Goal: Task Accomplishment & Management: Complete application form

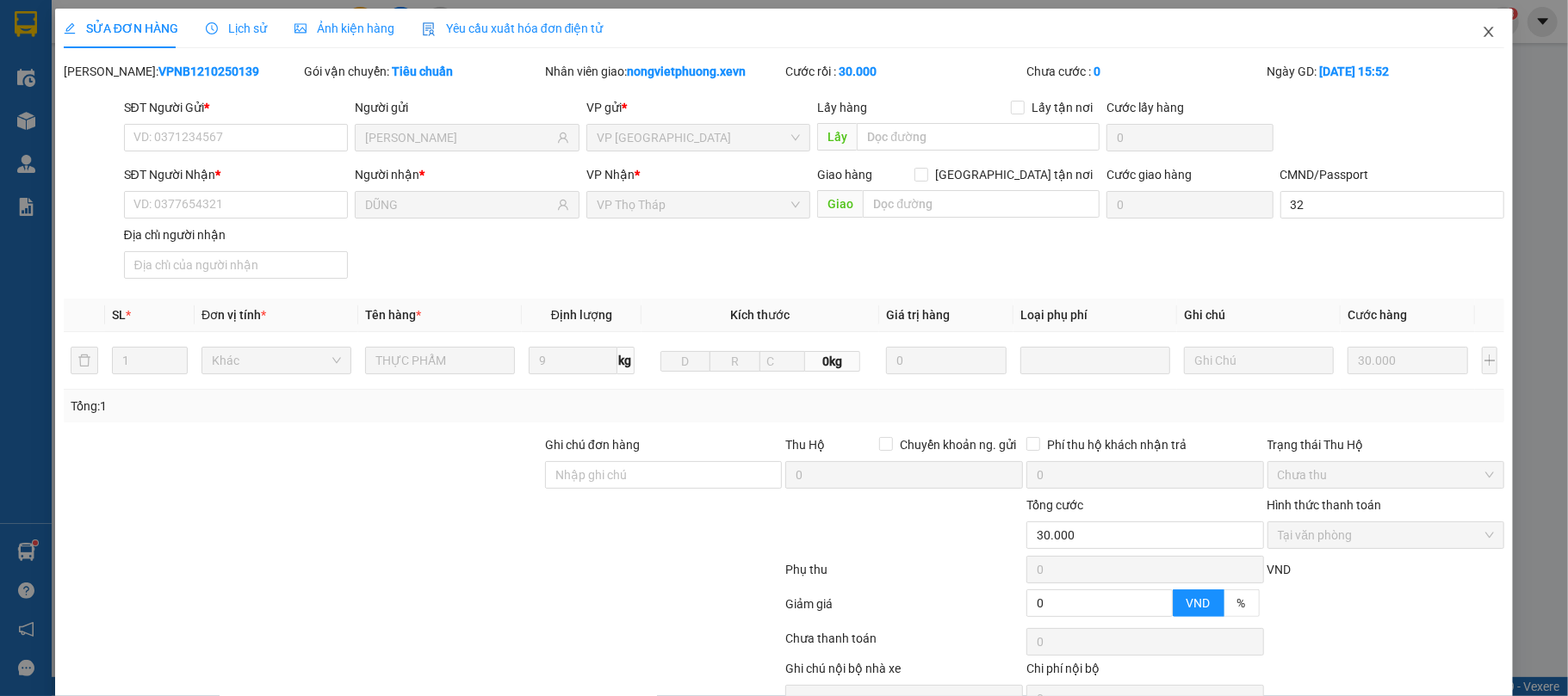
click at [1482, 31] on icon "close" at bounding box center [1489, 32] width 14 height 14
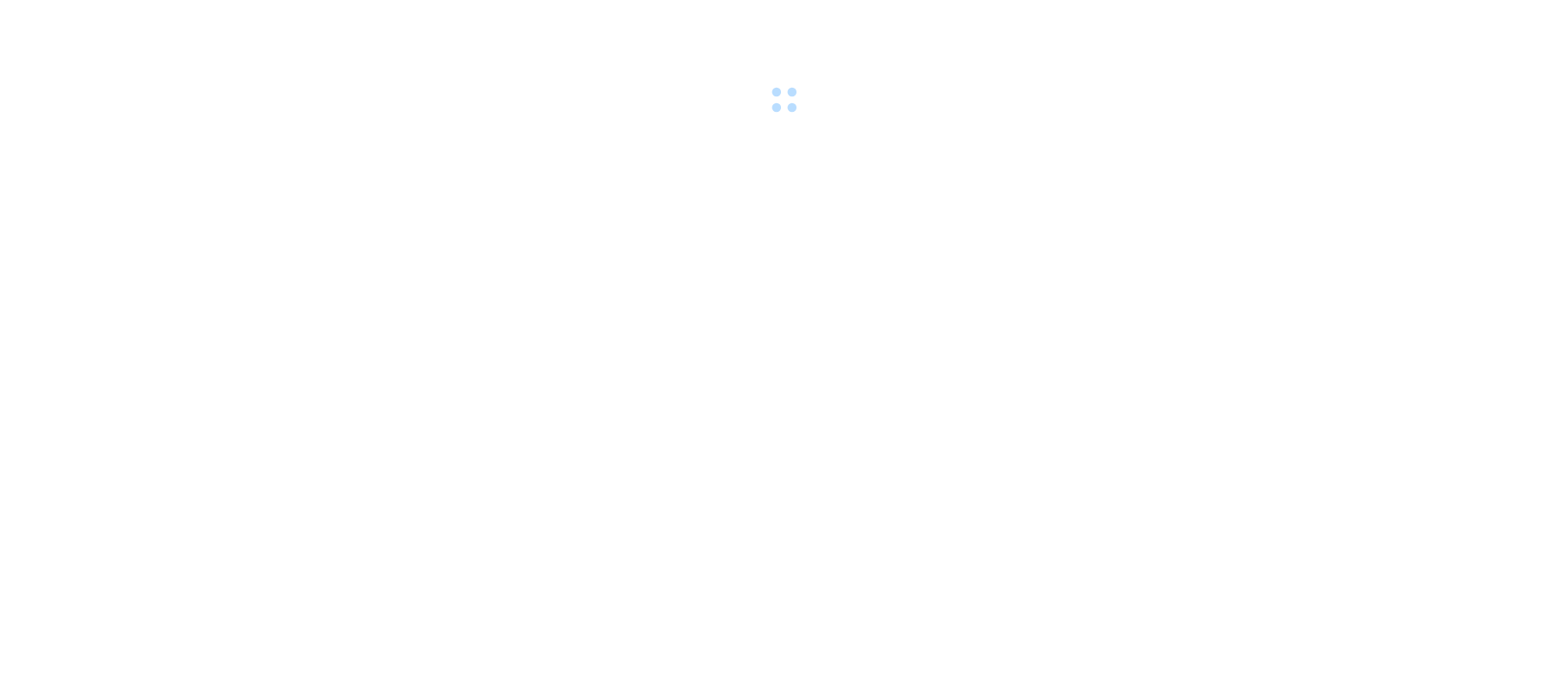
click at [186, 132] on body at bounding box center [784, 348] width 1568 height 696
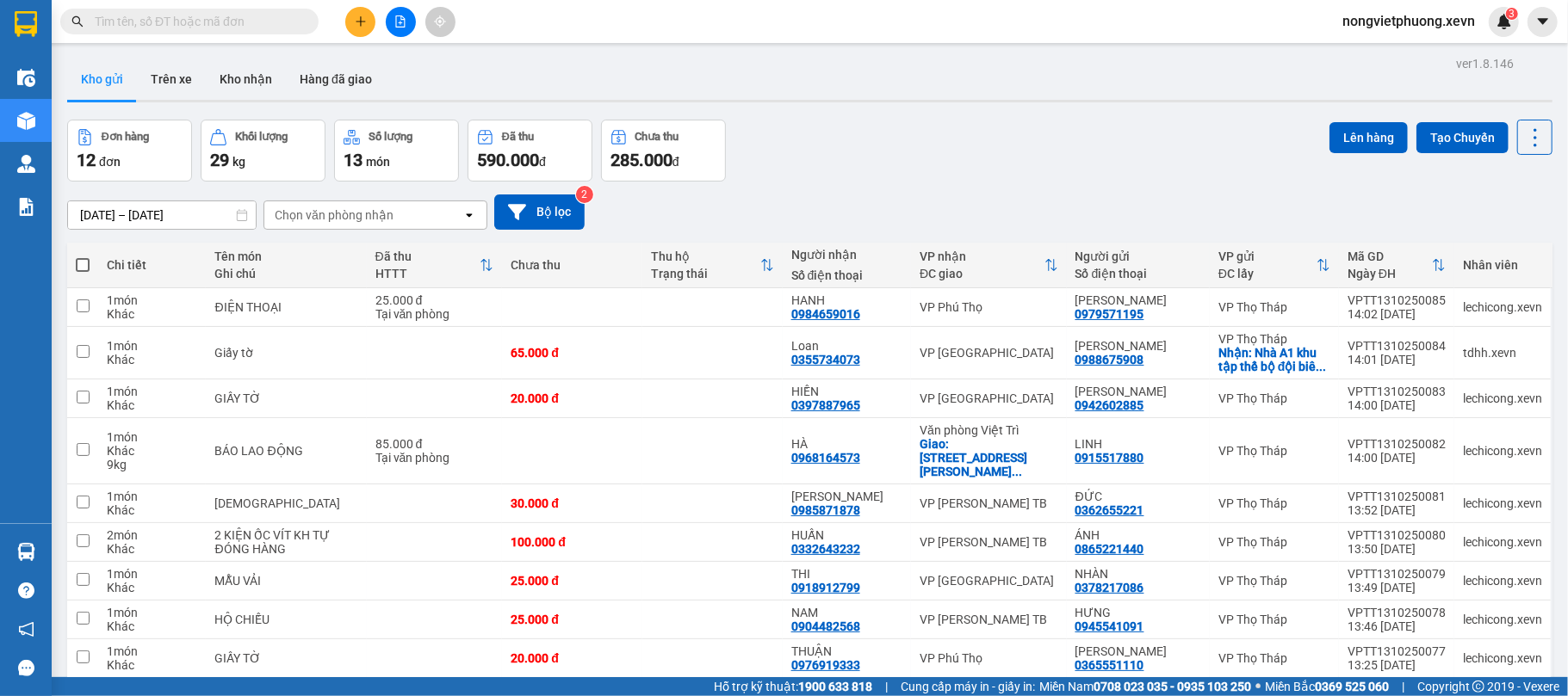
click at [359, 28] on button at bounding box center [360, 22] width 30 height 30
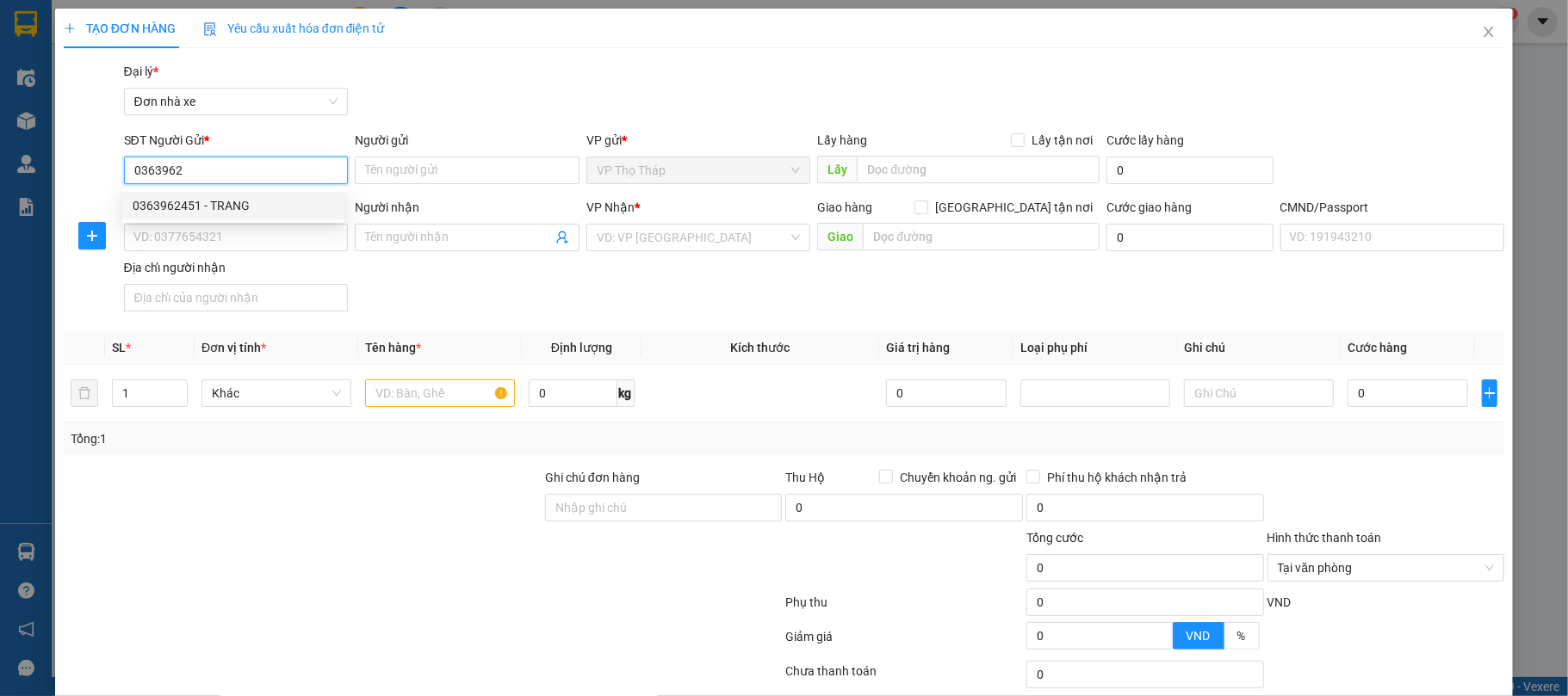
click at [249, 204] on div "0363962451 - TRANG" at bounding box center [234, 206] width 201 height 19
type input "0363962451"
type input "TRANG"
type input "0977098826"
type input "GIANG"
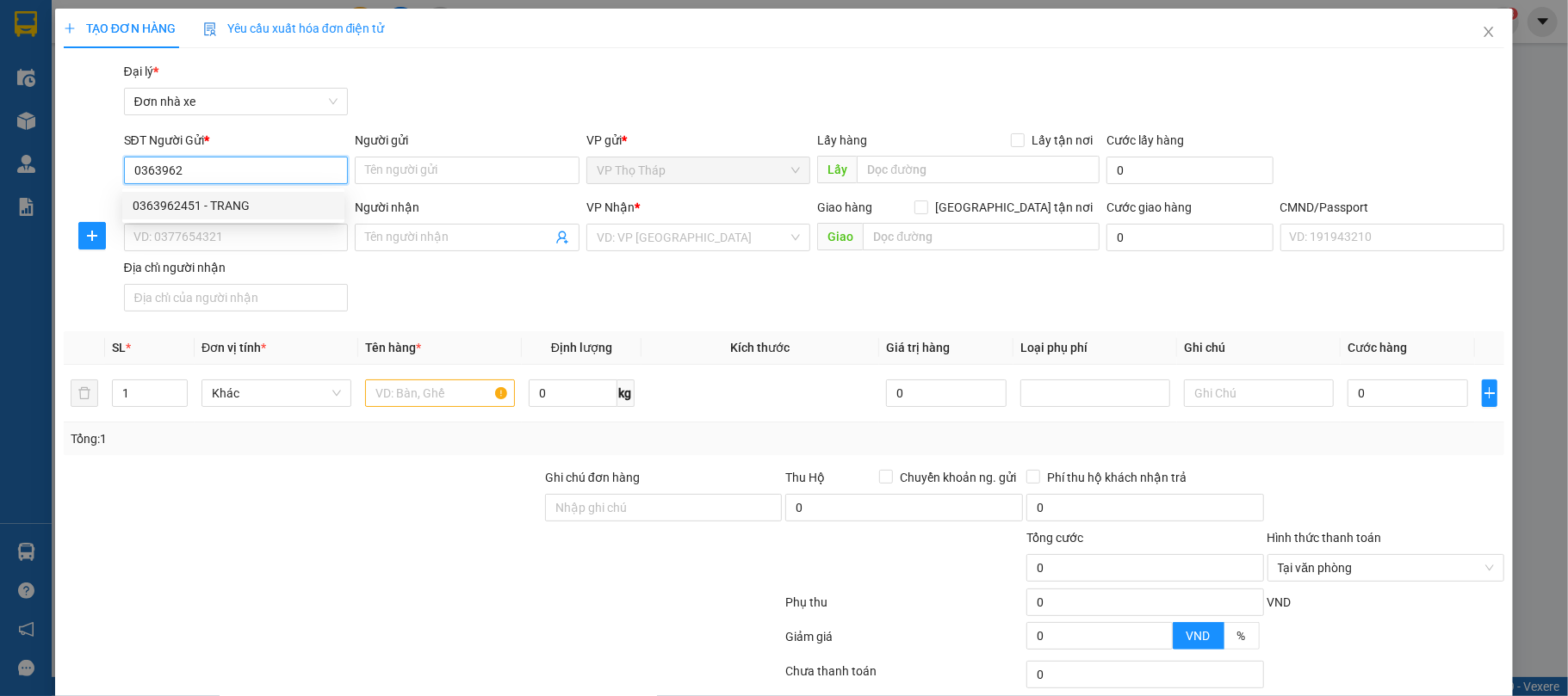
type input "045201002988 [PERSON_NAME][GEOGRAPHIC_DATA]"
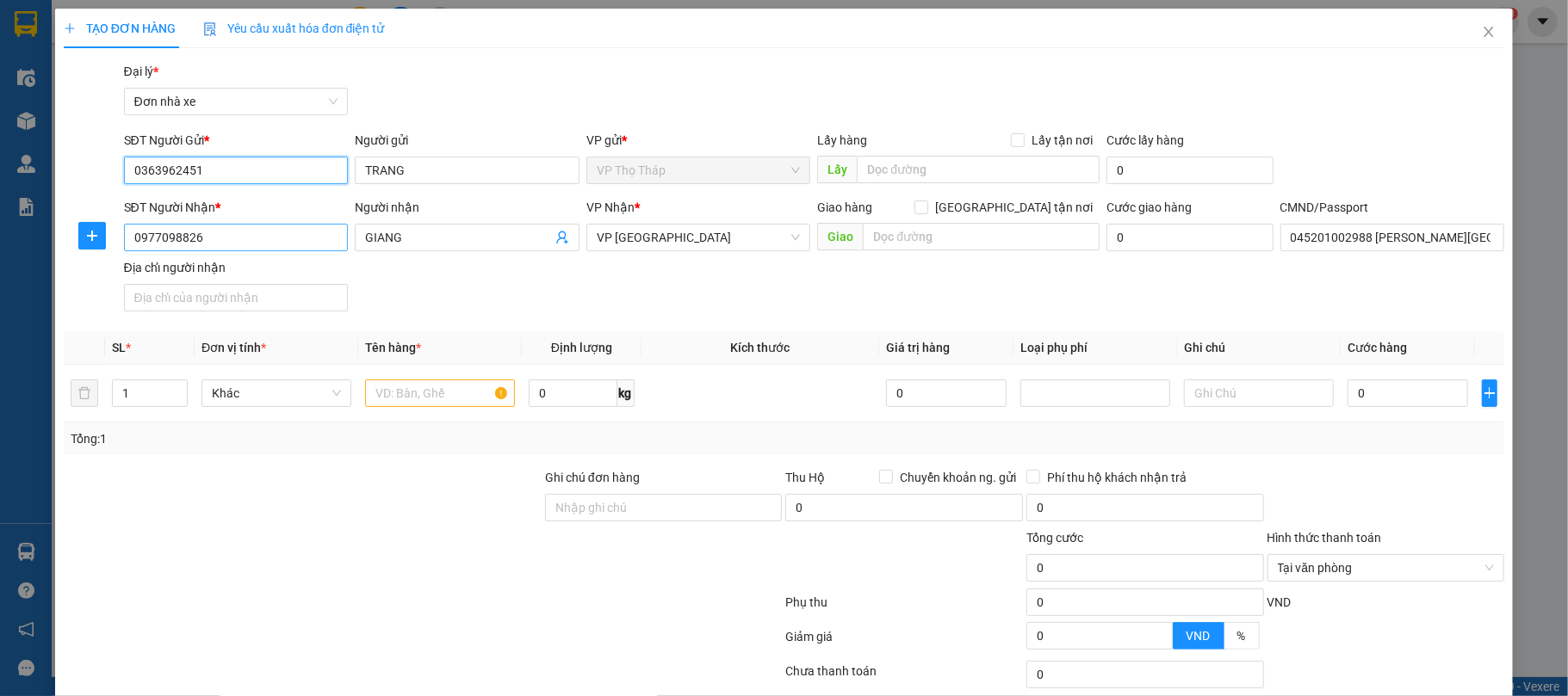
type input "0363962451"
drag, startPoint x: 255, startPoint y: 239, endPoint x: 33, endPoint y: 228, distance: 222.3
click at [4, 229] on div "TẠO ĐƠN HÀNG Yêu cầu xuất hóa đơn điện tử Transit Pickup Surcharge Ids Transit …" at bounding box center [784, 348] width 1568 height 696
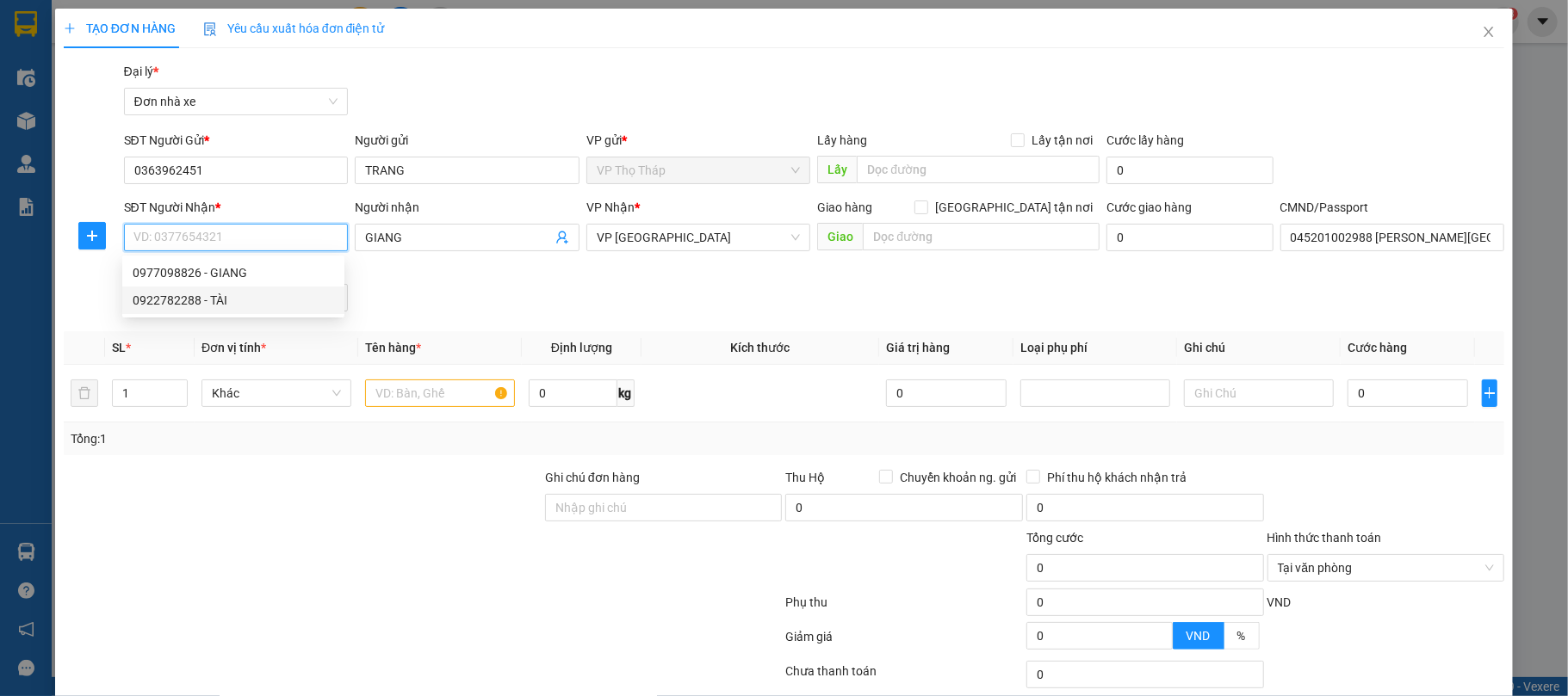
click at [168, 304] on div "0922782288 - TÀI" at bounding box center [234, 300] width 201 height 19
type input "0922782288"
type input "TÀI"
type input "[PERSON_NAME]"
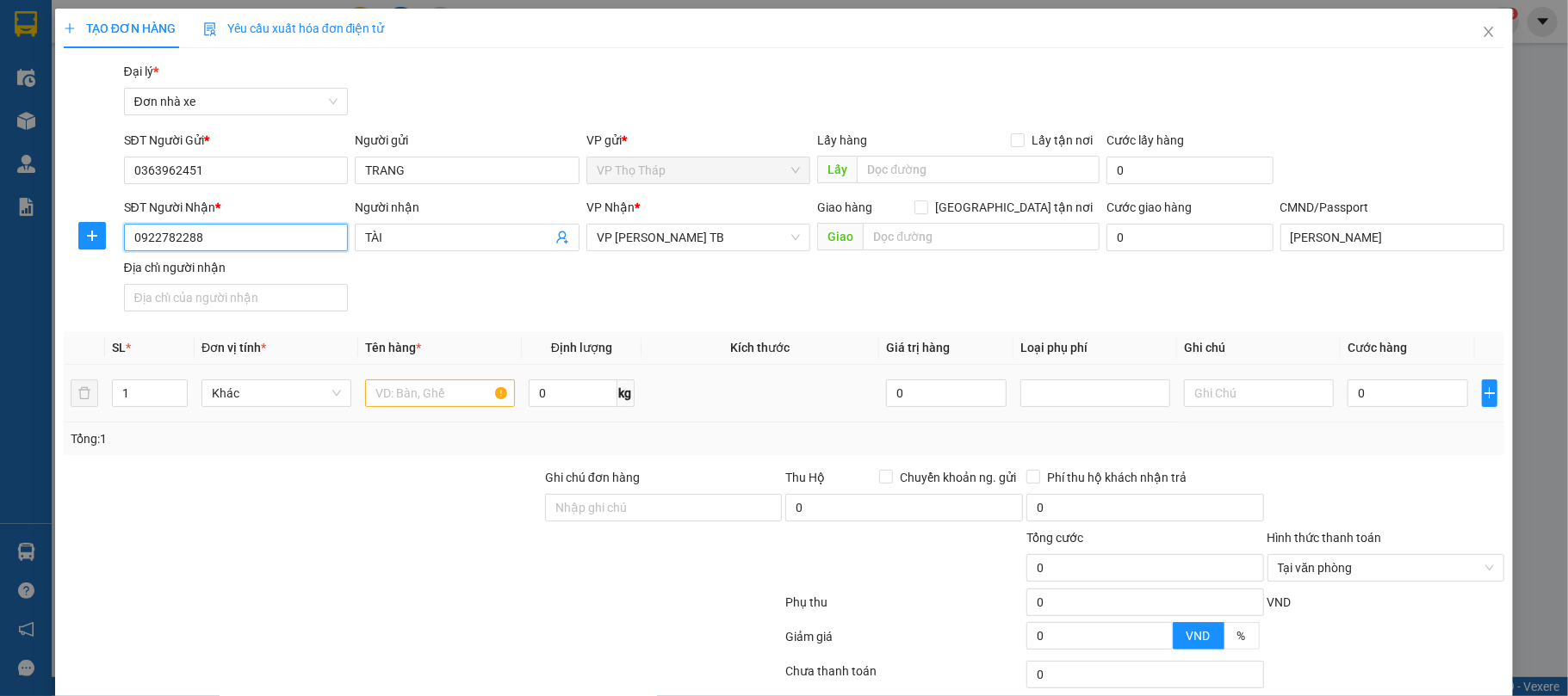
type input "0922782288"
click at [411, 397] on input "text" at bounding box center [439, 393] width 150 height 28
type input "hoa quả"
click at [1365, 396] on input "0" at bounding box center [1407, 393] width 121 height 28
type input "3"
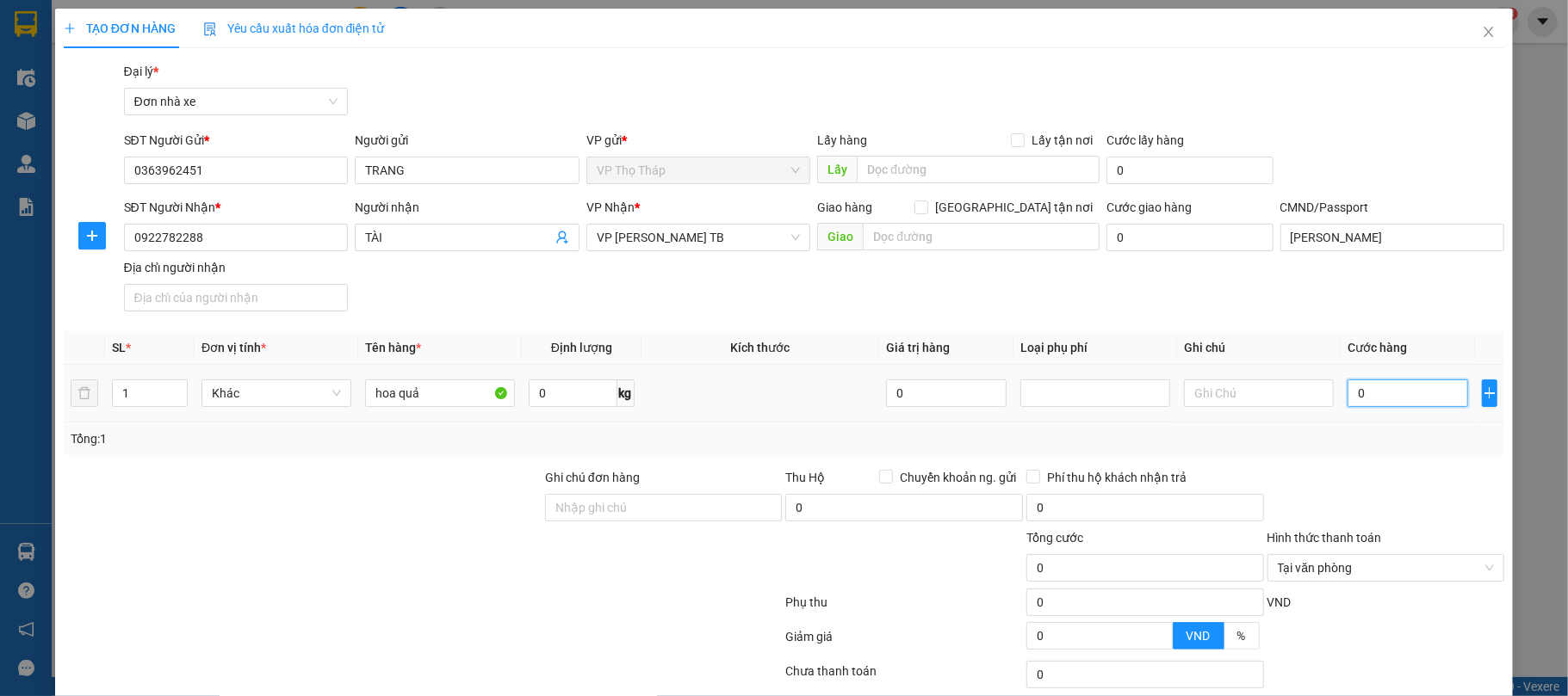
type input "3"
type input "30"
type input "30.000"
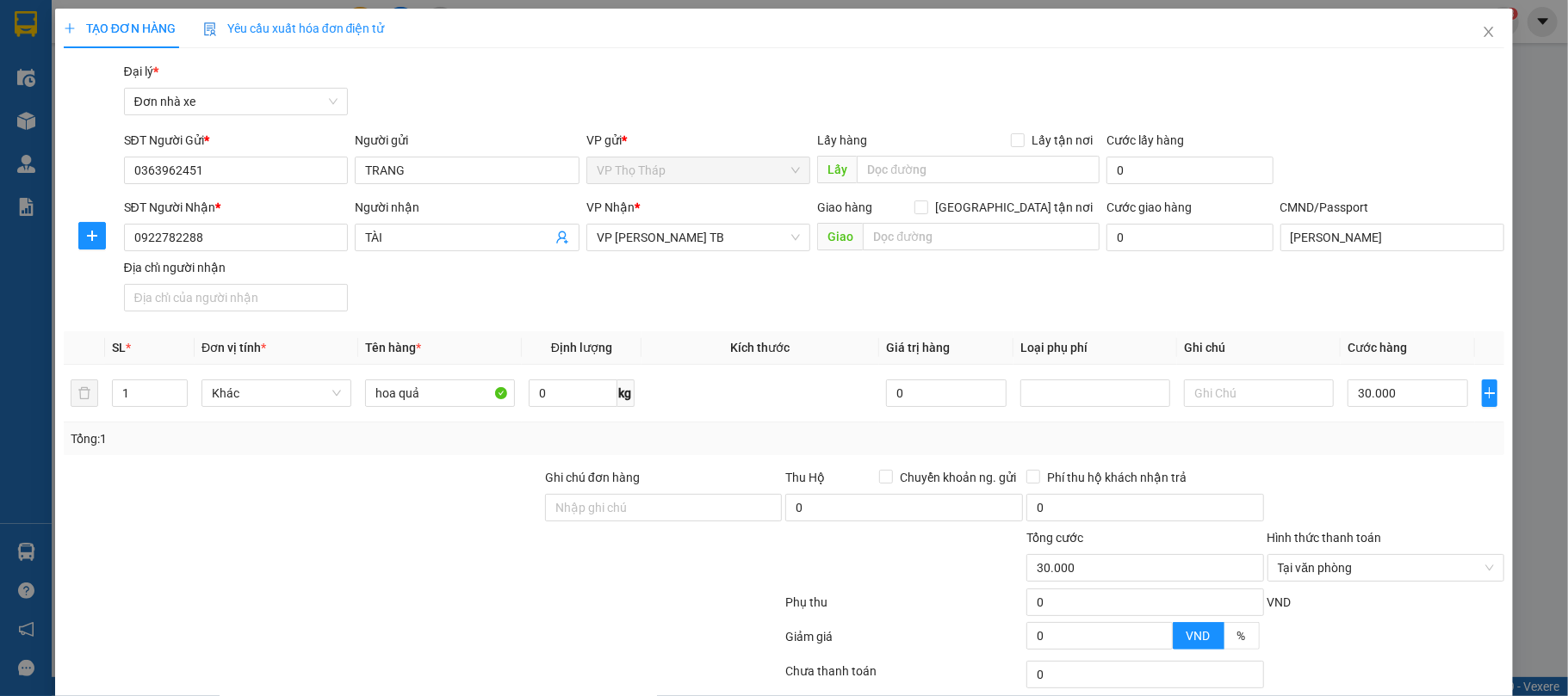
click at [1385, 471] on div at bounding box center [1387, 497] width 241 height 60
type input "30.000"
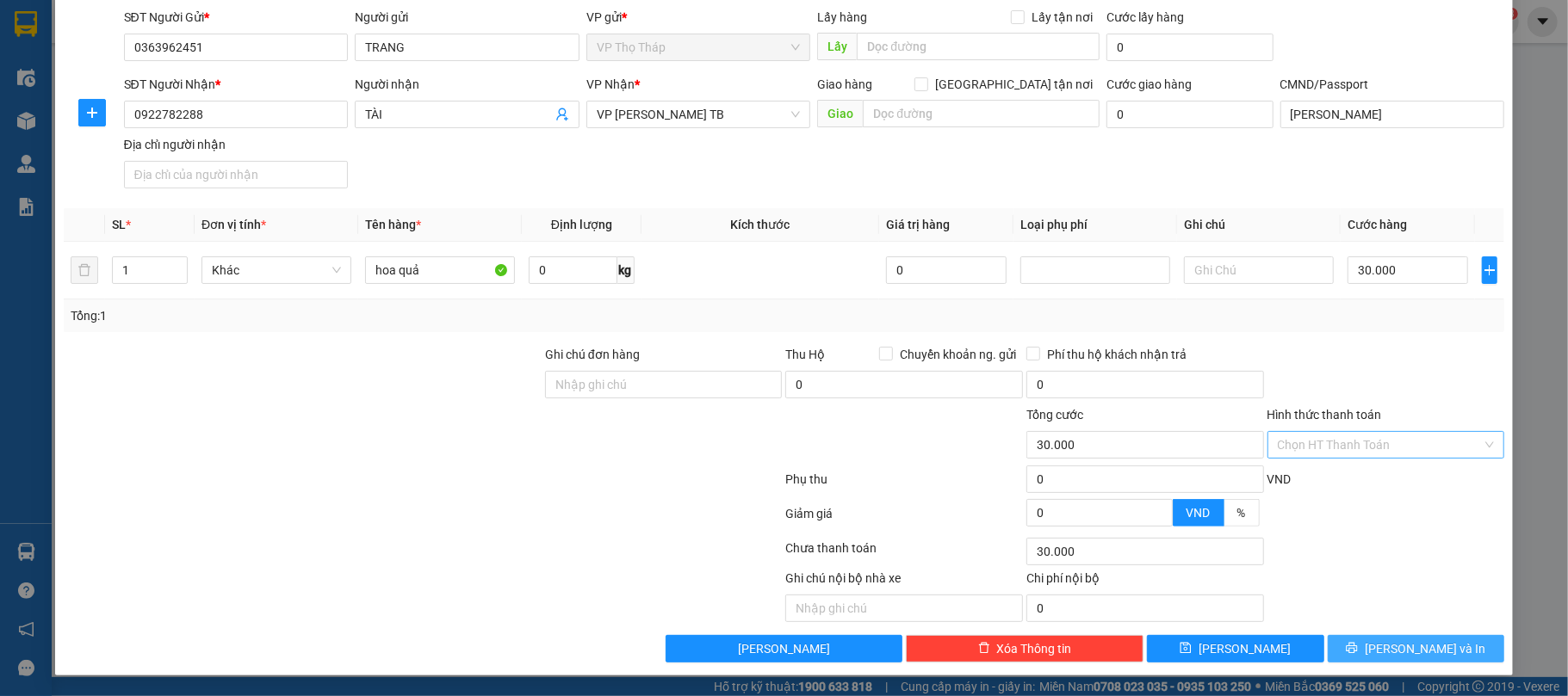
click at [1419, 654] on span "[PERSON_NAME] và In" at bounding box center [1425, 649] width 121 height 19
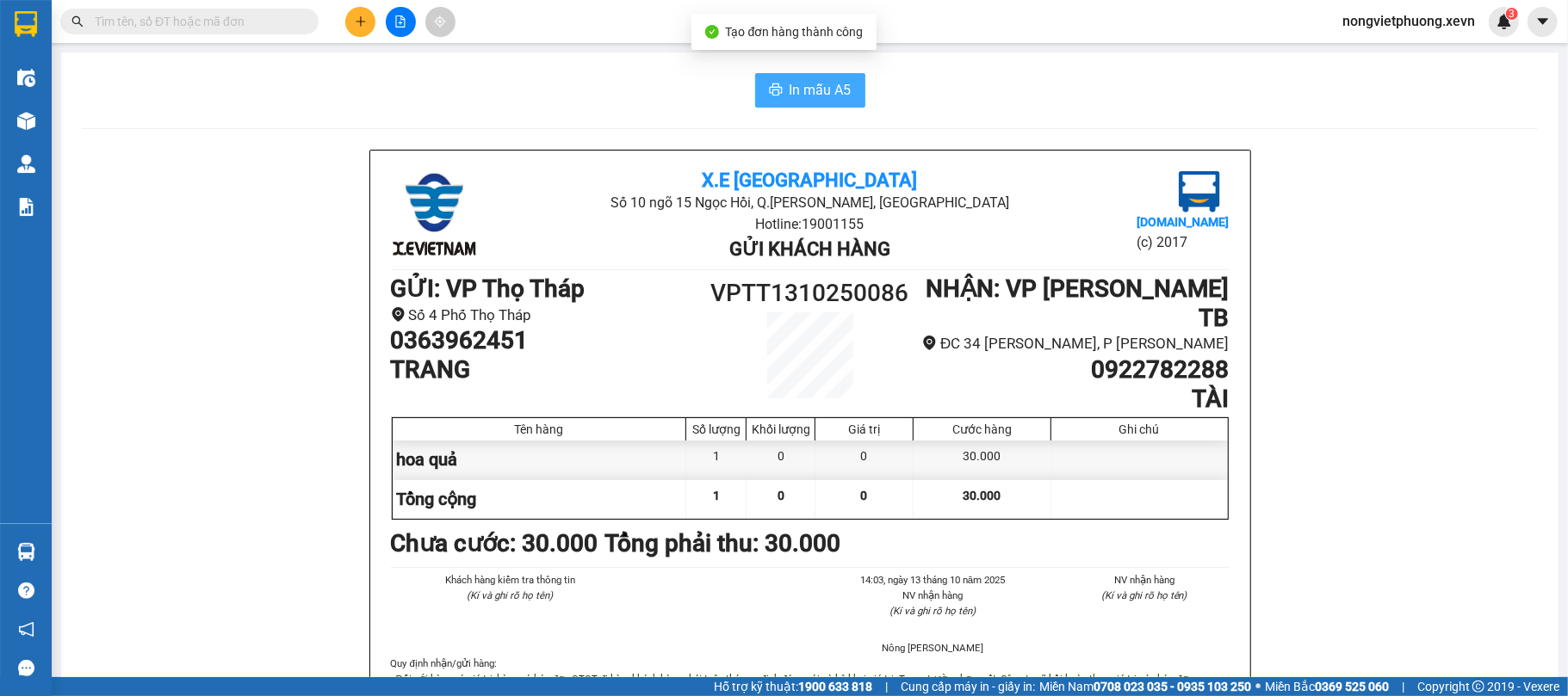
click at [800, 77] on button "In mẫu A5" at bounding box center [810, 90] width 110 height 35
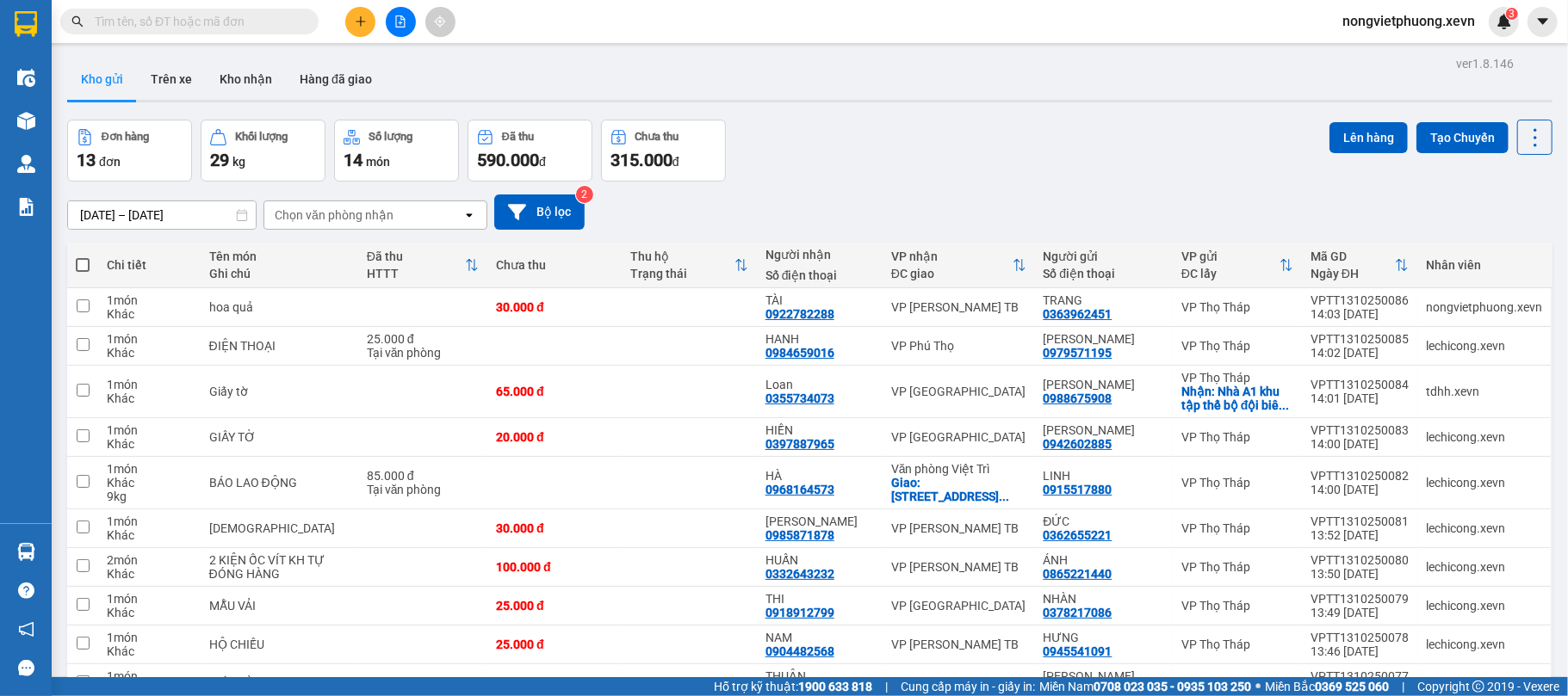
click at [207, 16] on input "text" at bounding box center [196, 22] width 203 height 19
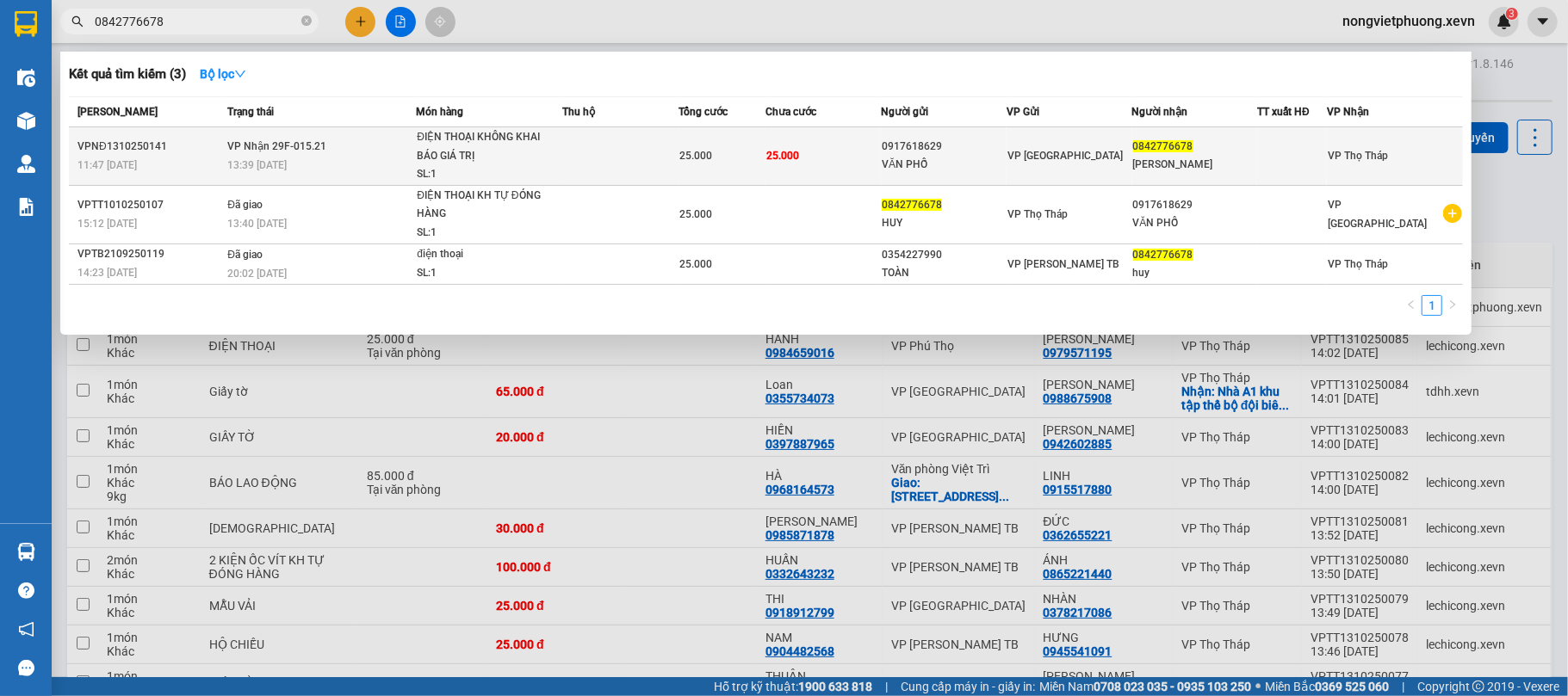
type input "0842776678"
click at [828, 162] on td "25.000" at bounding box center [823, 156] width 115 height 58
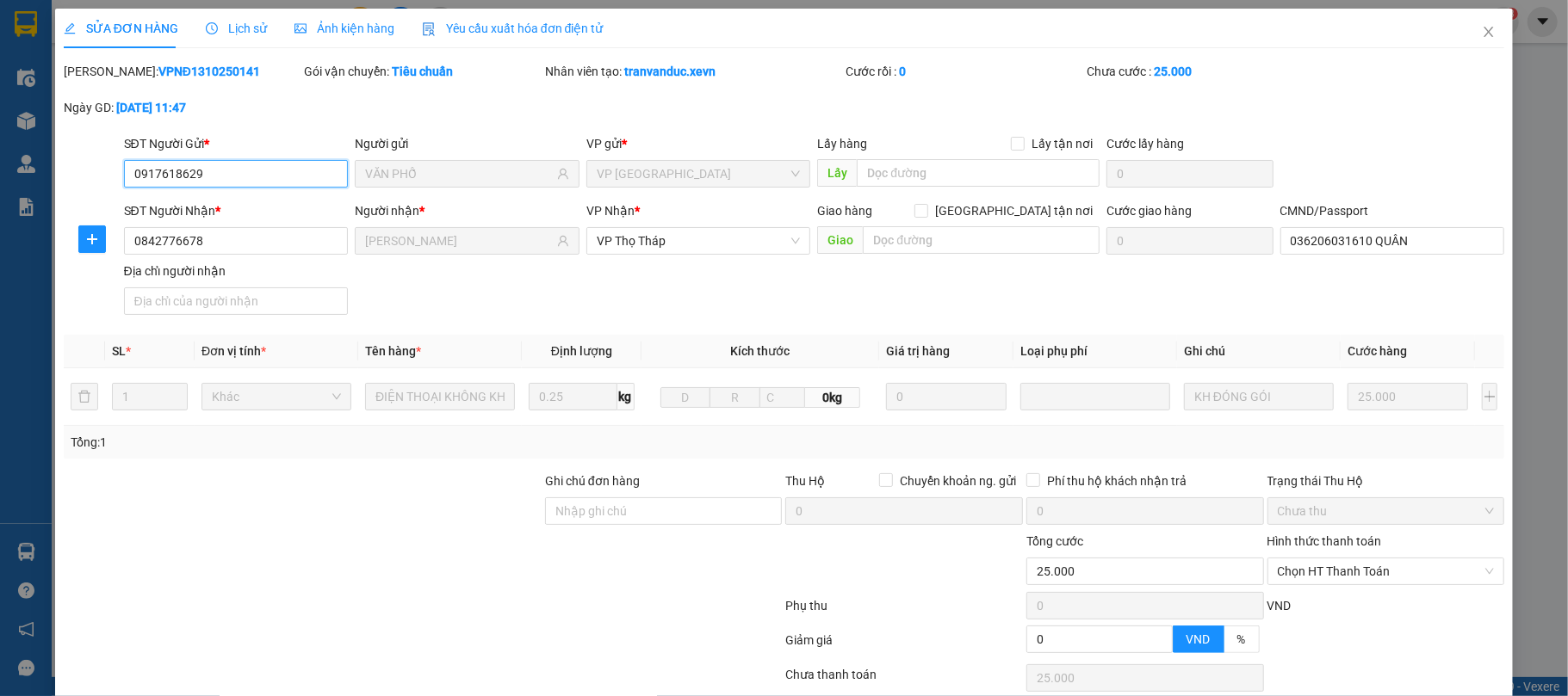
type input "0917618629"
type input "VĂN PHỐ"
type input "0842776678"
type input "[PERSON_NAME]"
type input "036206031610 QUÂN"
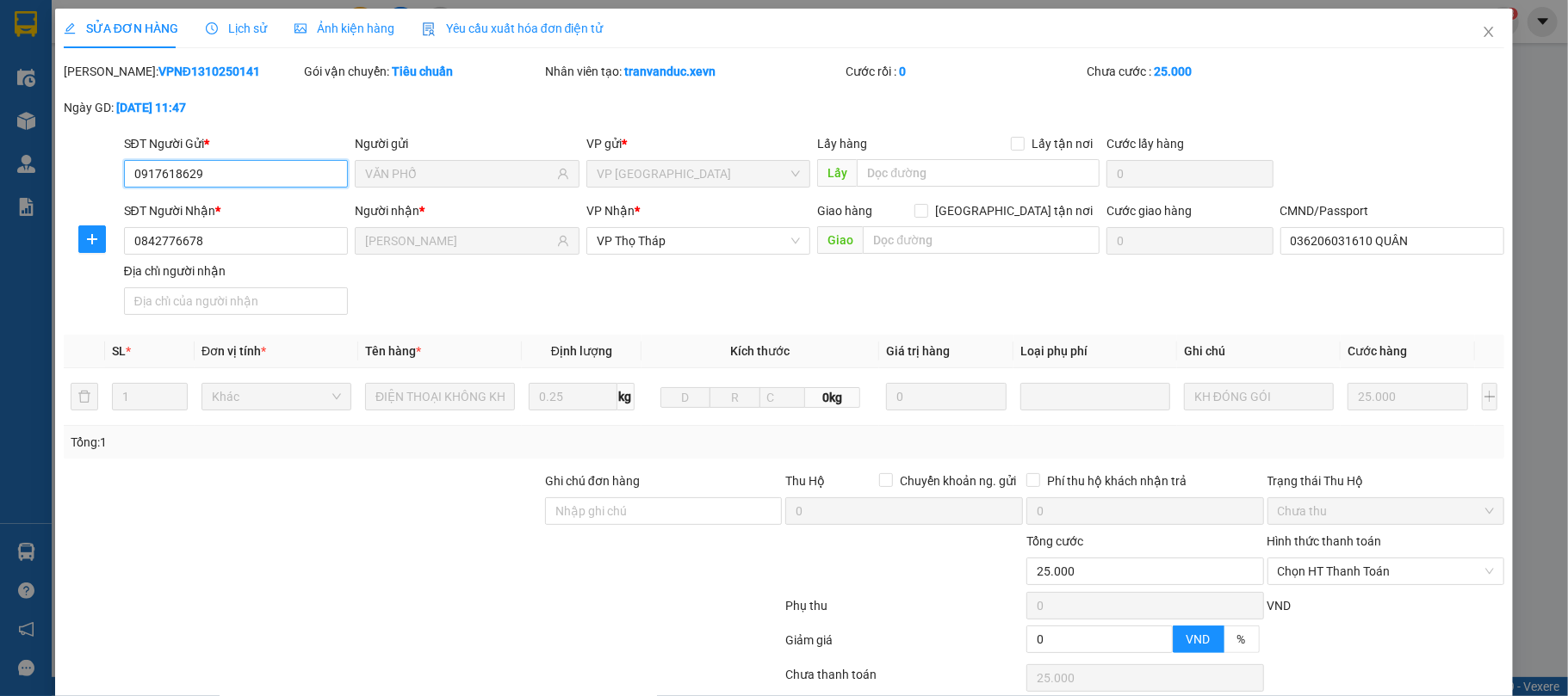
type input "0"
type input "25.000"
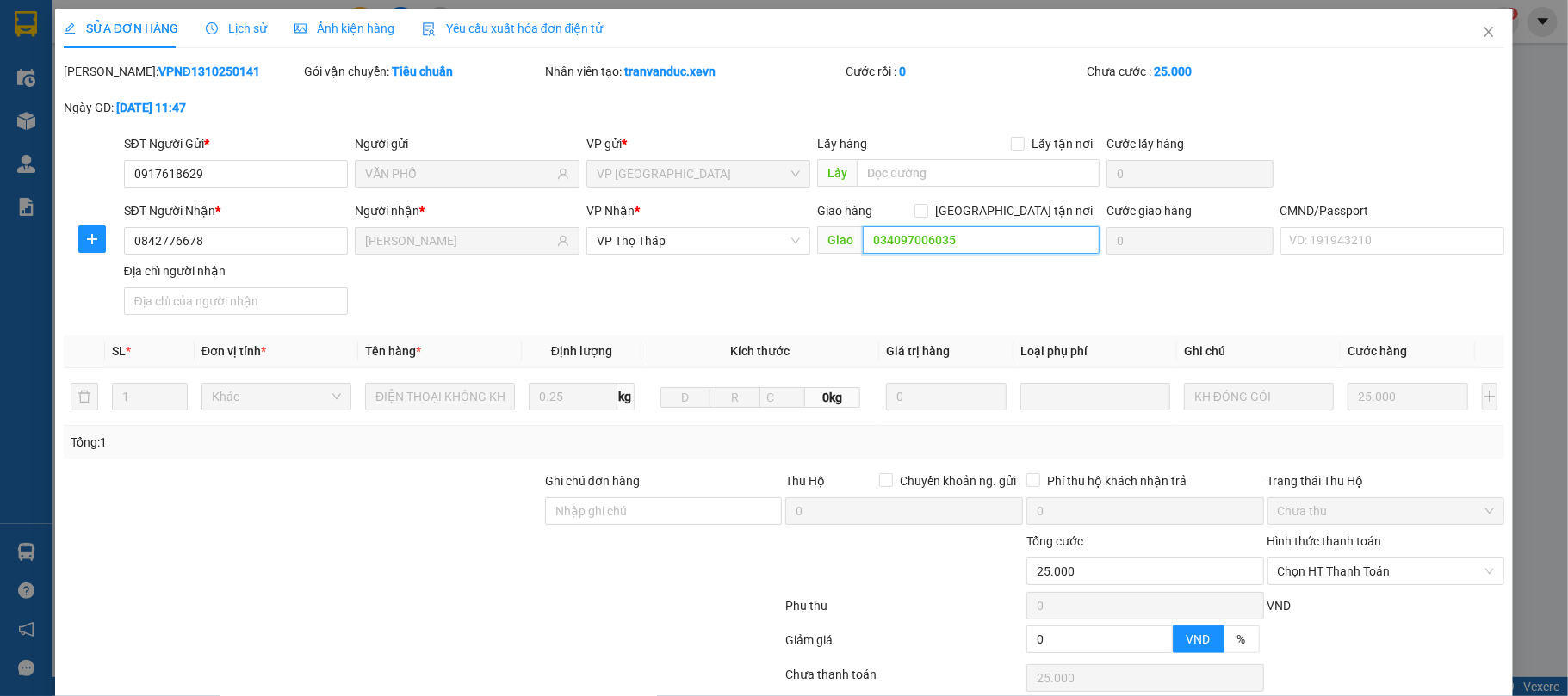
drag, startPoint x: 983, startPoint y: 243, endPoint x: 827, endPoint y: 243, distance: 156.0
click at [827, 243] on span "Giao 034097006035" at bounding box center [958, 240] width 282 height 28
type input "034097006035"
click at [1351, 239] on input "CMND/Passport" at bounding box center [1393, 241] width 225 height 28
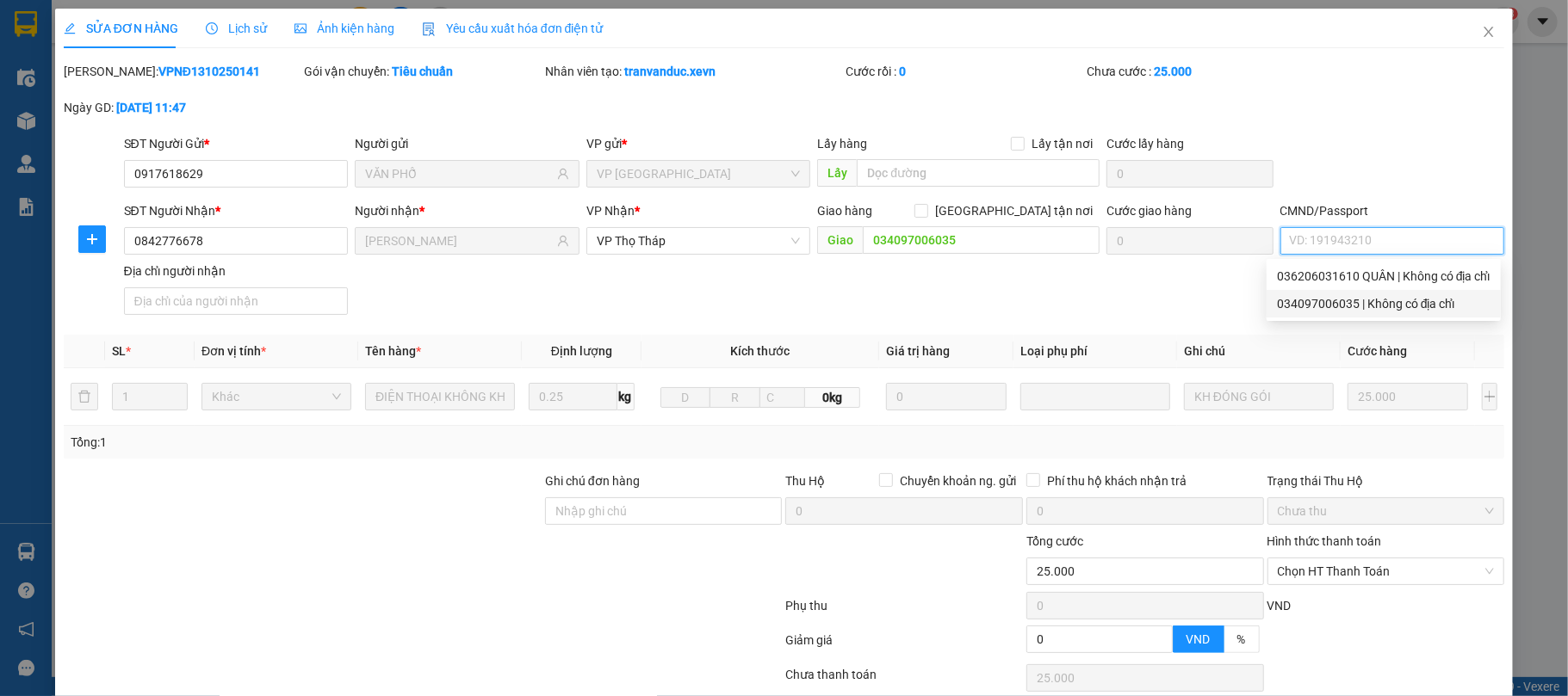
paste input "034097006035"
type input "034097006035"
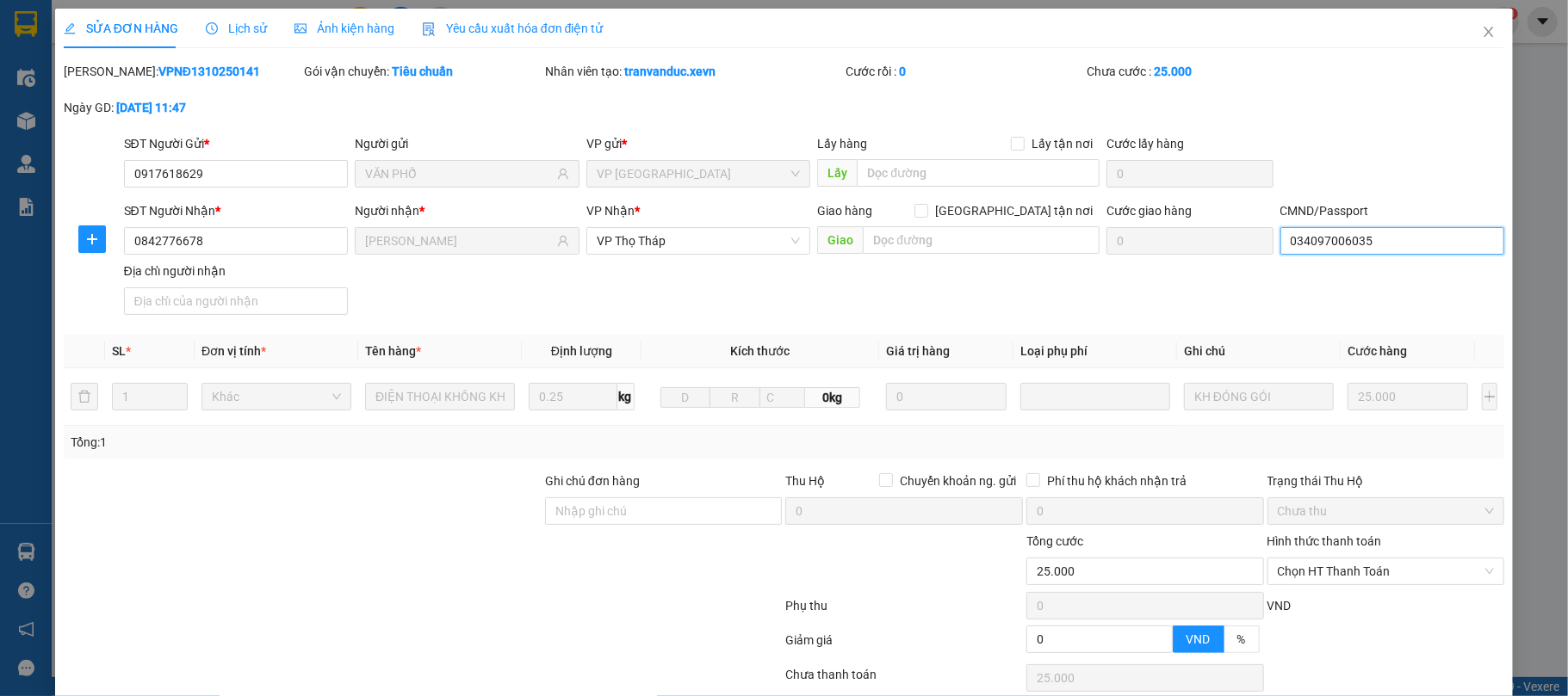
click at [1433, 249] on input "034097006035" at bounding box center [1393, 241] width 225 height 28
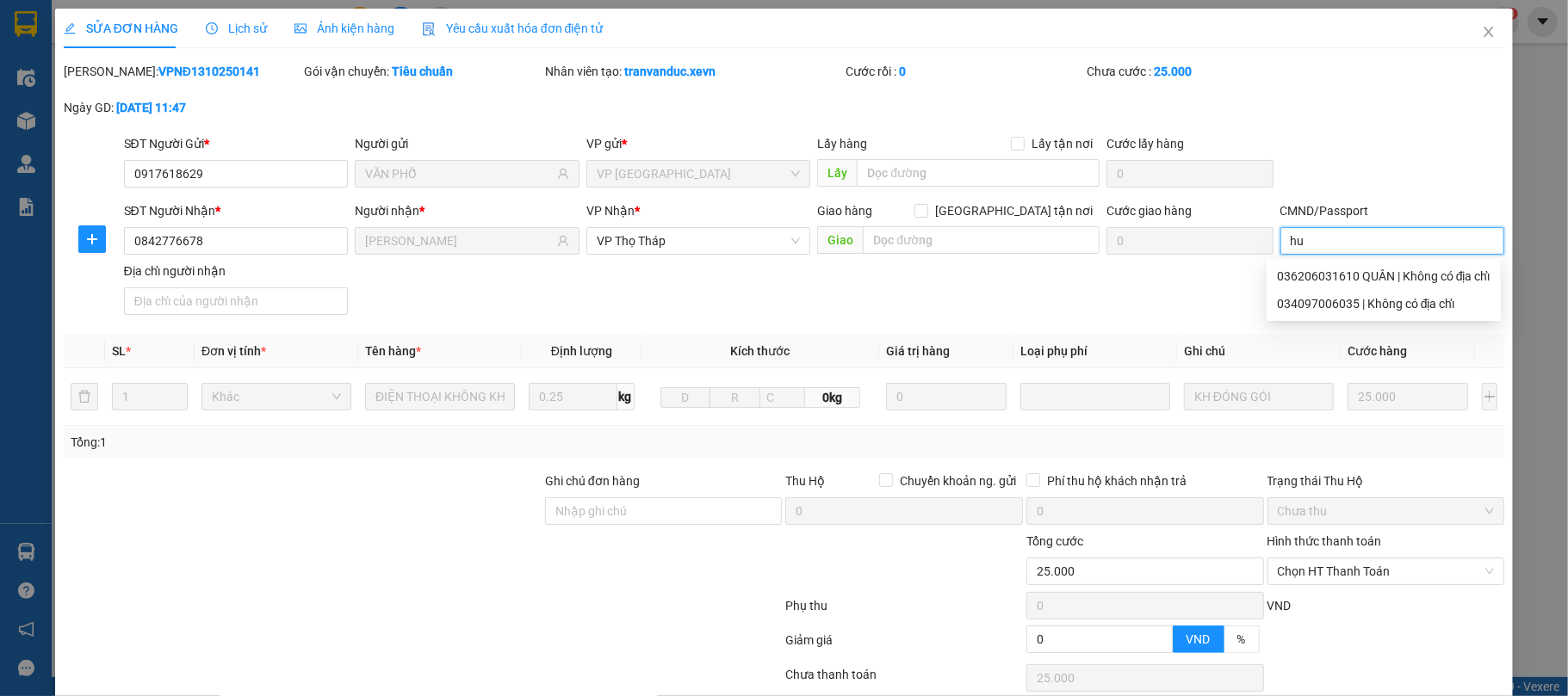
type input "h"
type input "n"
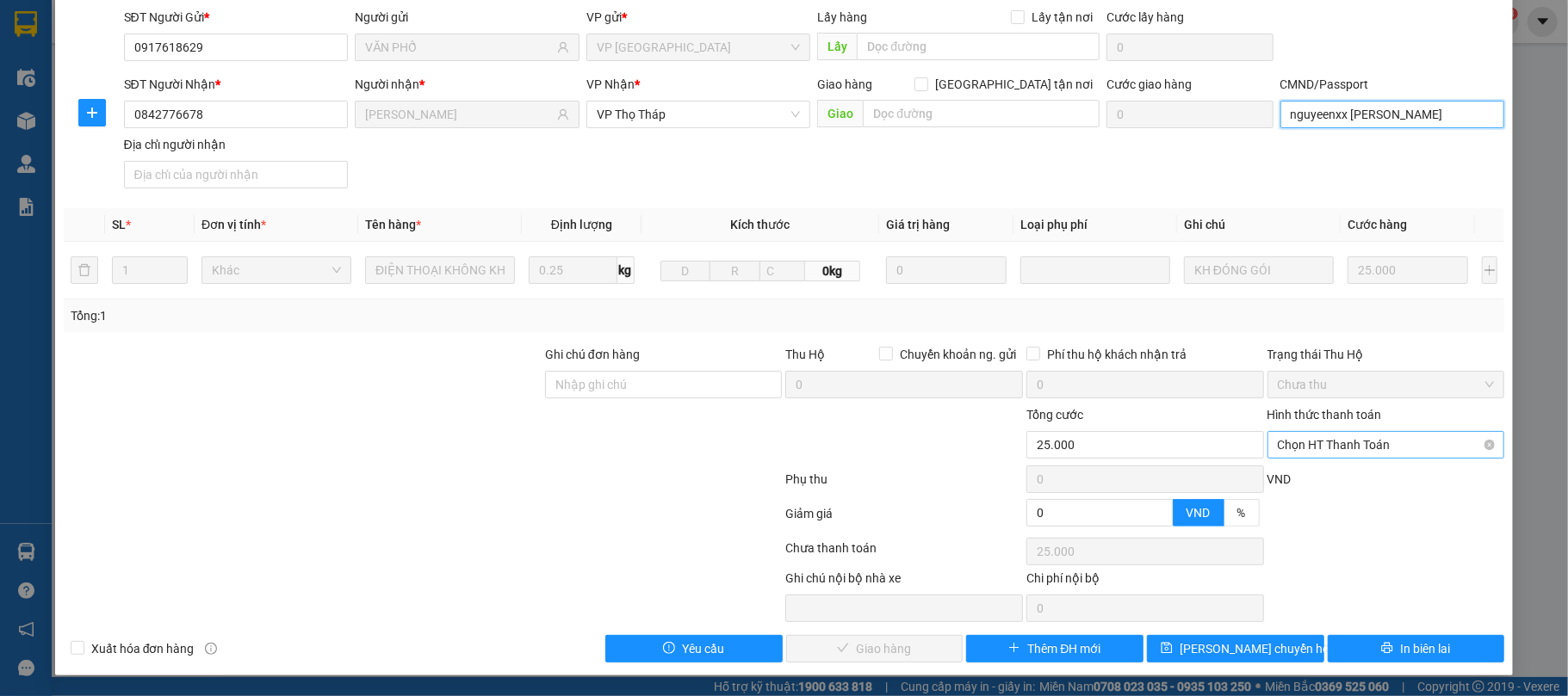
click at [1362, 438] on span "Chọn HT Thanh Toán" at bounding box center [1387, 445] width 217 height 26
type input "nguyeenxx [PERSON_NAME]"
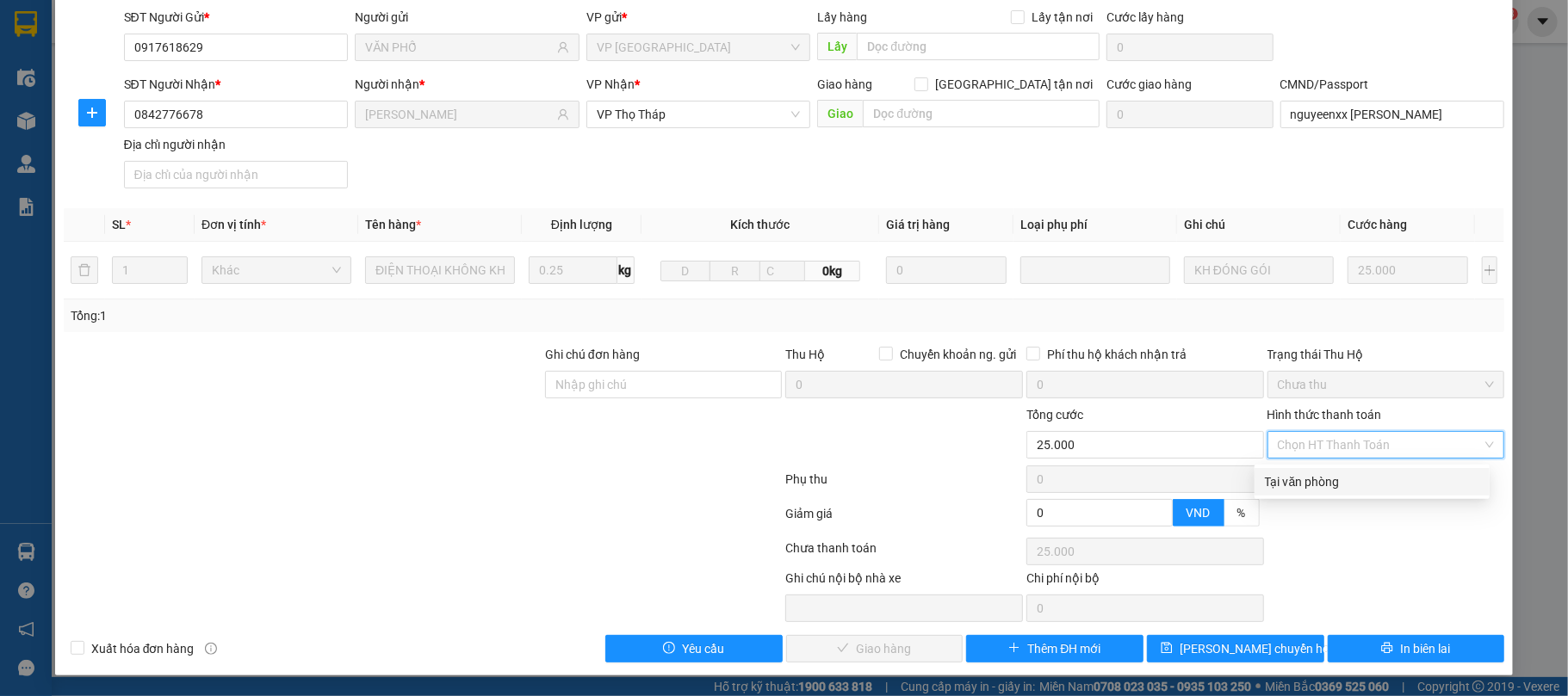
click at [1350, 476] on div "Tại văn phòng" at bounding box center [1372, 482] width 214 height 19
type input "0"
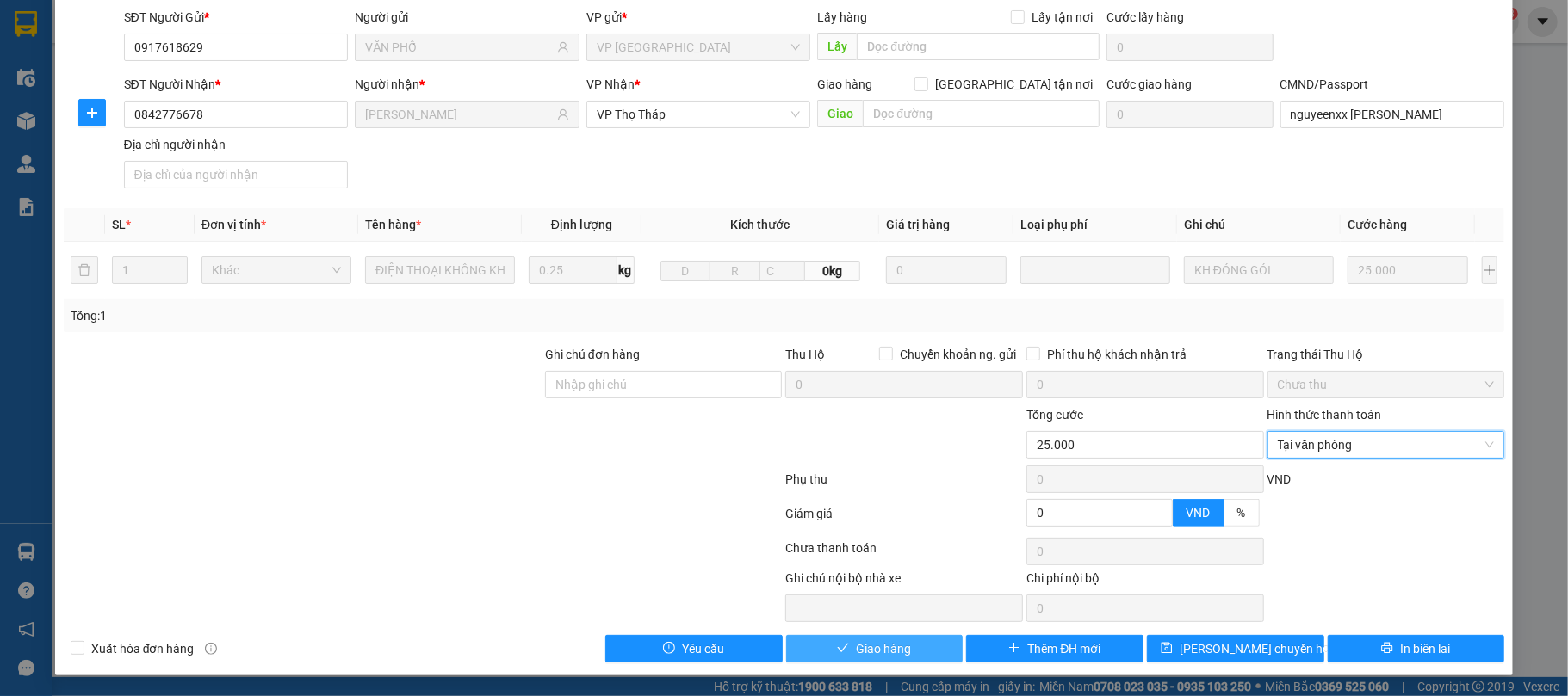
click at [878, 654] on span "Giao hàng" at bounding box center [883, 649] width 55 height 19
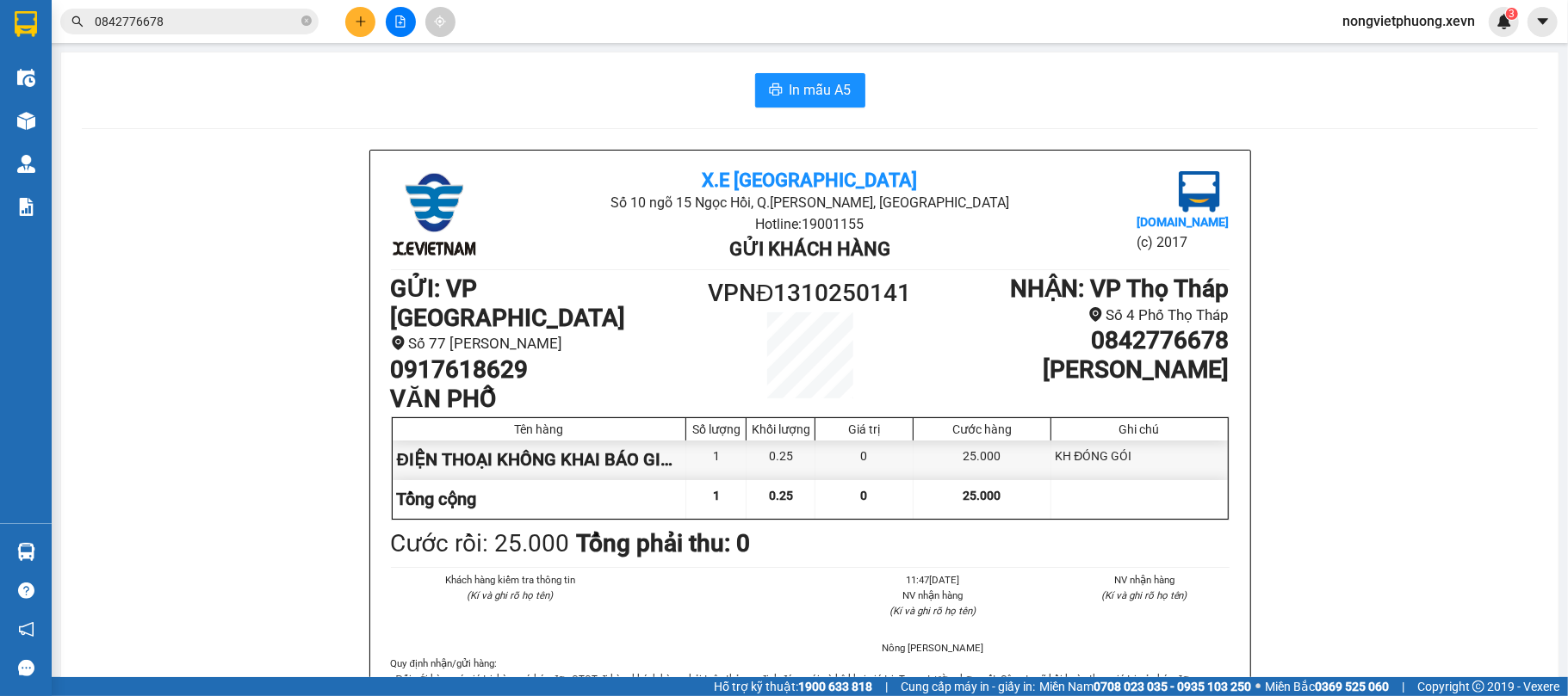
click at [186, 26] on input "0842776678" at bounding box center [196, 22] width 203 height 19
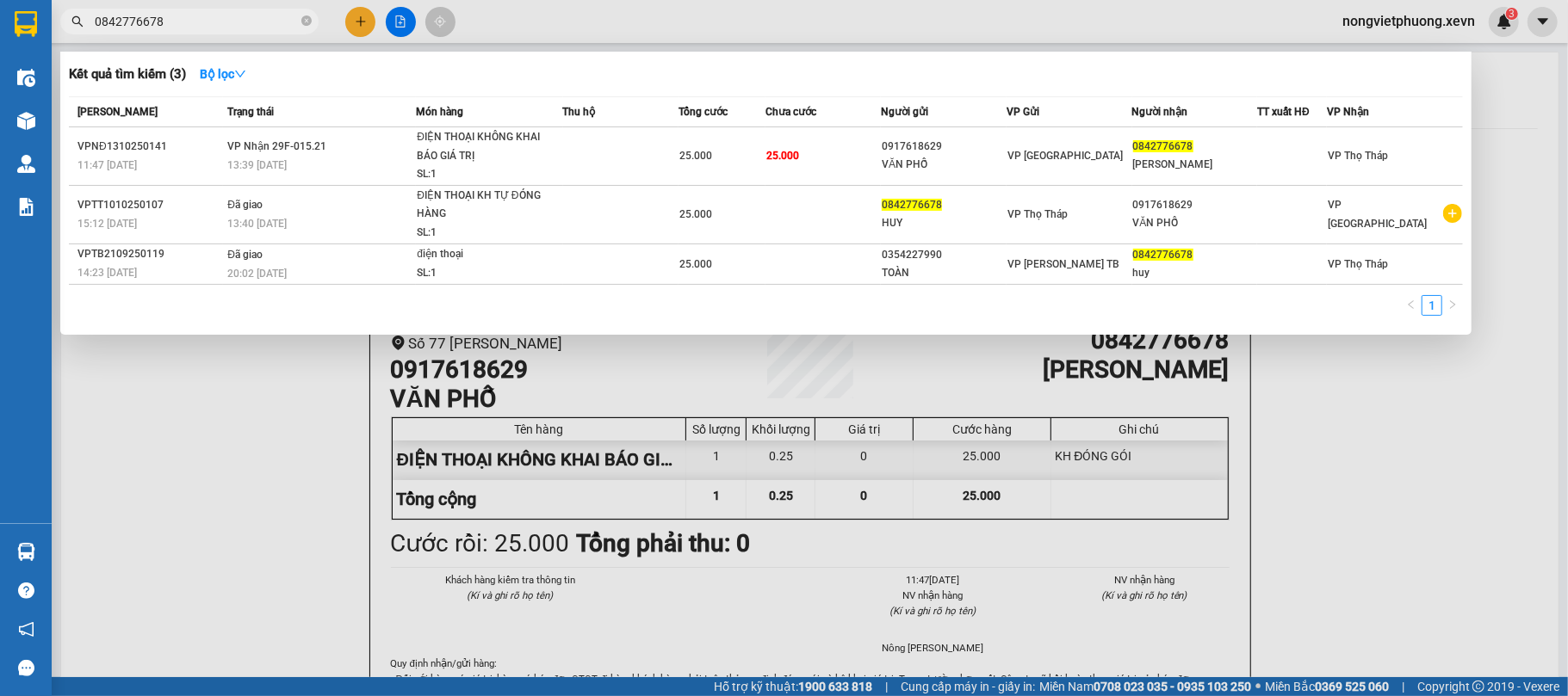
click at [186, 26] on input "0842776678" at bounding box center [196, 22] width 203 height 19
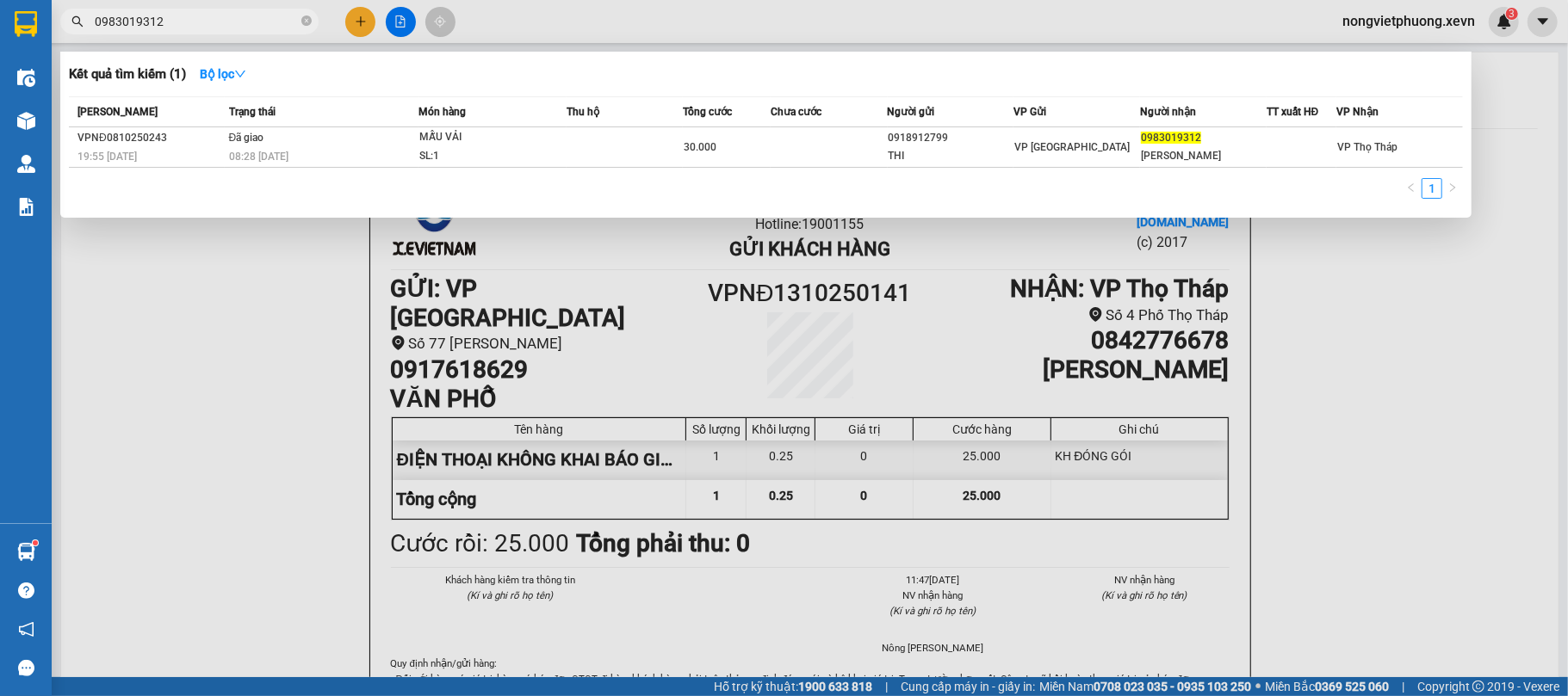
type input "0983019312"
drag, startPoint x: 396, startPoint y: 427, endPoint x: 410, endPoint y: 373, distance: 55.8
click at [394, 417] on div at bounding box center [784, 348] width 1568 height 696
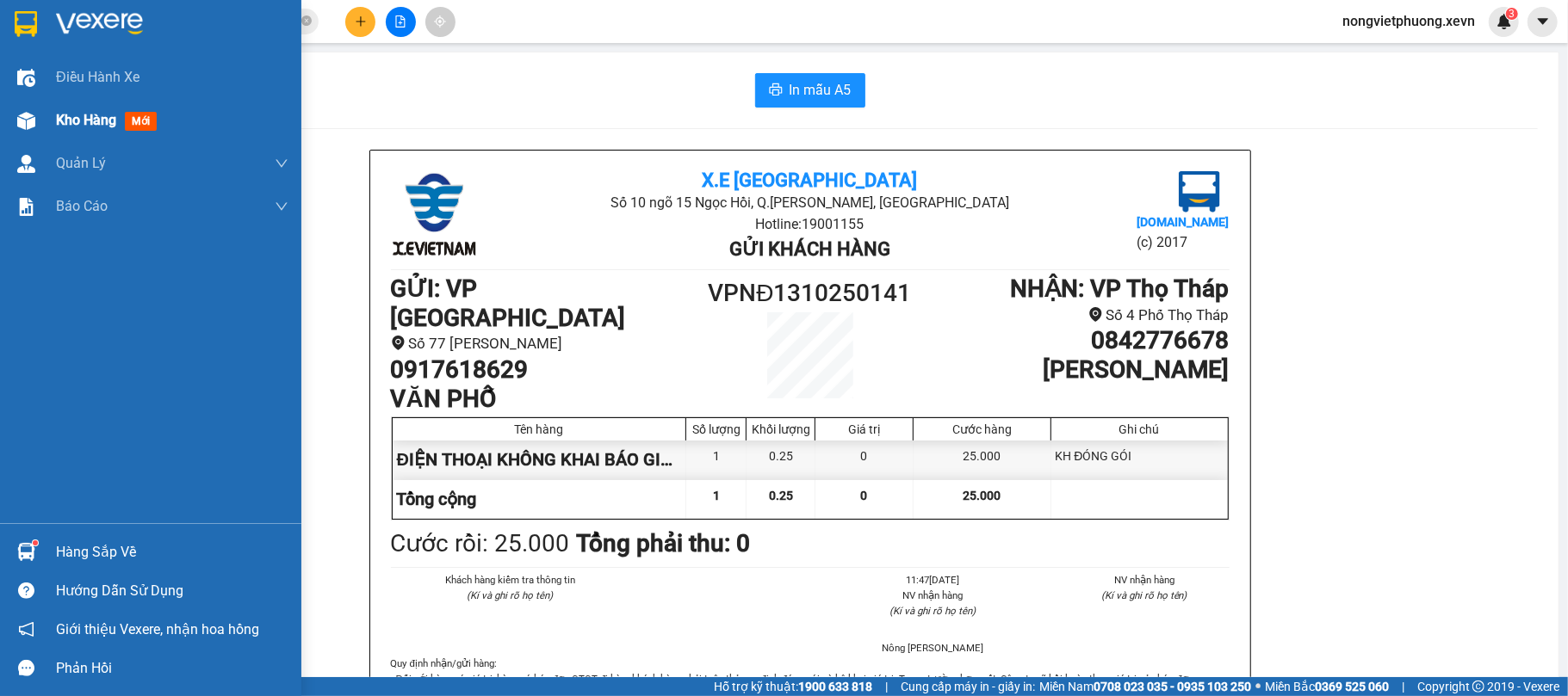
click at [50, 105] on div "Kho hàng mới" at bounding box center [150, 121] width 301 height 43
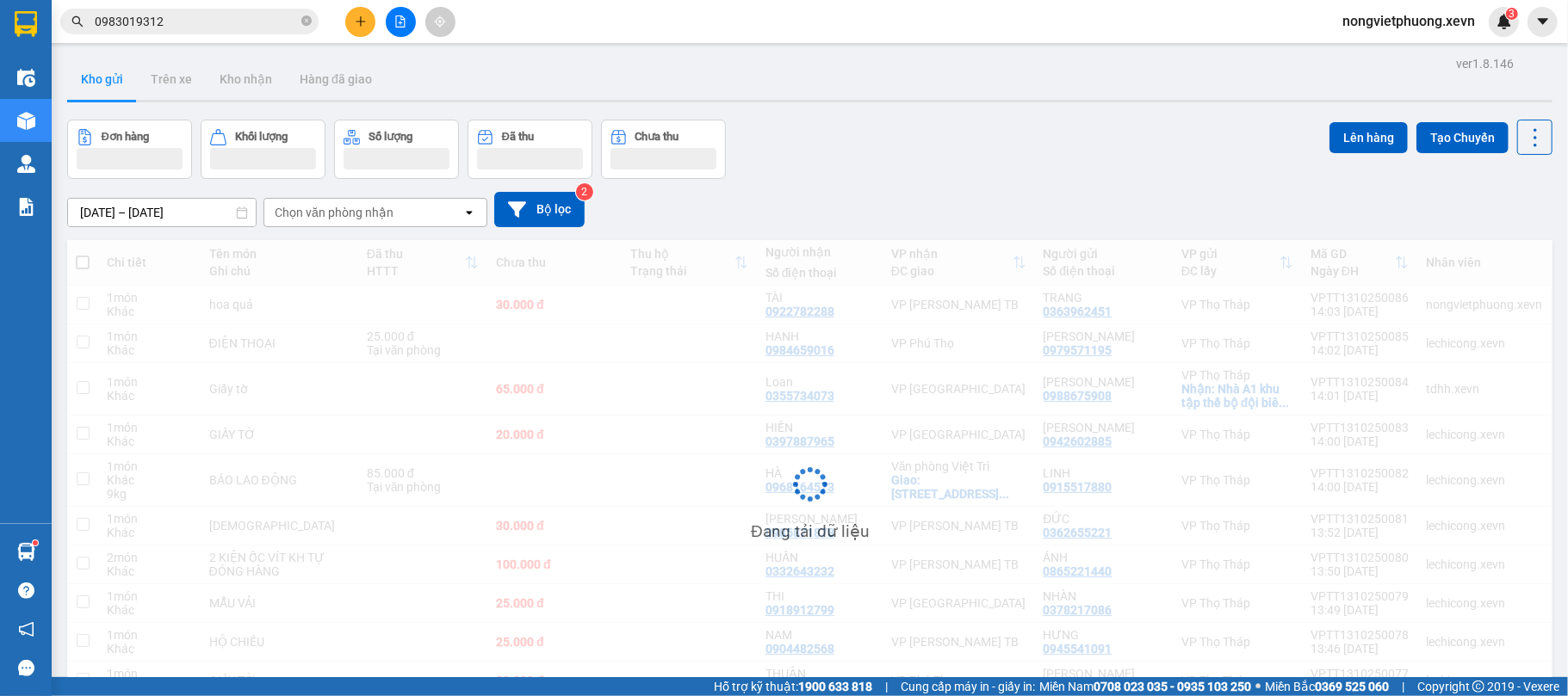
click at [1009, 198] on div "[DATE] – [DATE] Press the down arrow key to interact with the calendar and sele…" at bounding box center [809, 209] width 1486 height 36
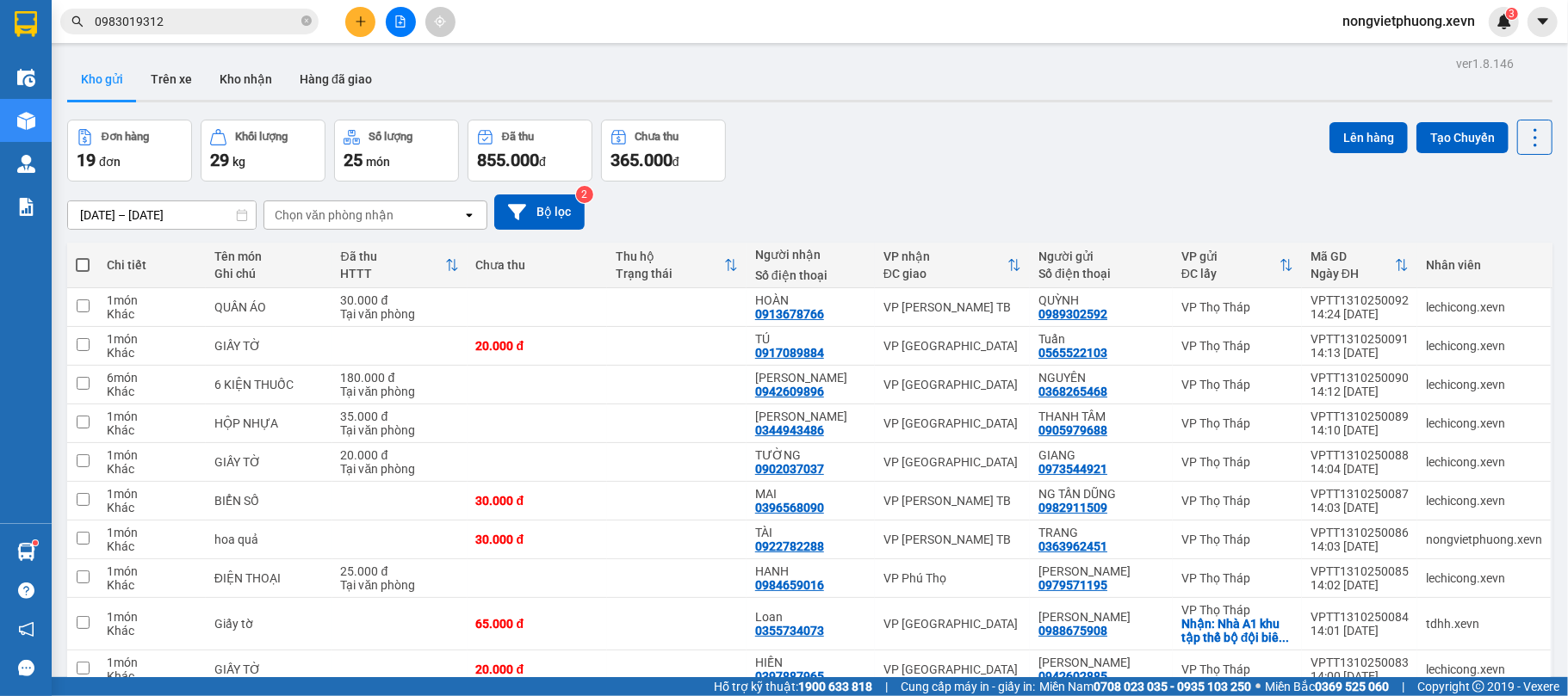
click at [331, 210] on div "Chọn văn phòng nhận" at bounding box center [333, 215] width 119 height 17
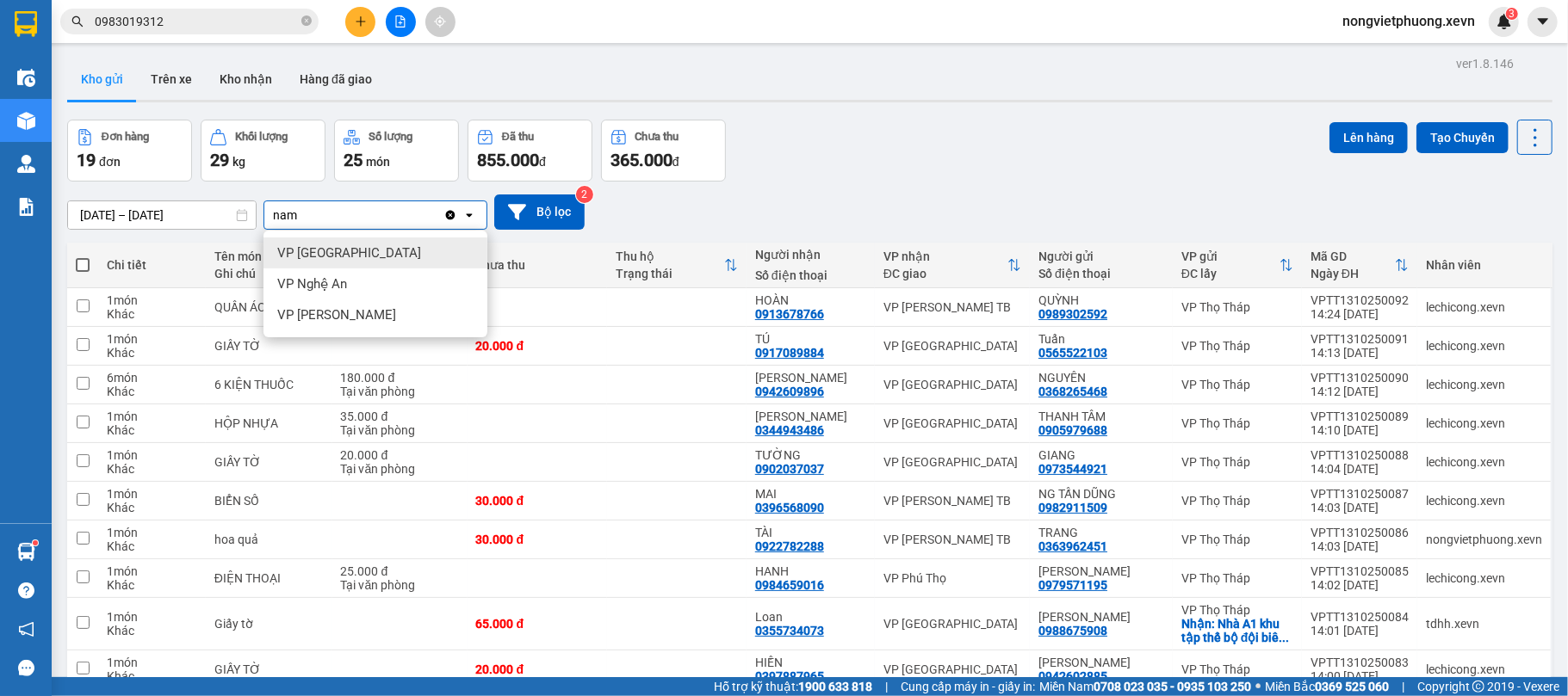
type input "nam"
click at [369, 250] on div "VP [GEOGRAPHIC_DATA]" at bounding box center [375, 253] width 224 height 31
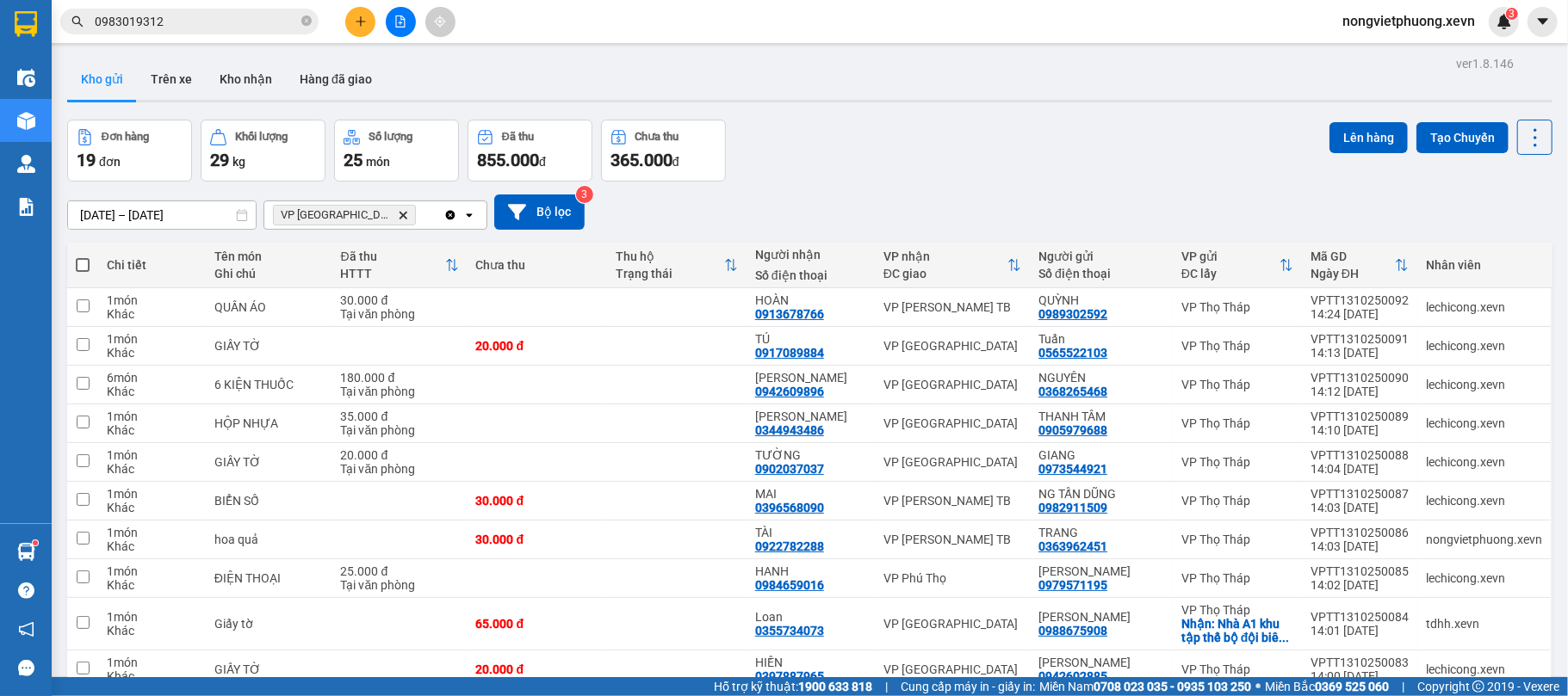
click at [1038, 213] on div "[DATE] – [DATE] Press the down arrow key to interact with the calendar and sele…" at bounding box center [809, 212] width 1486 height 36
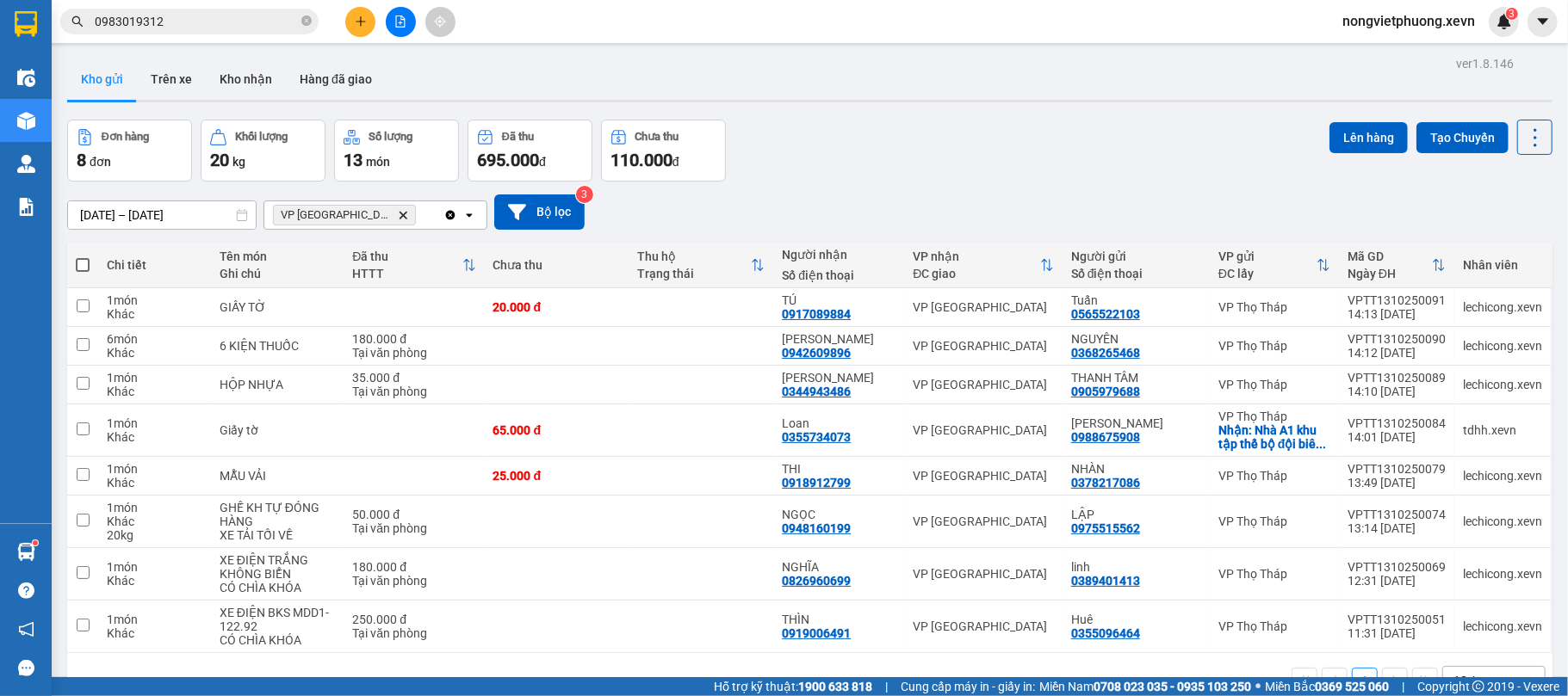
click at [80, 262] on span at bounding box center [82, 265] width 14 height 14
click at [82, 257] on input "checkbox" at bounding box center [82, 257] width 0 height 0
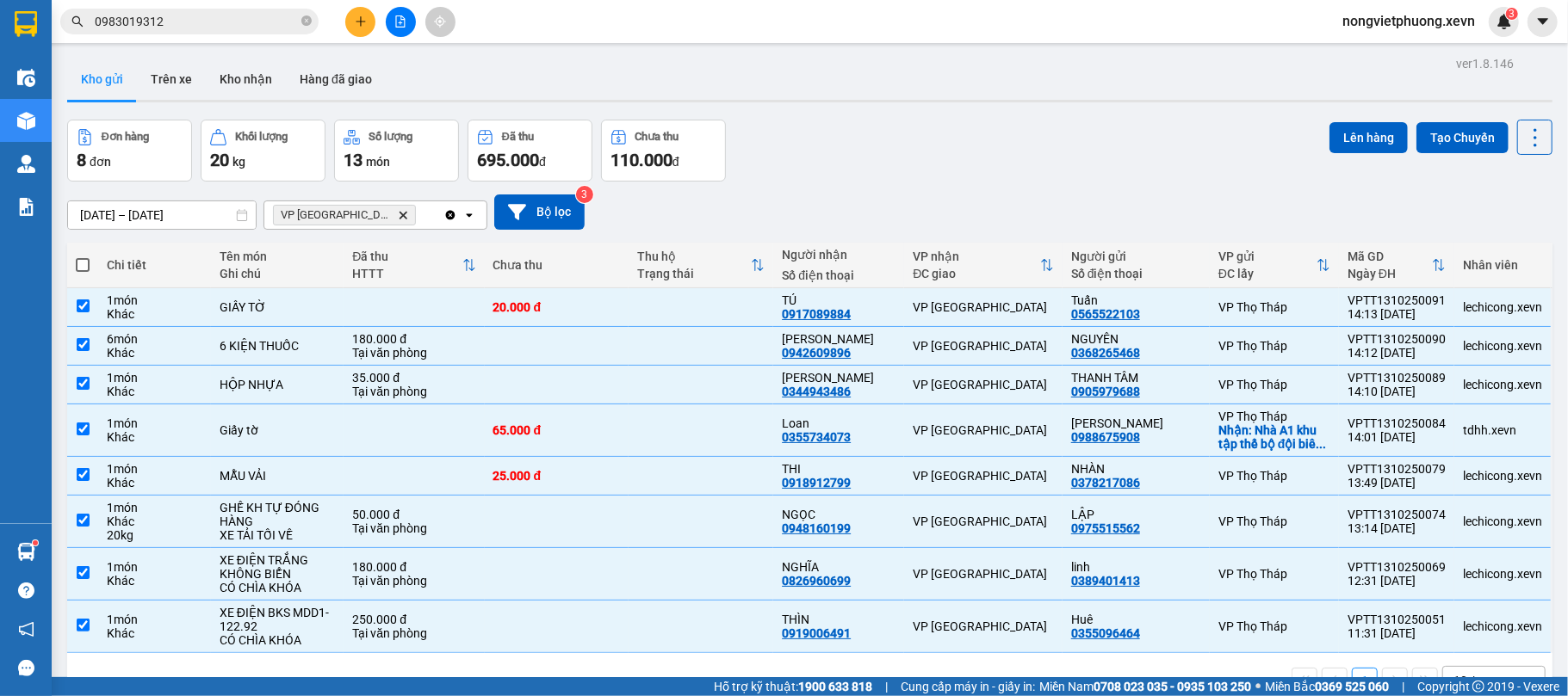
checkbox input "true"
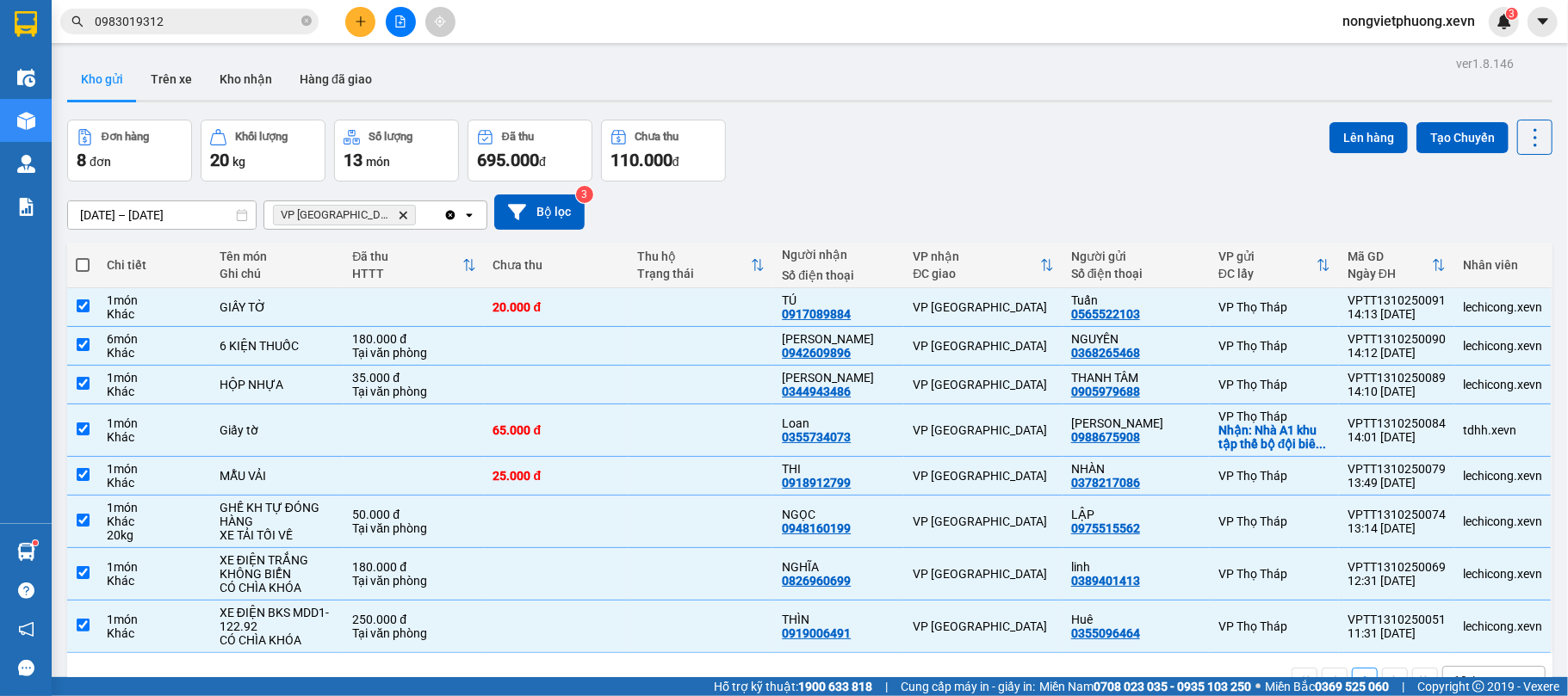
checkbox input "true"
click at [1359, 143] on button "Lên hàng" at bounding box center [1368, 138] width 78 height 31
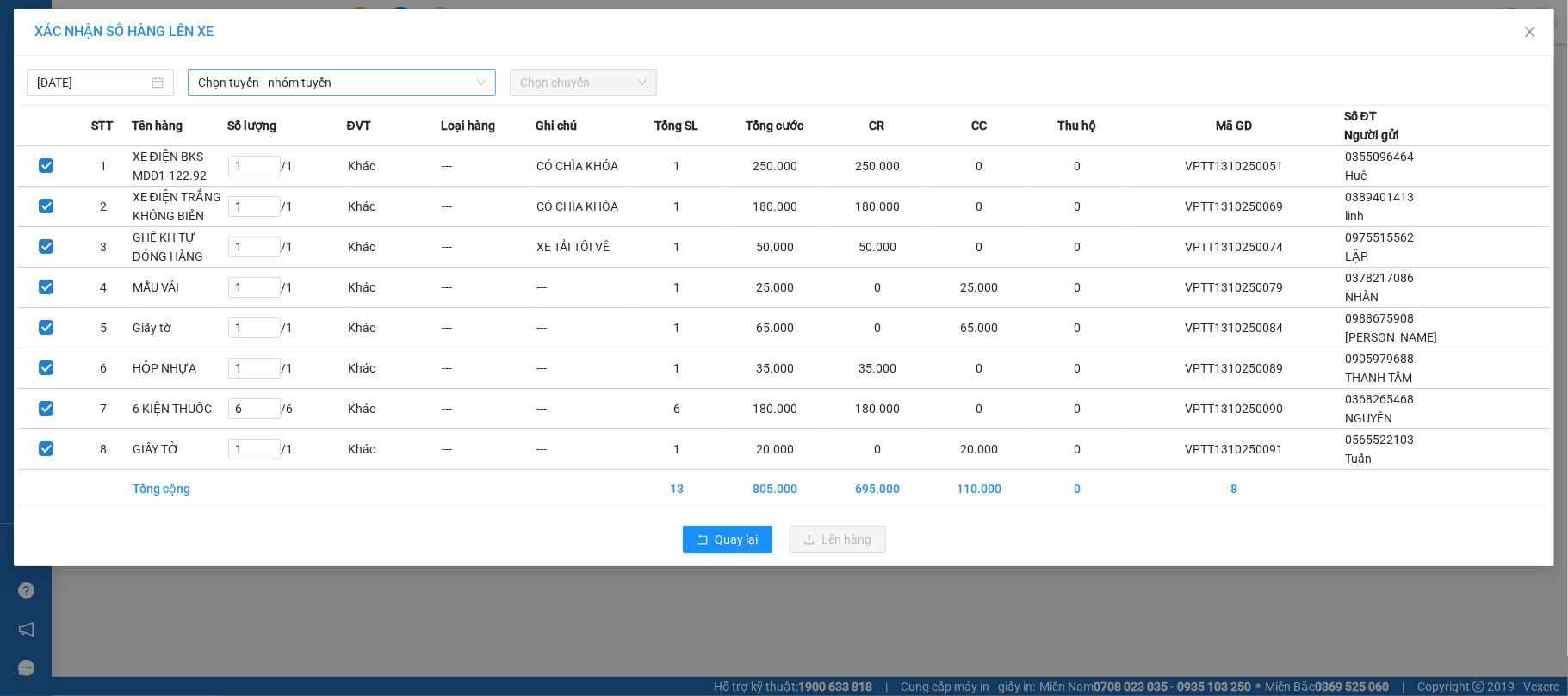
click at [407, 84] on span "Chọn tuyến - nhóm tuyến" at bounding box center [341, 82] width 287 height 26
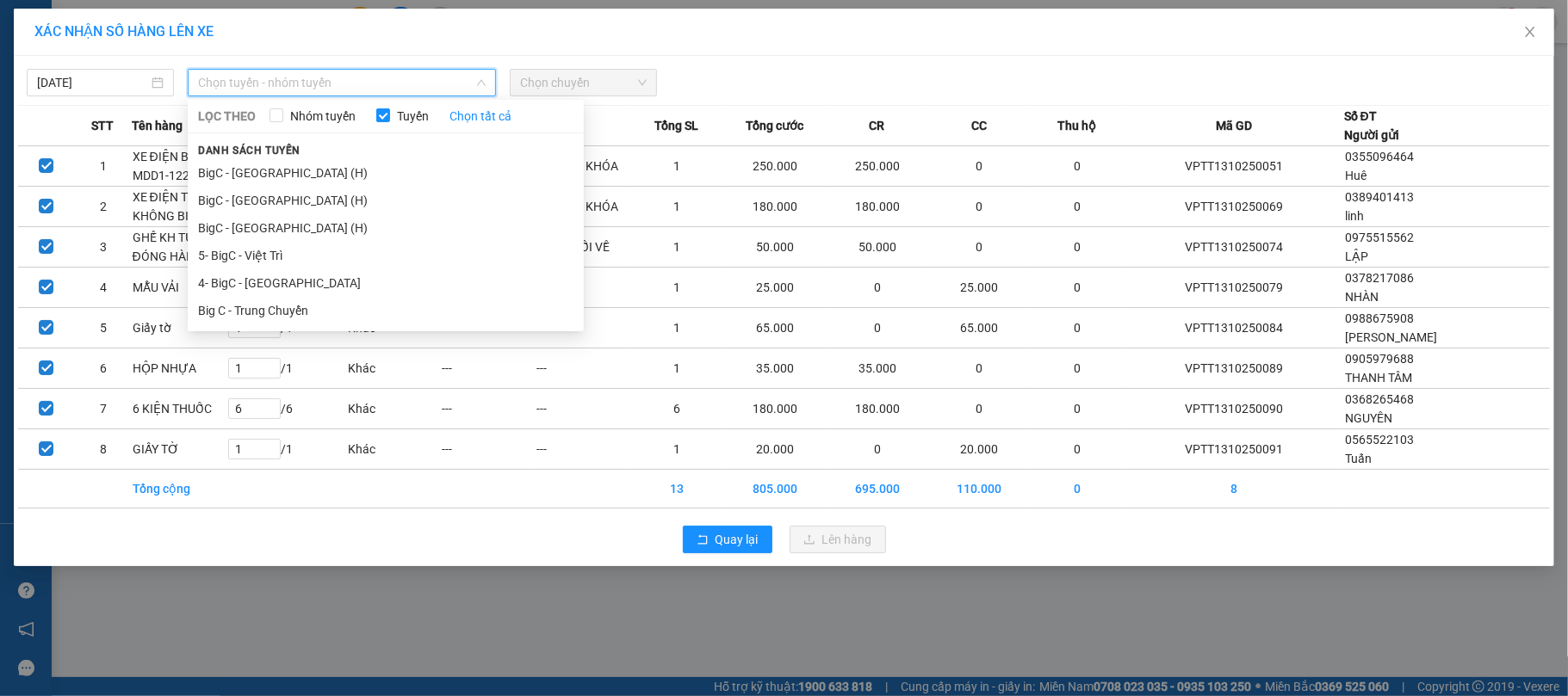
drag, startPoint x: 319, startPoint y: 174, endPoint x: 460, endPoint y: 117, distance: 152.1
click at [321, 172] on li "BigC - [GEOGRAPHIC_DATA] (H)" at bounding box center [385, 173] width 396 height 28
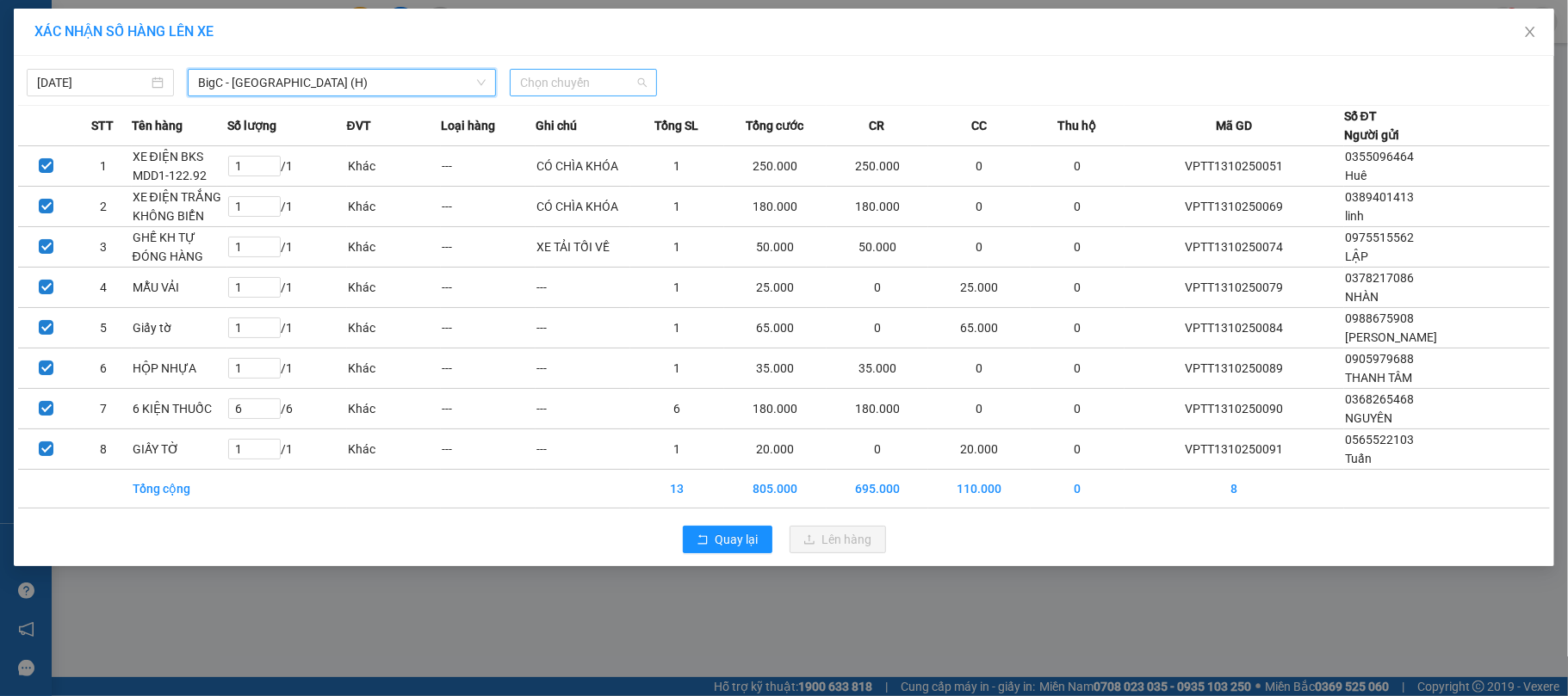
click at [596, 83] on span "Chọn chuyến" at bounding box center [583, 82] width 127 height 26
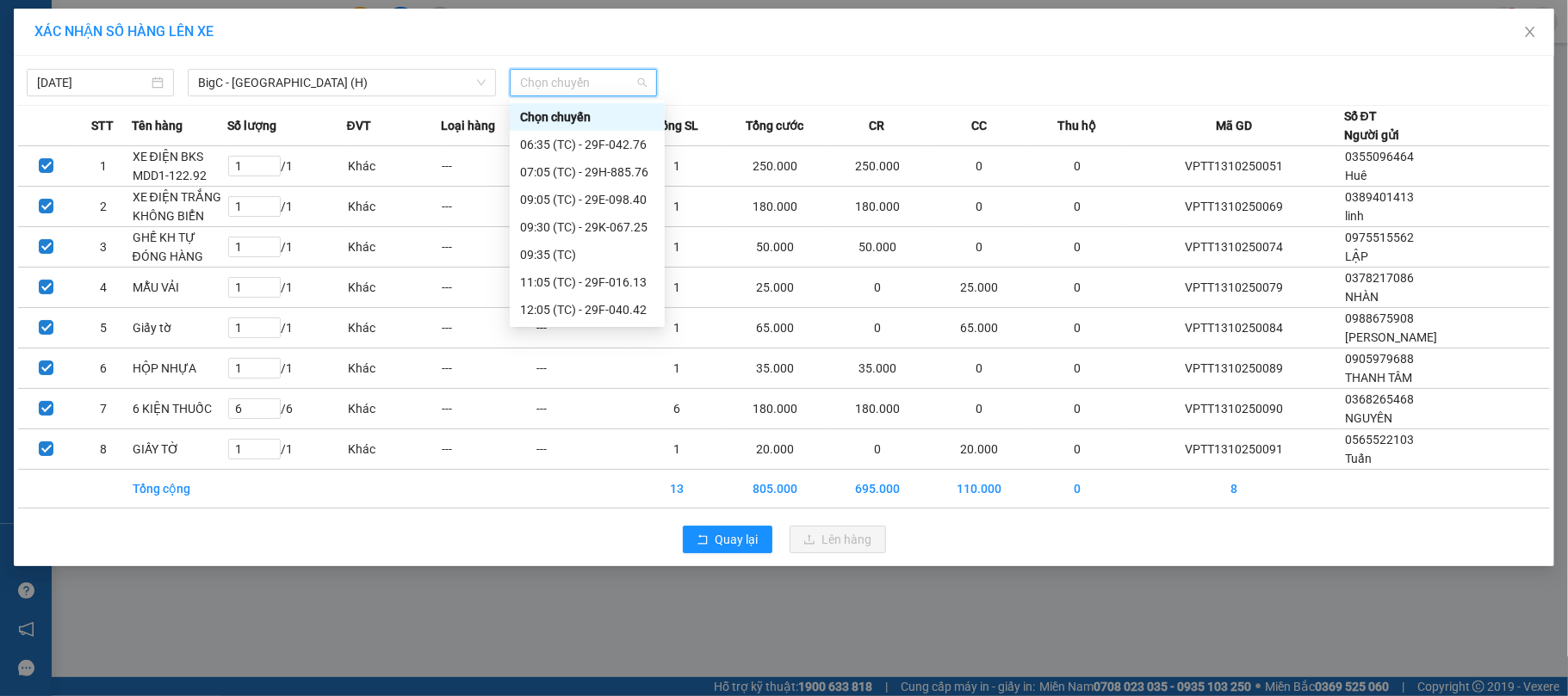
scroll to position [138, 0]
click at [617, 307] on div "15:30 (TC) - 29K-067.25" at bounding box center [587, 310] width 135 height 19
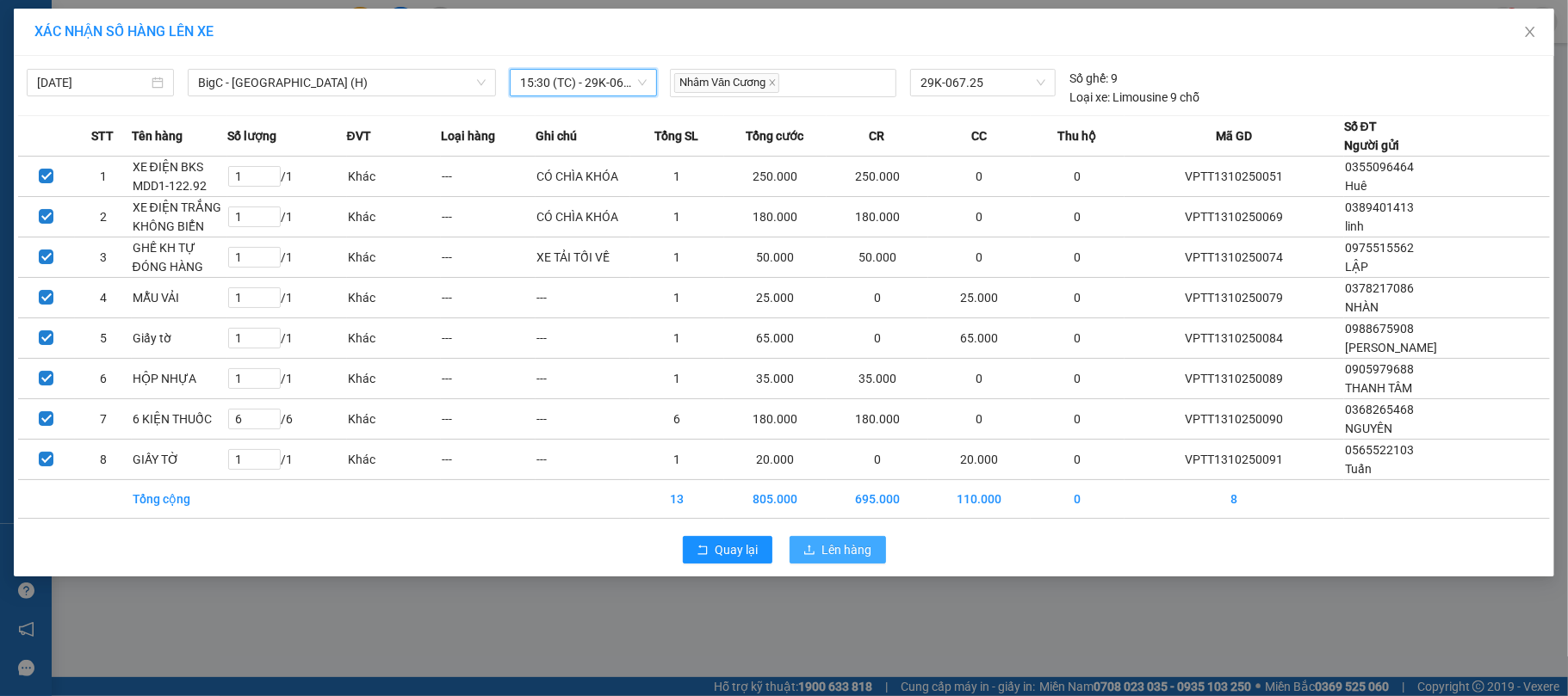
click at [824, 555] on span "Lên hàng" at bounding box center [847, 550] width 50 height 19
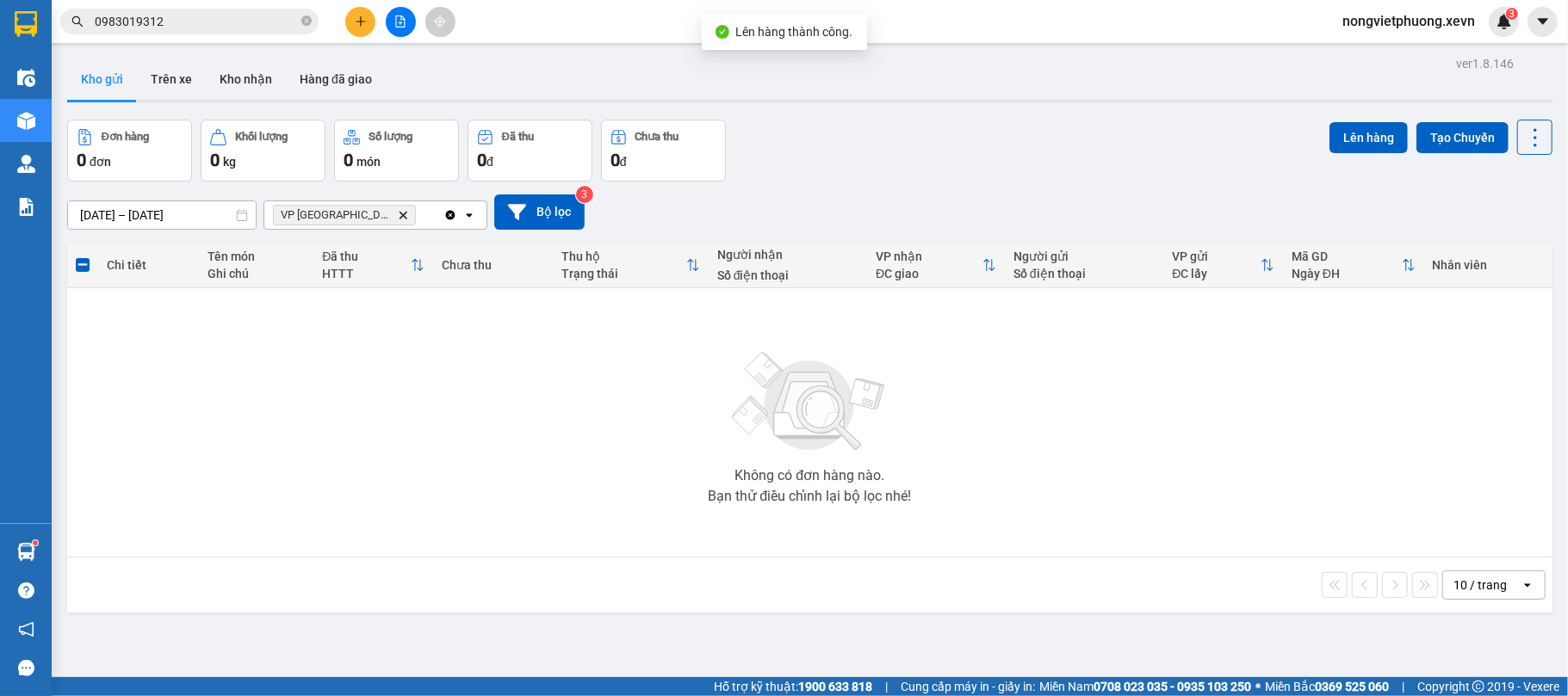
click at [398, 214] on icon "Delete" at bounding box center [403, 215] width 10 height 10
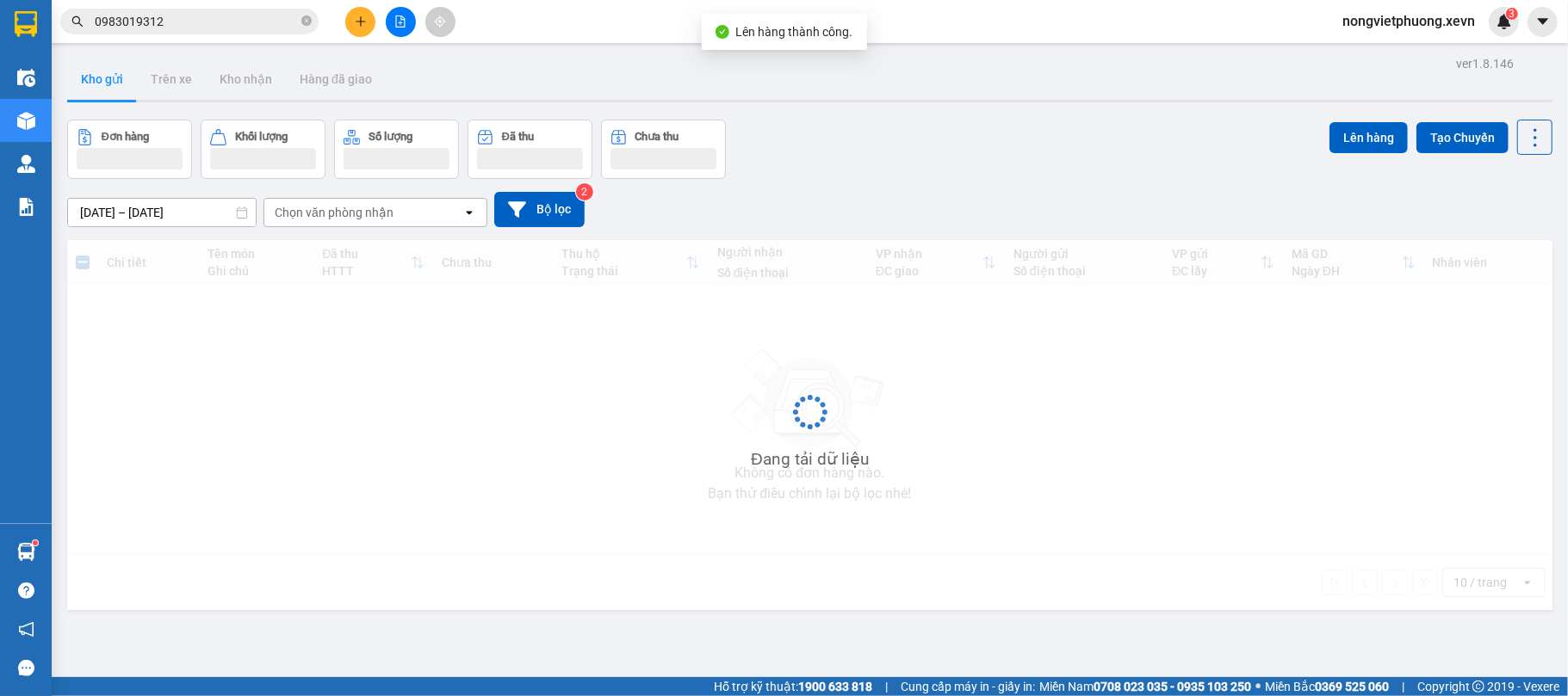
click at [305, 203] on div "Chọn văn phòng nhận" at bounding box center [363, 213] width 198 height 28
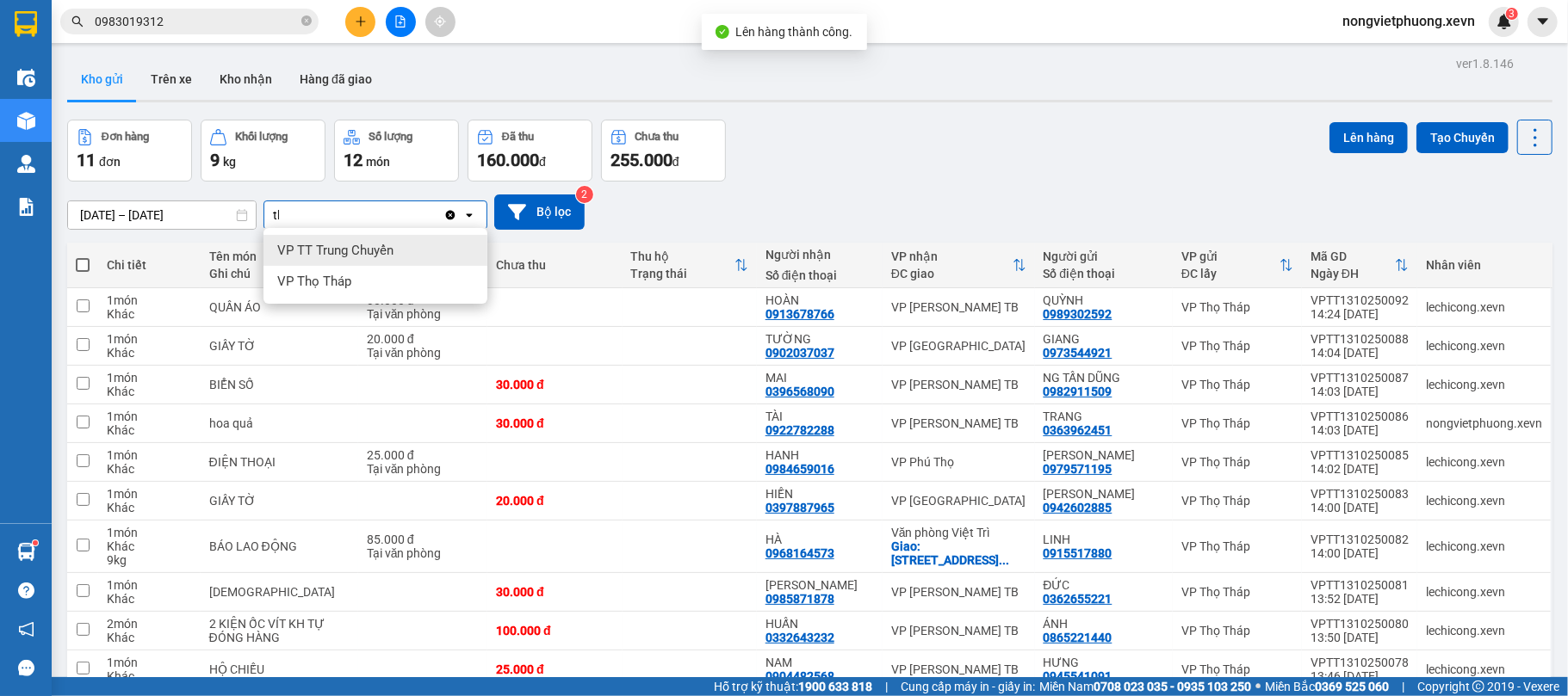
type input "tb"
click at [306, 242] on span "VP [PERSON_NAME] TB" at bounding box center [346, 251] width 138 height 17
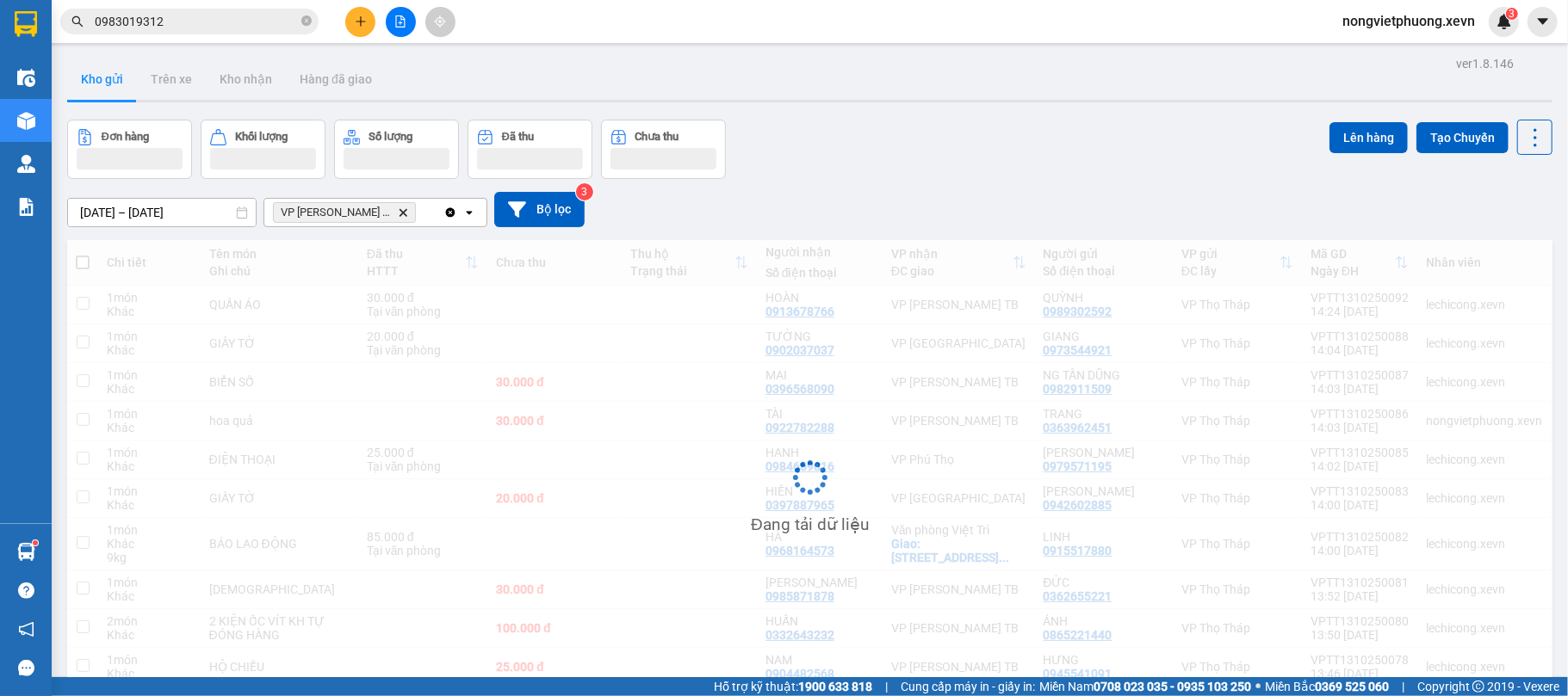
click at [900, 145] on div "Đơn hàng Khối lượng Số lượng Đã thu Chưa thu Lên hàng Tạo Chuyến" at bounding box center [809, 149] width 1486 height 59
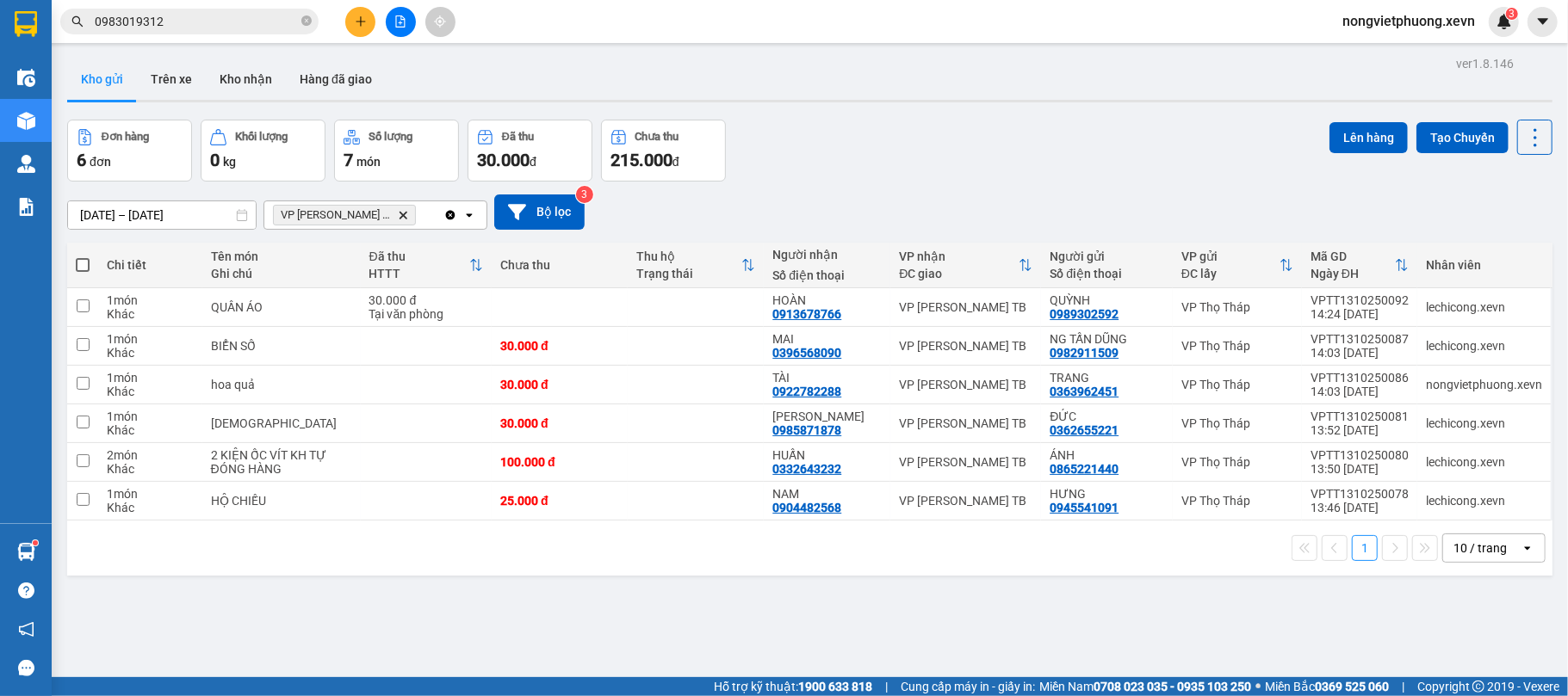
click at [80, 269] on span at bounding box center [82, 265] width 14 height 14
click at [82, 257] on input "checkbox" at bounding box center [82, 257] width 0 height 0
checkbox input "true"
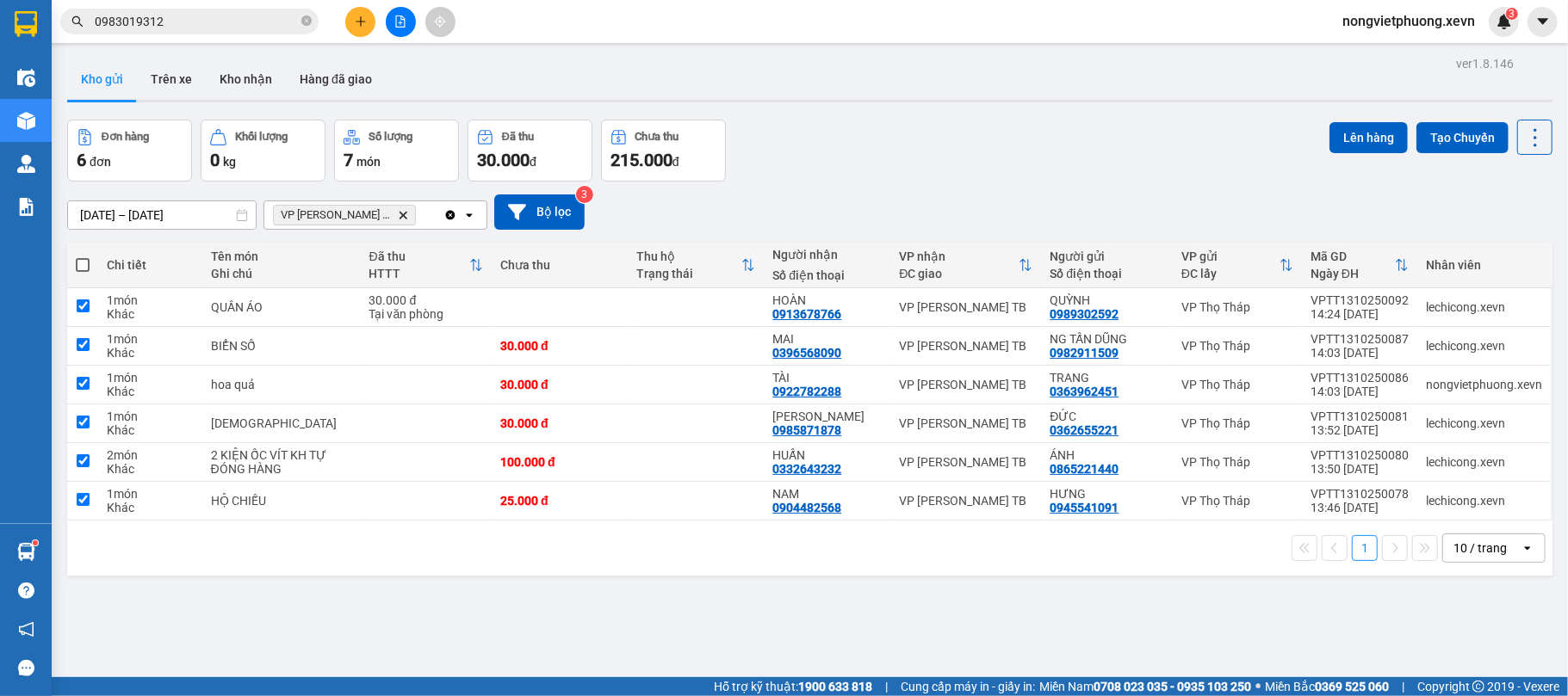
checkbox input "true"
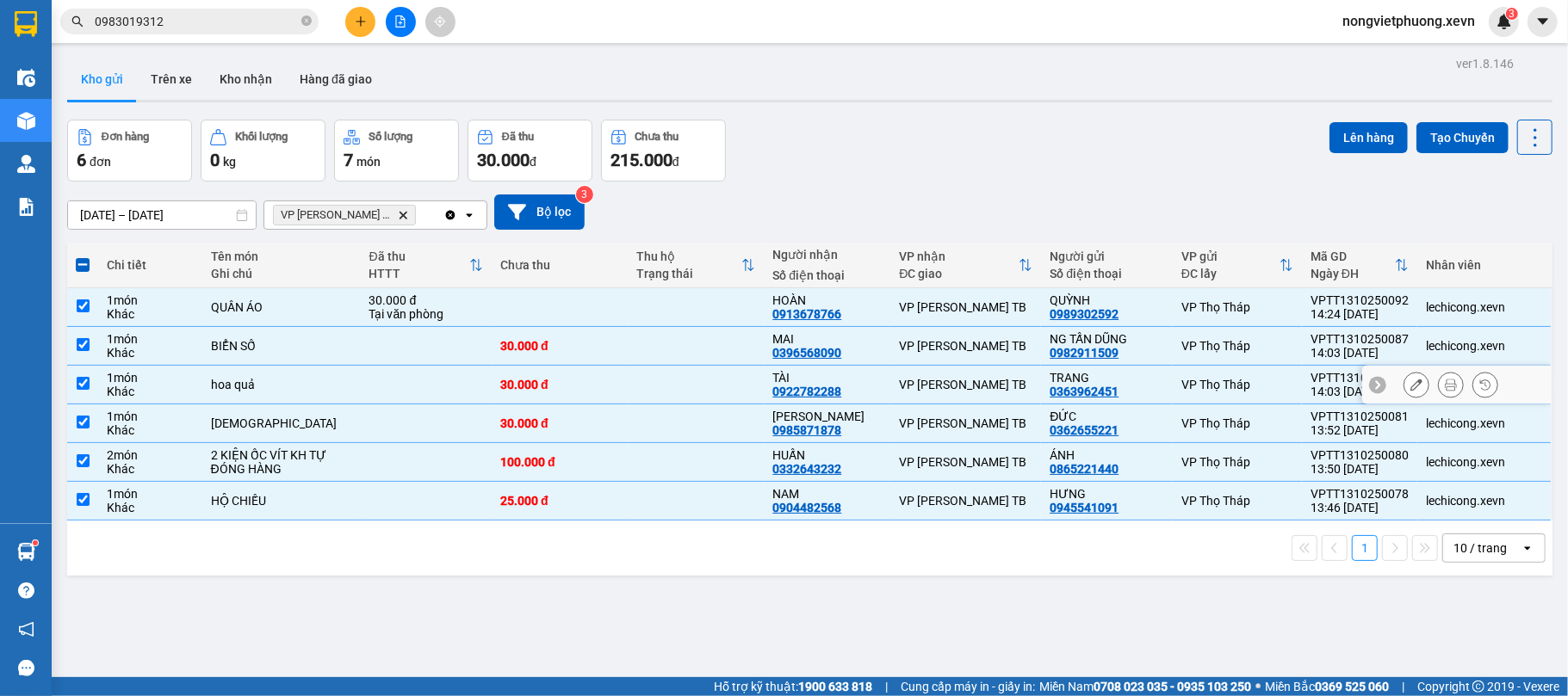
click at [331, 372] on td "hoa quả" at bounding box center [281, 384] width 158 height 39
checkbox input "false"
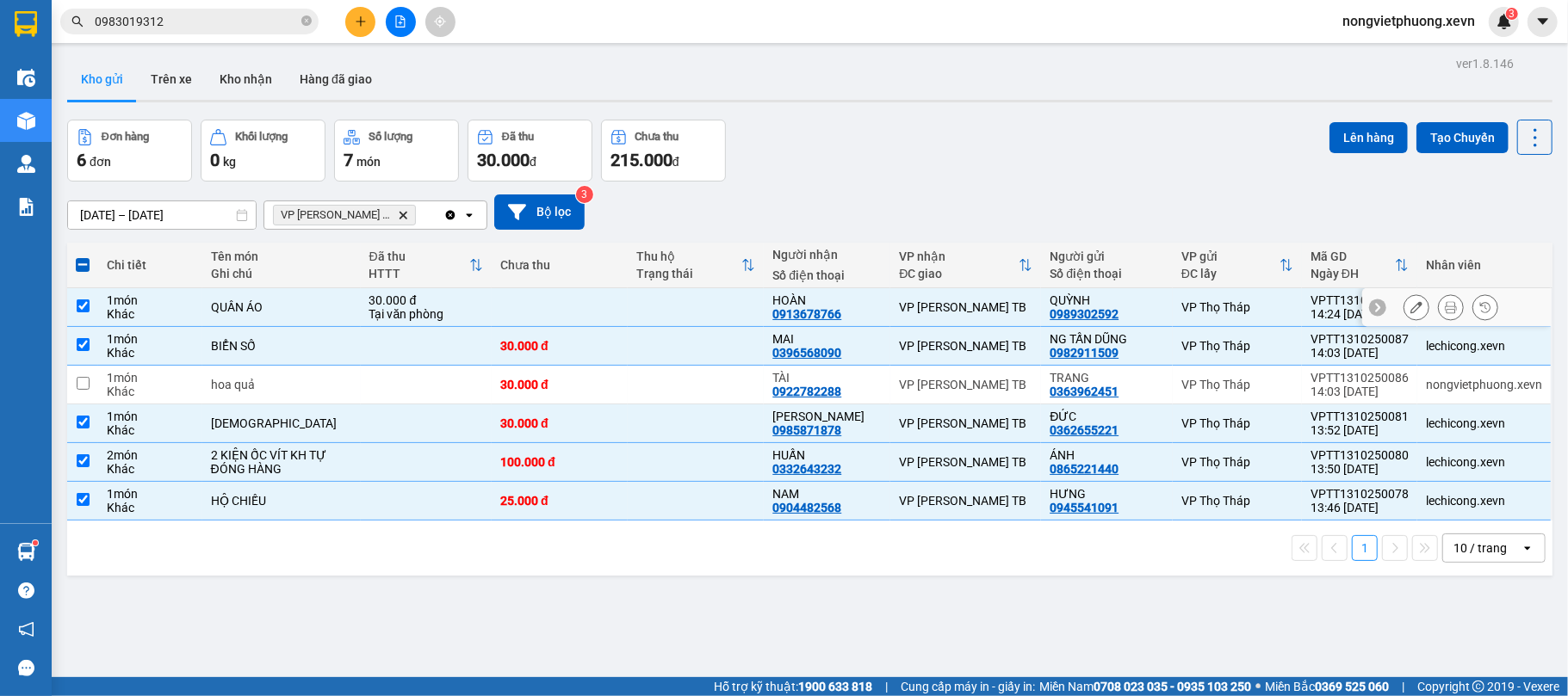
click at [369, 306] on div "30.000 đ" at bounding box center [426, 300] width 115 height 14
checkbox input "false"
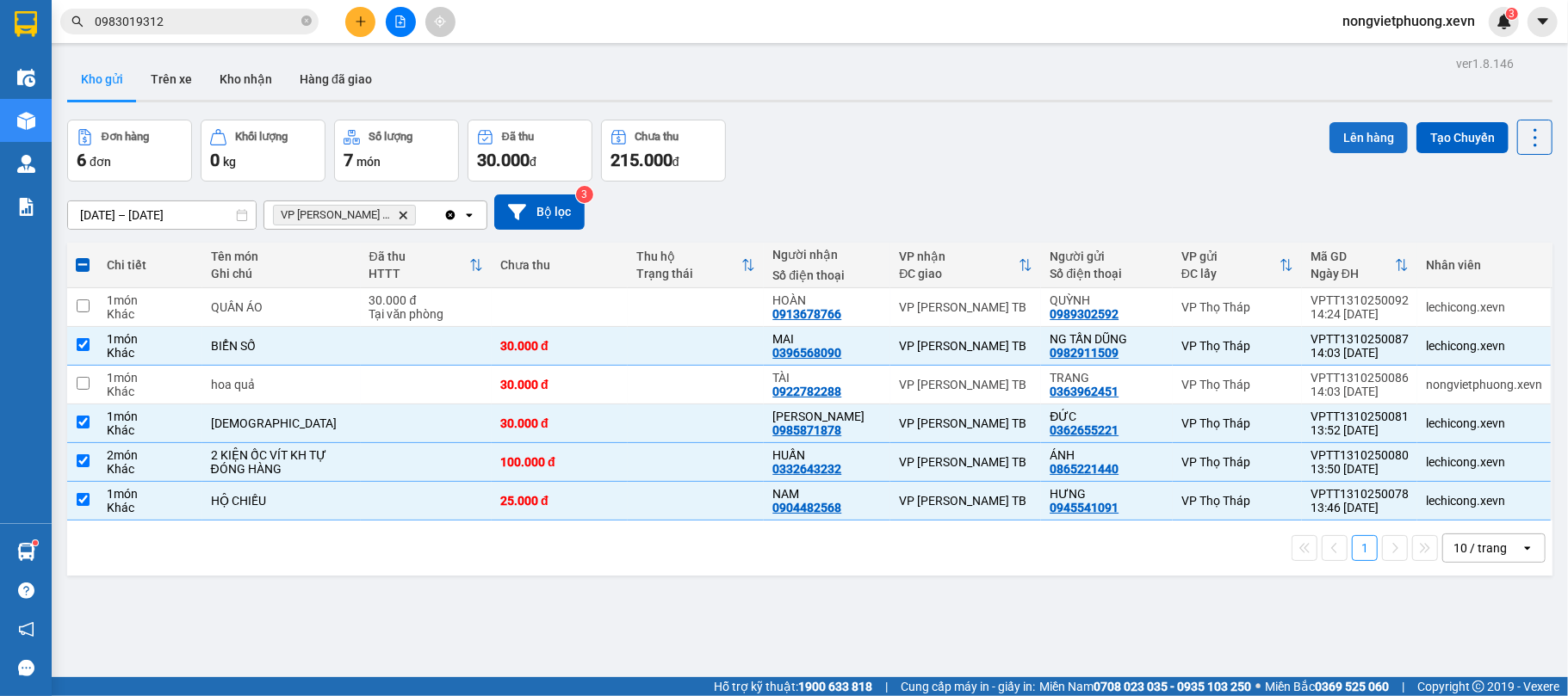
click at [1350, 139] on button "Lên hàng" at bounding box center [1368, 138] width 78 height 31
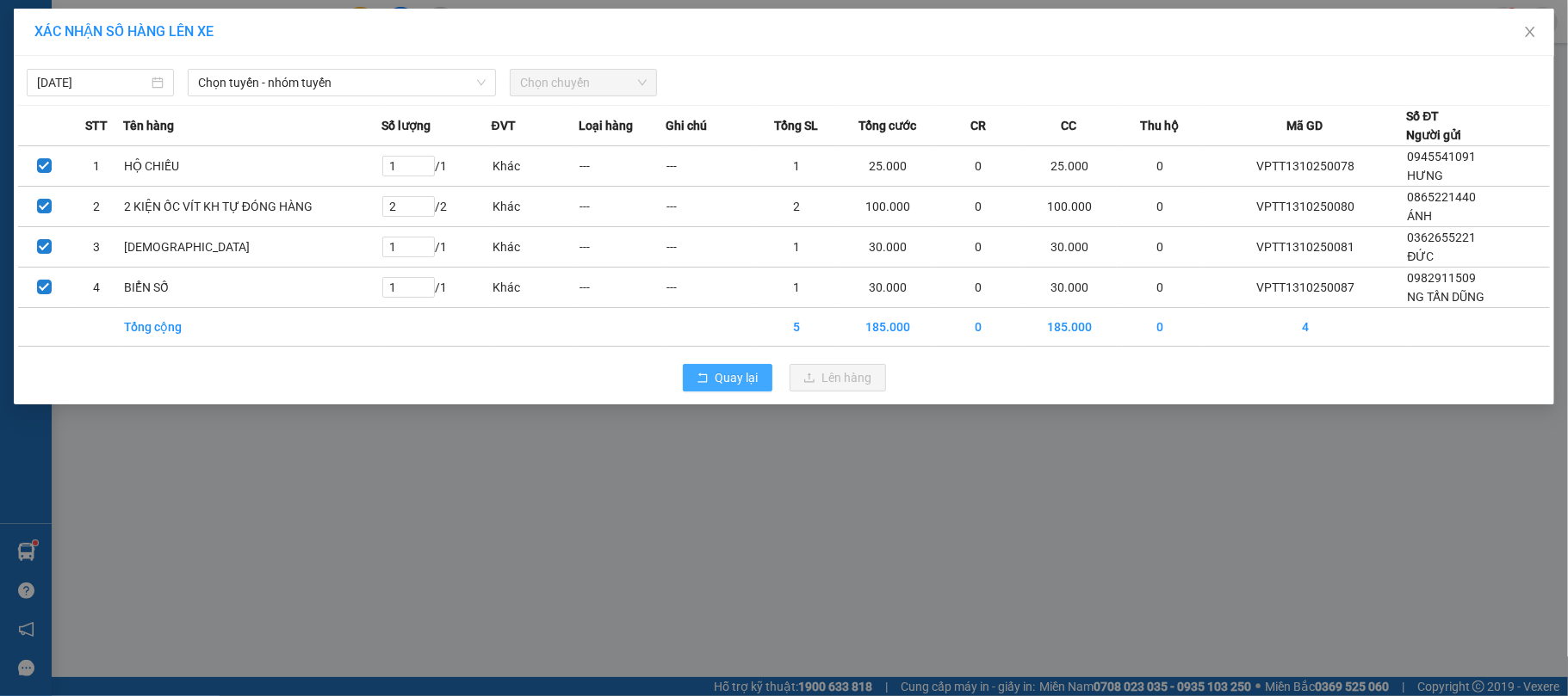
click at [741, 382] on span "Quay lại" at bounding box center [737, 378] width 43 height 19
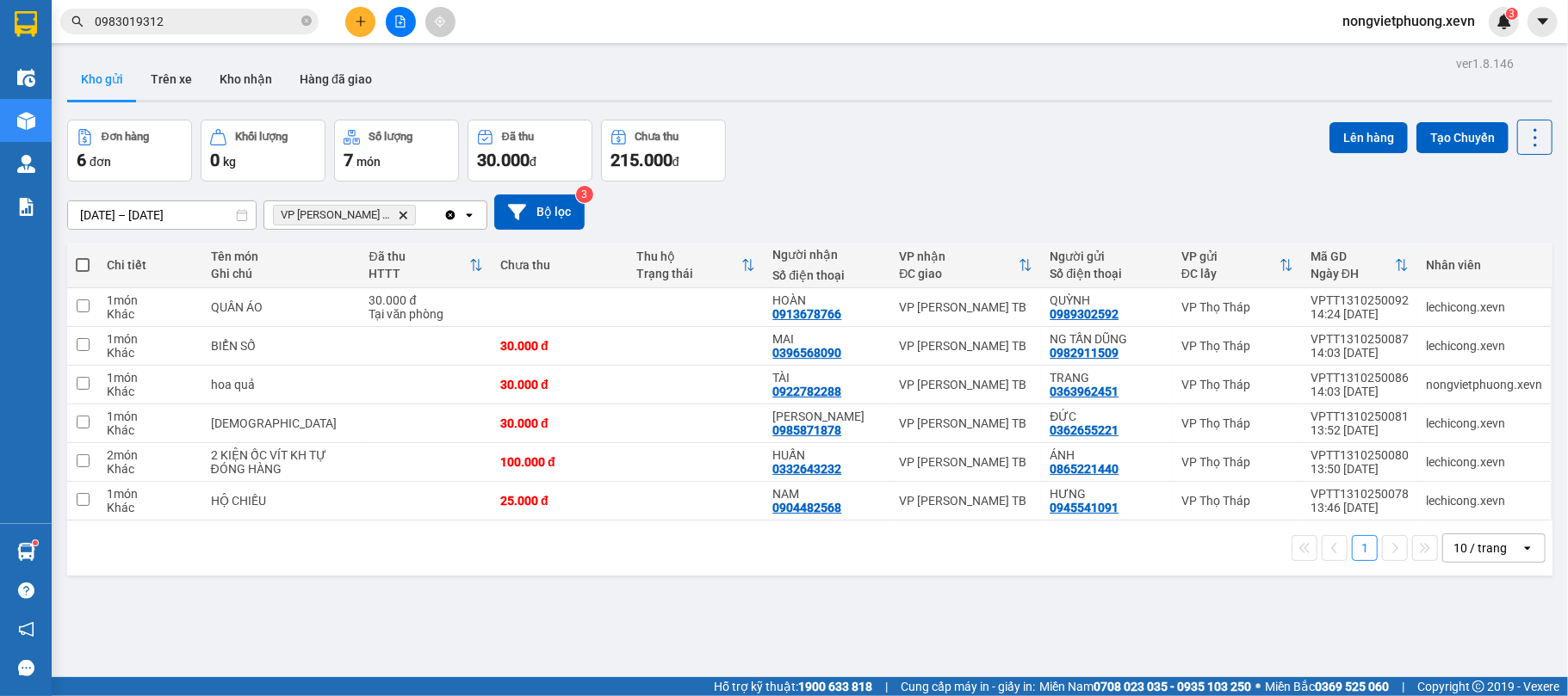
click at [82, 266] on span at bounding box center [82, 265] width 14 height 14
click at [82, 257] on input "checkbox" at bounding box center [82, 257] width 0 height 0
checkbox input "true"
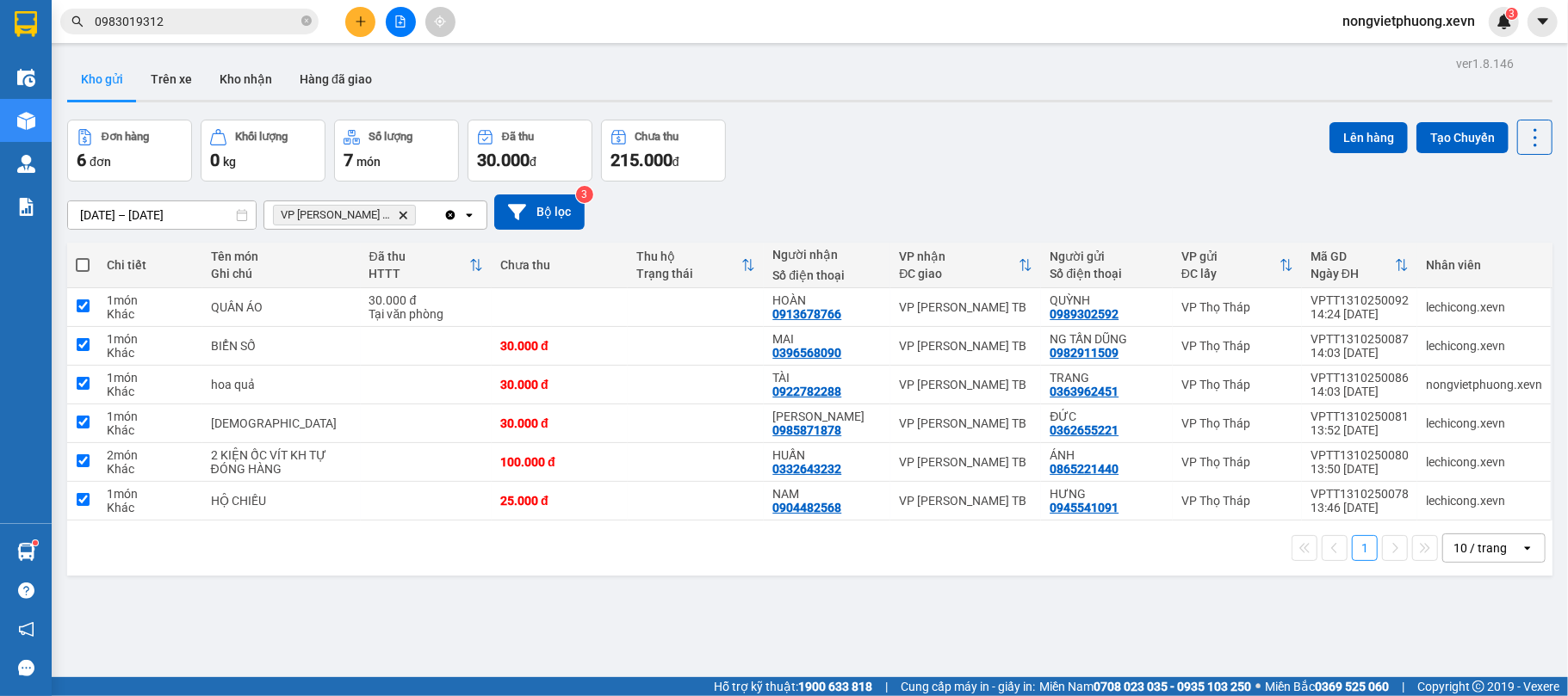
checkbox input "true"
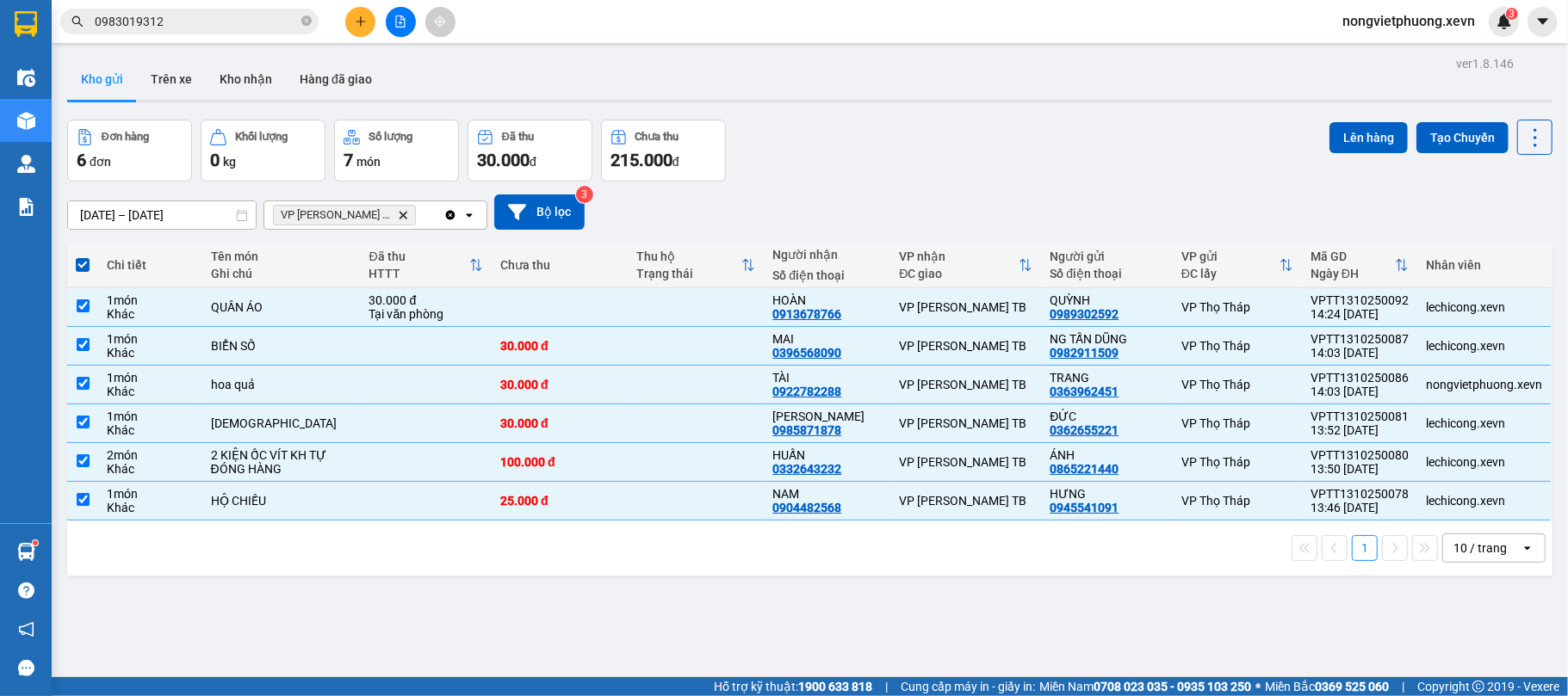
click at [87, 269] on span at bounding box center [82, 265] width 14 height 14
click at [82, 257] on input "checkbox" at bounding box center [82, 257] width 0 height 0
checkbox input "false"
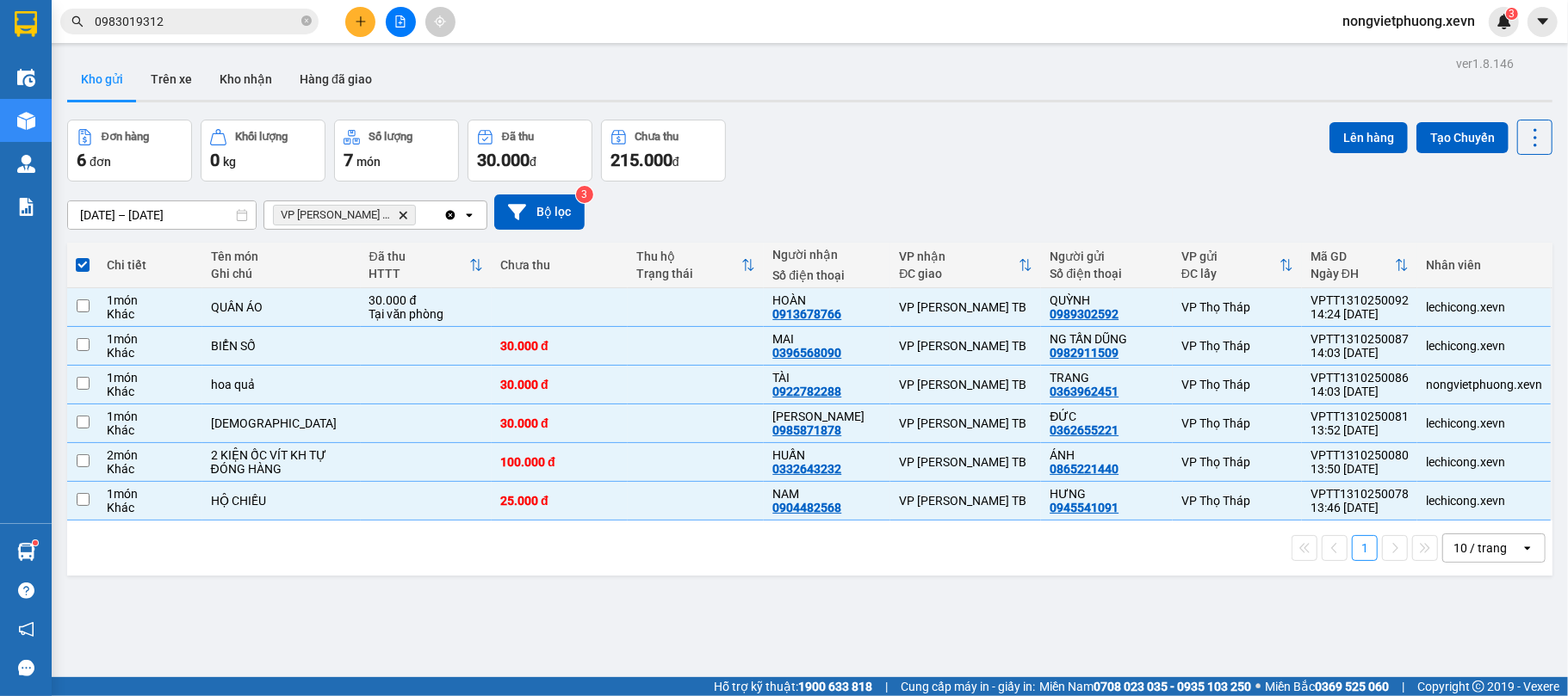
checkbox input "false"
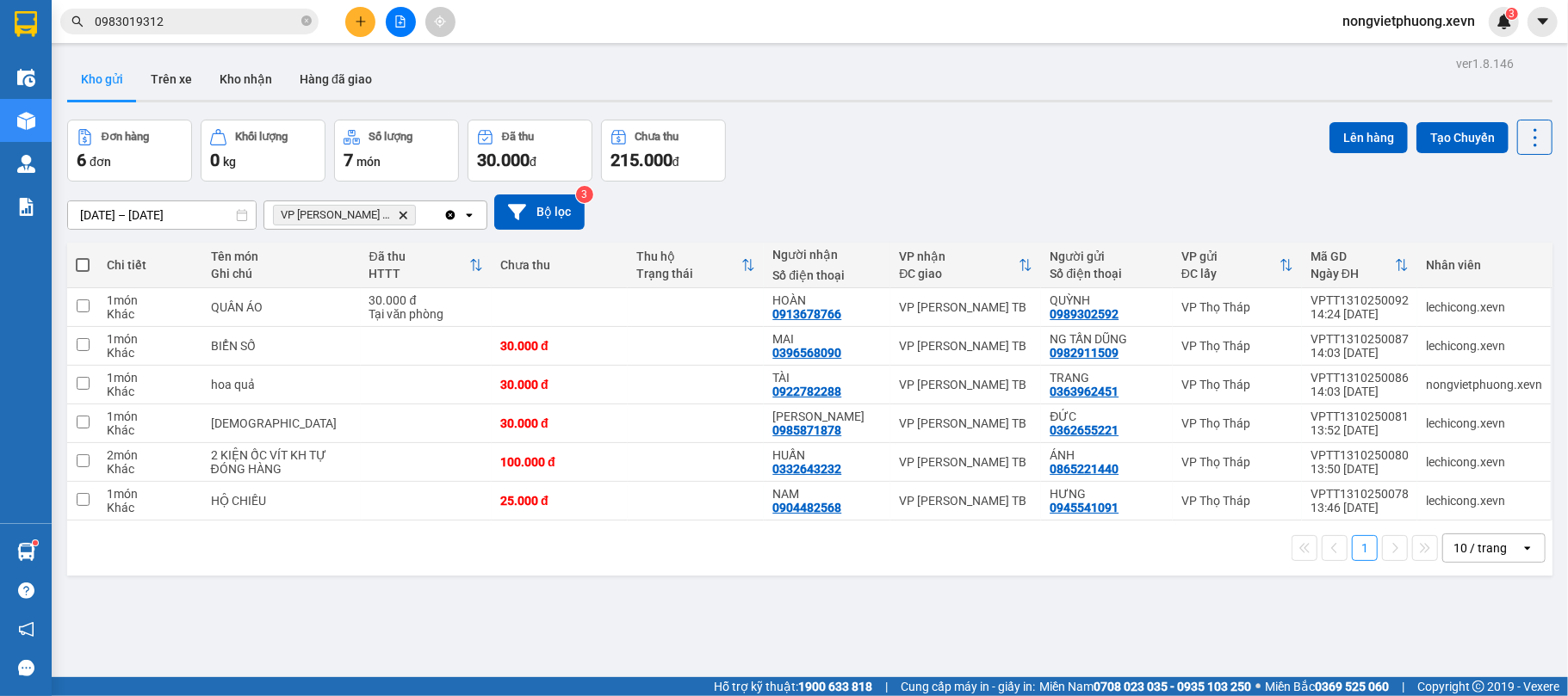
click at [81, 266] on span at bounding box center [82, 265] width 14 height 14
click at [82, 257] on input "checkbox" at bounding box center [82, 257] width 0 height 0
checkbox input "true"
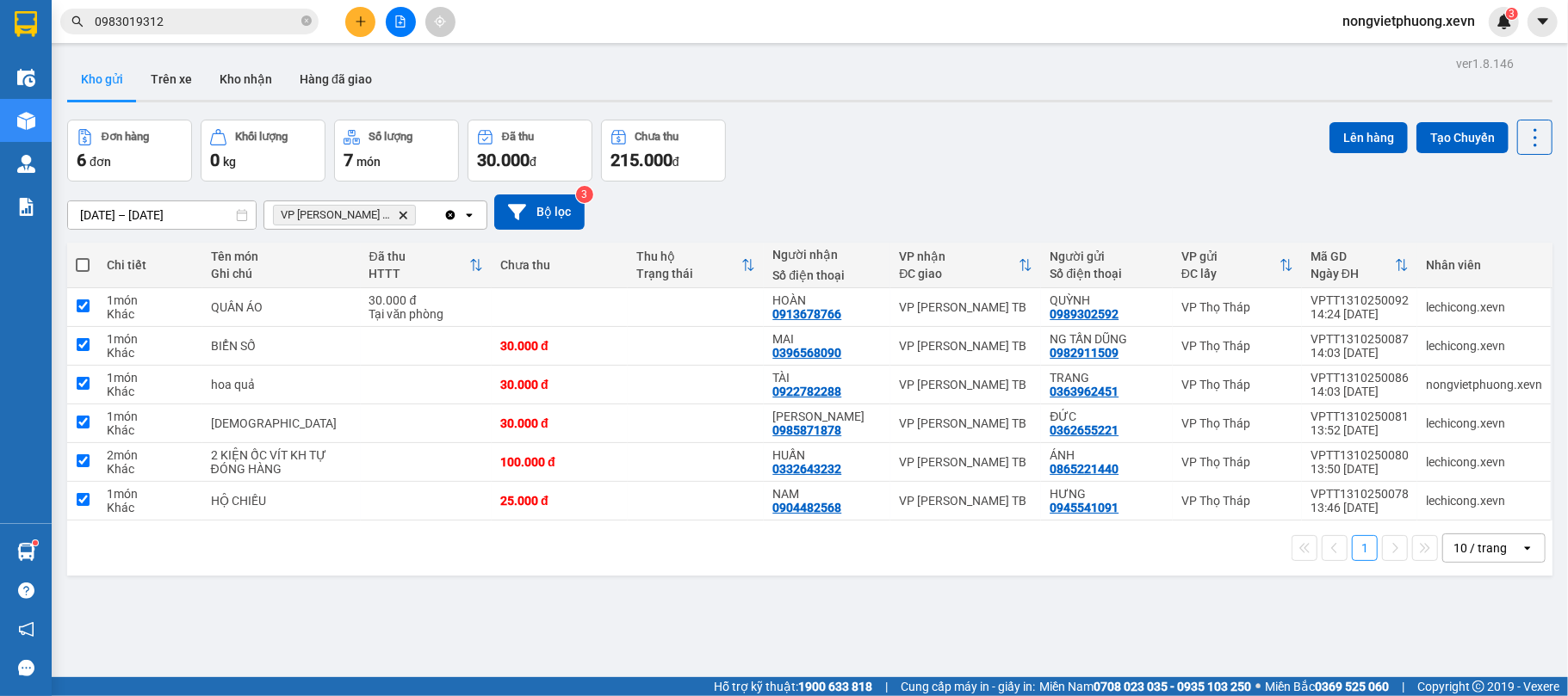
checkbox input "true"
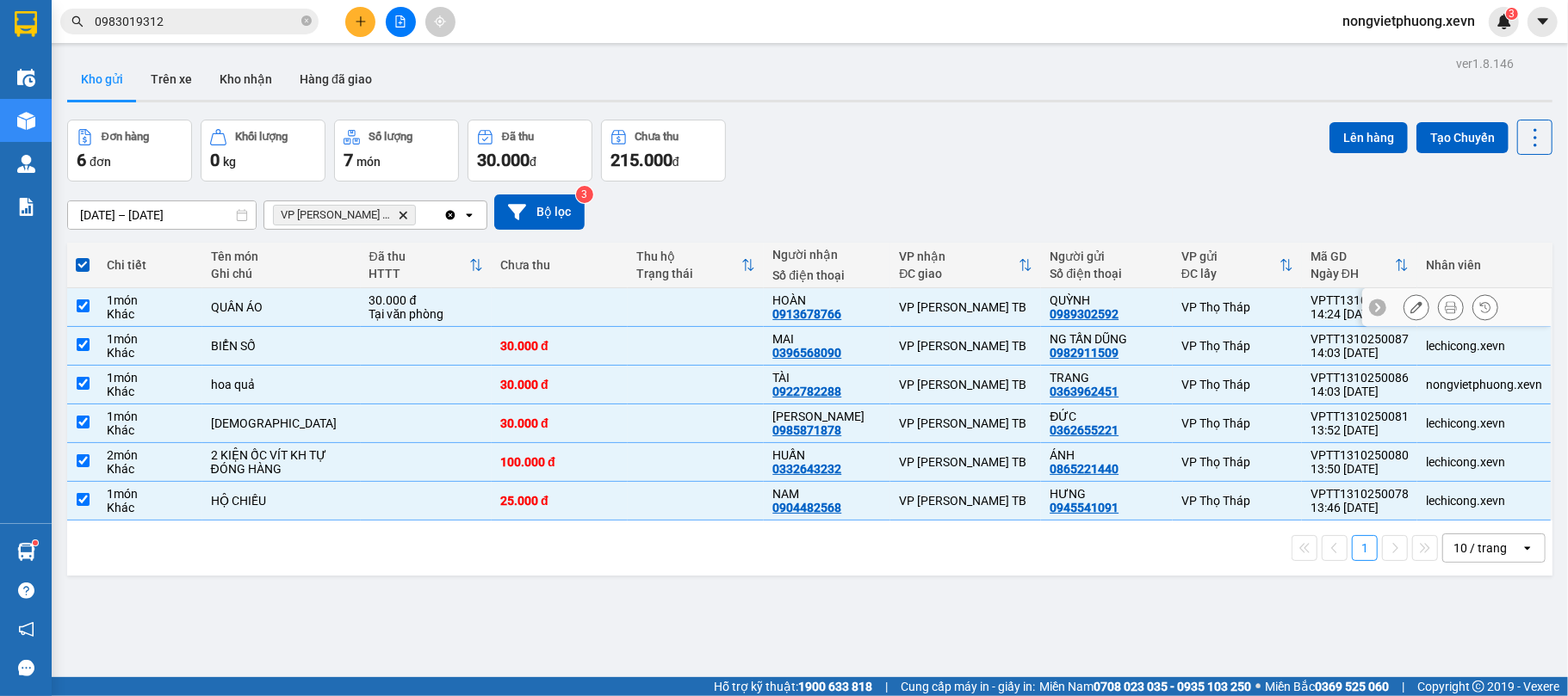
click at [360, 314] on td "30.000 đ Tại văn phòng" at bounding box center [426, 307] width 132 height 39
checkbox input "false"
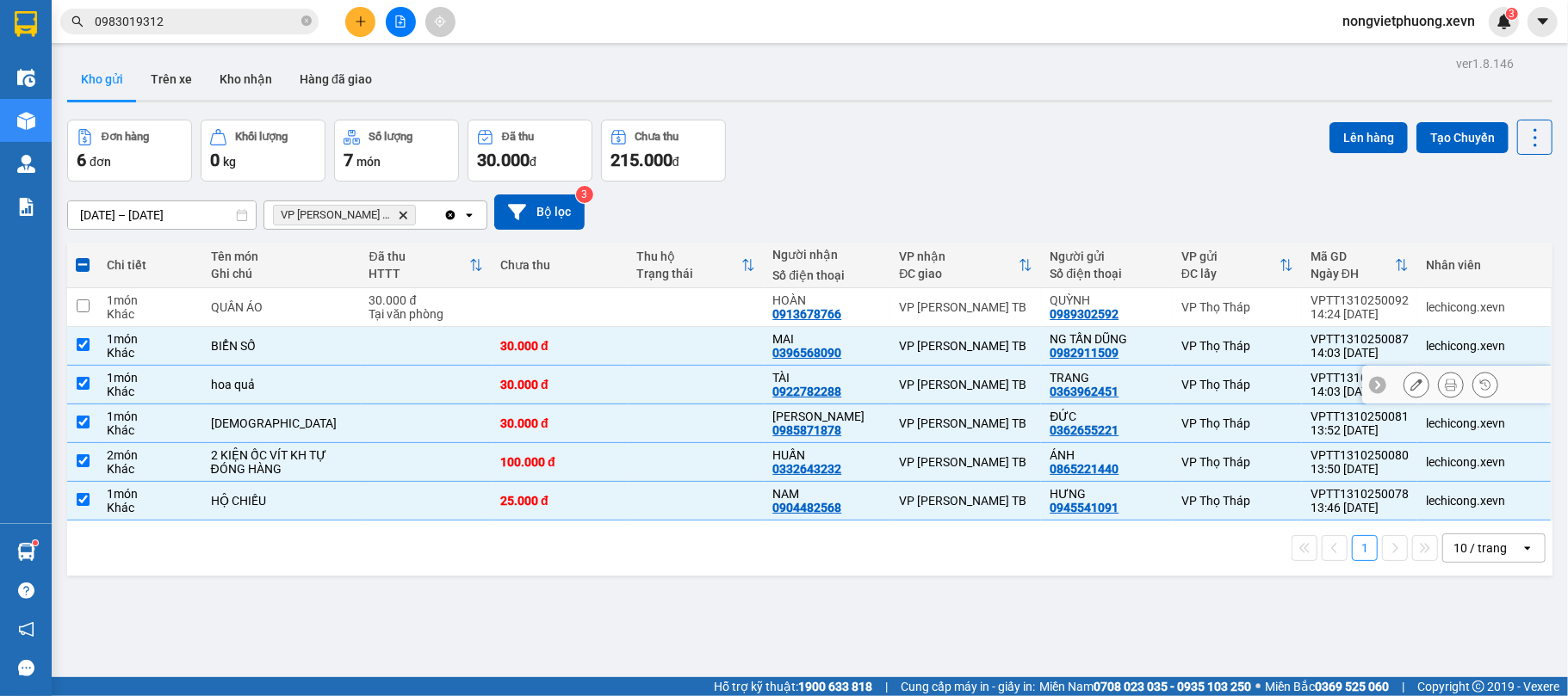
click at [325, 378] on td "hoa quả" at bounding box center [281, 384] width 158 height 39
checkbox input "false"
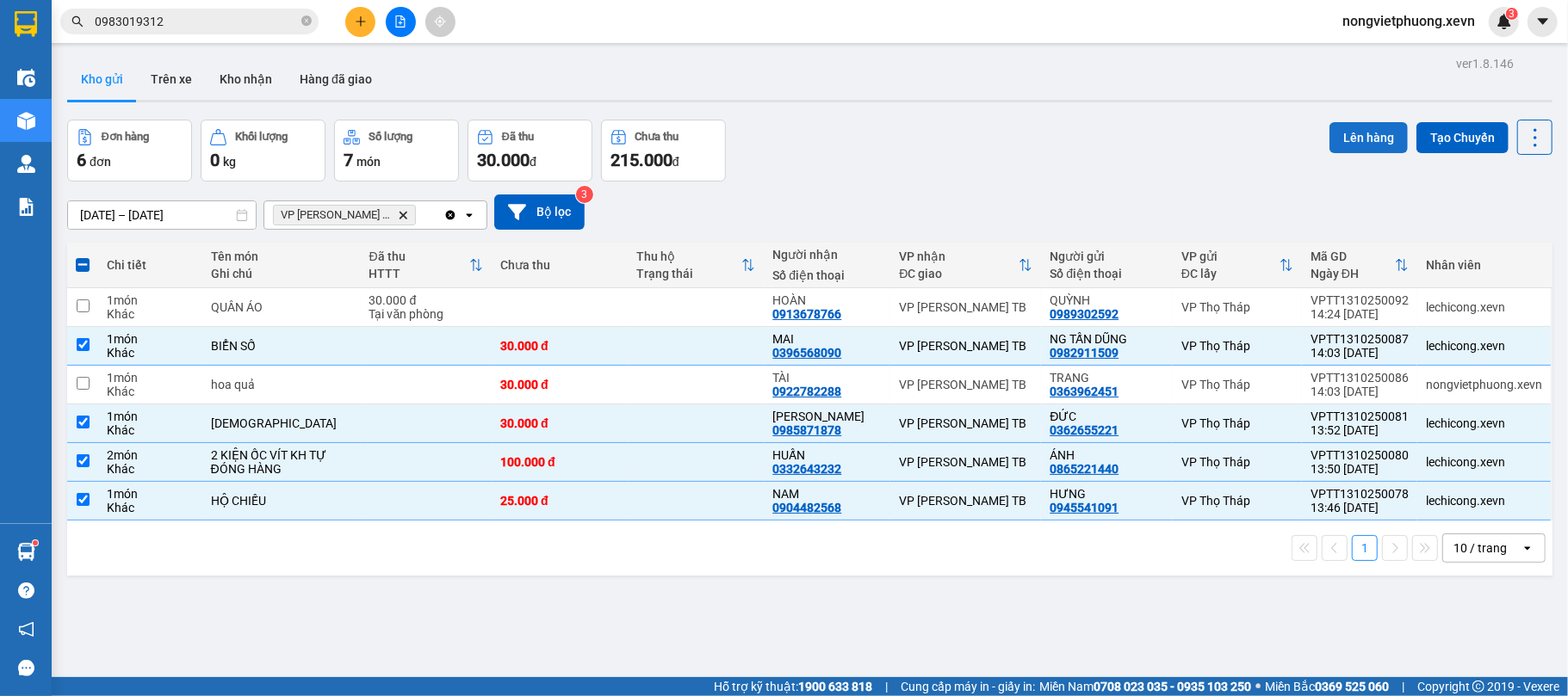
click at [1329, 147] on button "Lên hàng" at bounding box center [1368, 138] width 78 height 31
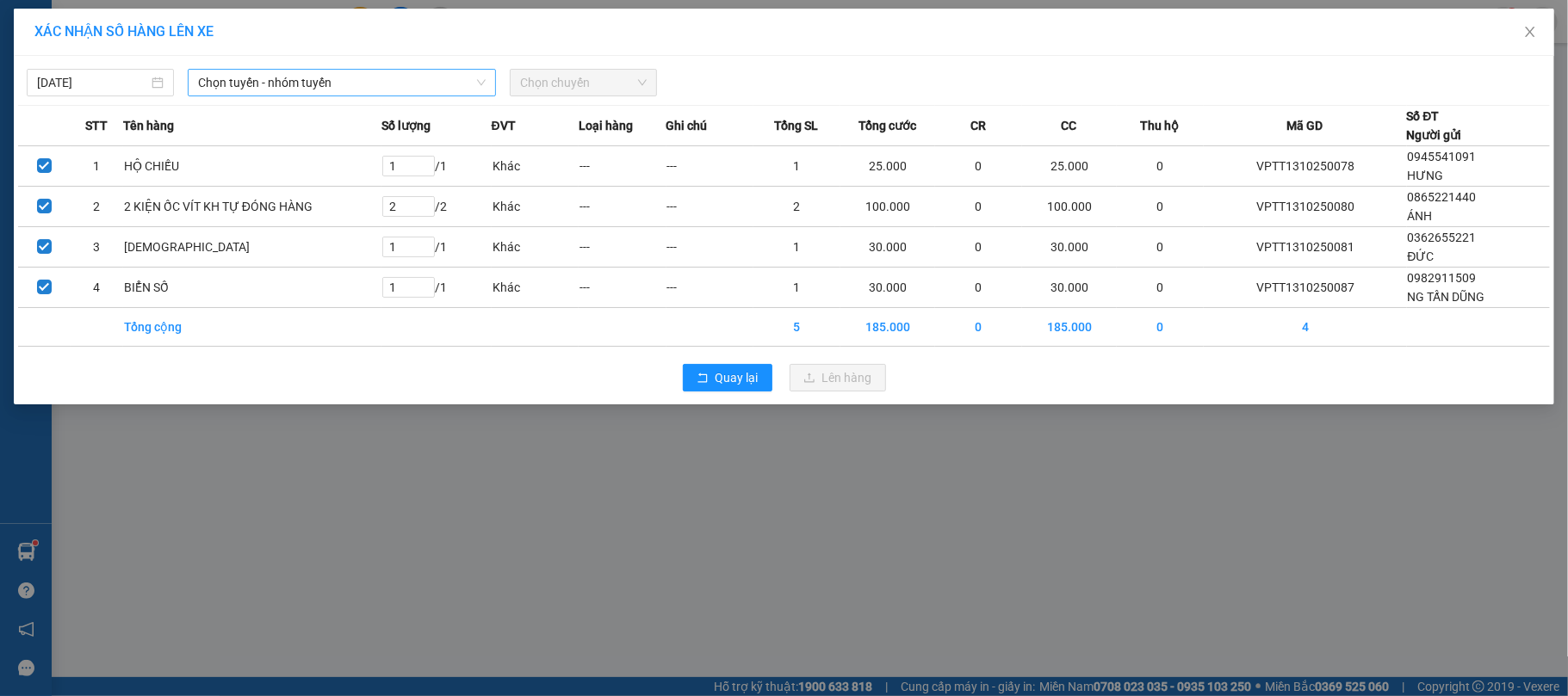
click at [342, 79] on span "Chọn tuyến - nhóm tuyến" at bounding box center [341, 82] width 287 height 26
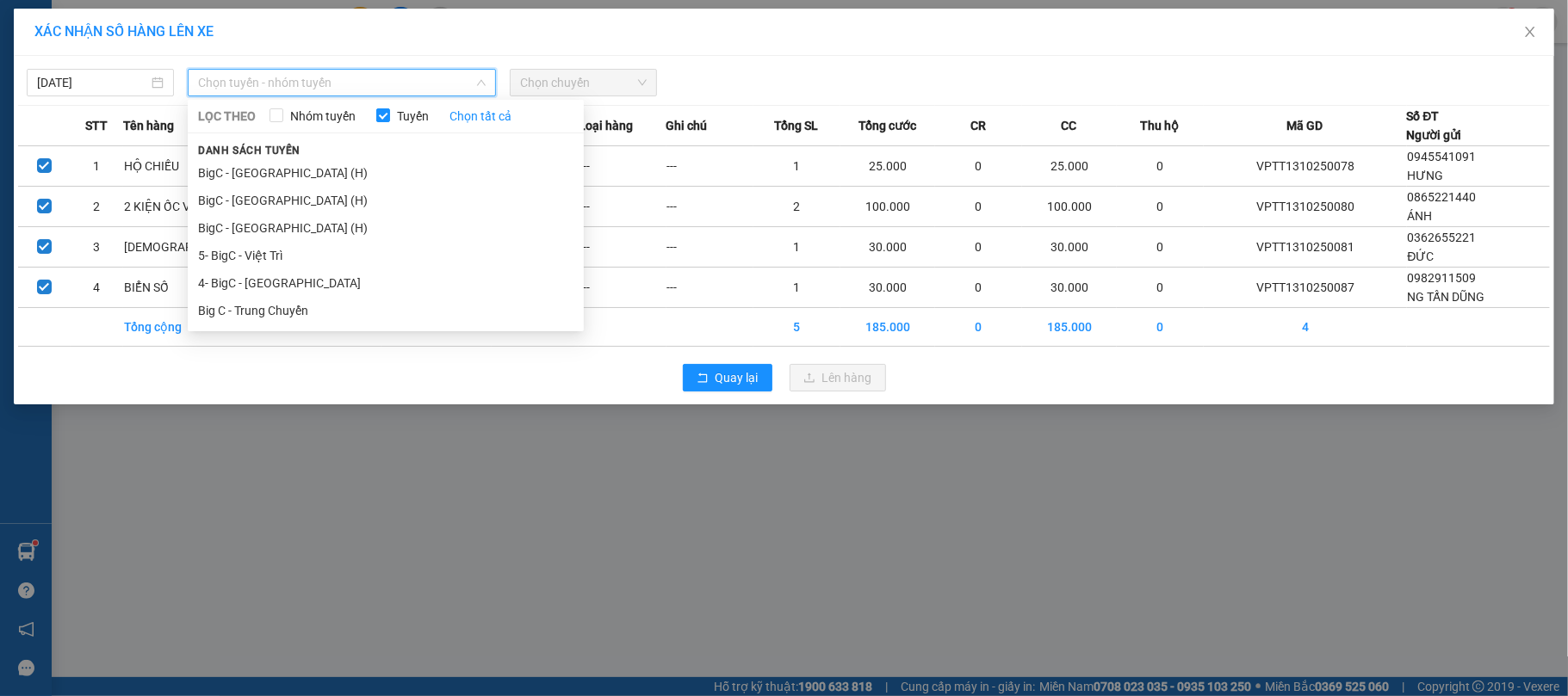
click at [349, 158] on div "Danh sách tuyến BigC - [GEOGRAPHIC_DATA] (H) BigC - [GEOGRAPHIC_DATA] (H) [GEOG…" at bounding box center [385, 233] width 396 height 184
click at [345, 169] on li "BigC - [GEOGRAPHIC_DATA] (H)" at bounding box center [385, 173] width 396 height 28
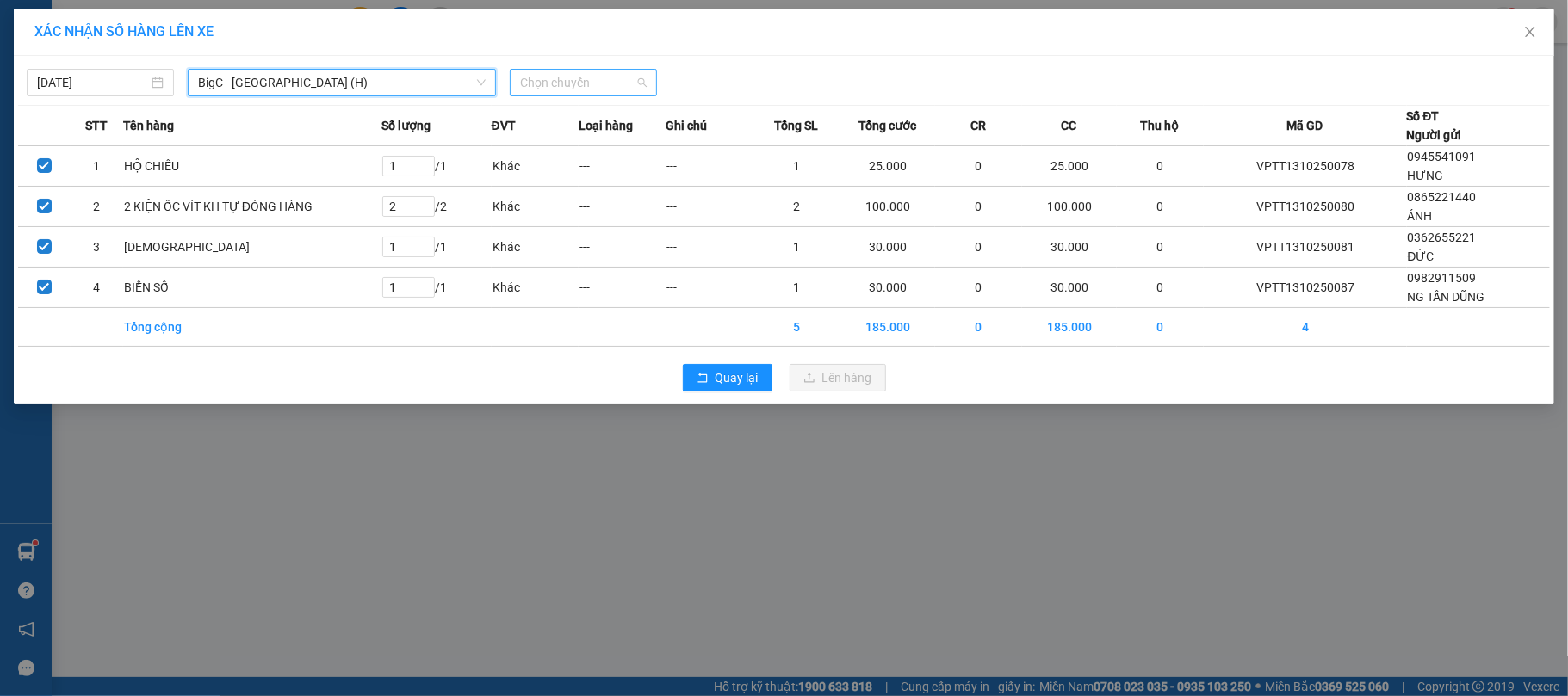
click at [609, 73] on span "Chọn chuyến" at bounding box center [583, 82] width 127 height 26
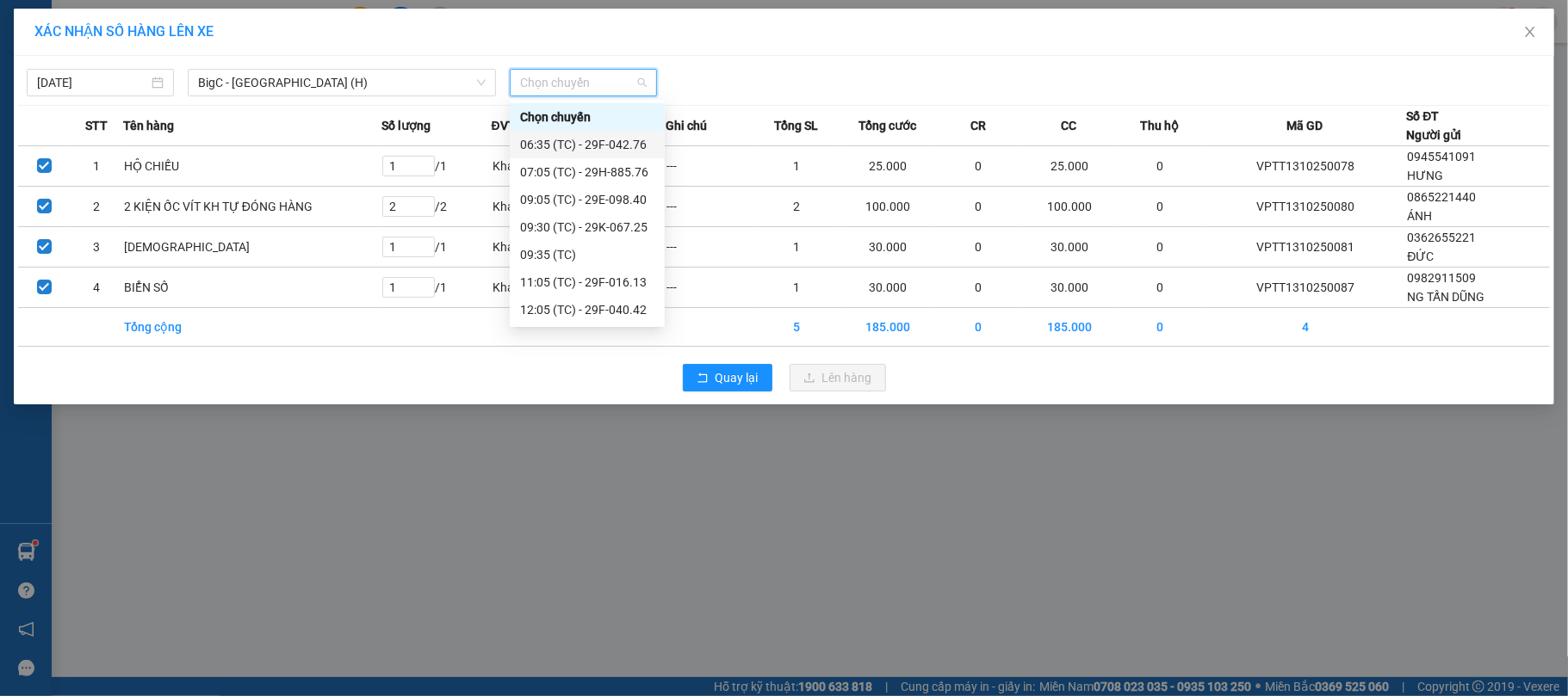
scroll to position [138, 0]
click at [622, 301] on div "15:30 (TC) - 29K-067.25" at bounding box center [587, 310] width 135 height 19
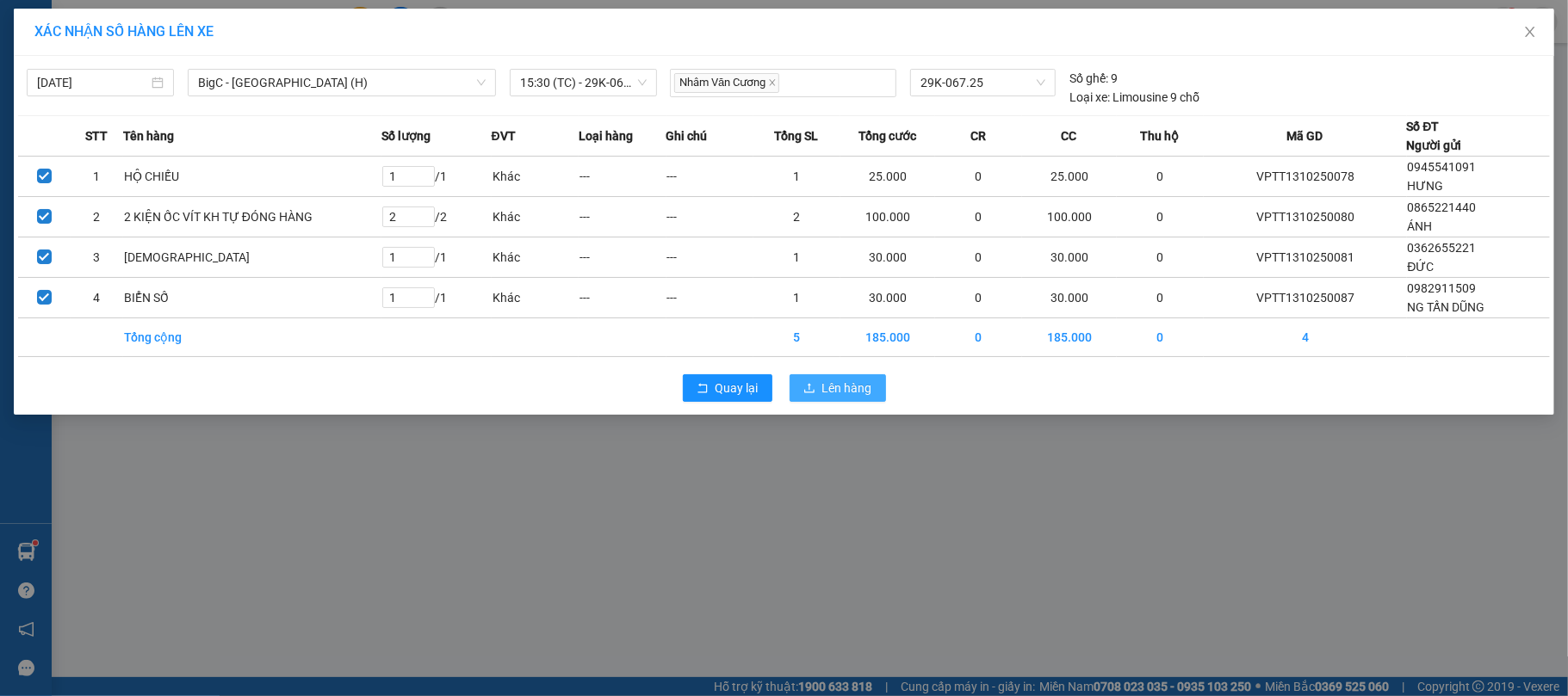
click at [851, 389] on span "Lên hàng" at bounding box center [847, 388] width 50 height 19
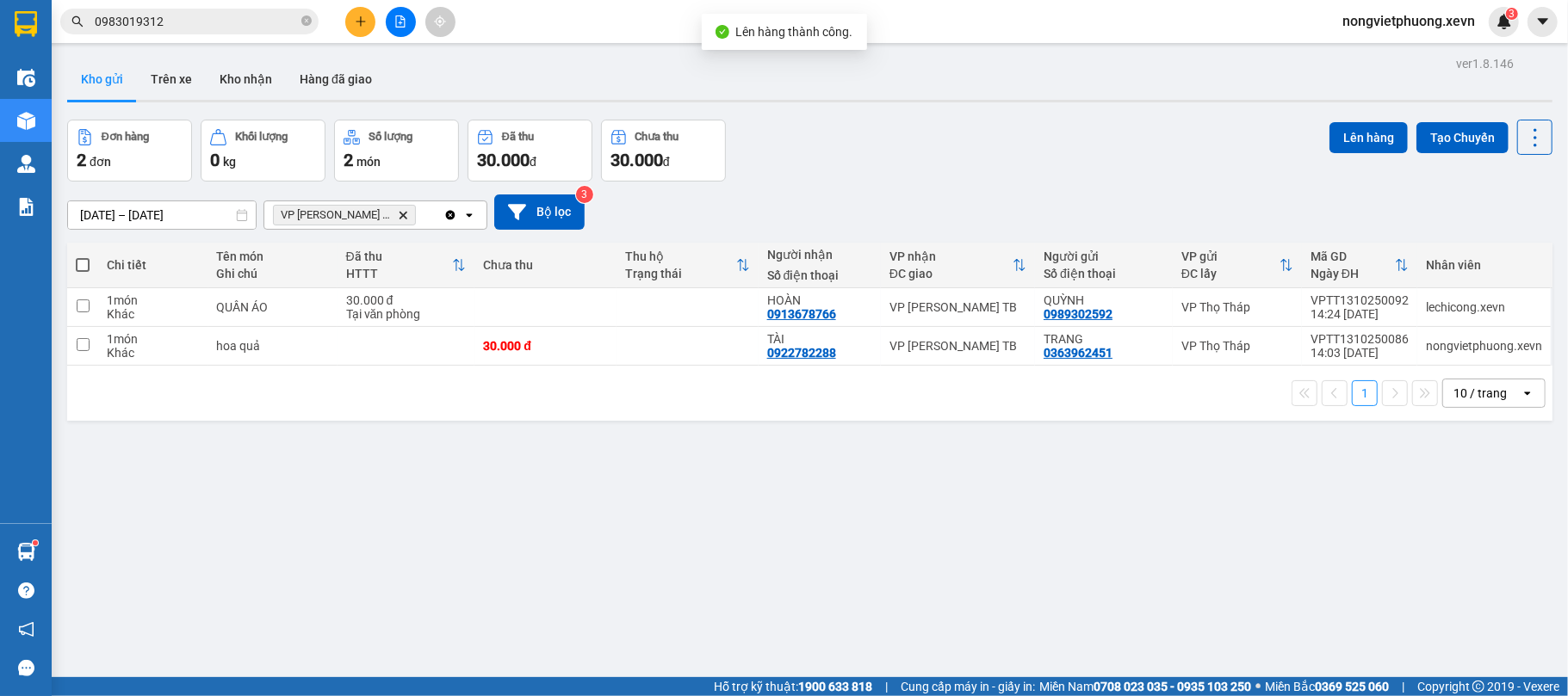
click at [926, 155] on div "Đơn hàng 2 đơn Khối lượng 0 kg Số lượng 2 món Đã thu 30.000 đ Chưa thu 30.000 đ…" at bounding box center [809, 150] width 1486 height 62
click at [360, 212] on span "VP [PERSON_NAME] TB Delete" at bounding box center [344, 215] width 143 height 21
click at [399, 214] on icon "VP Trần Phú TB, close by backspace" at bounding box center [403, 214] width 8 height 8
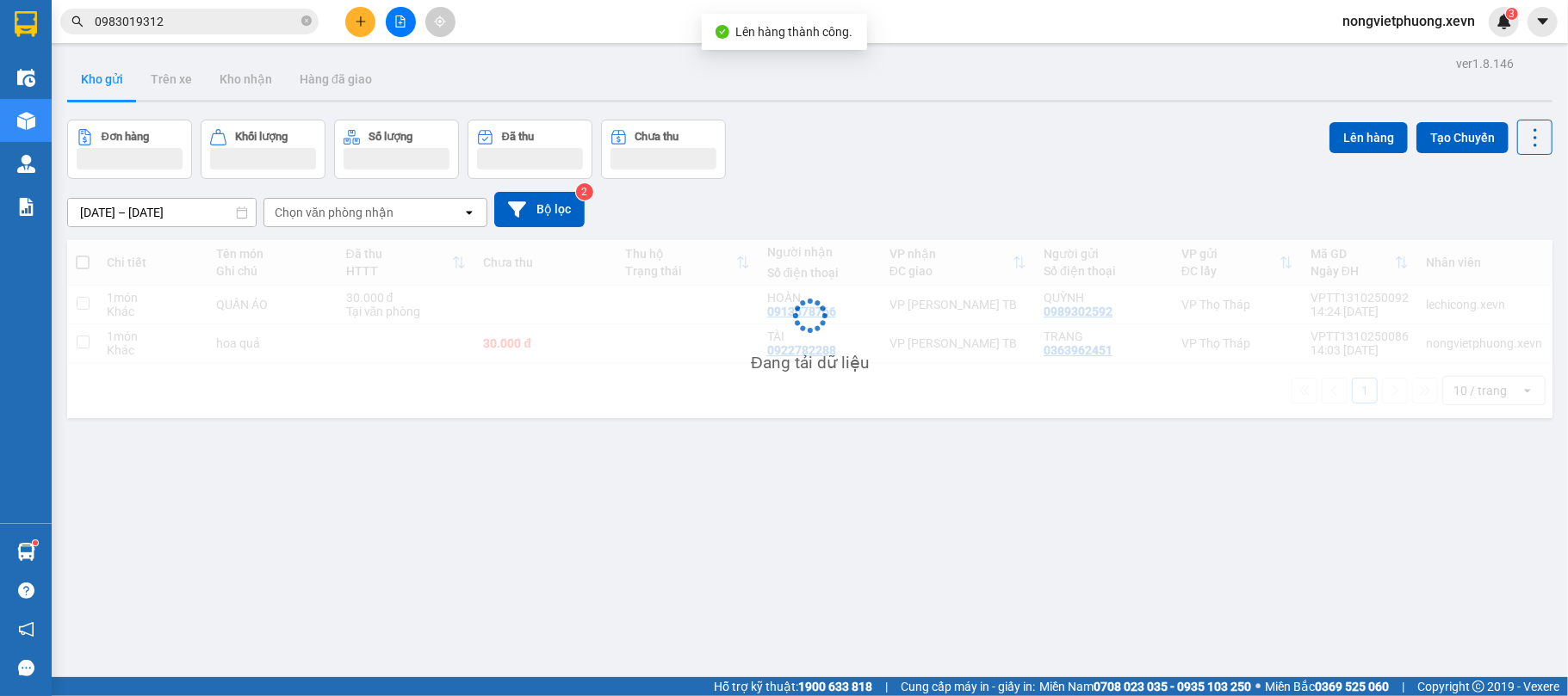
click at [959, 100] on div at bounding box center [809, 101] width 1486 height 3
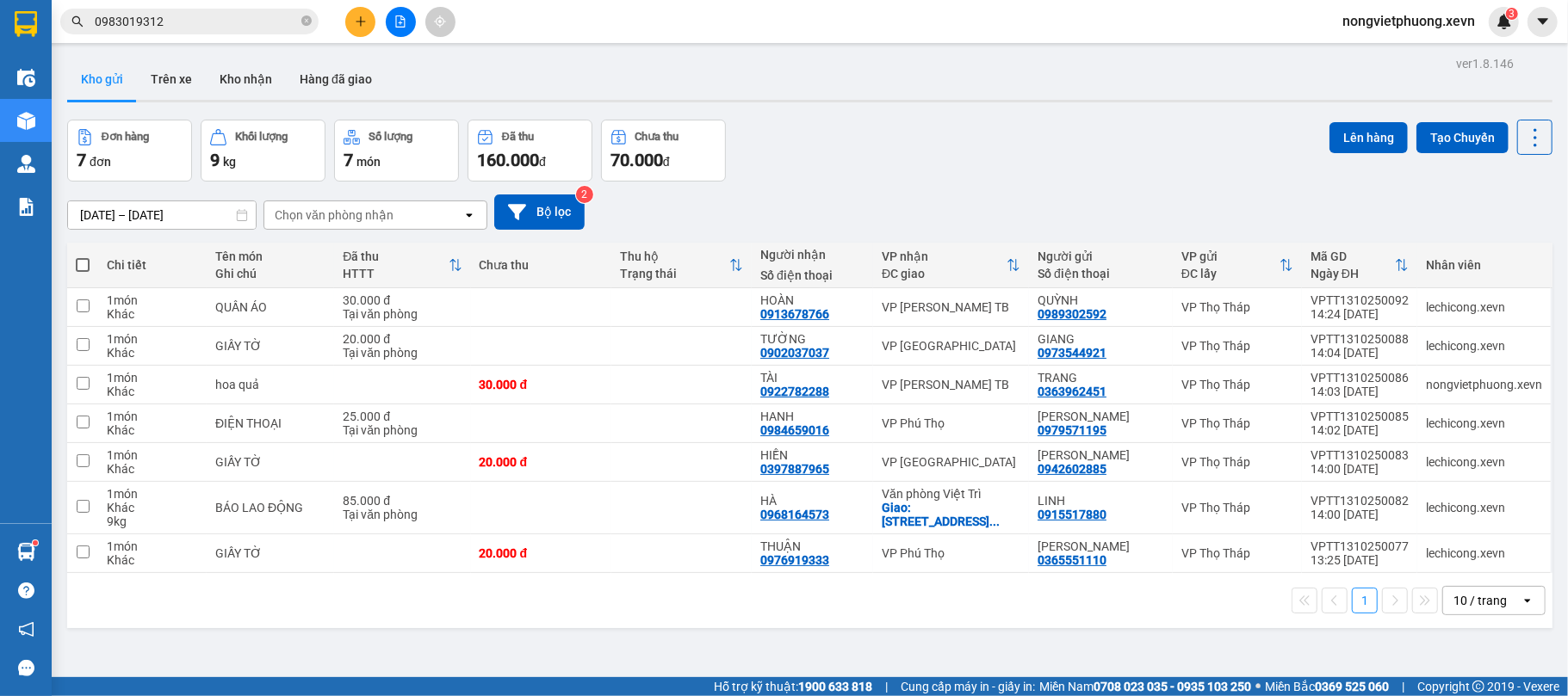
scroll to position [79, 0]
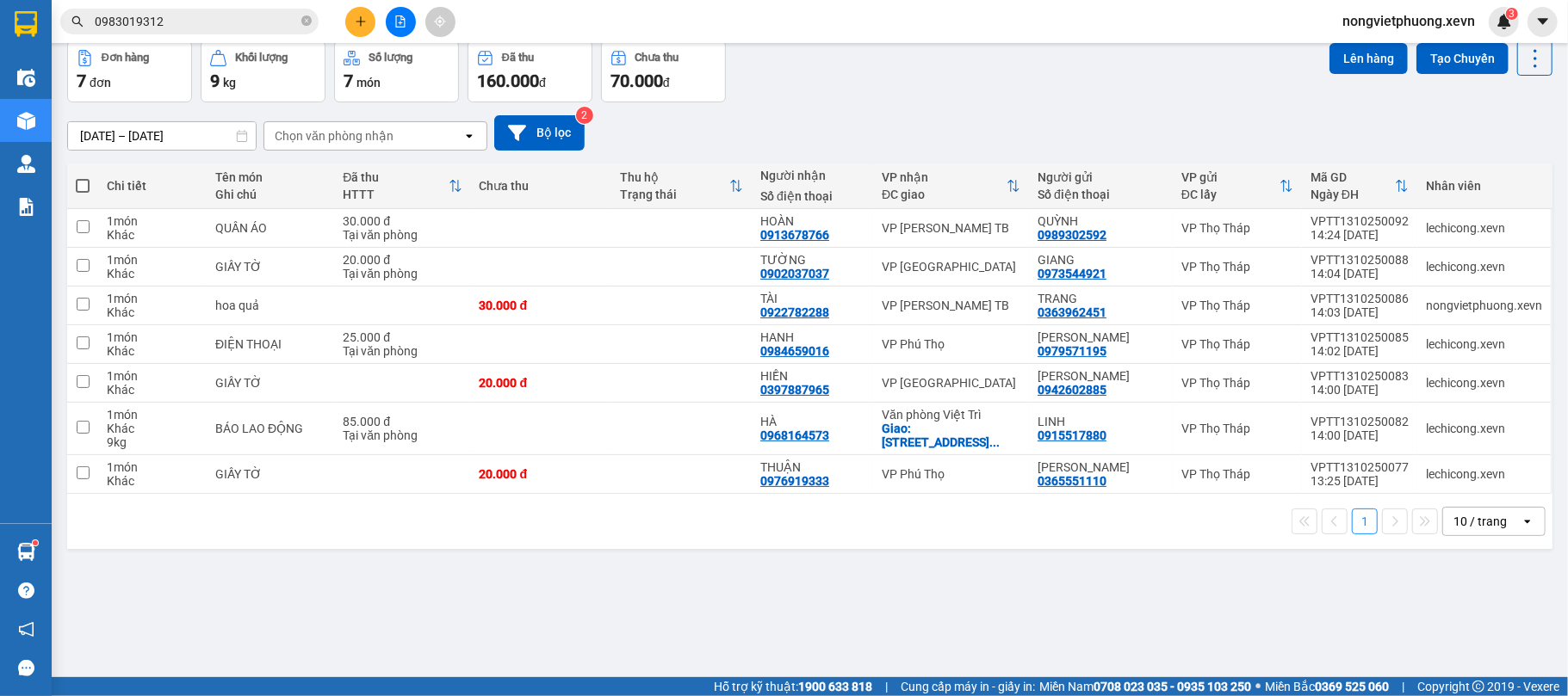
click at [385, 135] on div "Chọn văn phòng nhận" at bounding box center [333, 136] width 119 height 17
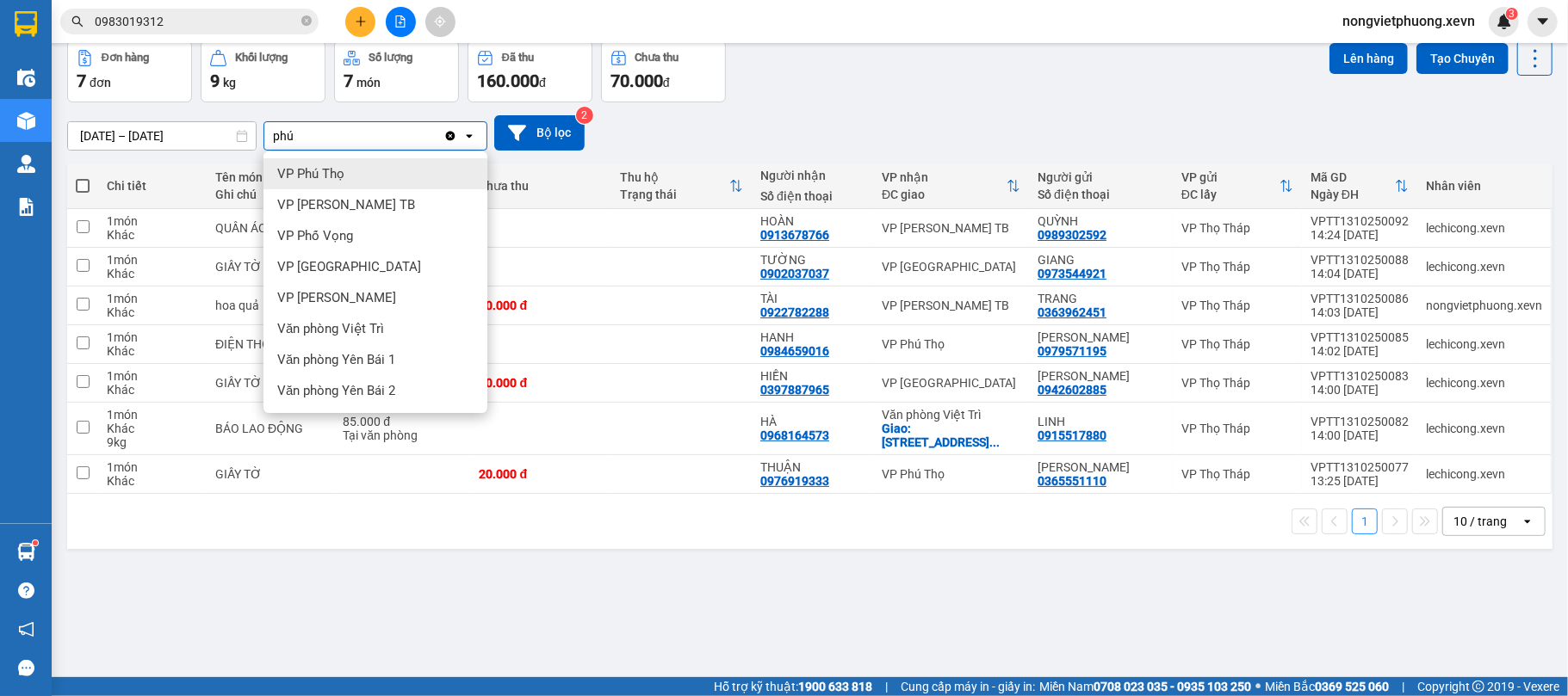
type input "phú"
click at [398, 158] on div "VP Phú Thọ" at bounding box center [375, 174] width 224 height 31
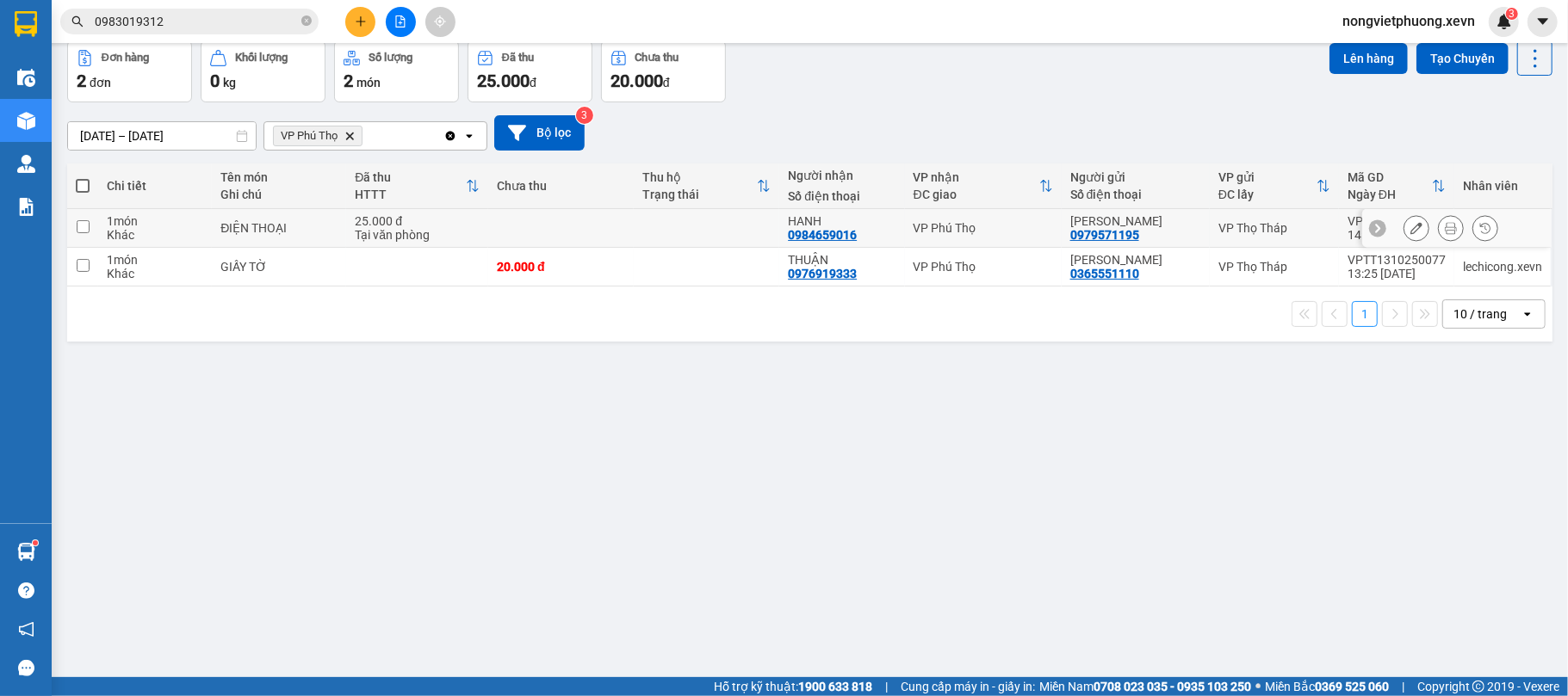
click at [737, 232] on td at bounding box center [707, 228] width 146 height 39
checkbox input "true"
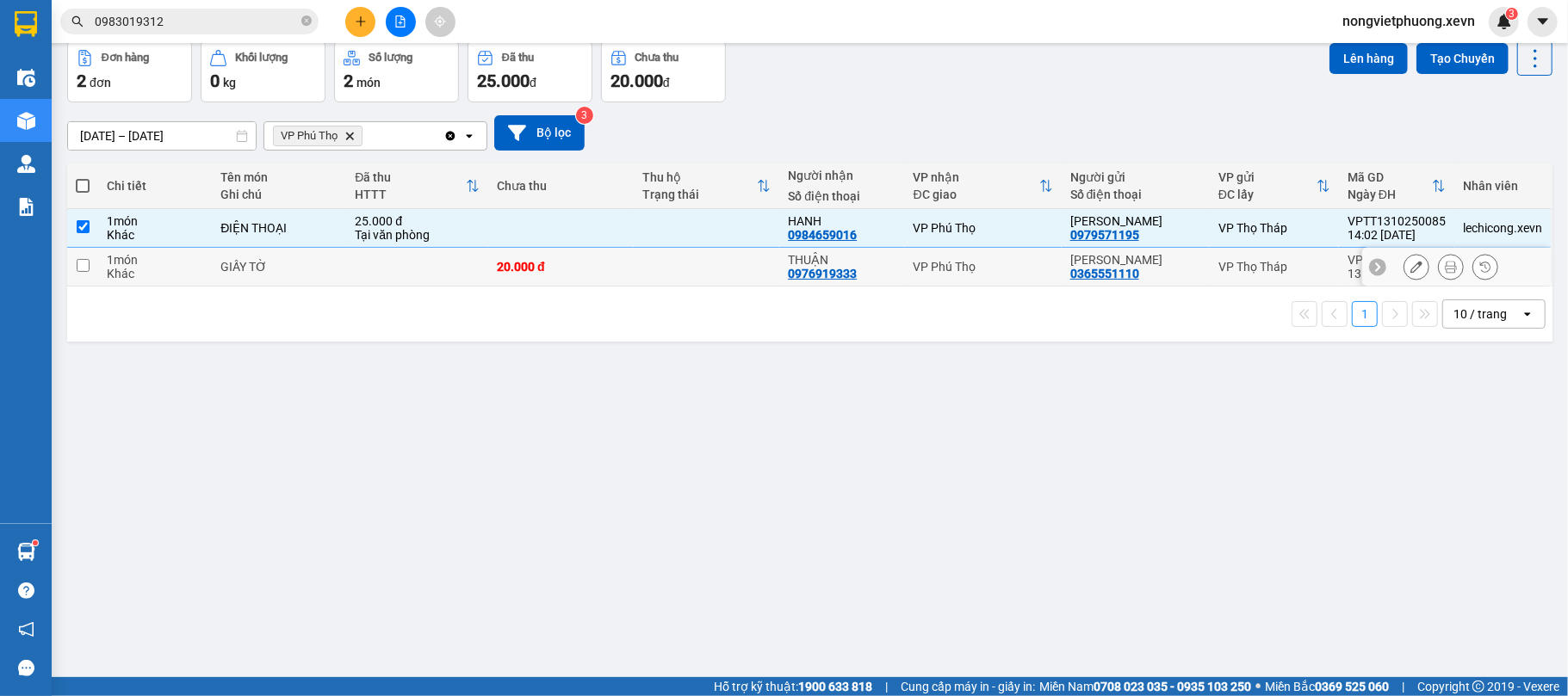
click at [724, 270] on td at bounding box center [707, 267] width 146 height 39
checkbox input "true"
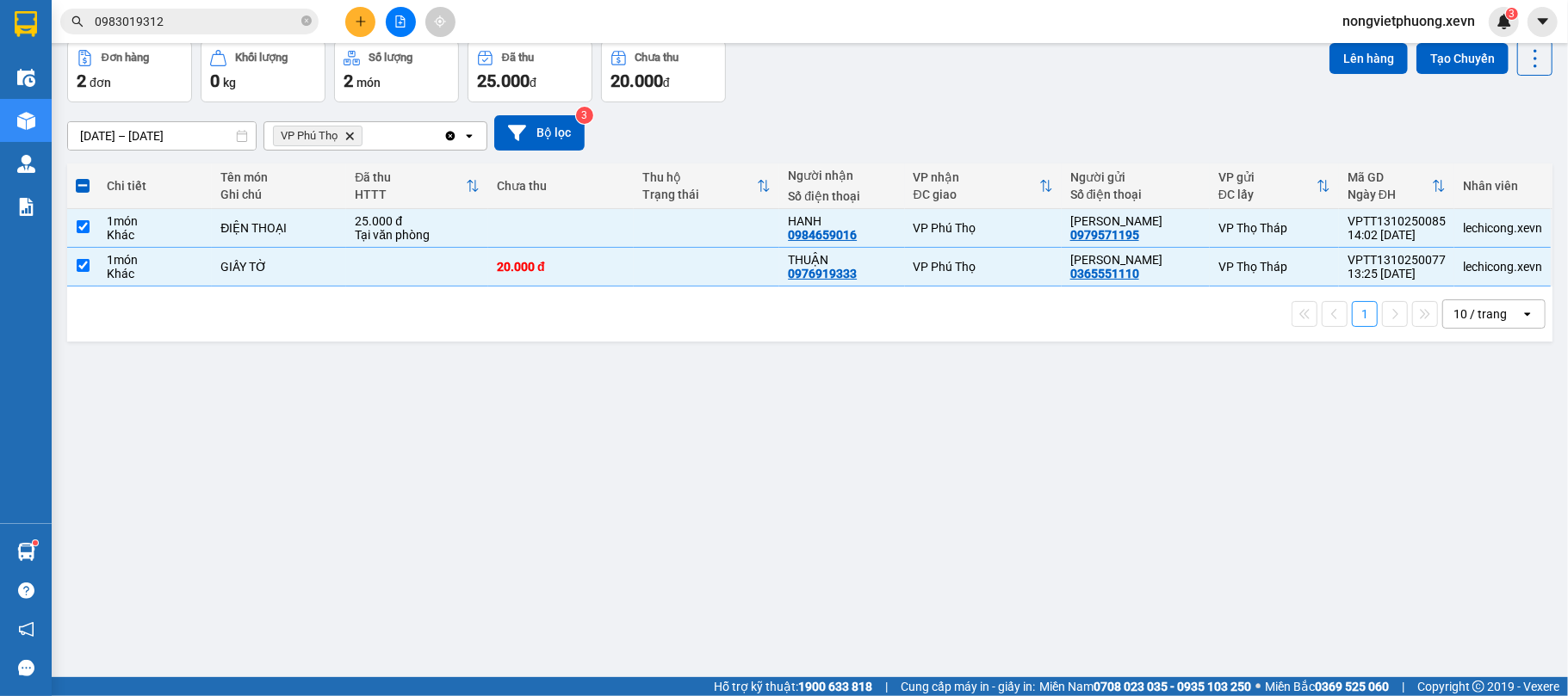
scroll to position [0, 0]
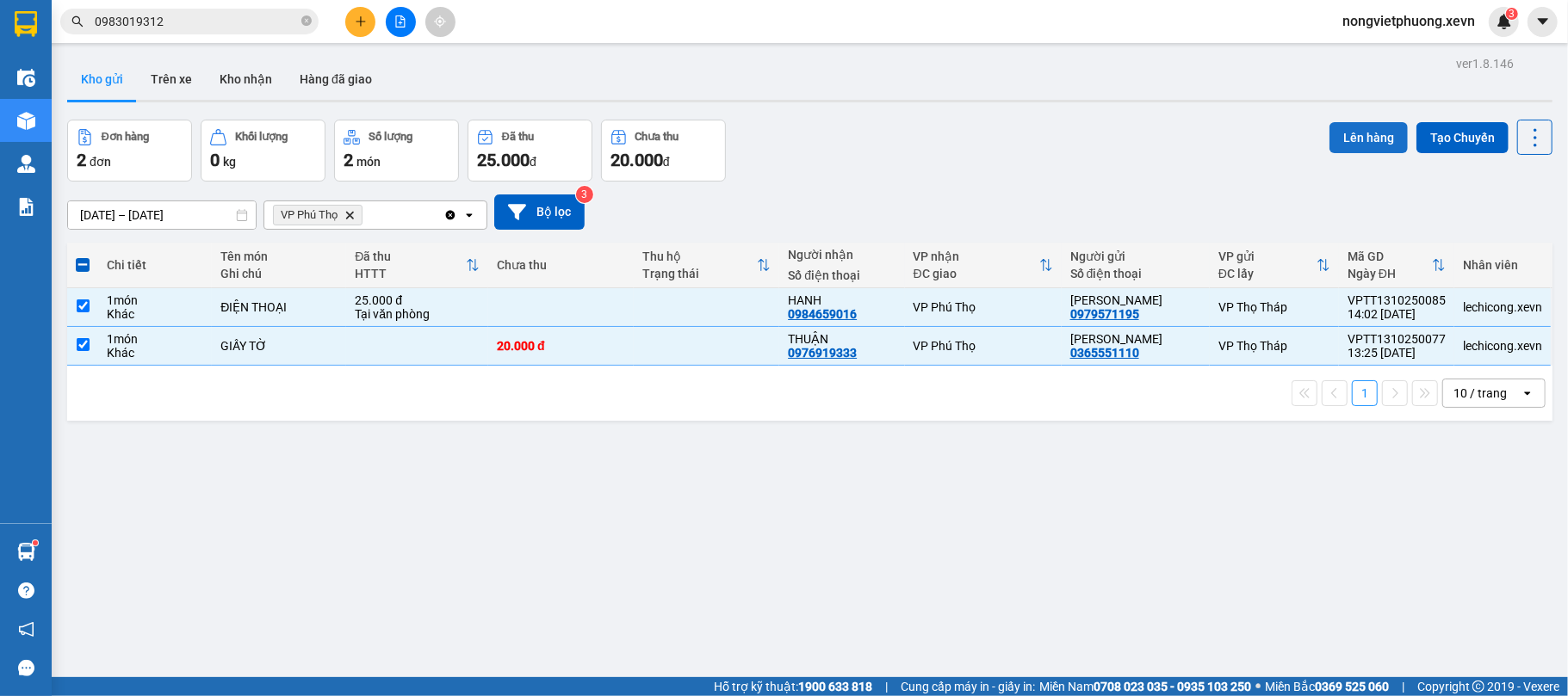
click at [1344, 146] on button "Lên hàng" at bounding box center [1368, 138] width 78 height 31
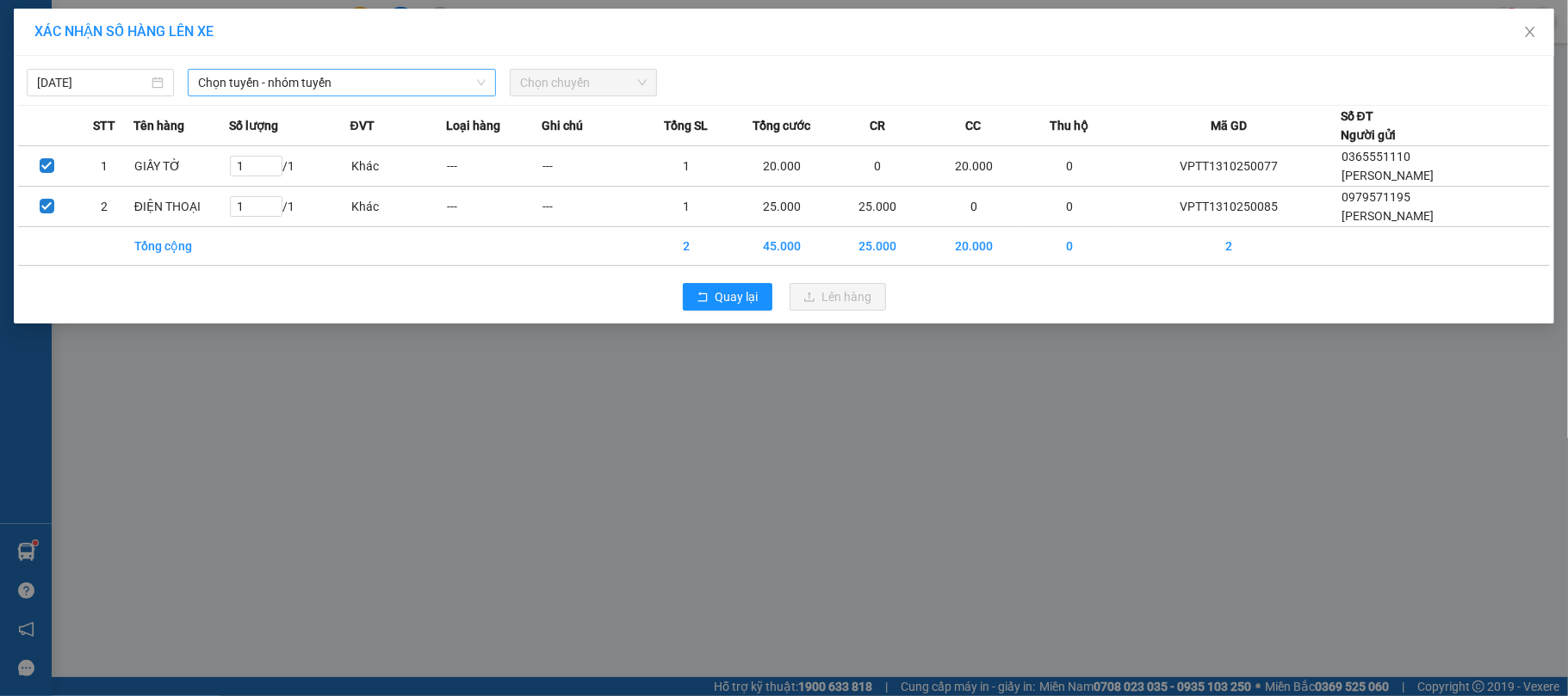
click at [334, 72] on span "Chọn tuyến - nhóm tuyến" at bounding box center [341, 82] width 287 height 26
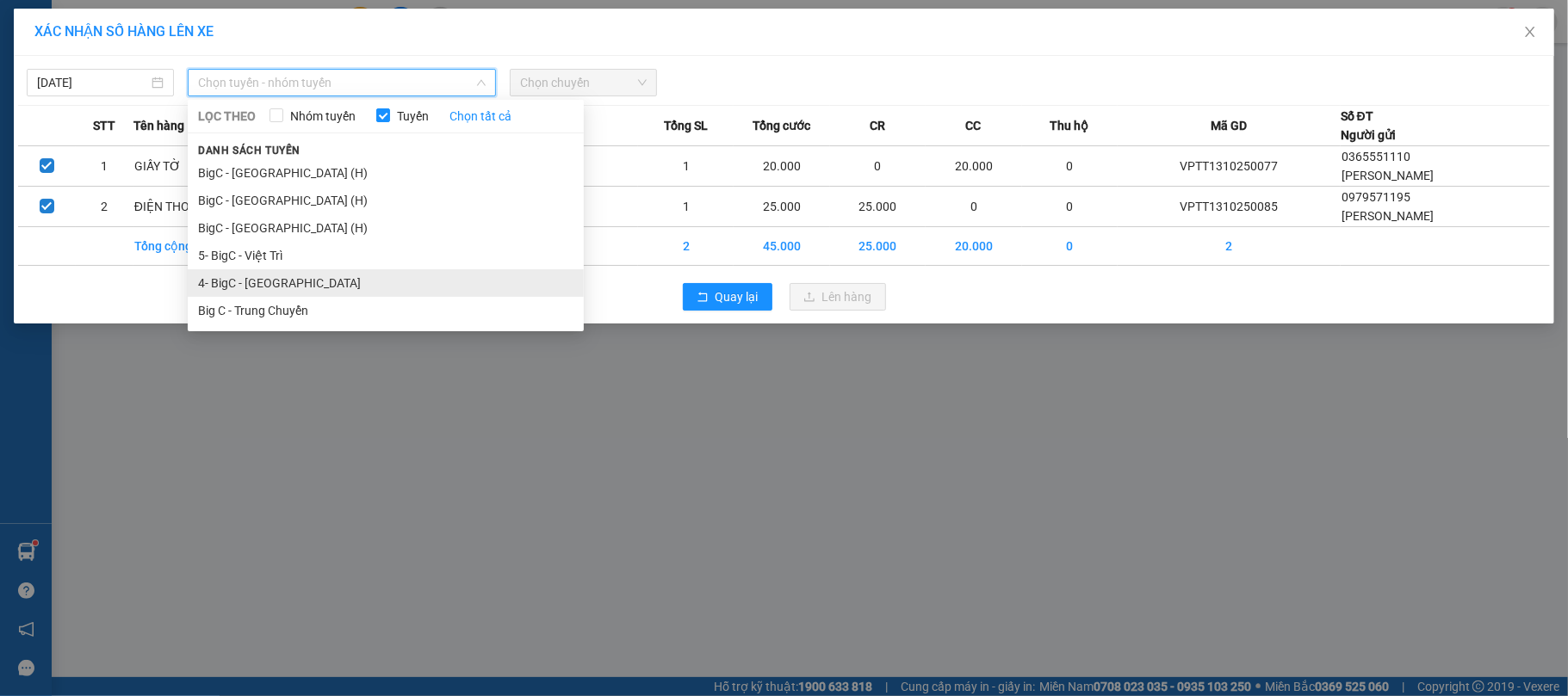
click at [282, 286] on li "4- BigC - [GEOGRAPHIC_DATA]" at bounding box center [385, 283] width 396 height 28
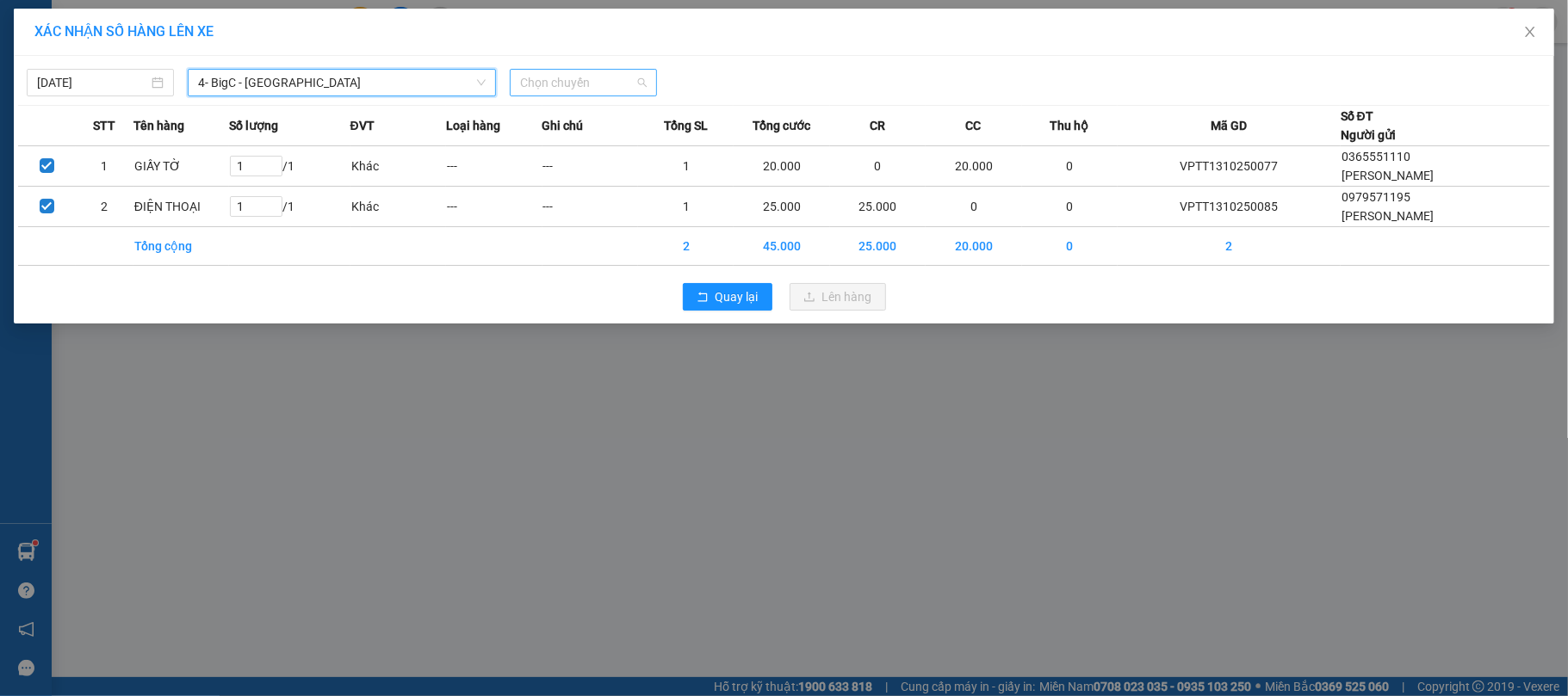
click at [603, 70] on span "Chọn chuyến" at bounding box center [583, 82] width 127 height 26
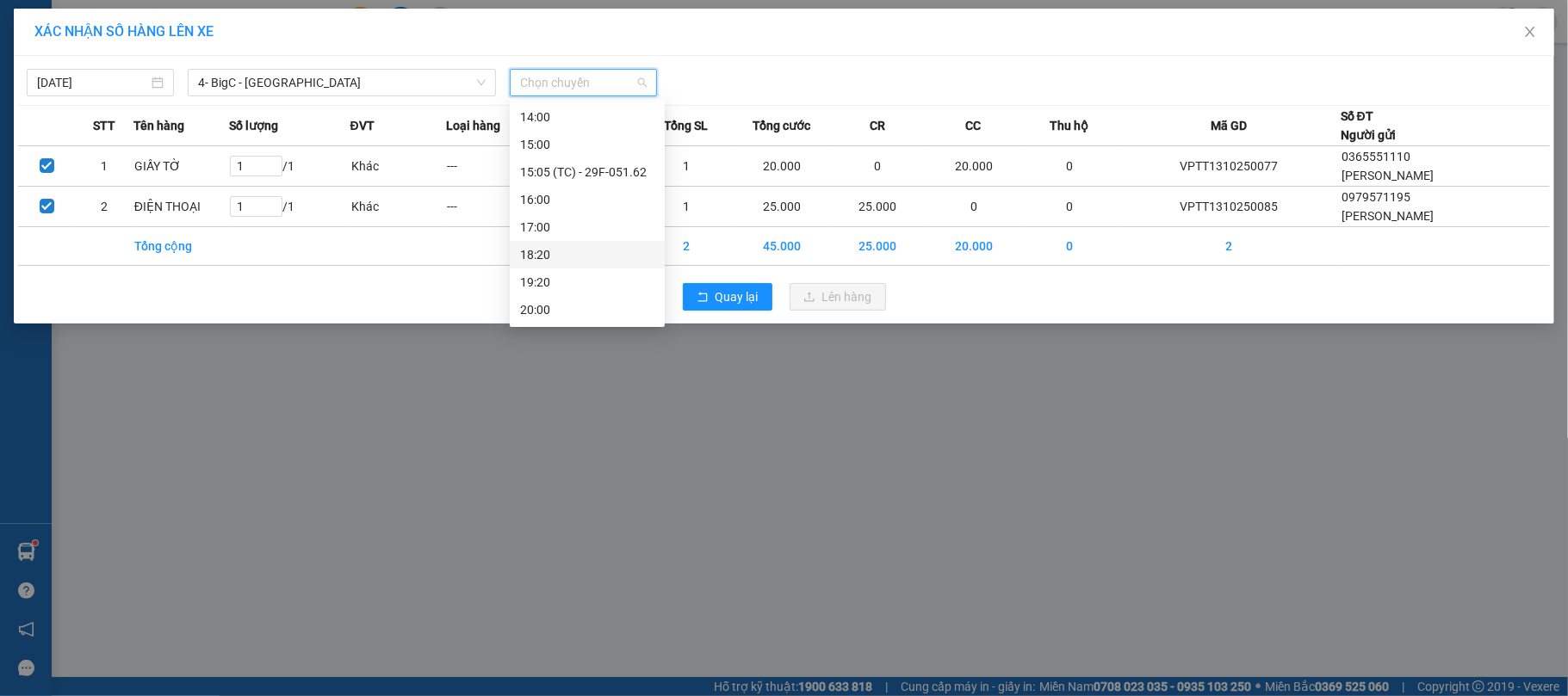
scroll to position [270, 0]
click at [576, 225] on div "14:00" at bounding box center [587, 233] width 135 height 19
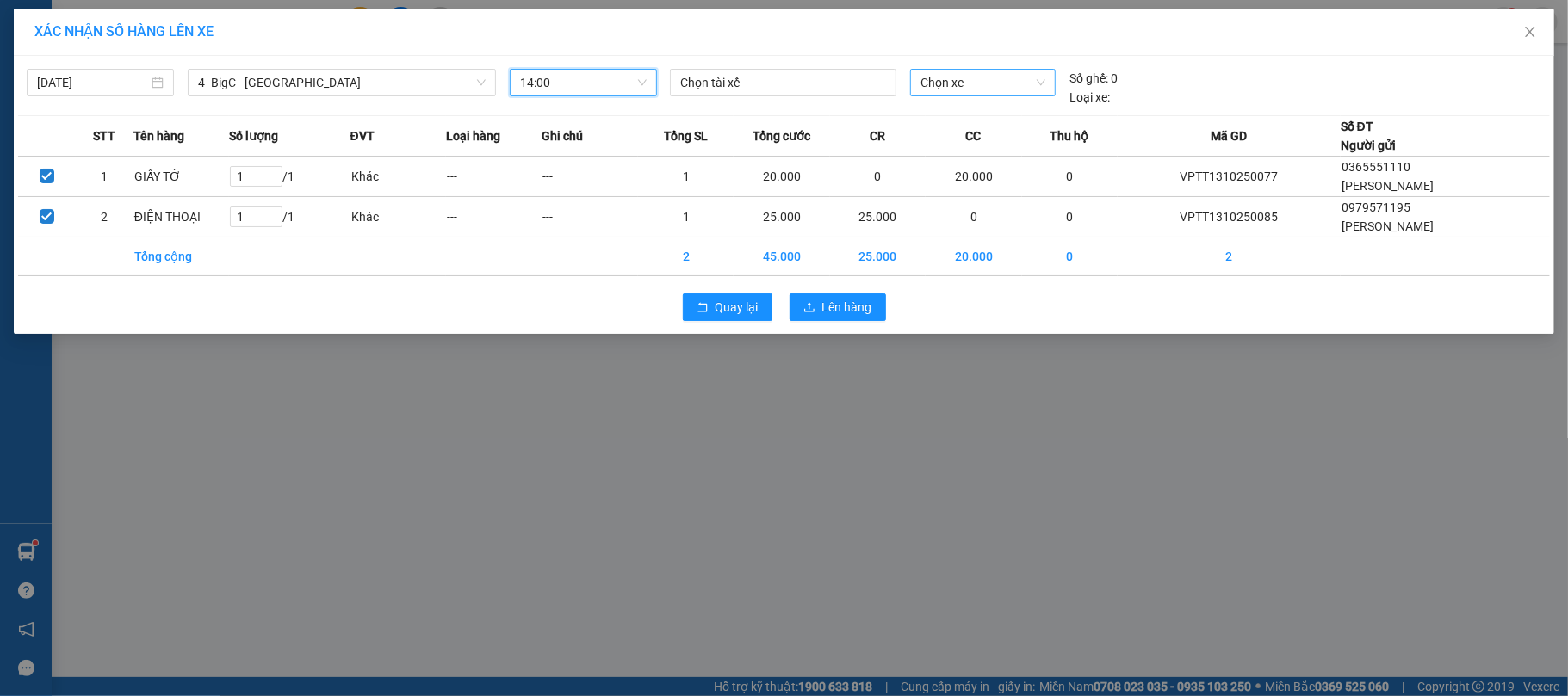
click at [955, 90] on span "Chọn xe" at bounding box center [983, 82] width 126 height 26
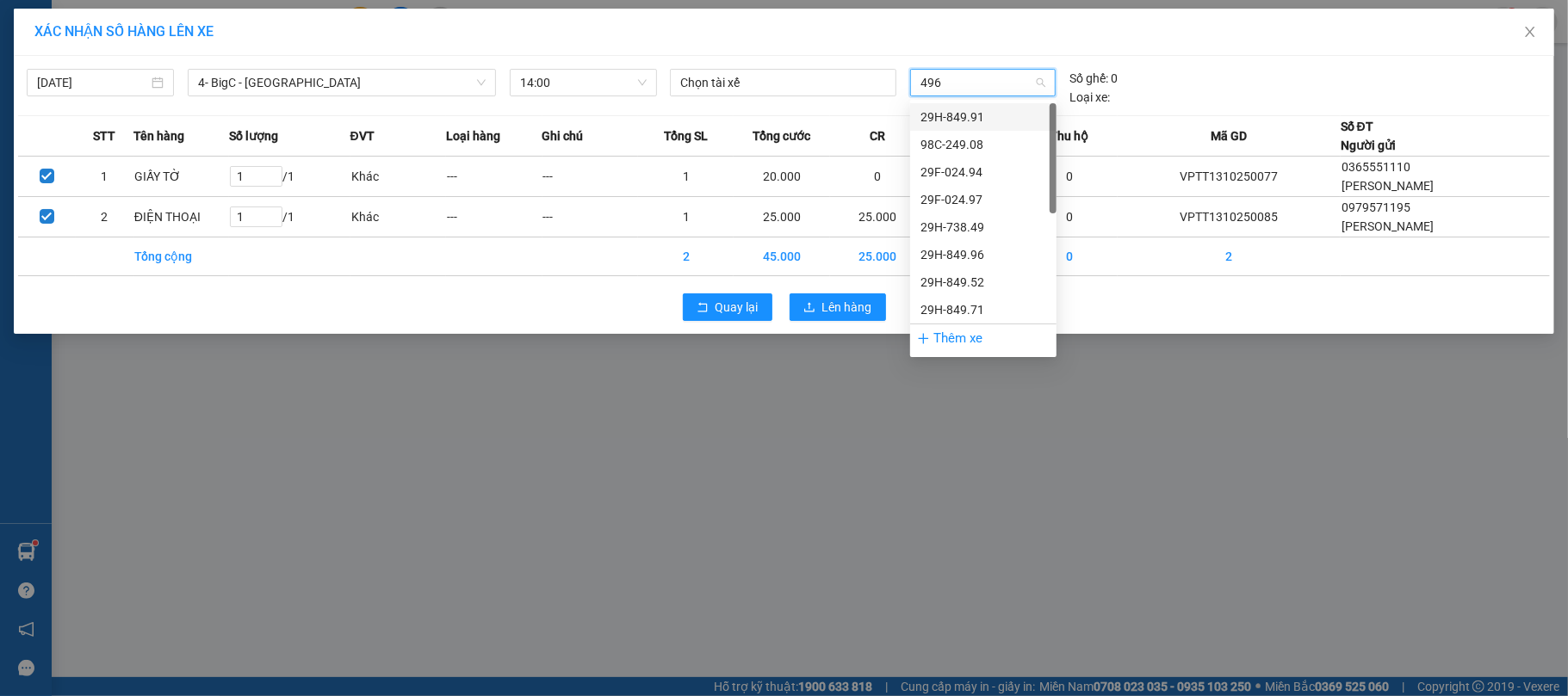
type input "4960"
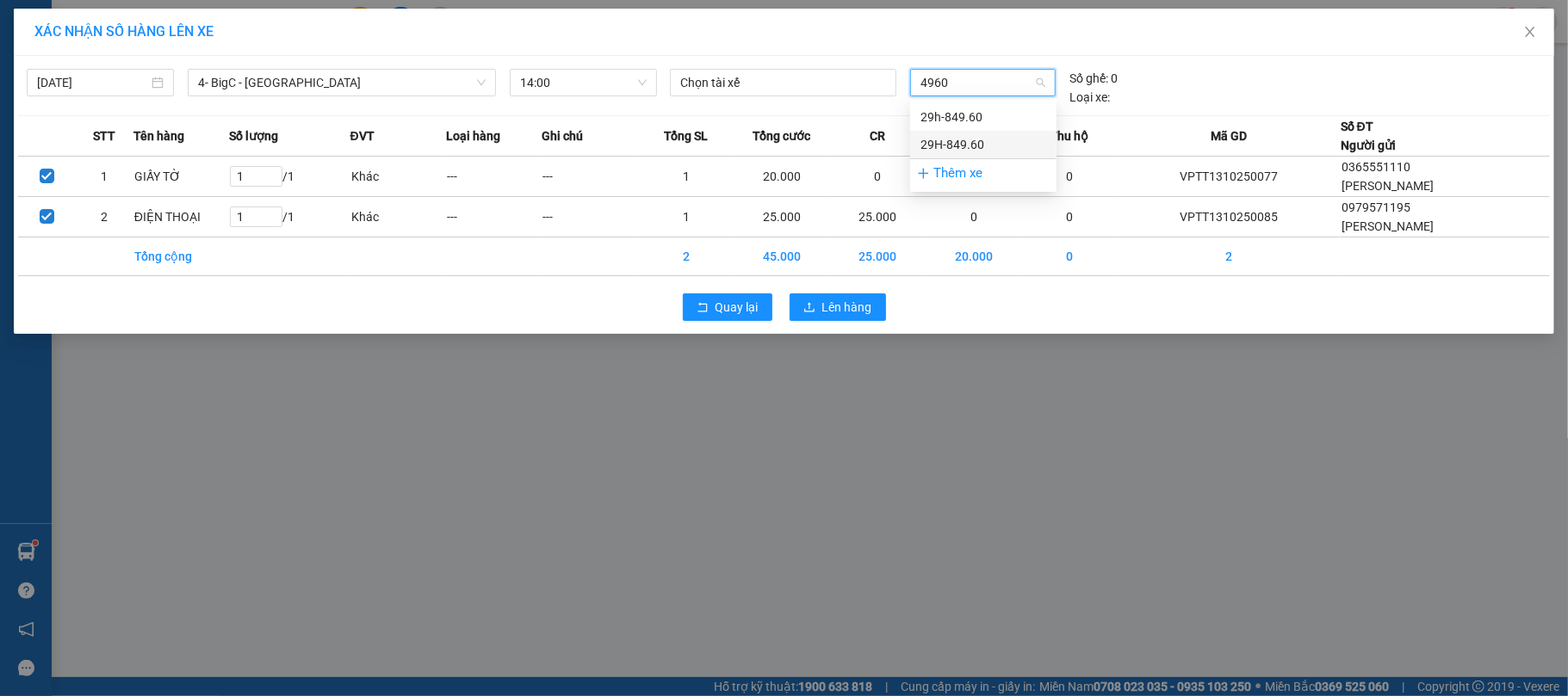
click at [973, 147] on div "29H-849.60" at bounding box center [983, 145] width 126 height 19
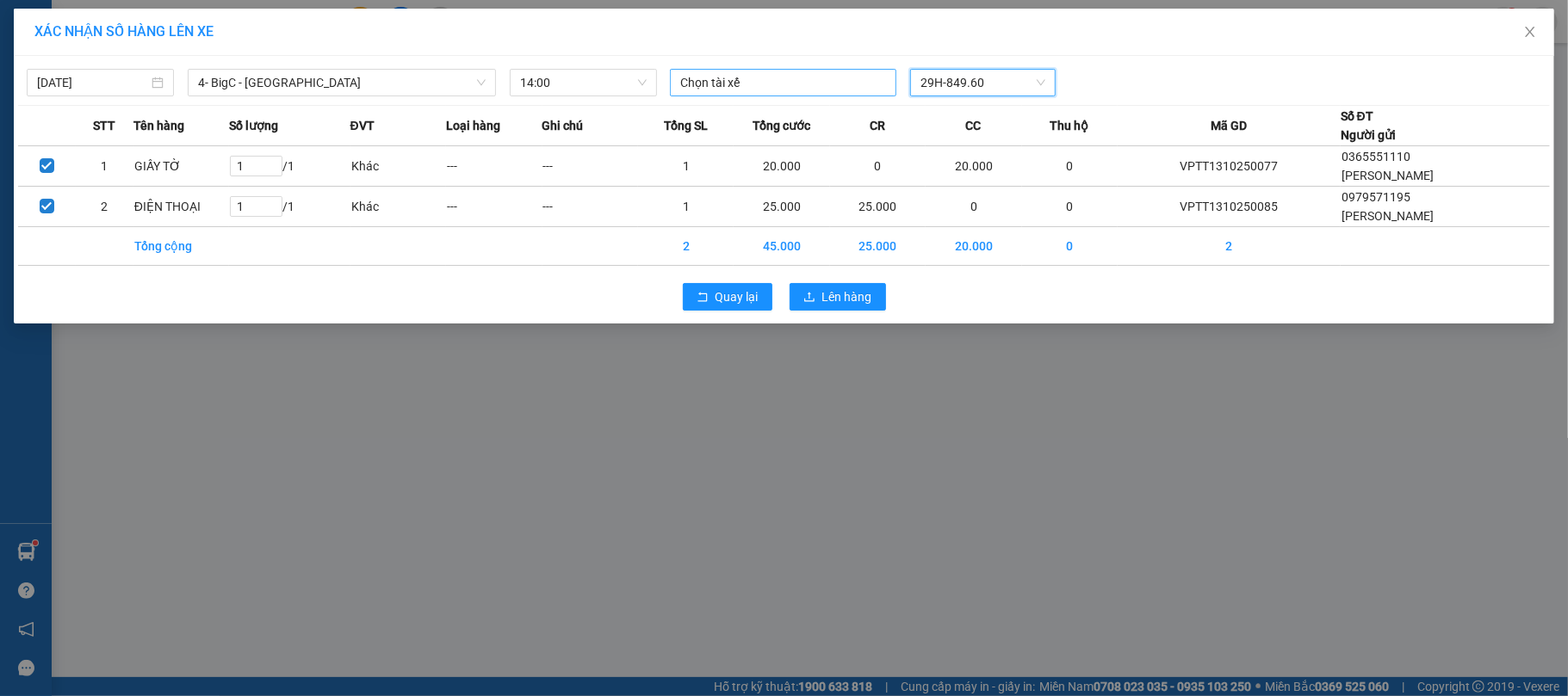
click at [737, 83] on div at bounding box center [782, 82] width 218 height 21
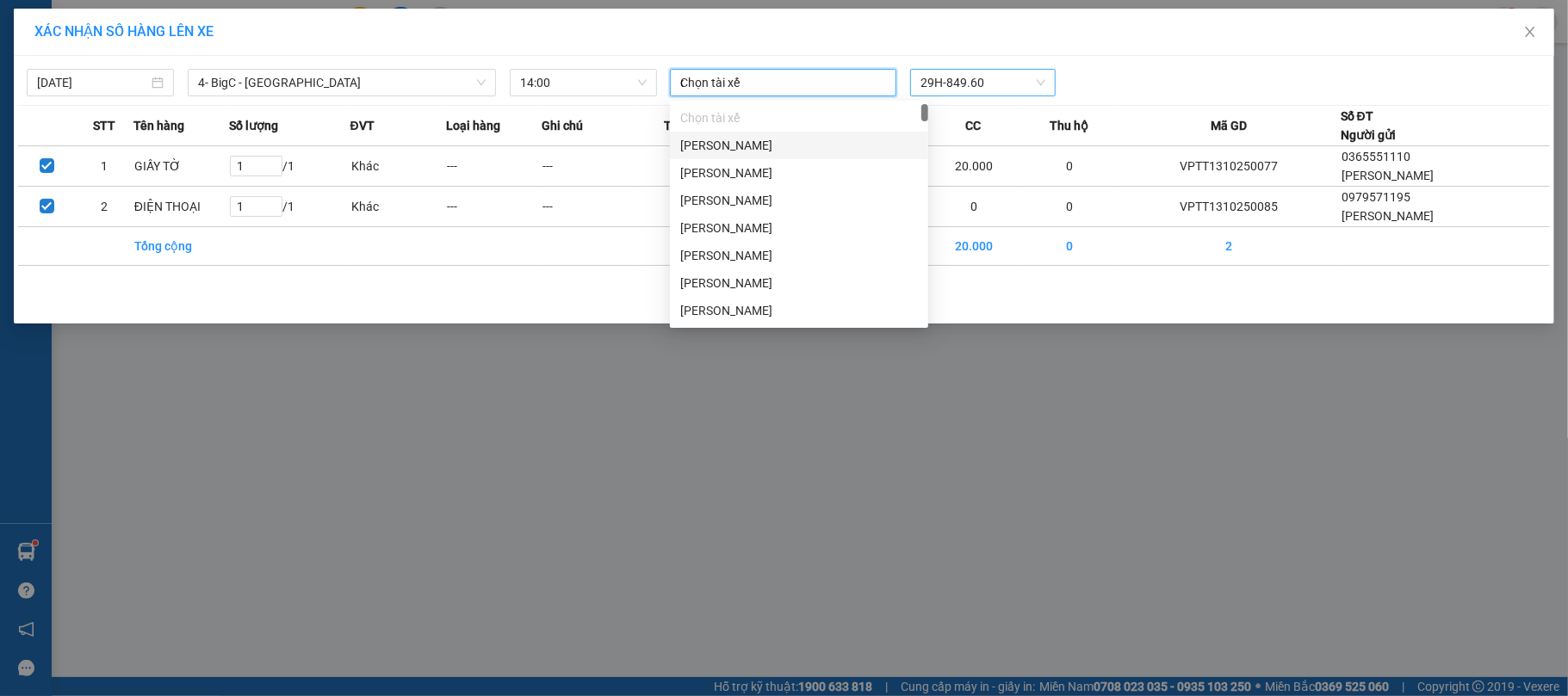
type input "d"
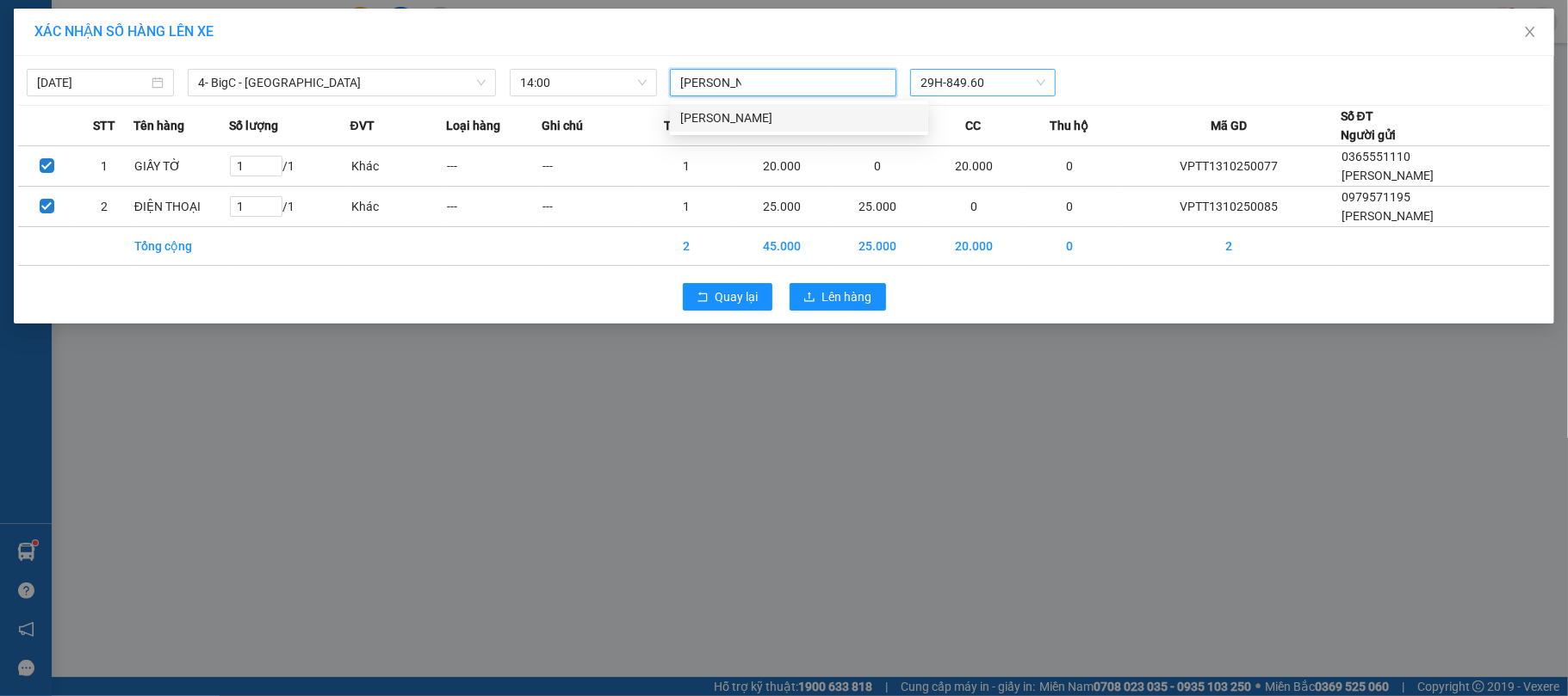
type input "[PERSON_NAME]"
click at [767, 105] on div "[PERSON_NAME]" at bounding box center [798, 118] width 258 height 28
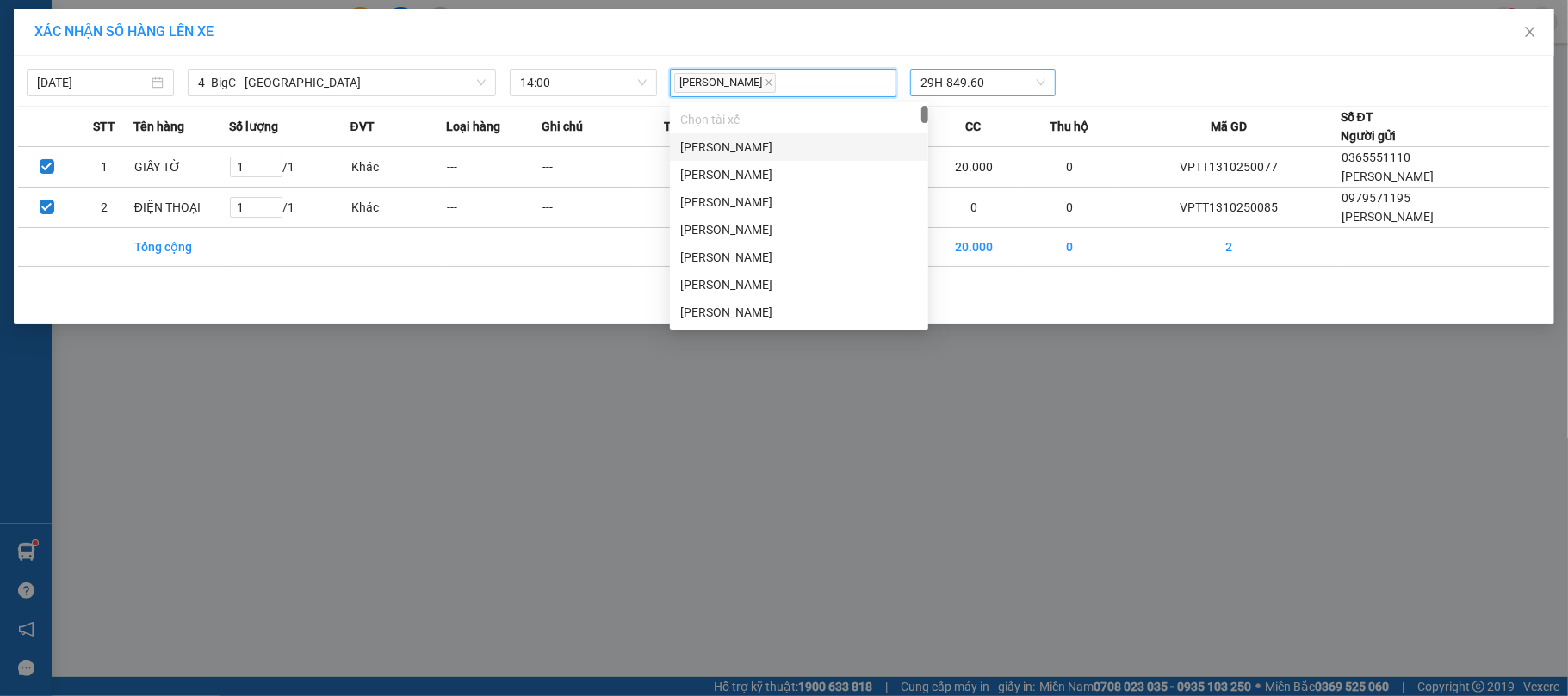
click at [1164, 49] on div "XÁC NHẬN SỐ HÀNG LÊN XE" at bounding box center [784, 32] width 1540 height 48
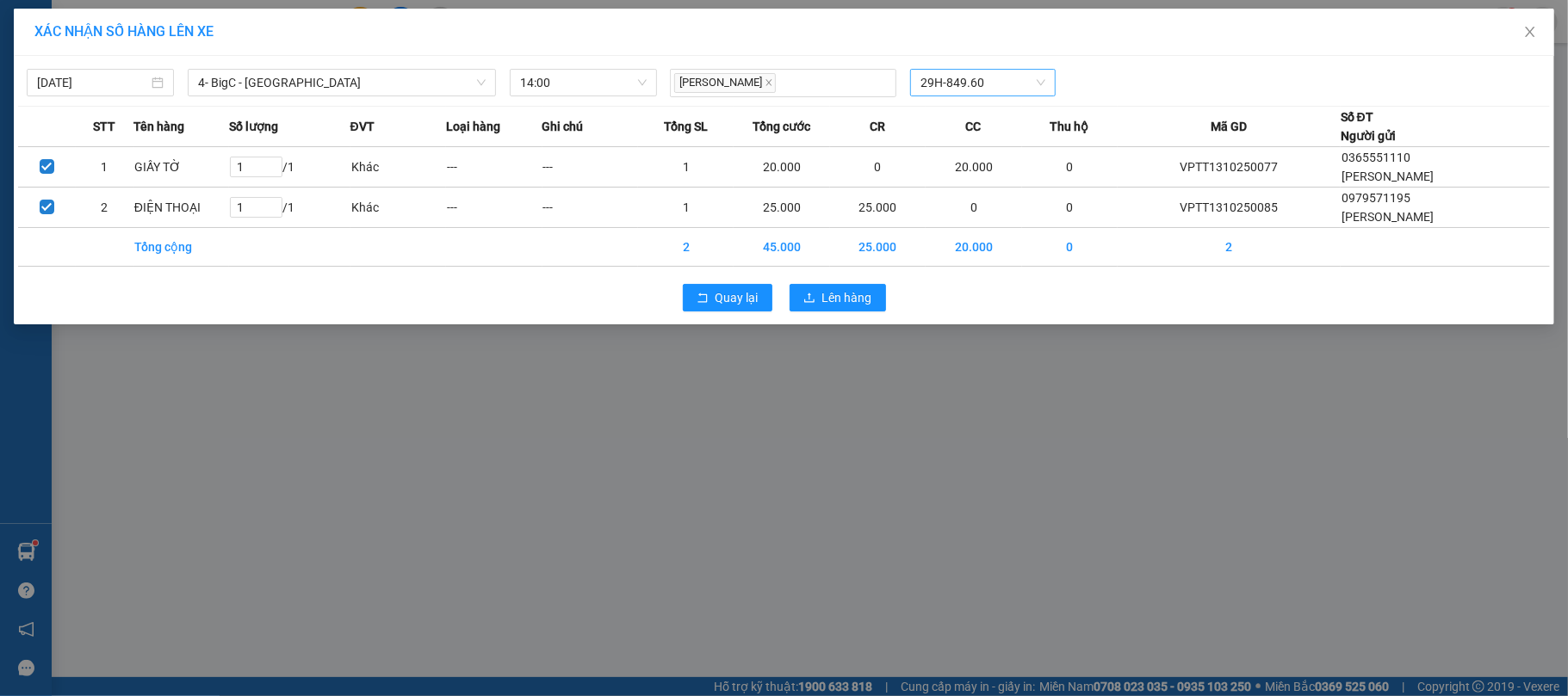
click at [824, 280] on div "Quay lại Lên hàng" at bounding box center [784, 298] width 1532 height 45
click at [827, 286] on button "Lên hàng" at bounding box center [837, 298] width 96 height 28
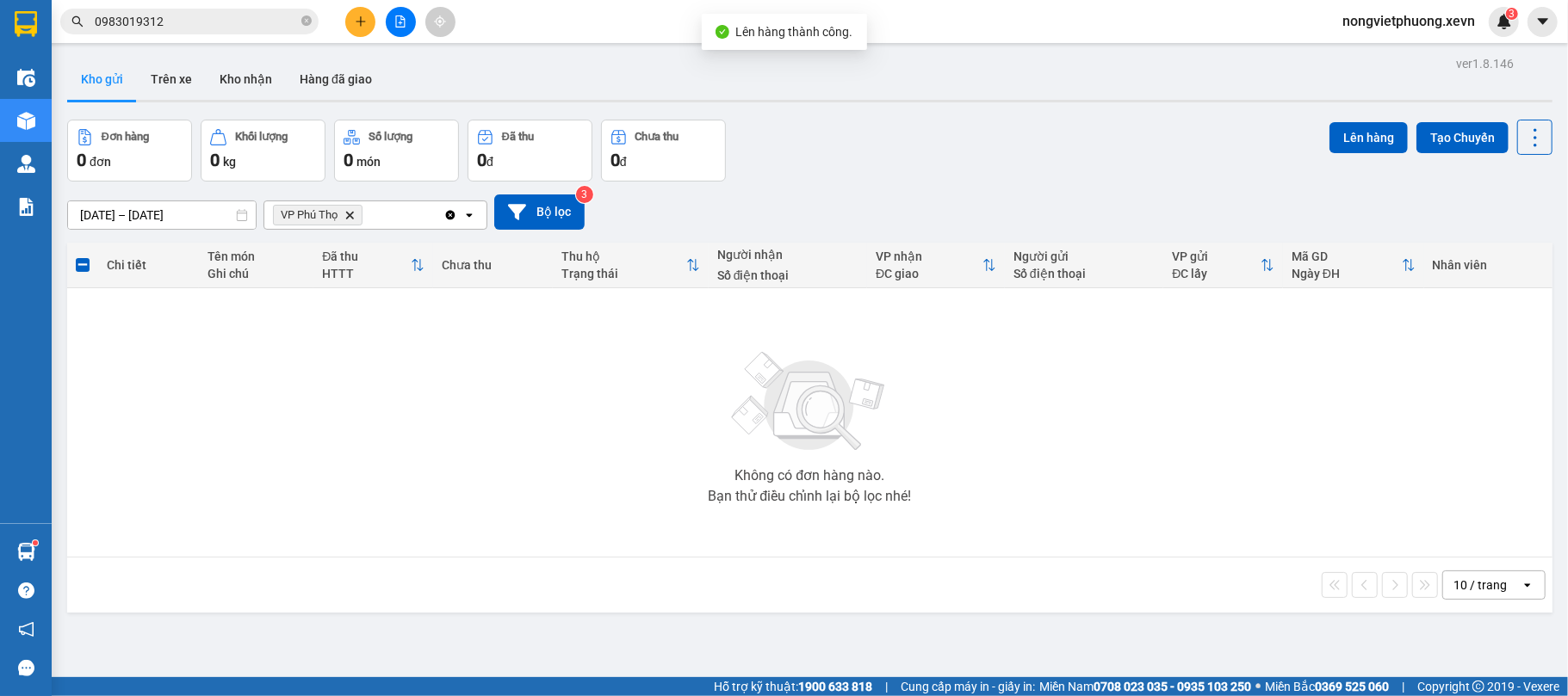
drag, startPoint x: 975, startPoint y: 172, endPoint x: 741, endPoint y: 203, distance: 236.0
click at [934, 180] on div "Đơn hàng 0 đơn Khối lượng 0 kg Số lượng 0 món Đã thu 0 đ Chưa thu 0 đ Lên hàng …" at bounding box center [809, 150] width 1486 height 62
click at [355, 215] on icon "Delete" at bounding box center [350, 215] width 10 height 10
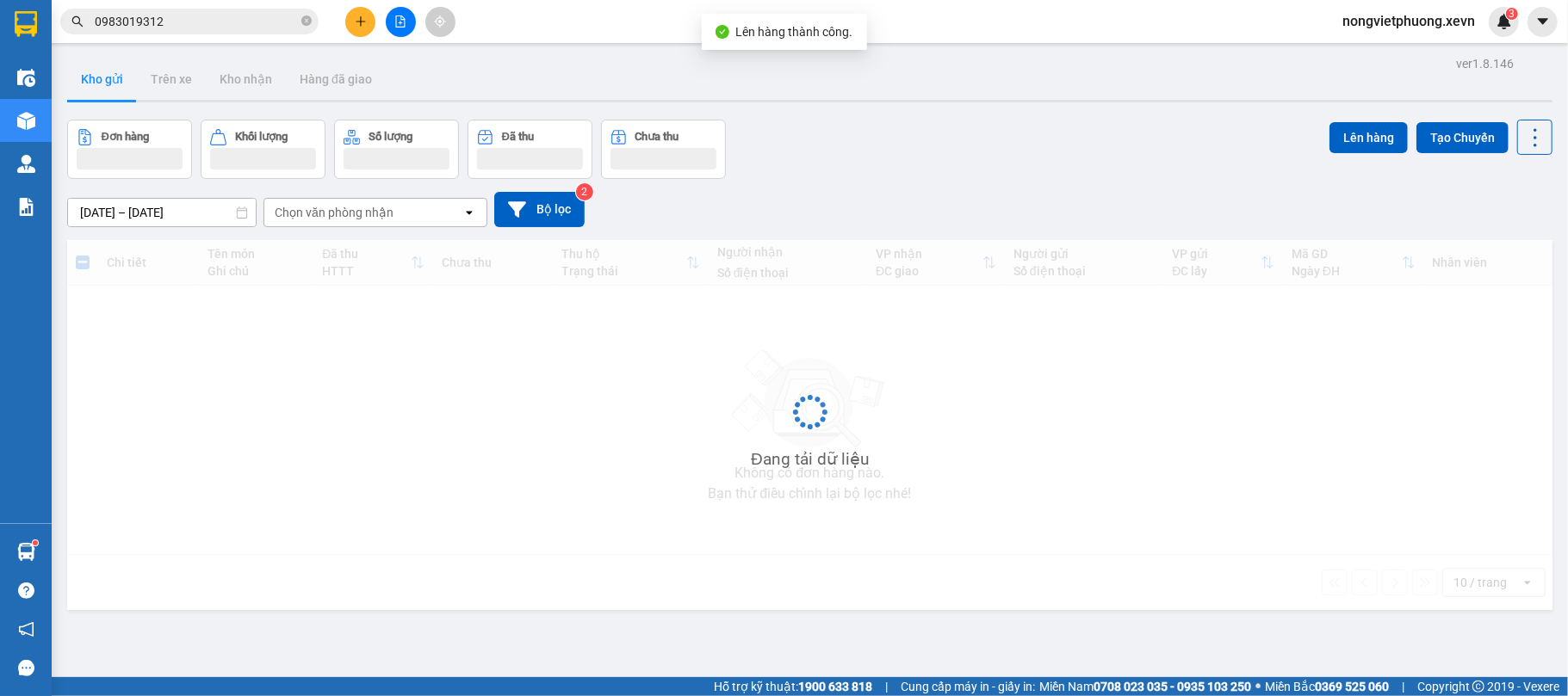
click at [339, 215] on div "Chọn văn phòng nhận" at bounding box center [333, 213] width 119 height 17
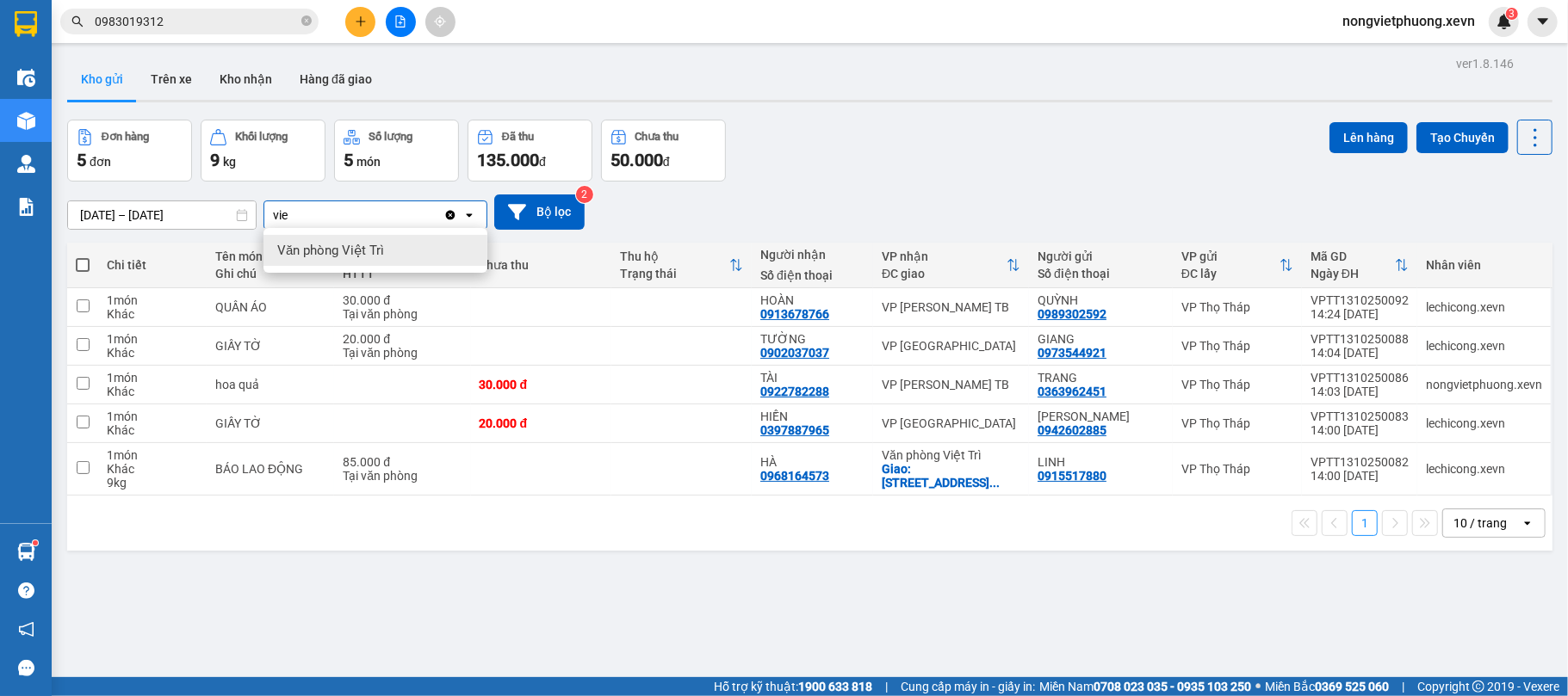
type input "vie"
click at [357, 242] on span "Văn phòng Việt Trì" at bounding box center [330, 251] width 107 height 17
click at [928, 133] on div "Đơn hàng 5 đơn Khối lượng 9 kg Số lượng 5 món Đã thu 135.000 đ Chưa thu 50.000 …" at bounding box center [809, 150] width 1486 height 62
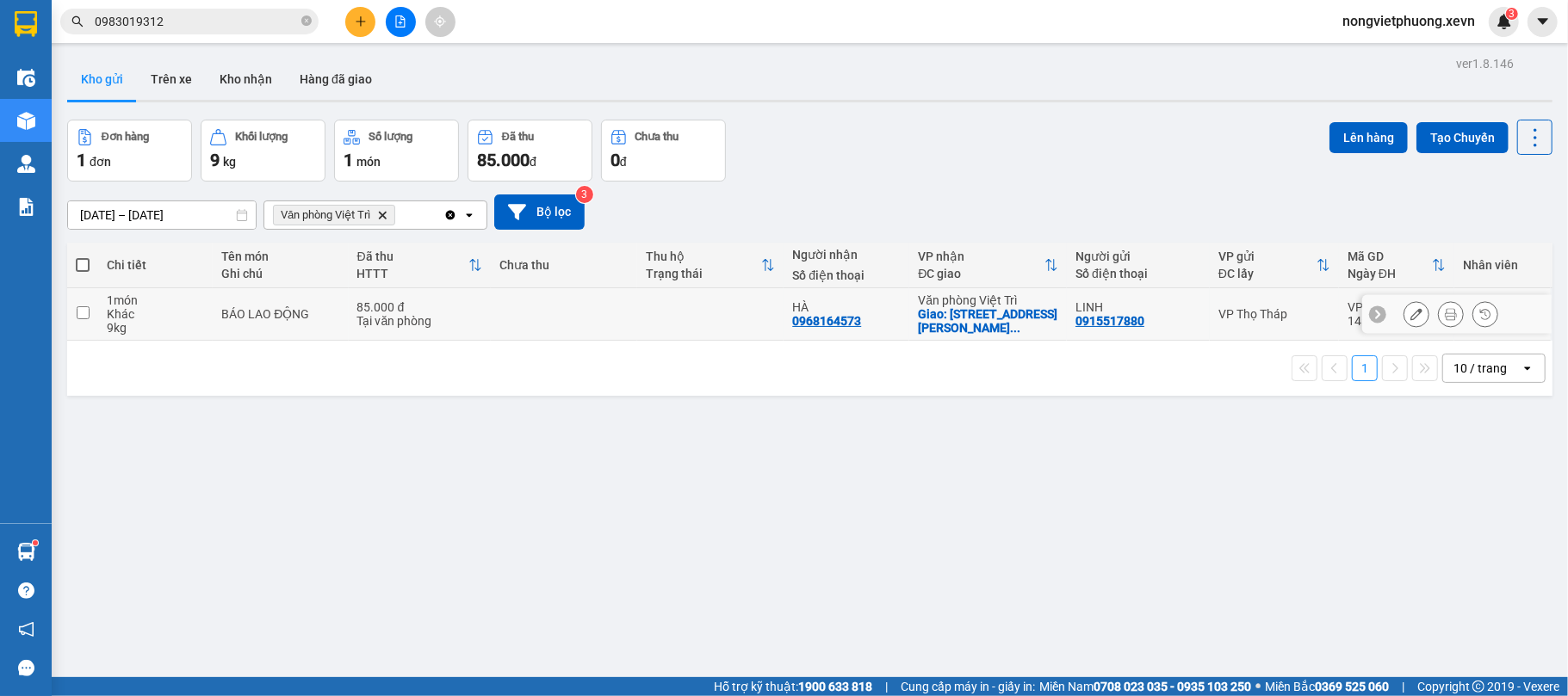
click at [976, 313] on div "Giao: 2926 [PERSON_NAME], TP VIỆ ..." at bounding box center [988, 321] width 141 height 28
checkbox input "true"
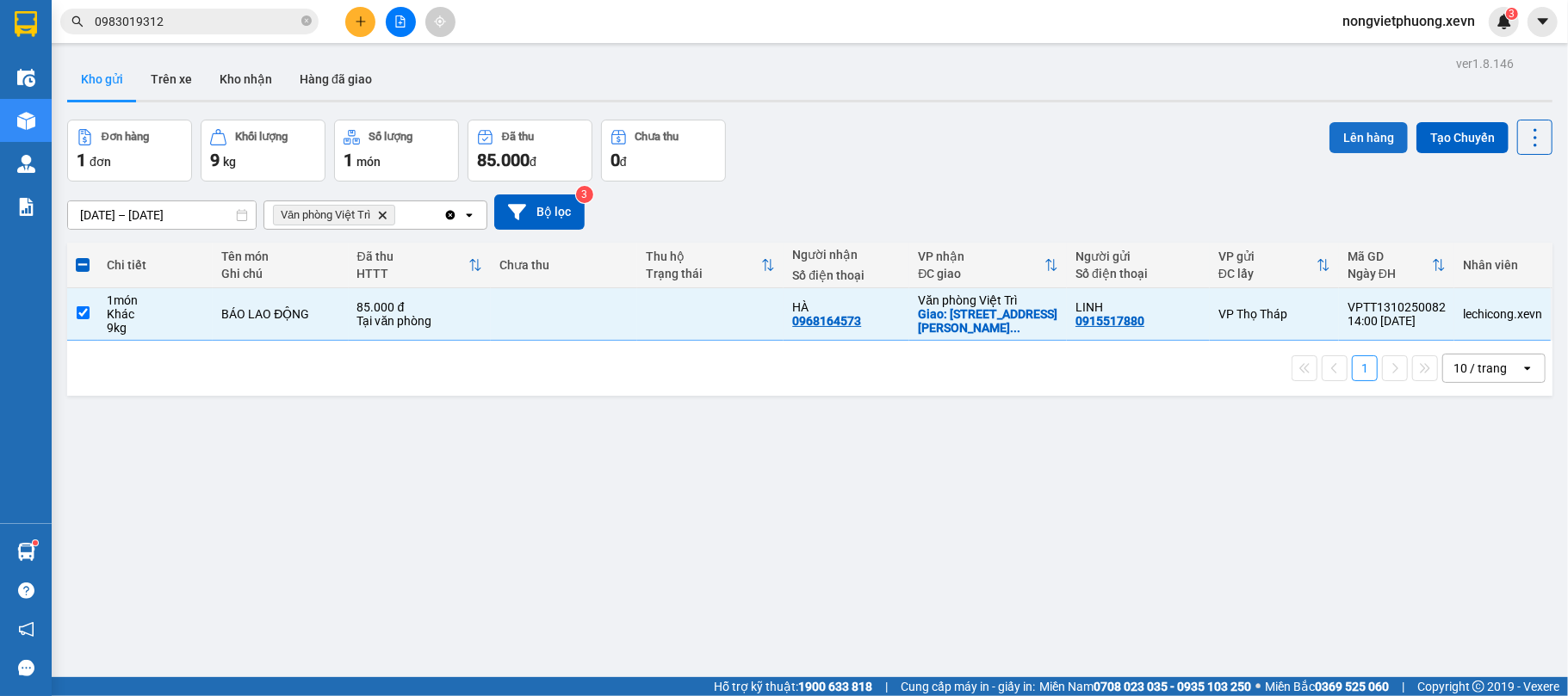
click at [1354, 138] on button "Lên hàng" at bounding box center [1368, 138] width 78 height 31
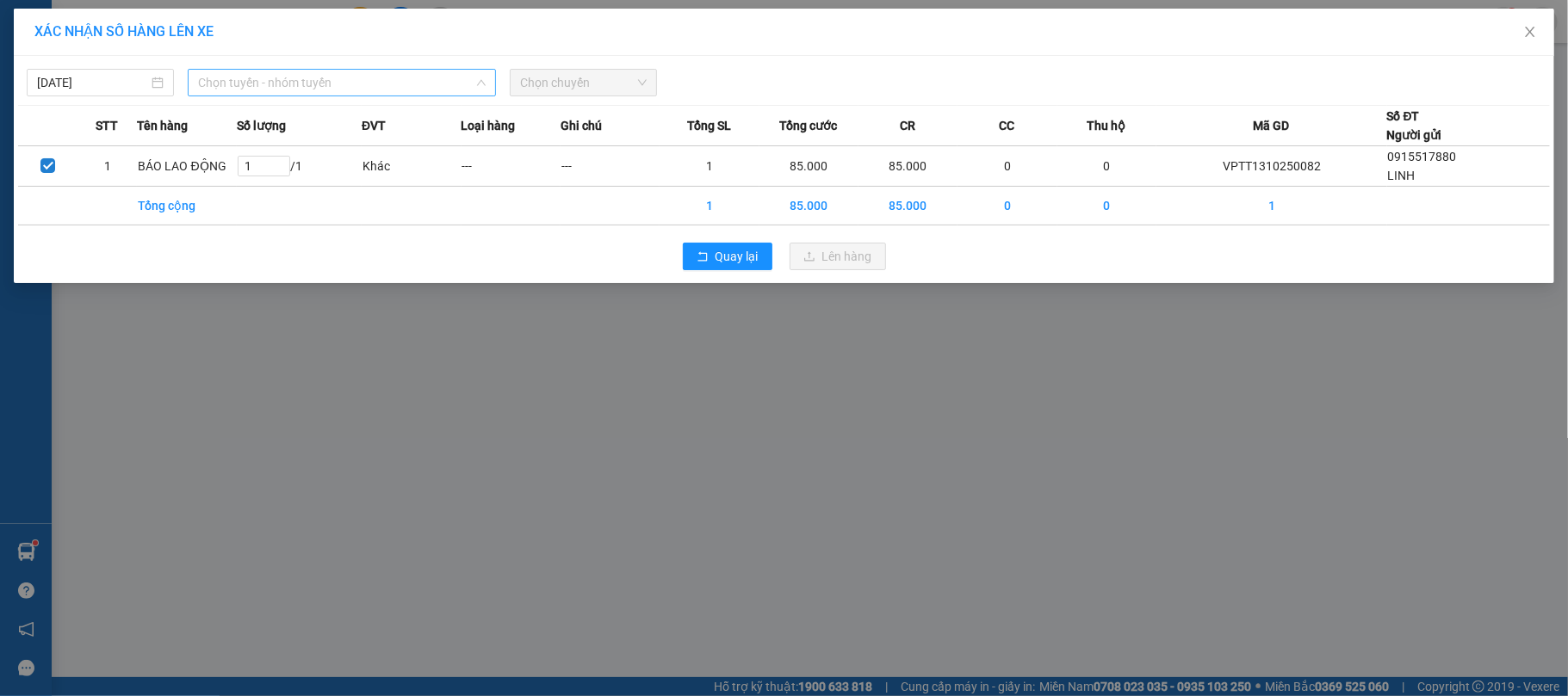
click at [348, 74] on span "Chọn tuyến - nhóm tuyến" at bounding box center [341, 82] width 287 height 26
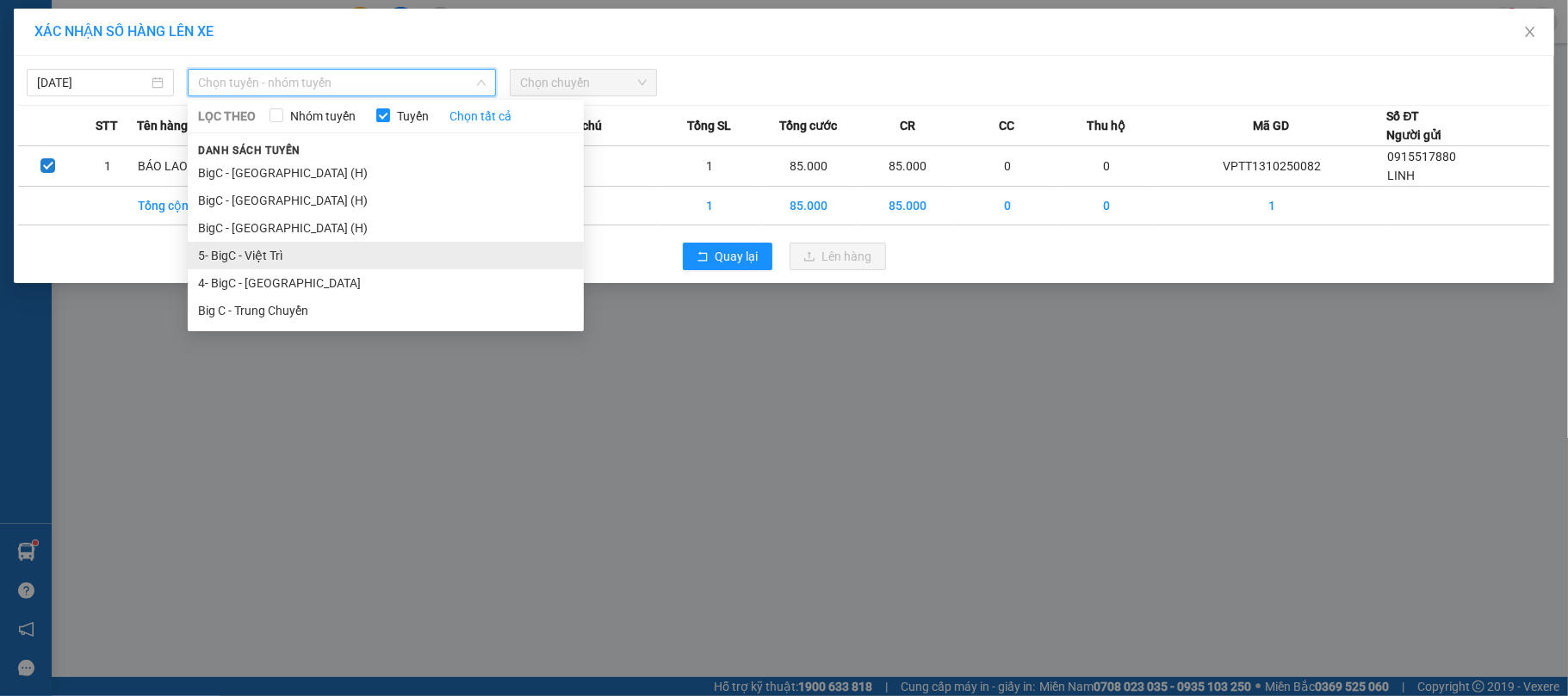
click at [279, 253] on li "5- BigC - Việt Trì" at bounding box center [385, 256] width 396 height 28
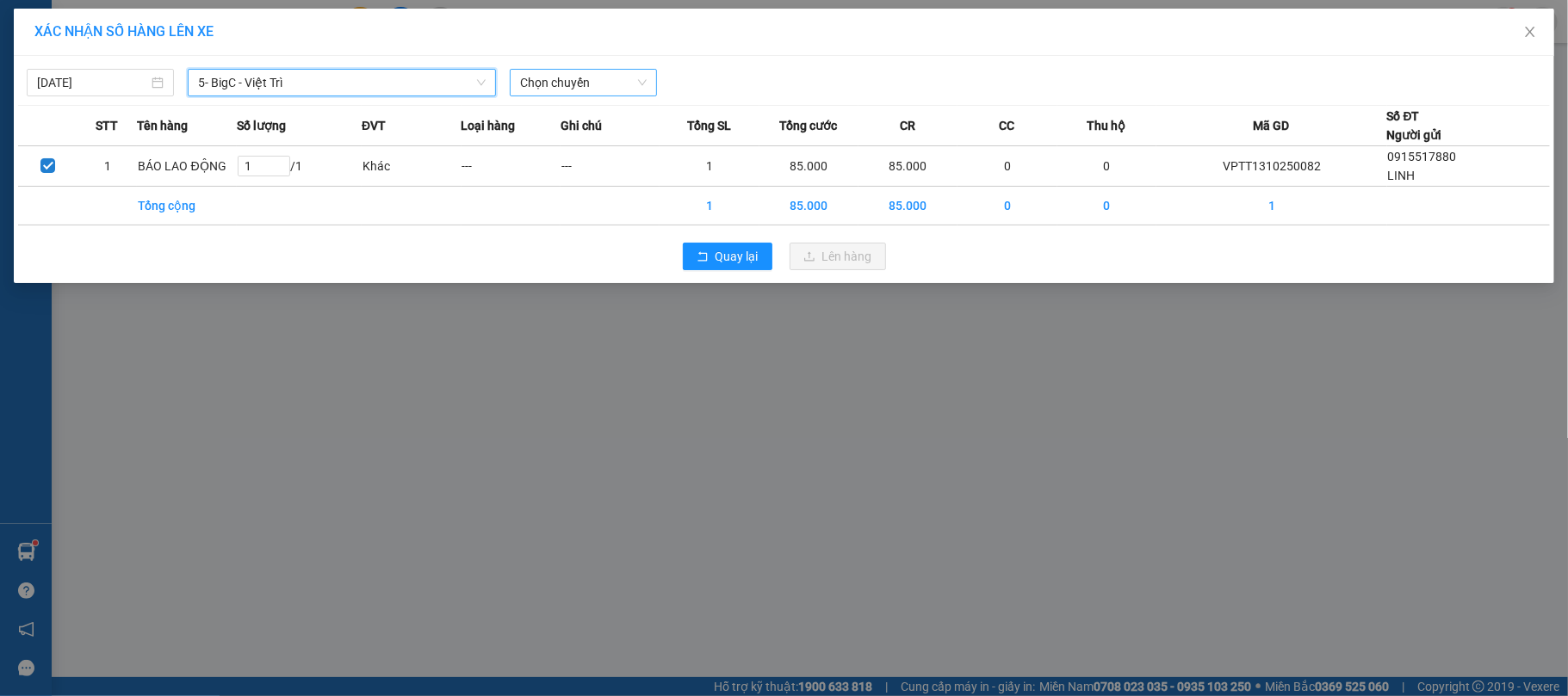
click at [596, 69] on span "Chọn chuyến" at bounding box center [583, 82] width 127 height 26
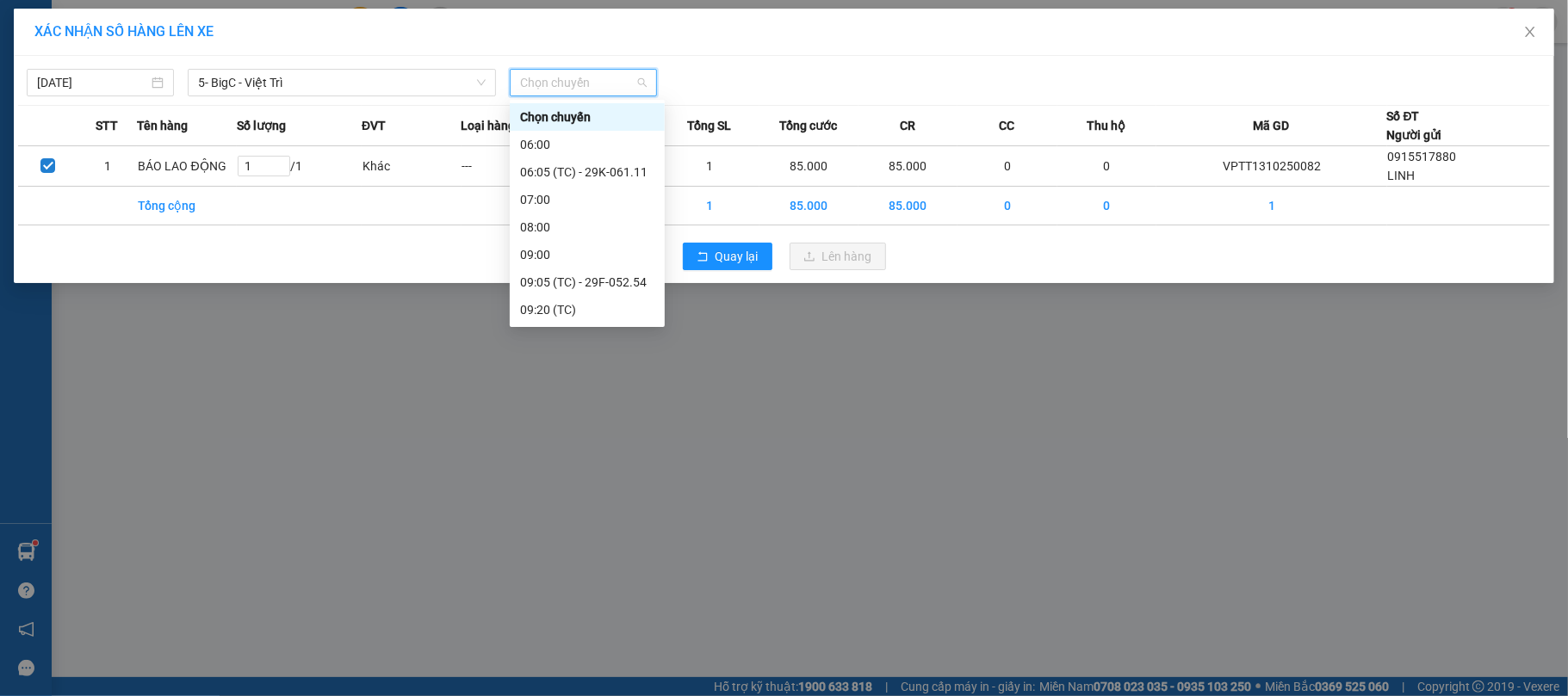
scroll to position [345, 0]
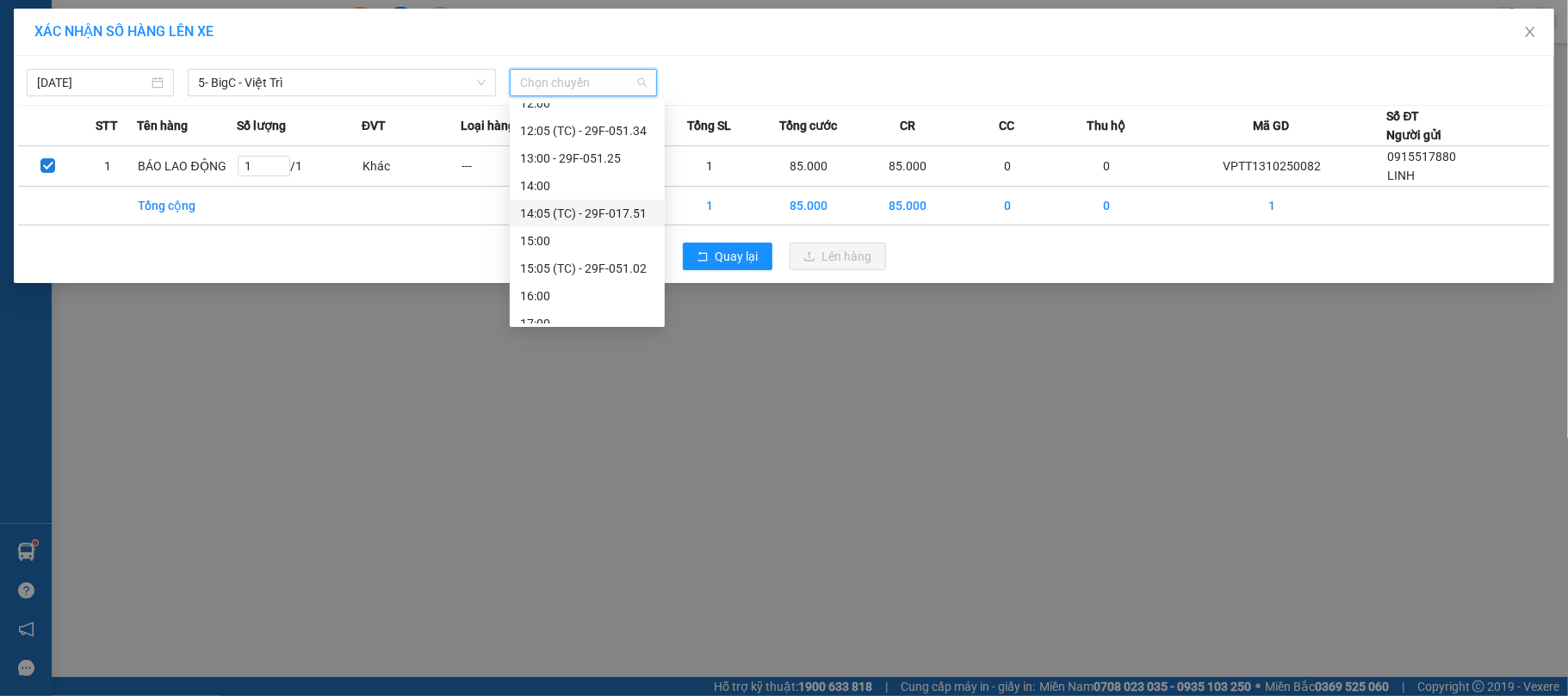
click at [618, 215] on div "14:05 (TC) - 29F-017.51" at bounding box center [587, 213] width 135 height 19
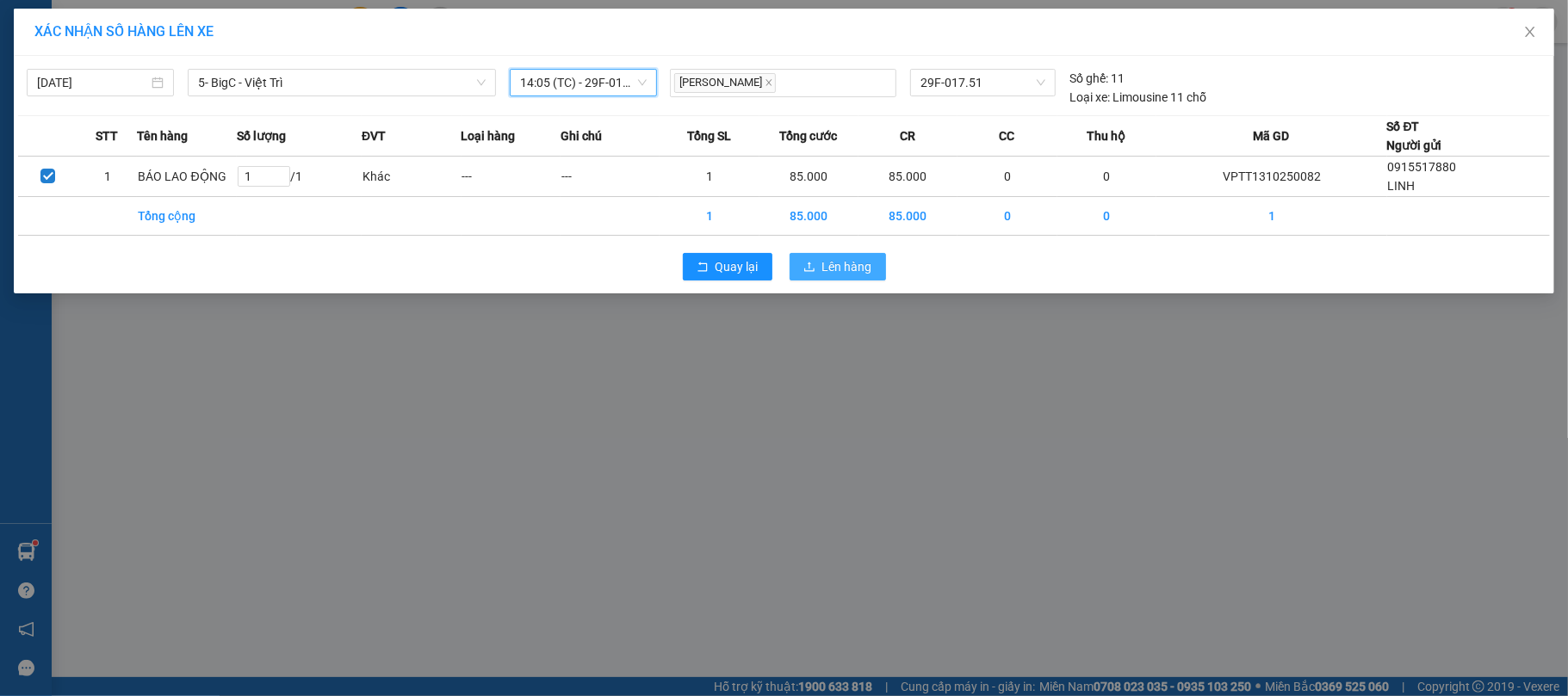
click at [849, 266] on span "Lên hàng" at bounding box center [847, 266] width 50 height 19
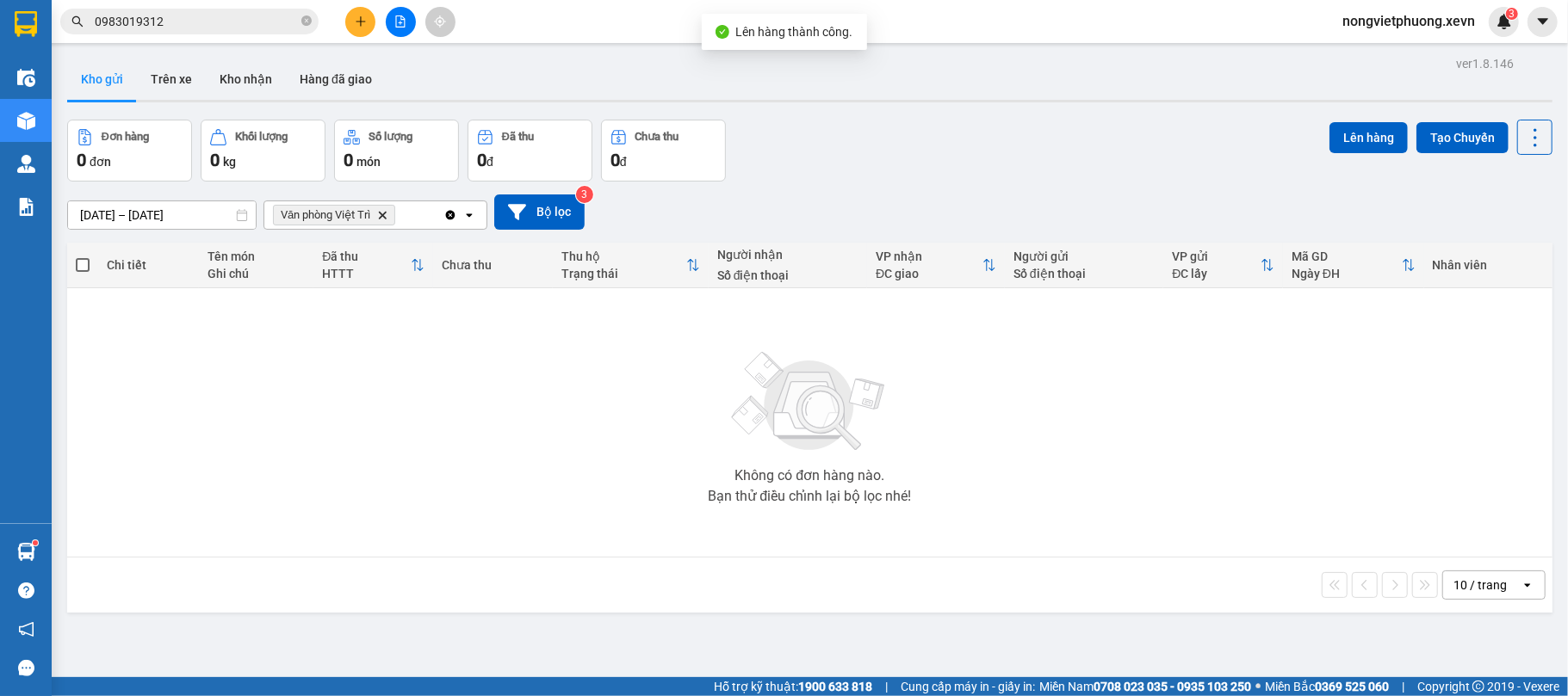
click at [379, 217] on icon "Delete" at bounding box center [382, 215] width 10 height 10
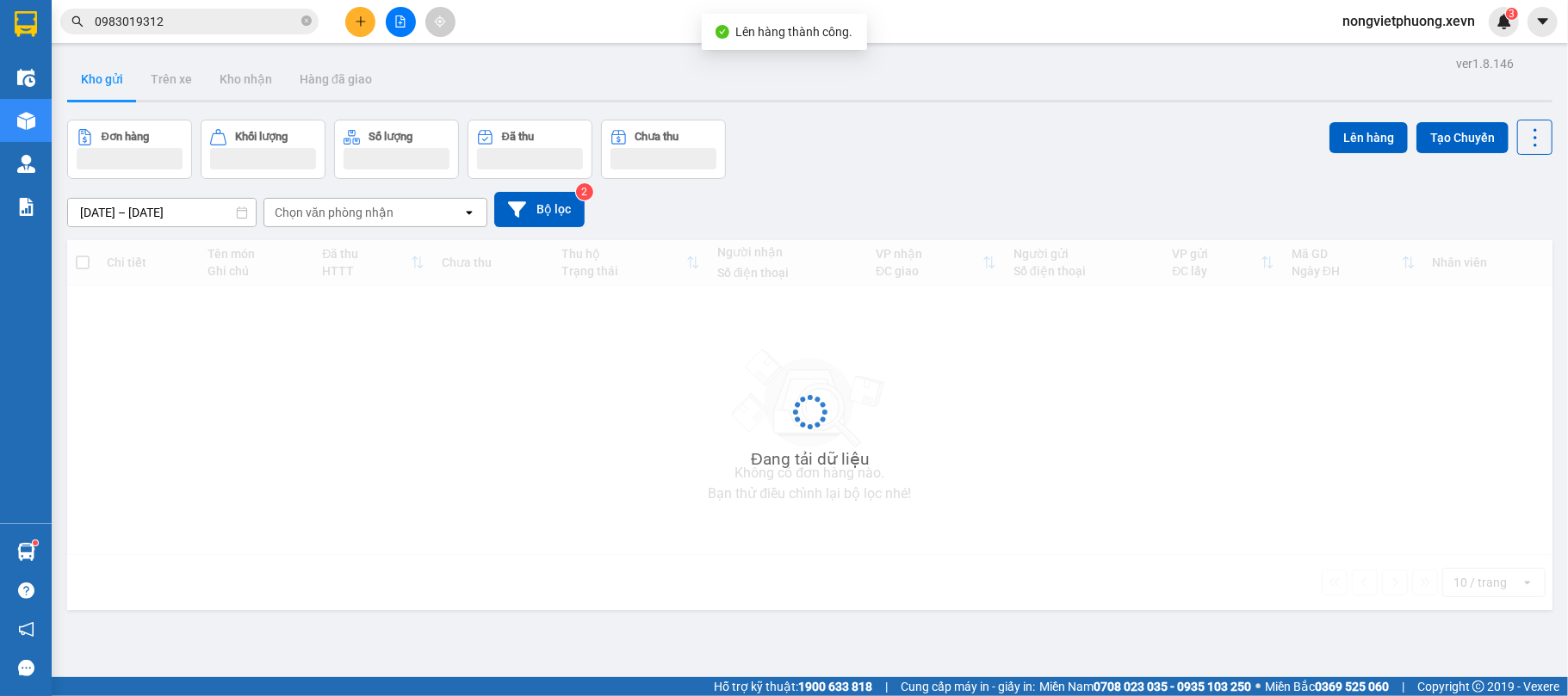
click at [1042, 110] on div "ver 1.8.146 Kho gửi Trên xe Kho nhận Hàng đã giao Đơn hàng Khối lượng Số lượng …" at bounding box center [809, 399] width 1499 height 696
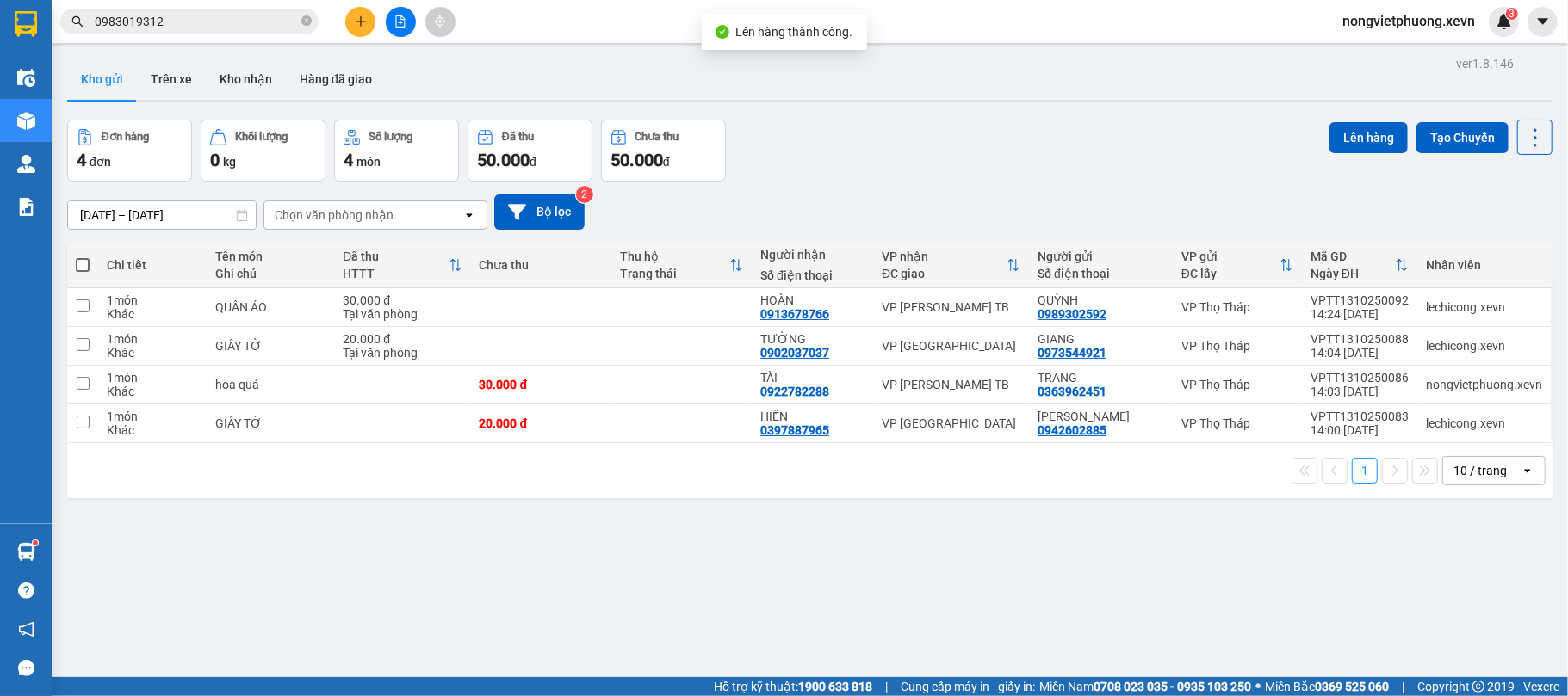
click at [882, 539] on div "ver 1.8.146 Kho gửi Trên xe Kho nhận Hàng đã giao Đơn hàng 4 đơn Khối lượng 0 k…" at bounding box center [809, 399] width 1499 height 696
click at [363, 18] on icon "plus" at bounding box center [361, 22] width 12 height 12
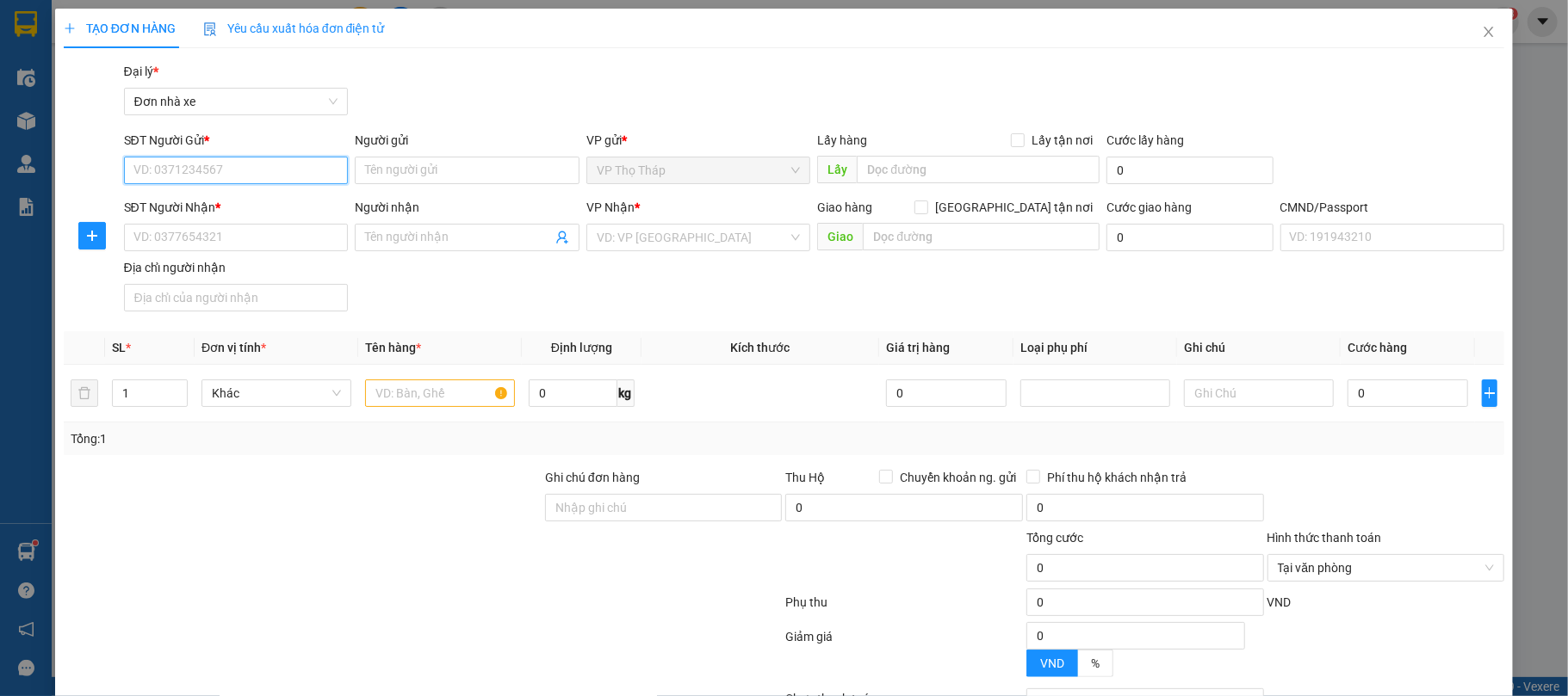
click at [280, 172] on input "SĐT Người Gửi *" at bounding box center [236, 170] width 225 height 28
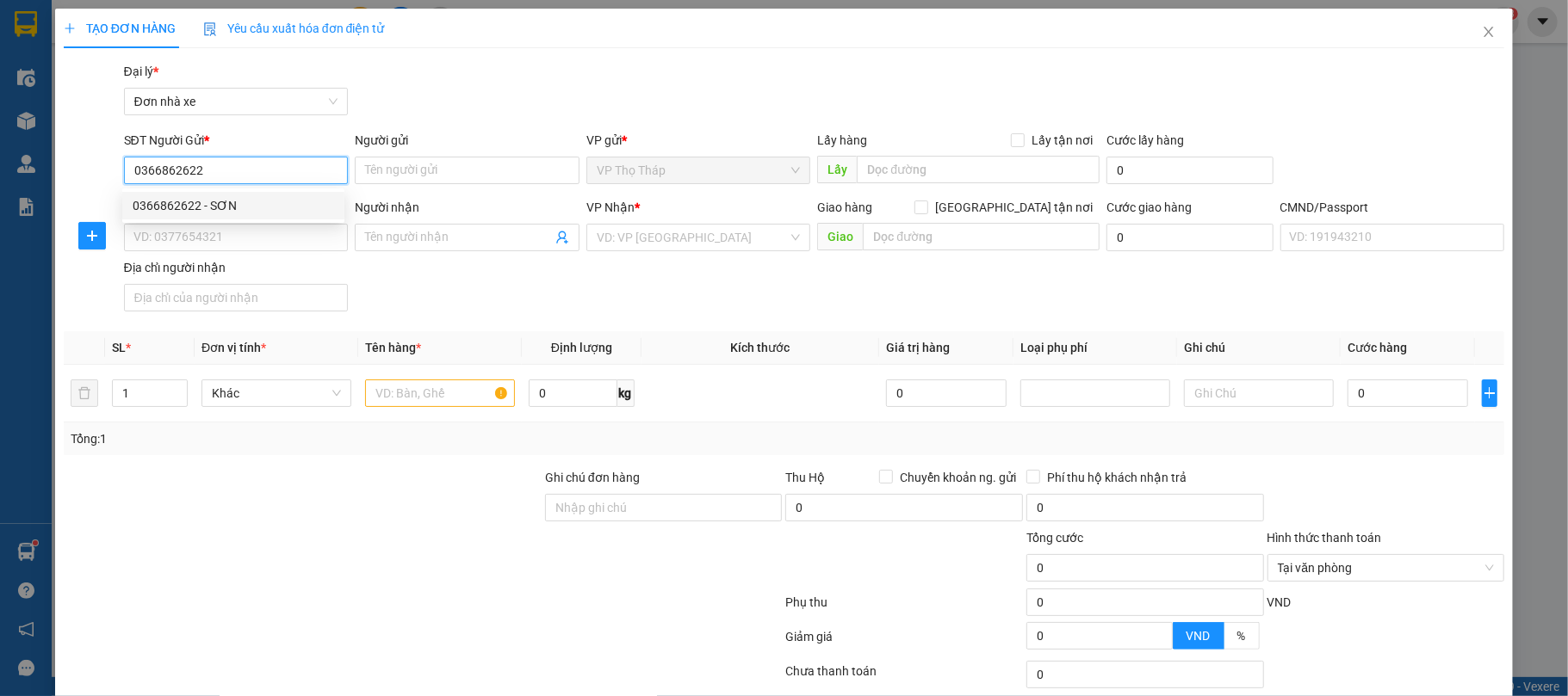
type input "0366862622"
click at [282, 189] on div "0366862622 0366862622 - SƠN" at bounding box center [234, 206] width 222 height 35
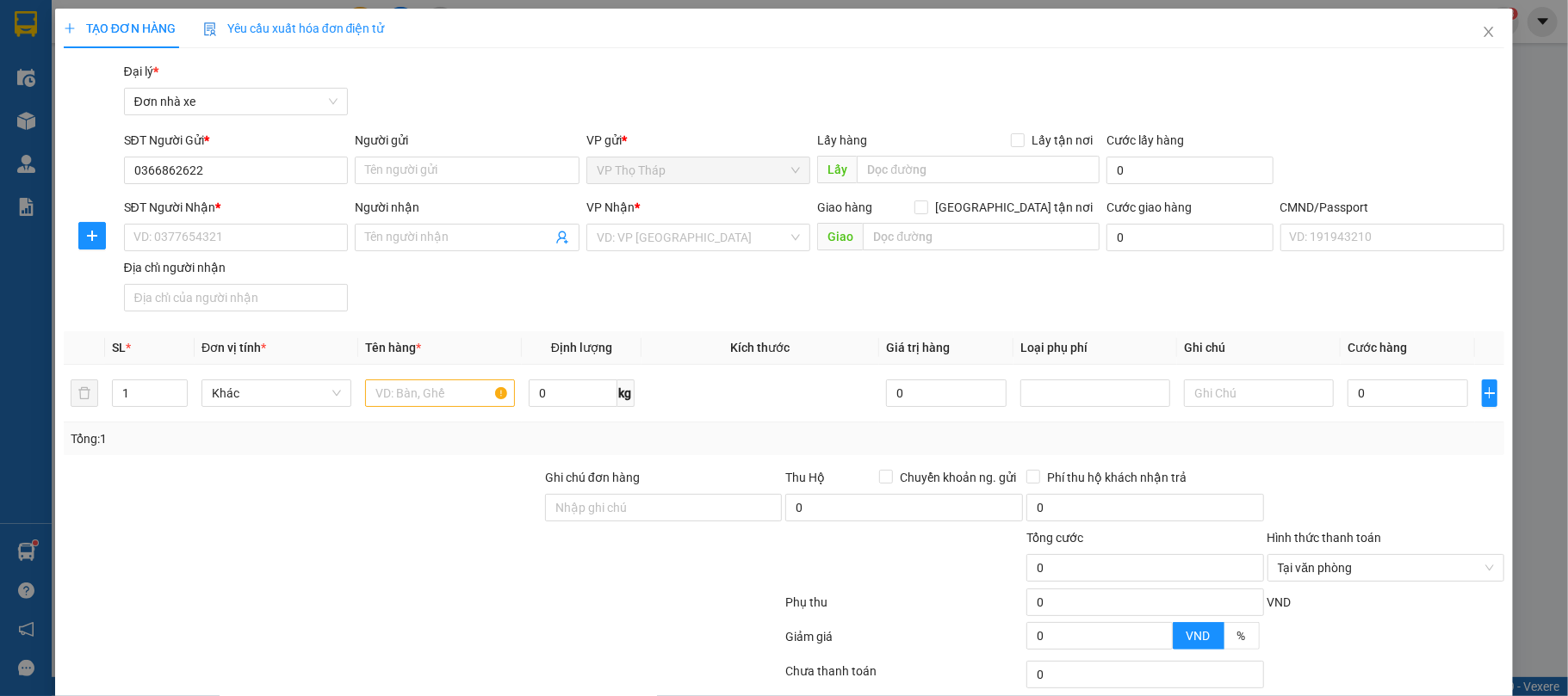
click at [279, 198] on div "SĐT Người Nhận *" at bounding box center [236, 207] width 225 height 19
click at [279, 224] on input "SĐT Người Nhận *" at bounding box center [236, 238] width 225 height 28
click at [270, 177] on input "0366862622" at bounding box center [236, 170] width 225 height 28
click at [256, 174] on input "0366862622" at bounding box center [236, 170] width 225 height 28
click at [249, 204] on div "0366862622 - SƠN" at bounding box center [234, 206] width 201 height 19
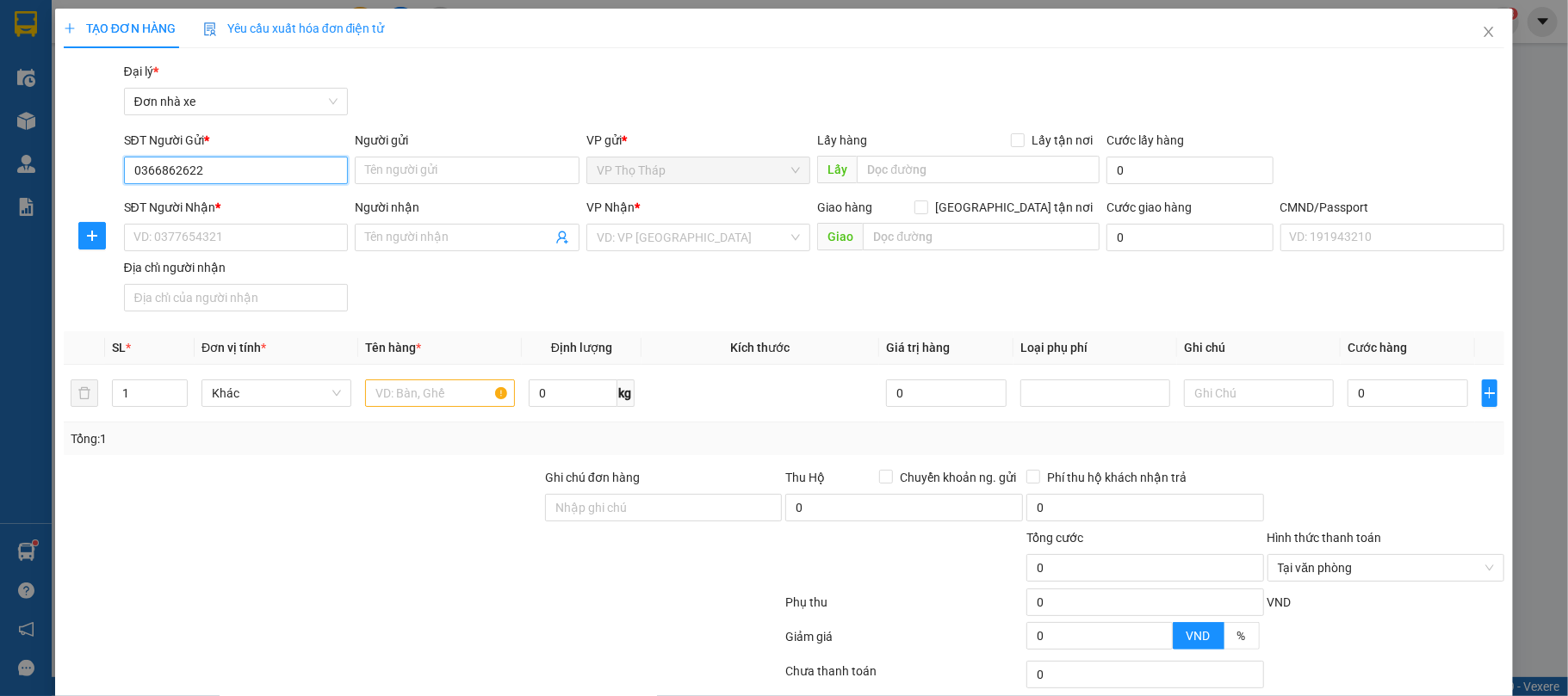
type input "SƠN"
type input "0587318874"
type input "[PERSON_NAME]"
type input "037096003384 [PERSON_NAME]"
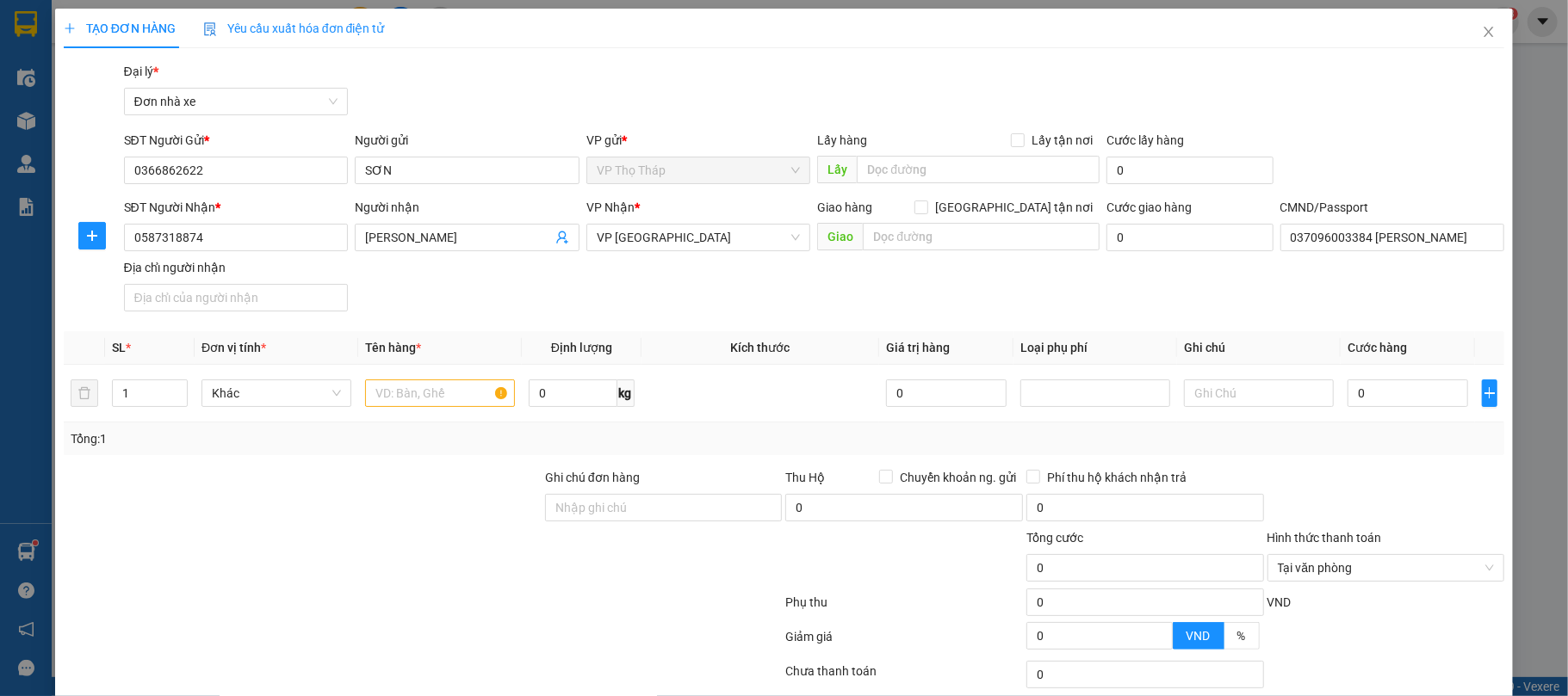
click at [434, 122] on div "Transit Pickup Surcharge Ids Transit Deliver Surcharge Ids Transit Deliver Surc…" at bounding box center [784, 424] width 1441 height 724
drag, startPoint x: 254, startPoint y: 231, endPoint x: 0, endPoint y: 194, distance: 256.7
click at [0, 194] on div "TẠO ĐƠN HÀNG Yêu cầu xuất hóa đơn điện tử Transit Pickup Surcharge Ids Transit …" at bounding box center [784, 348] width 1568 height 696
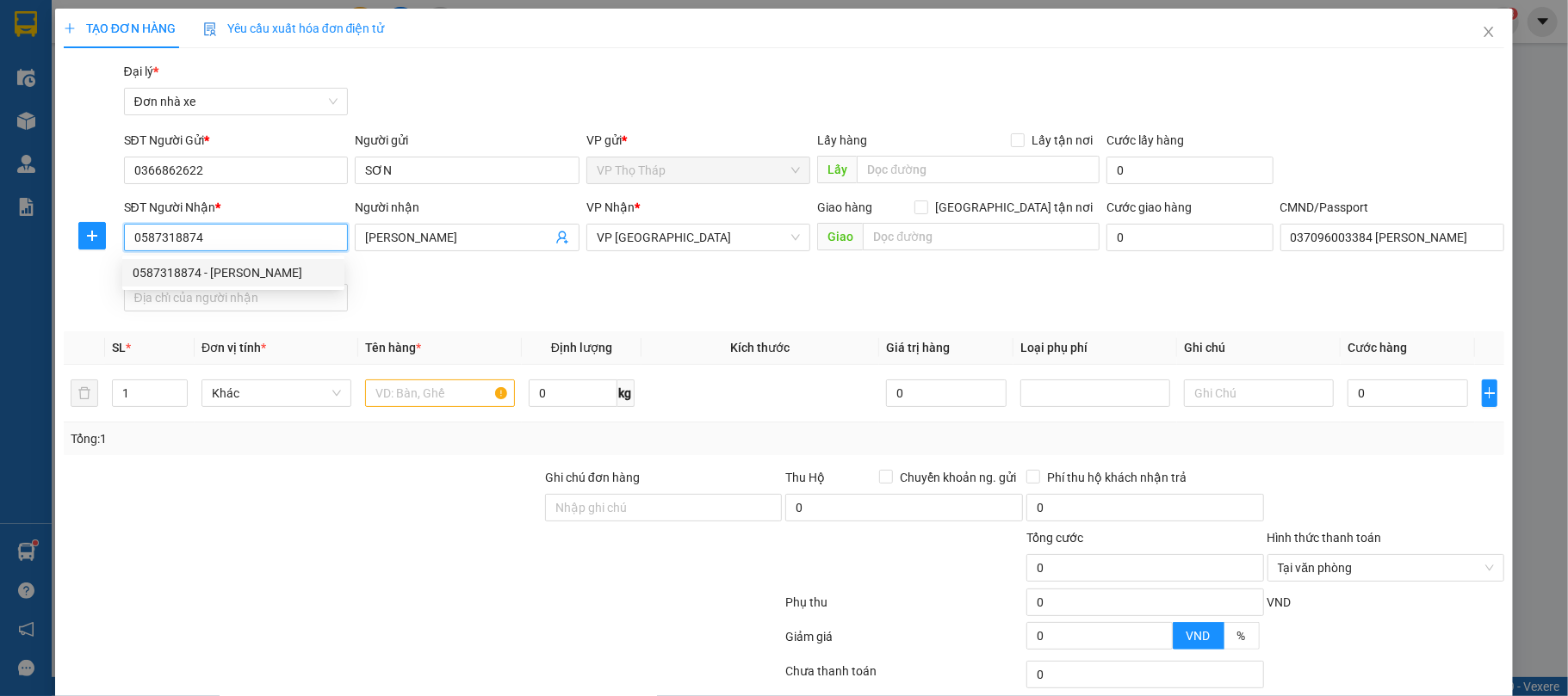
click at [260, 245] on input "0587318874" at bounding box center [236, 238] width 225 height 28
click at [485, 299] on div "SĐT Người Nhận * 0587318874 Người nhận ĐINH QUỐC TRƯỢNG VP Nhận * VP Ninh Bình …" at bounding box center [814, 258] width 1388 height 121
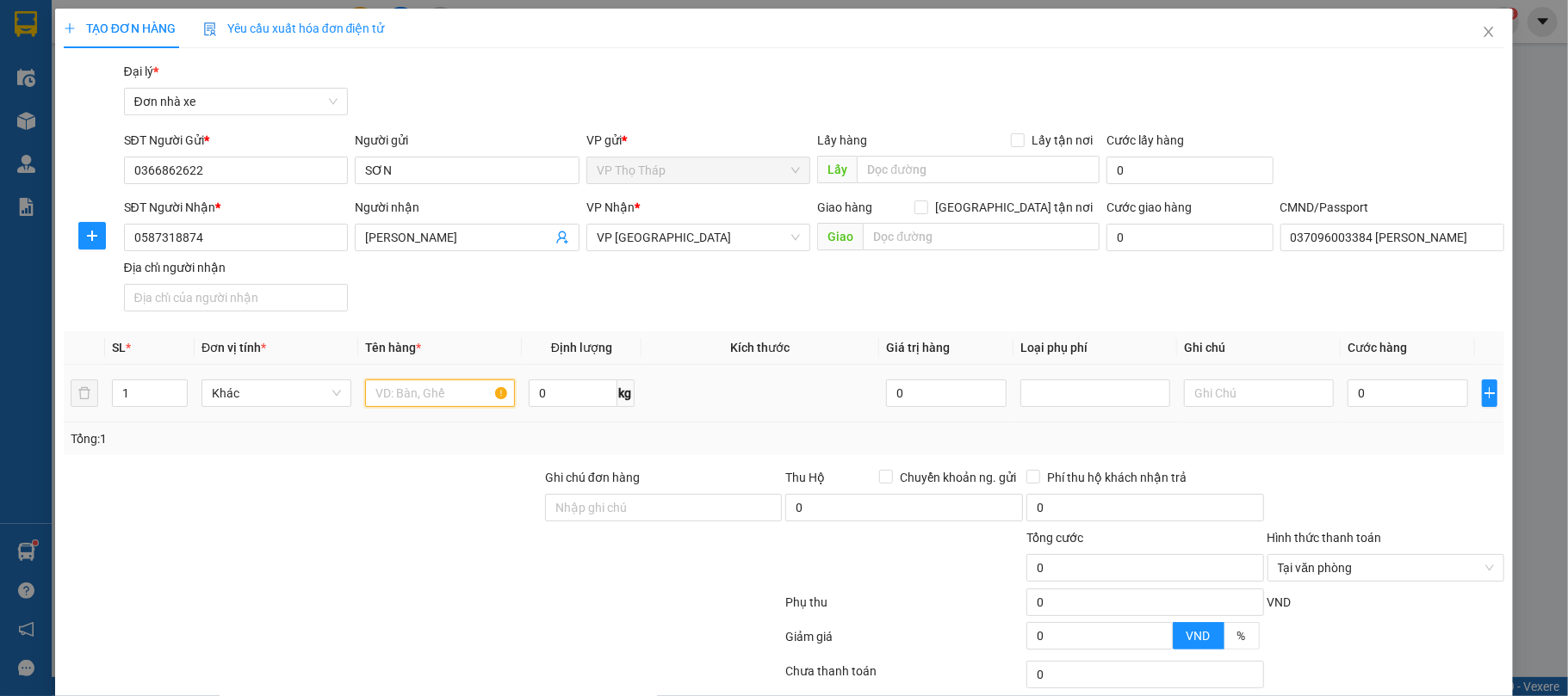
click at [434, 387] on input "text" at bounding box center [439, 393] width 150 height 28
type input "d"
type input "đ"
type input "carb vi rít"
drag, startPoint x: 1391, startPoint y: 411, endPoint x: 1382, endPoint y: 410, distance: 9.1
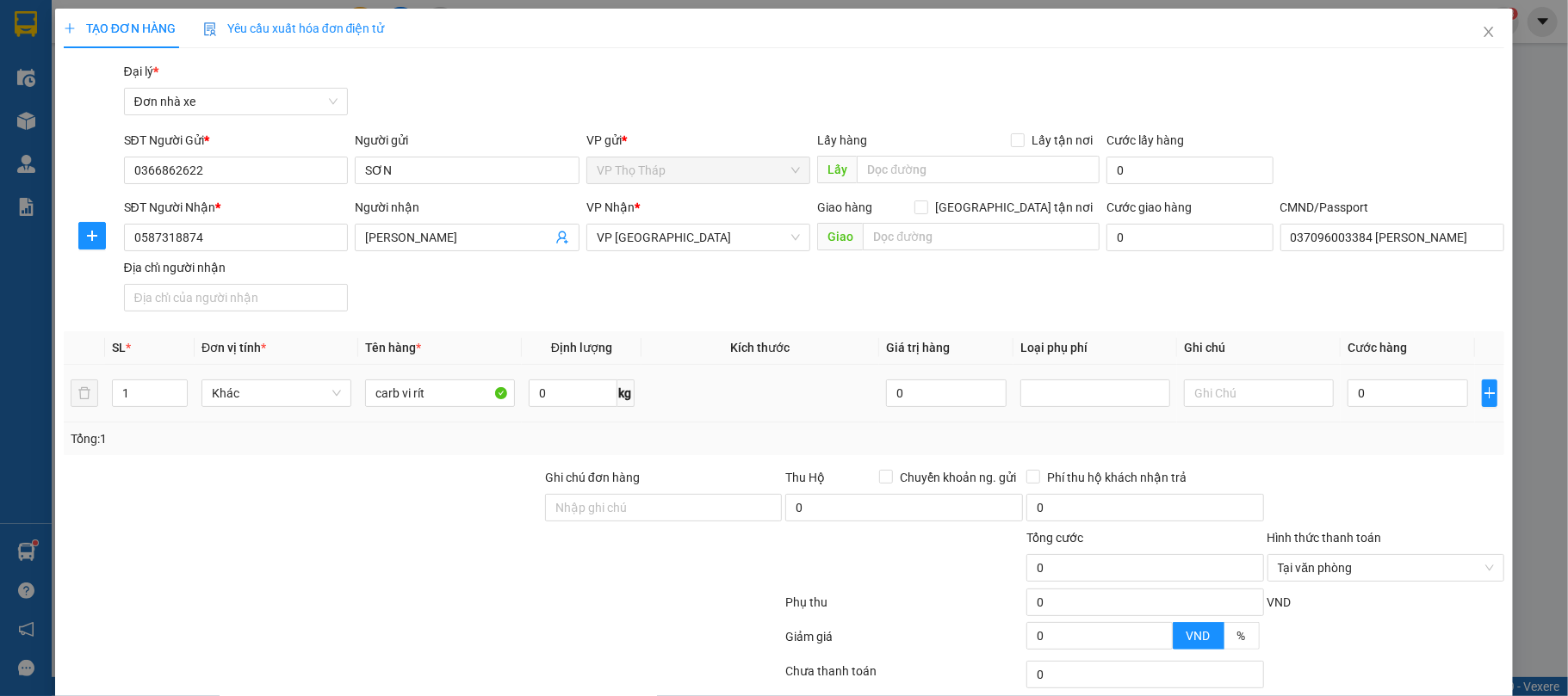
click at [1382, 410] on div "0" at bounding box center [1407, 393] width 121 height 35
click at [1358, 390] on input "0" at bounding box center [1407, 393] width 121 height 28
type input "2"
type input "25"
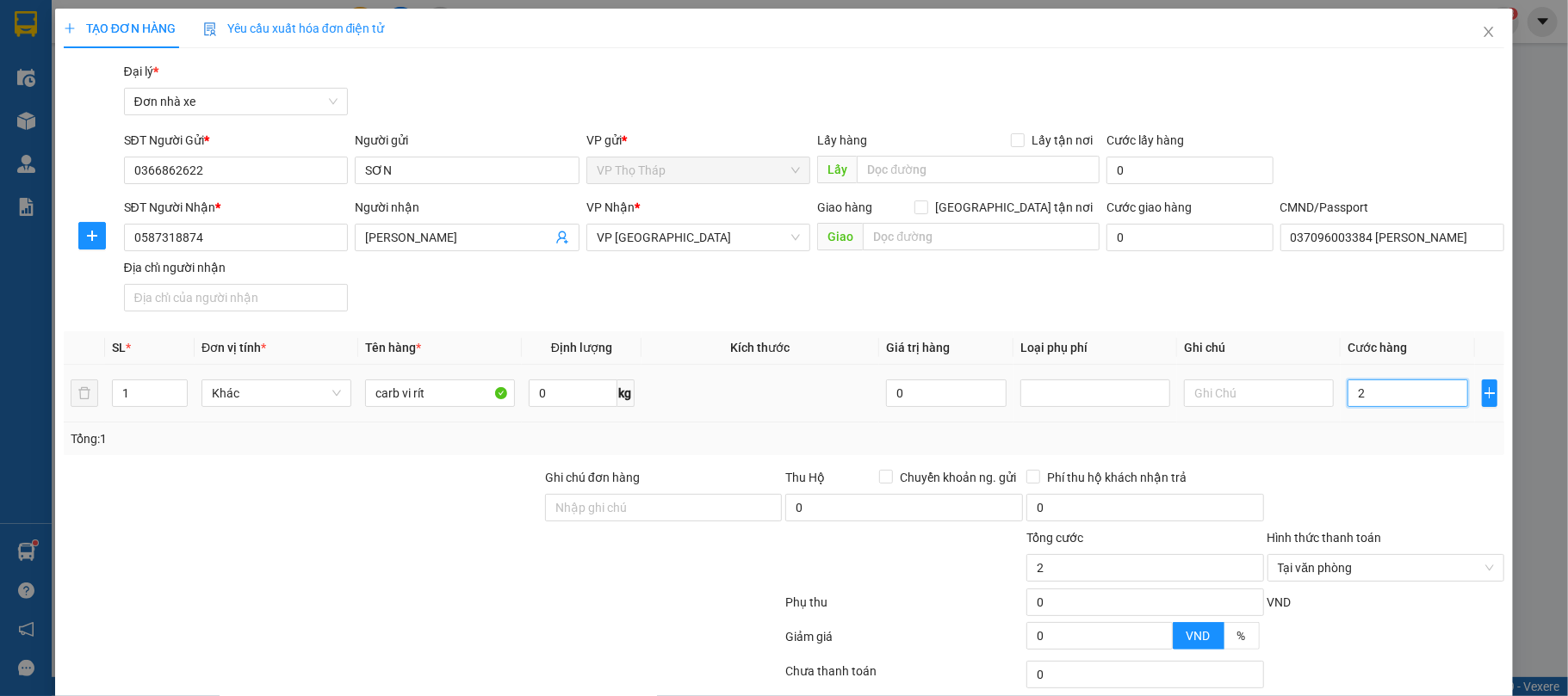
type input "25"
type input "25.000"
click at [1403, 478] on div at bounding box center [1387, 497] width 241 height 60
click at [1426, 504] on div at bounding box center [1387, 497] width 241 height 60
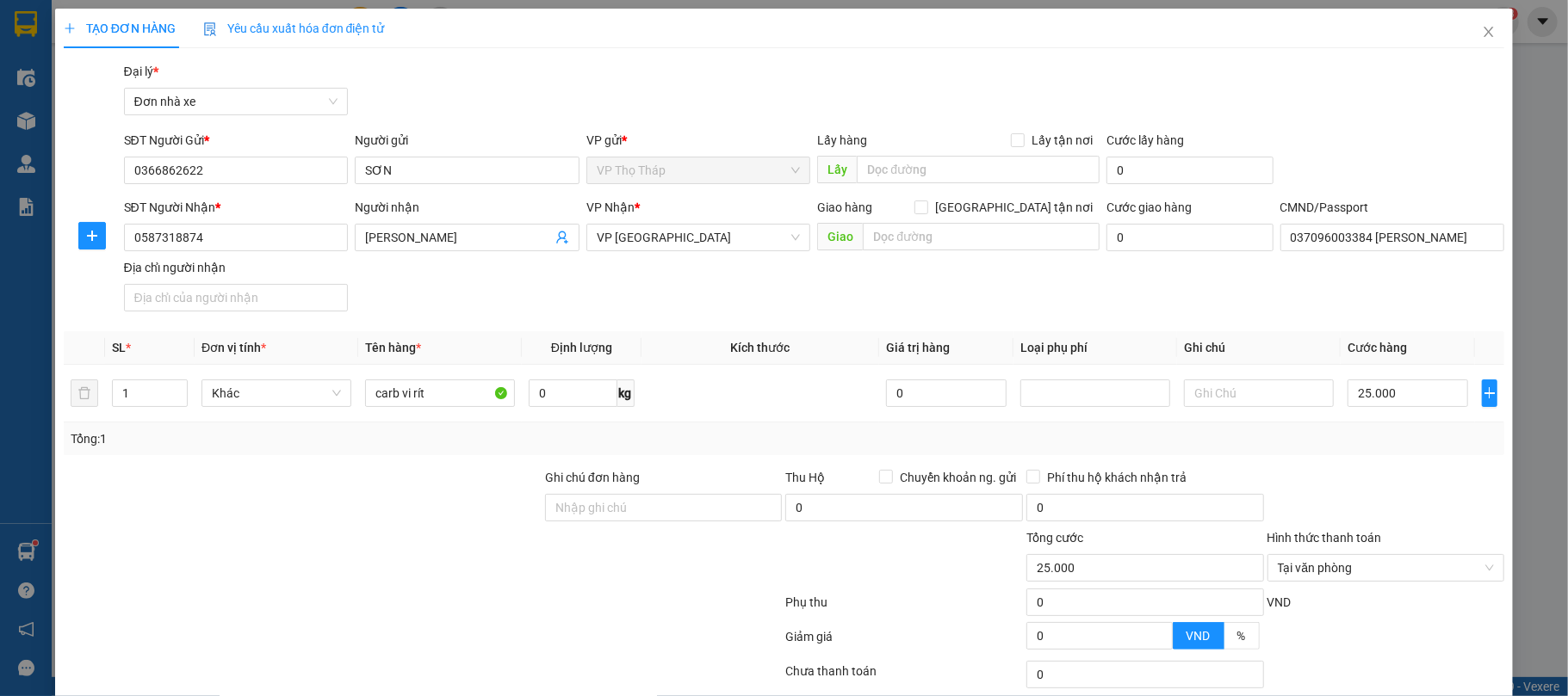
scroll to position [128, 0]
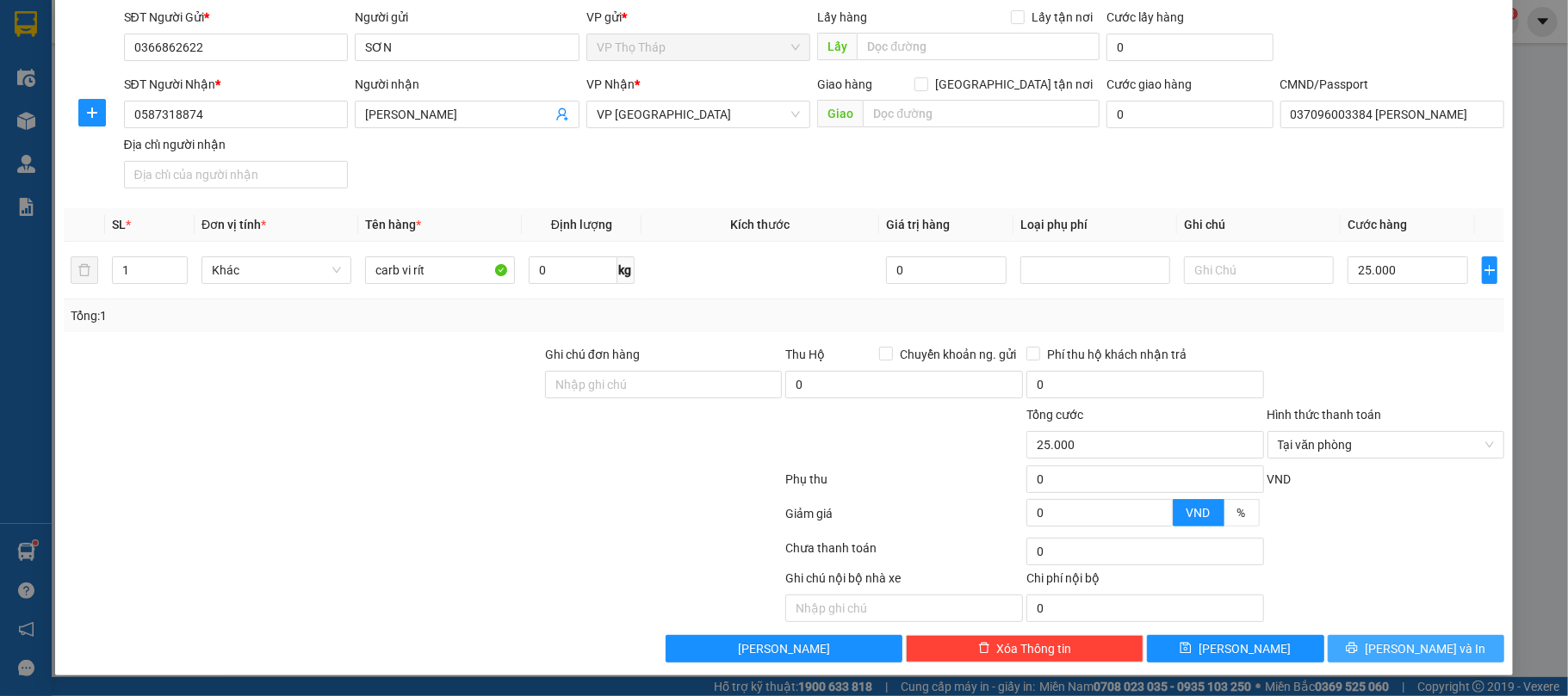
click at [1436, 649] on button "[PERSON_NAME] và In" at bounding box center [1416, 649] width 177 height 28
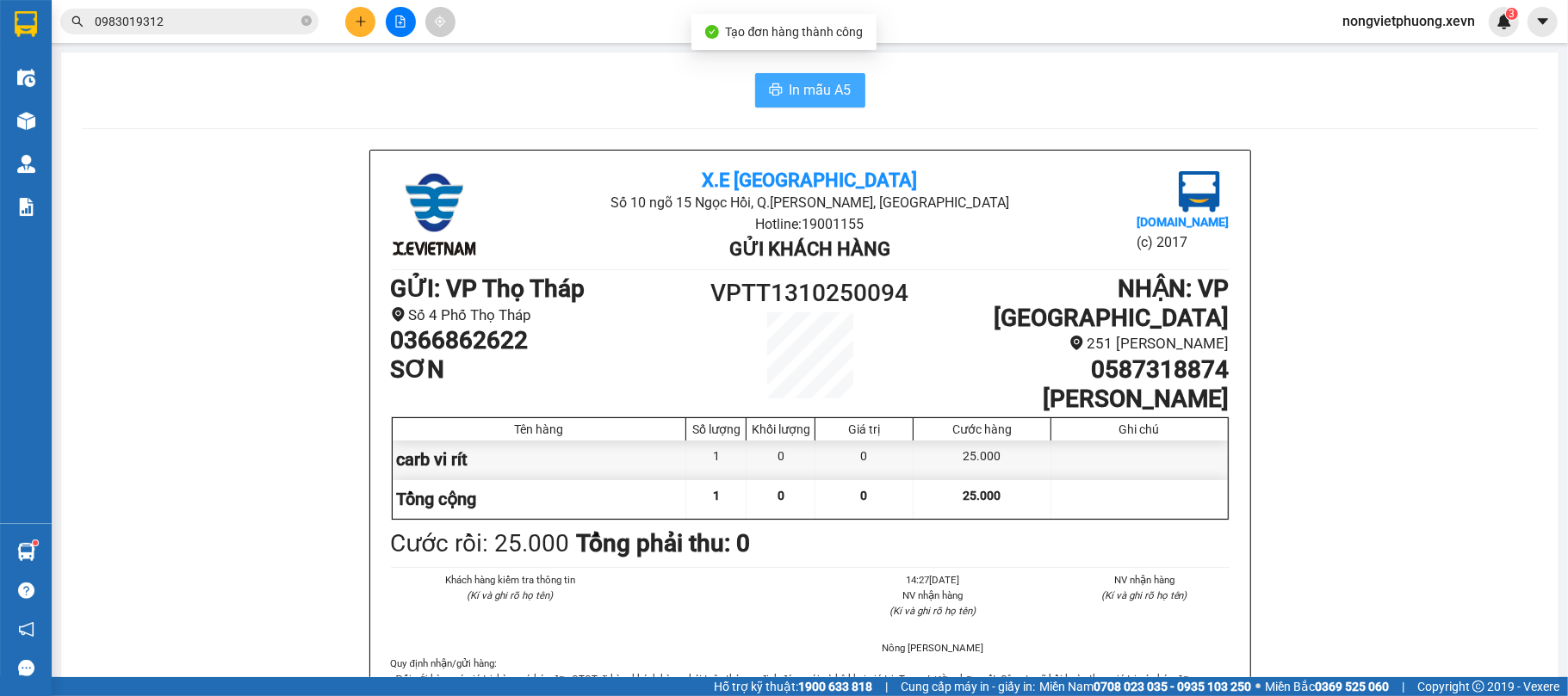
click at [794, 79] on span "In mẫu A5" at bounding box center [820, 89] width 62 height 22
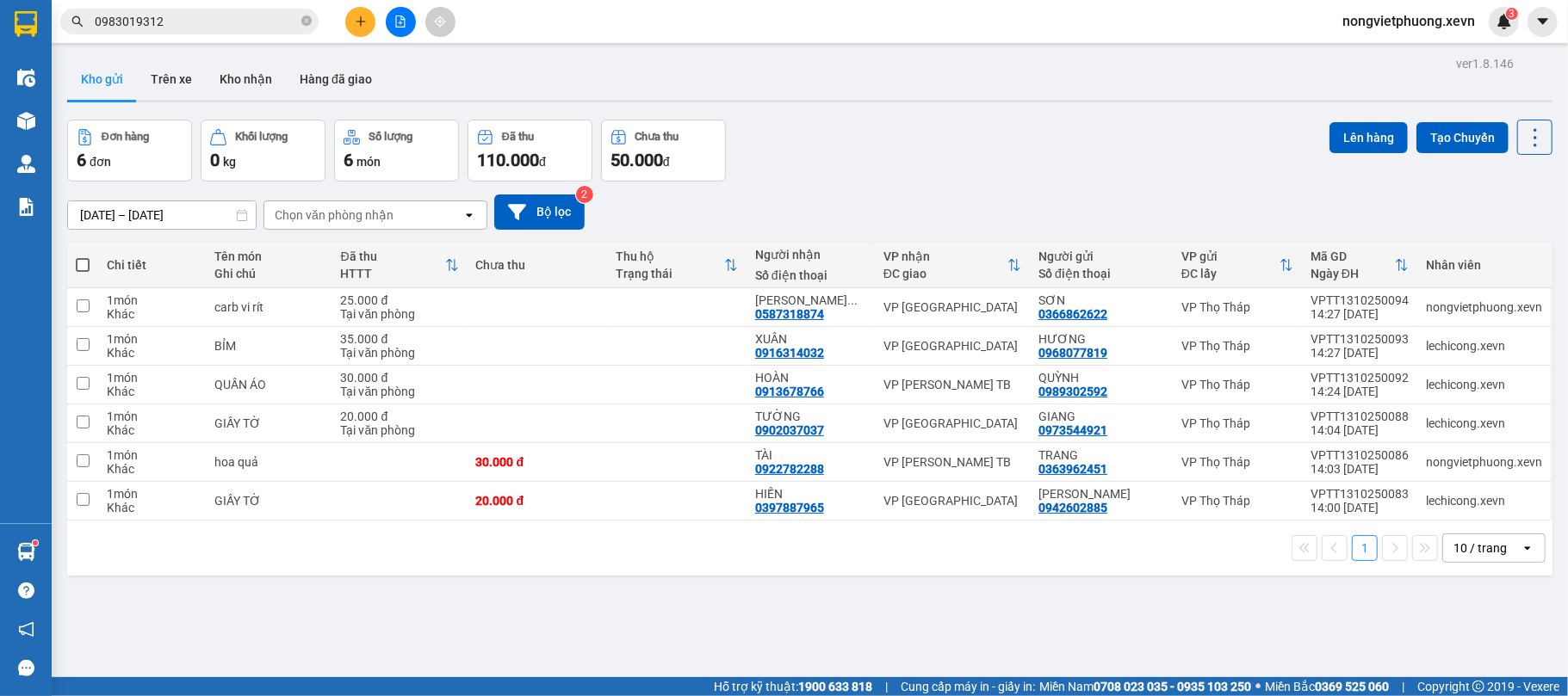
click at [998, 163] on div "Đơn hàng 6 đơn Khối lượng 0 kg Số lượng 6 món Đã thu 110.000 đ Chưa thu 50.000 …" at bounding box center [809, 150] width 1486 height 62
click at [961, 176] on div "Đơn hàng 6 đơn Khối lượng 0 kg Số lượng 6 món Đã thu 110.000 đ Chưa thu 50.000 …" at bounding box center [809, 150] width 1486 height 62
click at [142, 18] on input "0983019312" at bounding box center [196, 22] width 203 height 19
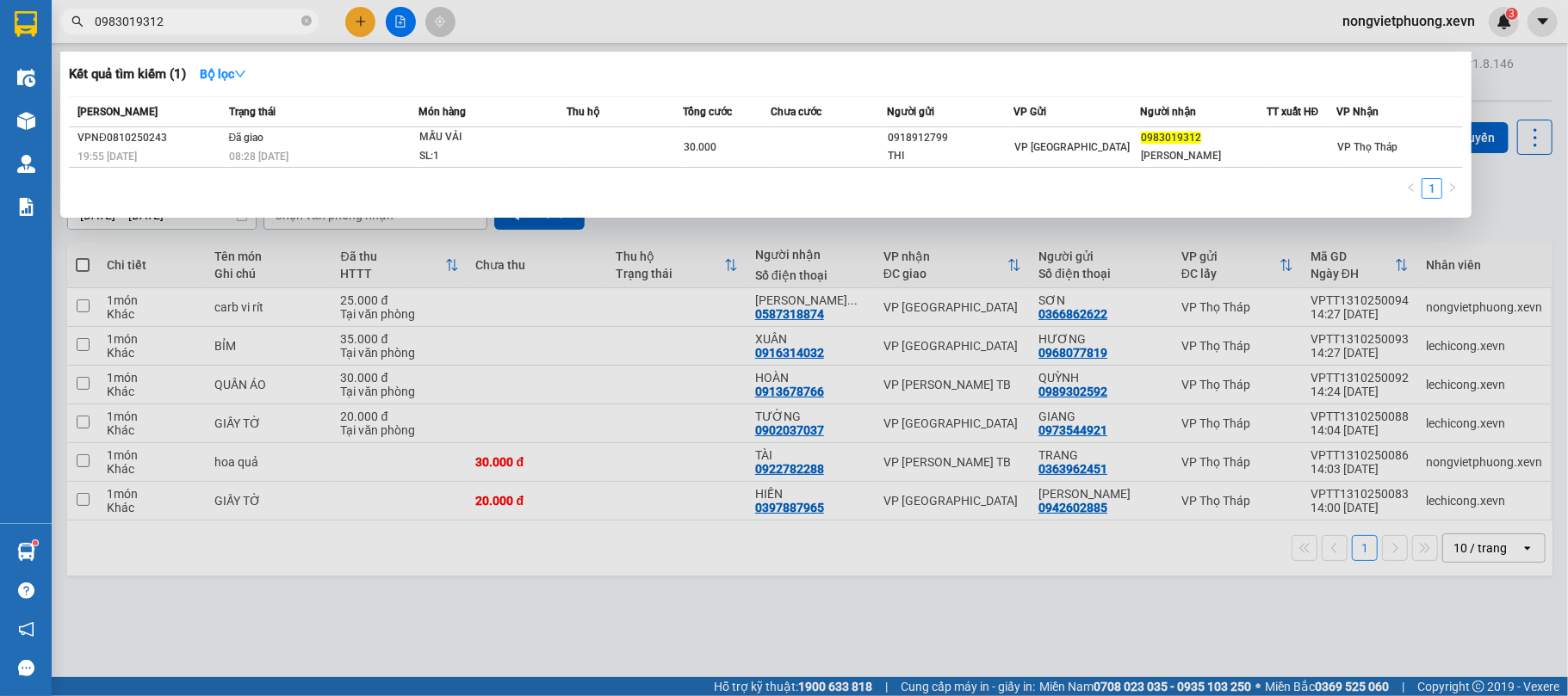
click at [142, 18] on input "0983019312" at bounding box center [196, 22] width 203 height 19
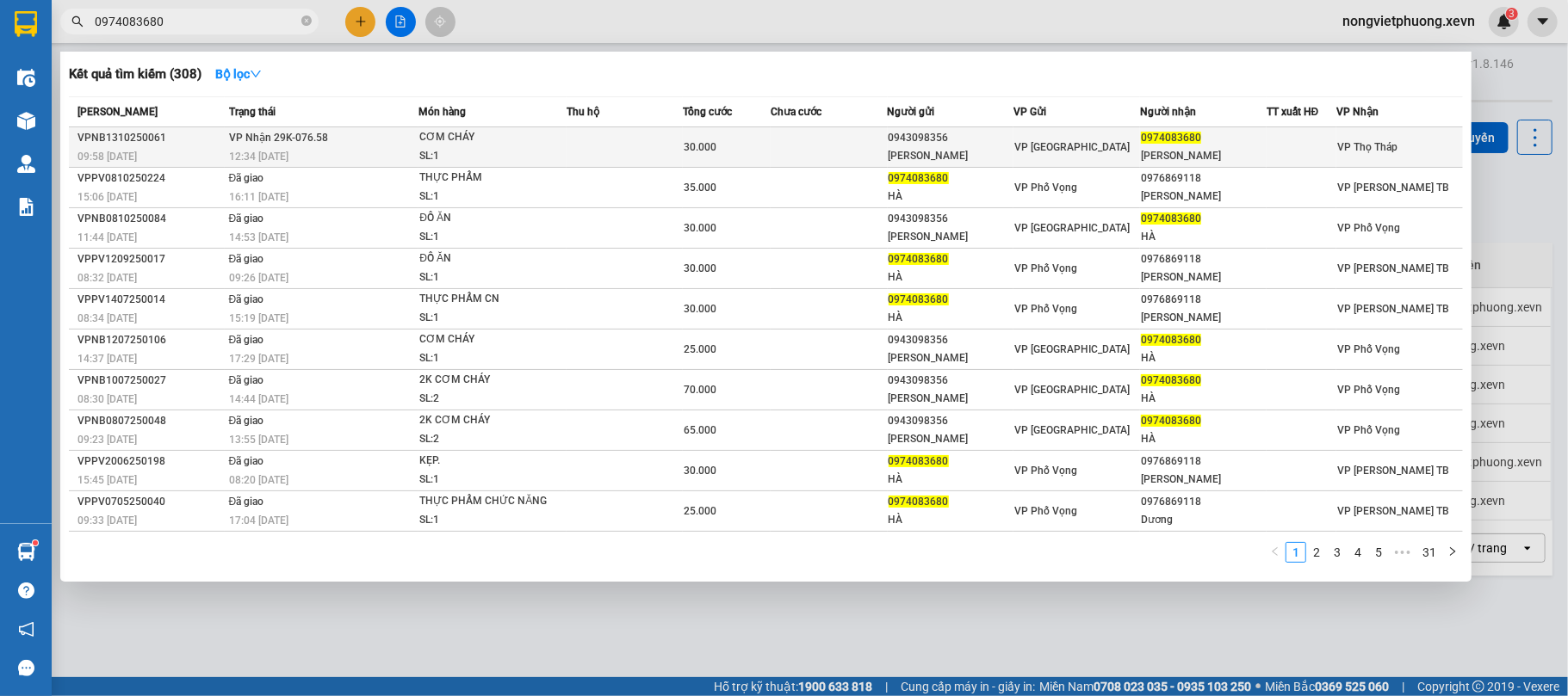
type input "0974083680"
click at [807, 142] on td at bounding box center [829, 148] width 116 height 41
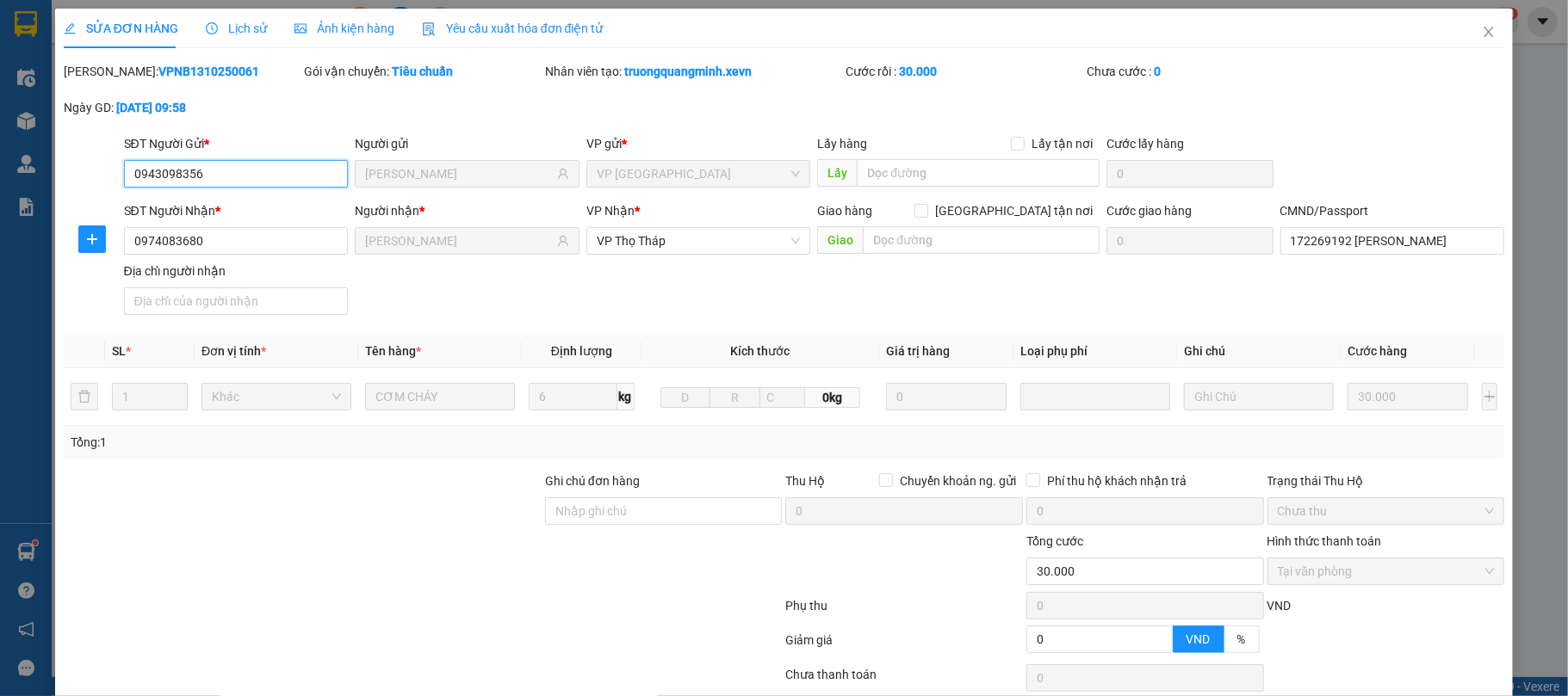
type input "0943098356"
type input "[PERSON_NAME]"
type input "0974083680"
type input "[PERSON_NAME]"
type input "172269192 [PERSON_NAME]"
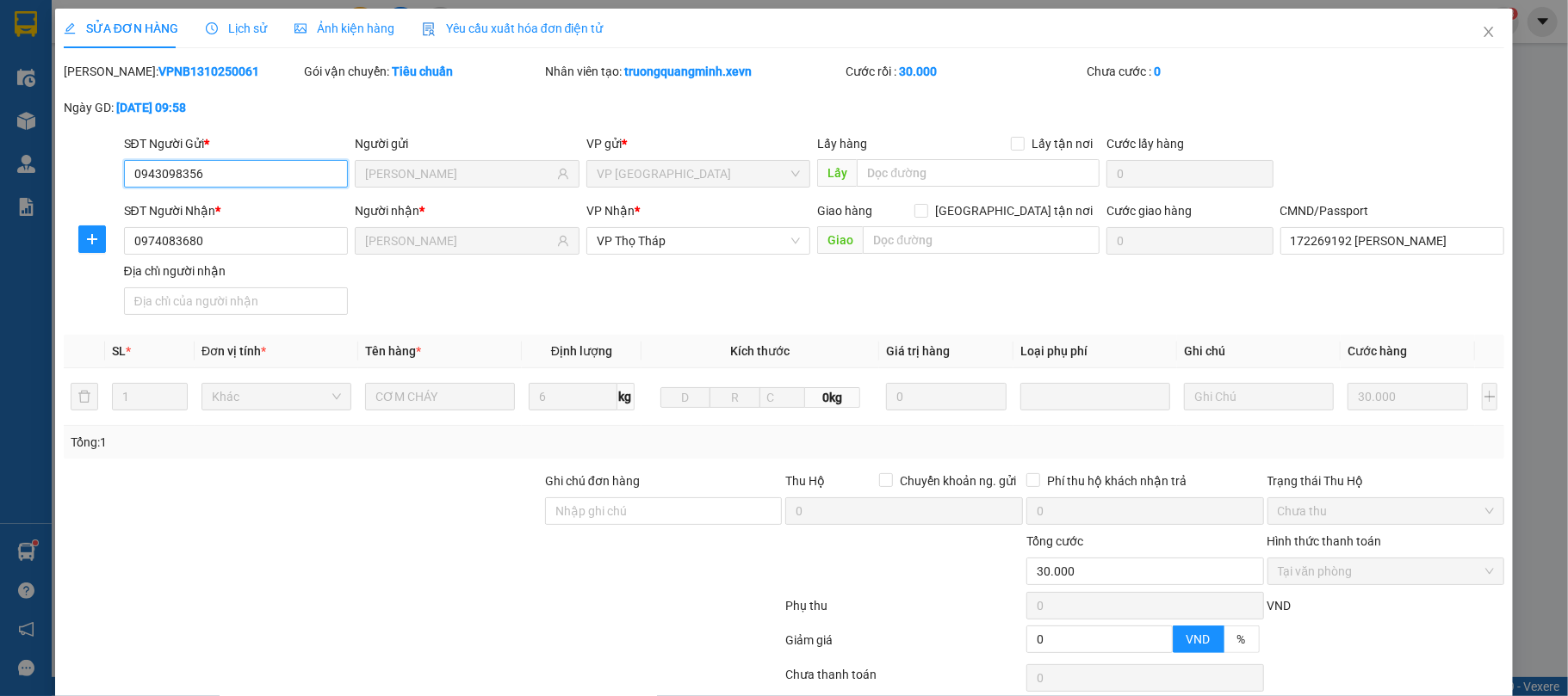
type input "0"
type input "30.000"
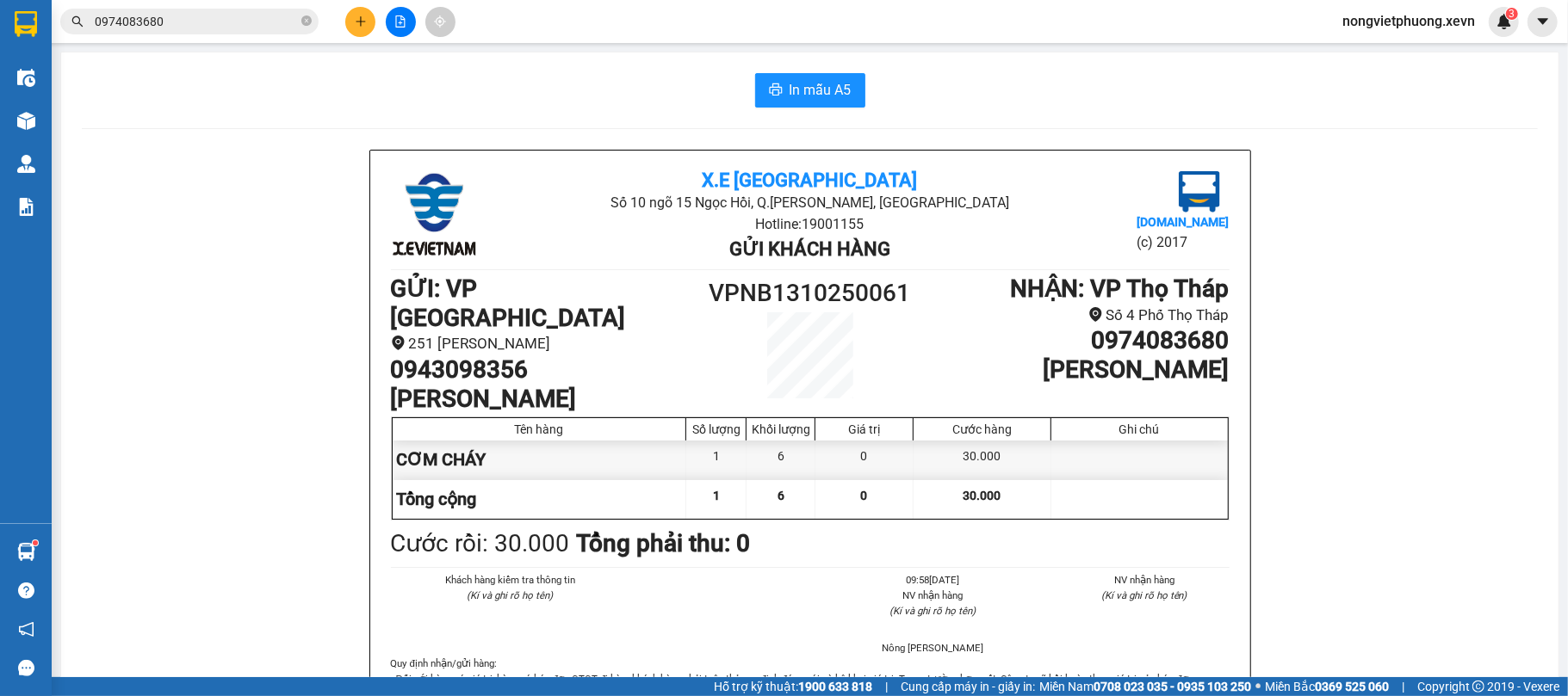
click at [273, 23] on input "0974083680" at bounding box center [196, 22] width 203 height 19
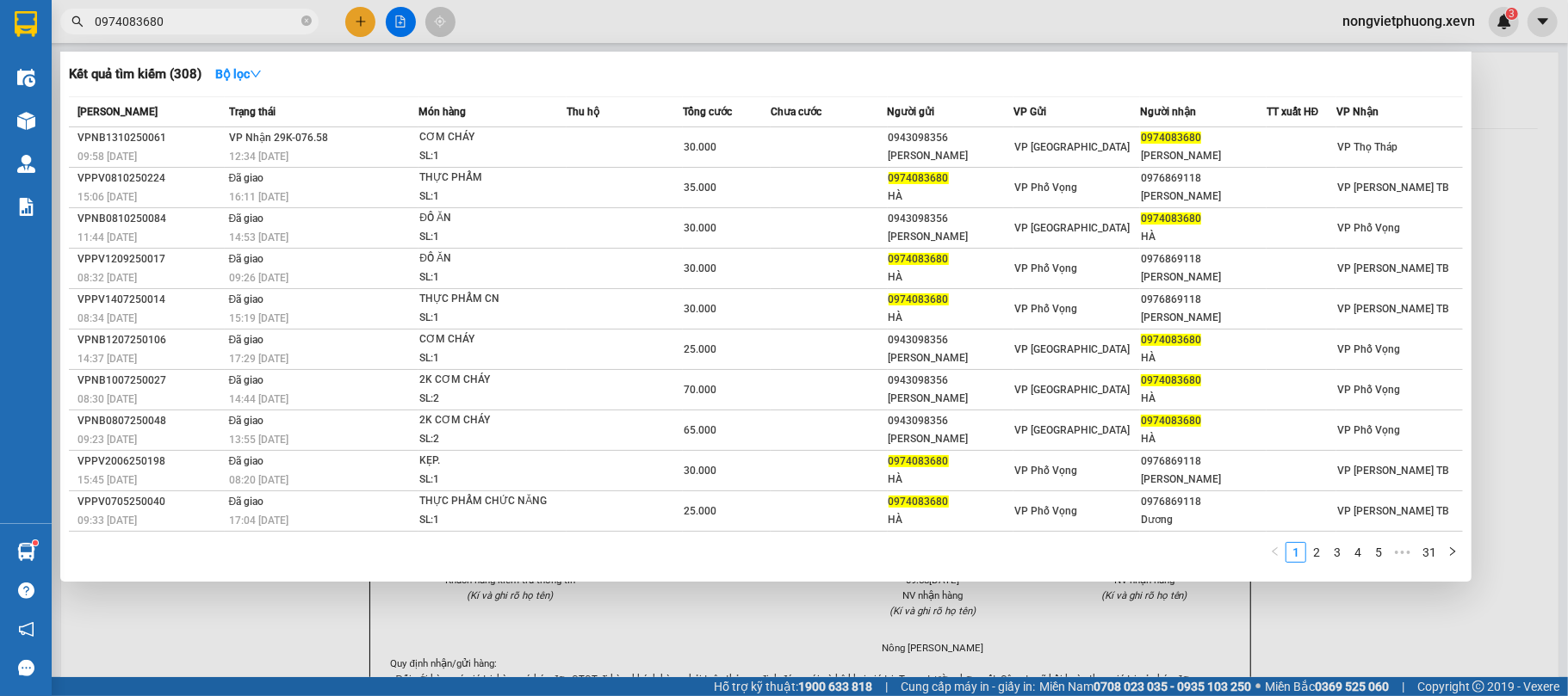
click at [273, 23] on input "0974083680" at bounding box center [196, 22] width 203 height 19
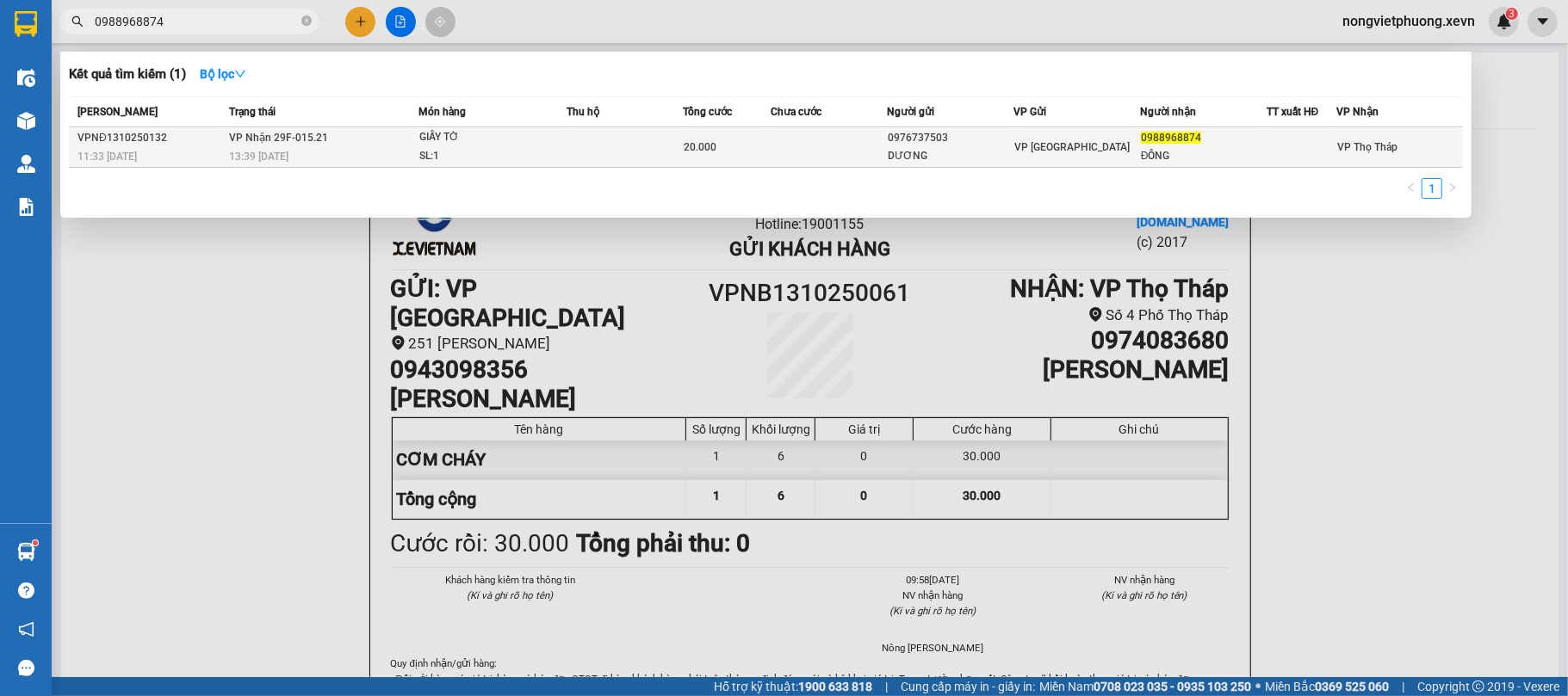
type input "0988968874"
click at [873, 152] on td at bounding box center [829, 148] width 116 height 41
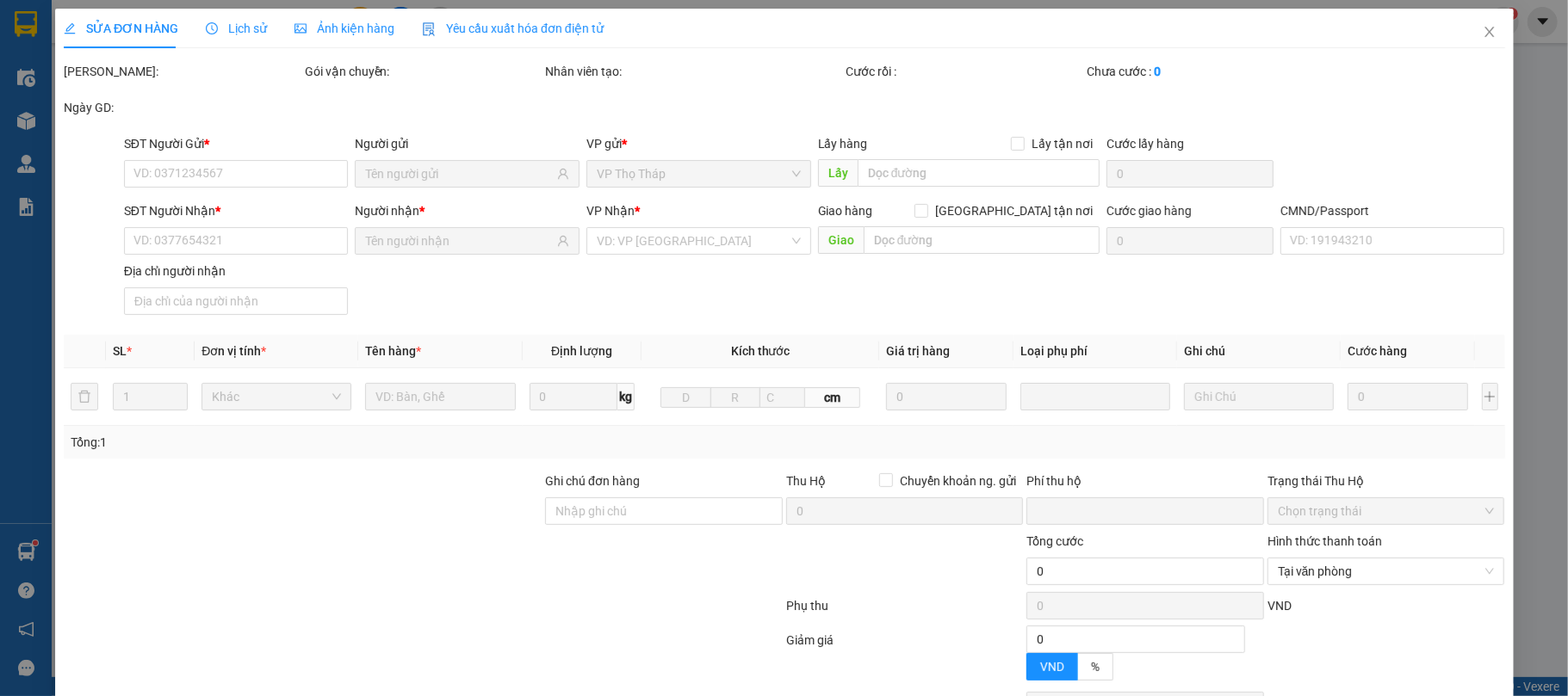
type input "0976737503"
type input "DƯƠNG"
type input "0988968874"
type input "ĐÔNG"
type input "0"
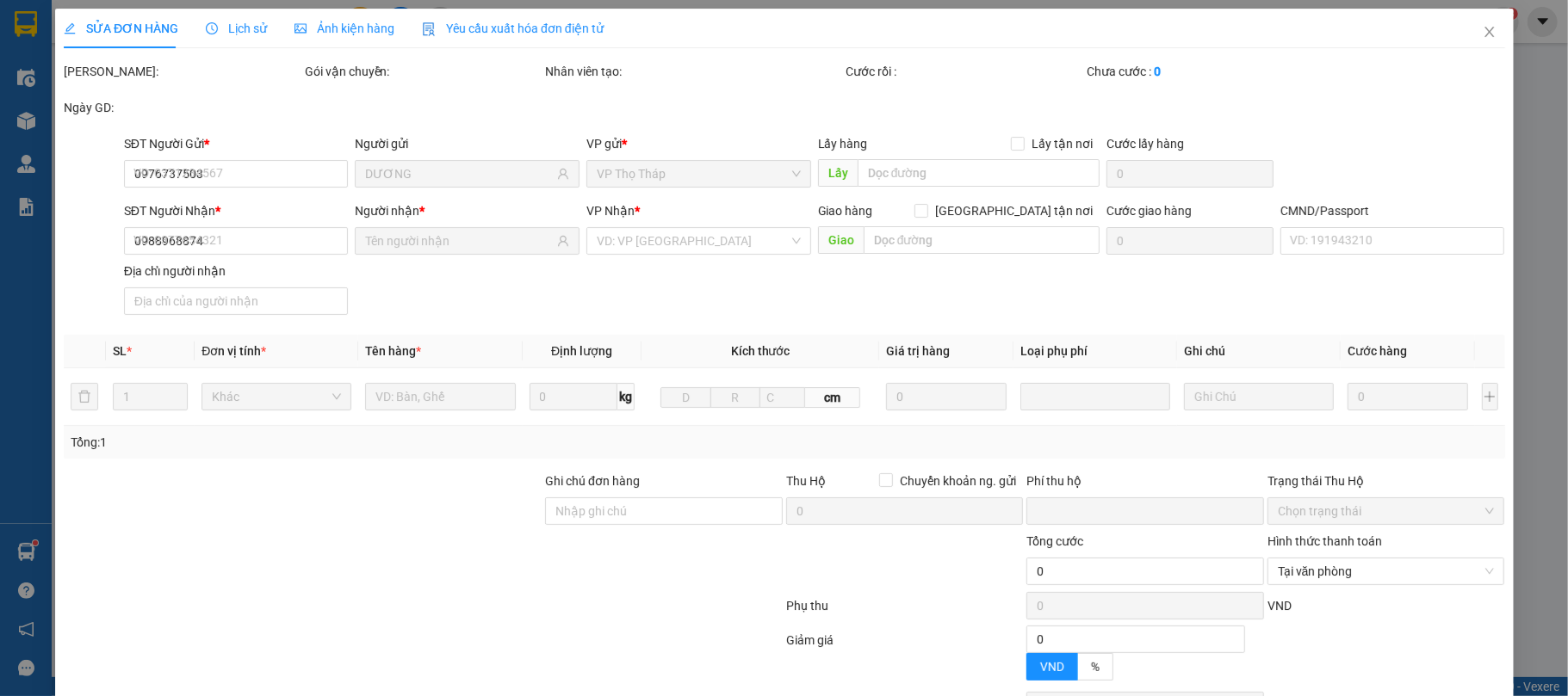
type input "20.000"
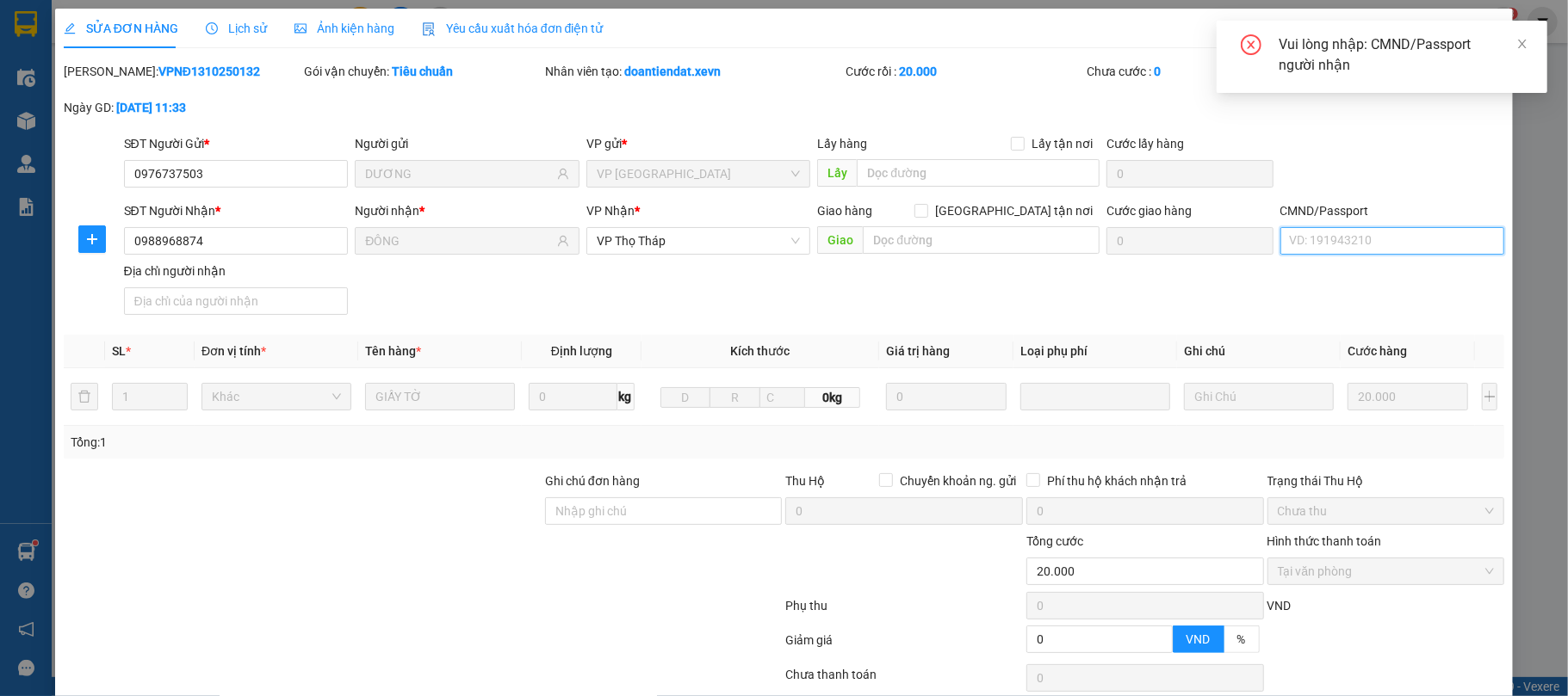
click at [1336, 227] on input "CMND/Passport" at bounding box center [1393, 241] width 225 height 28
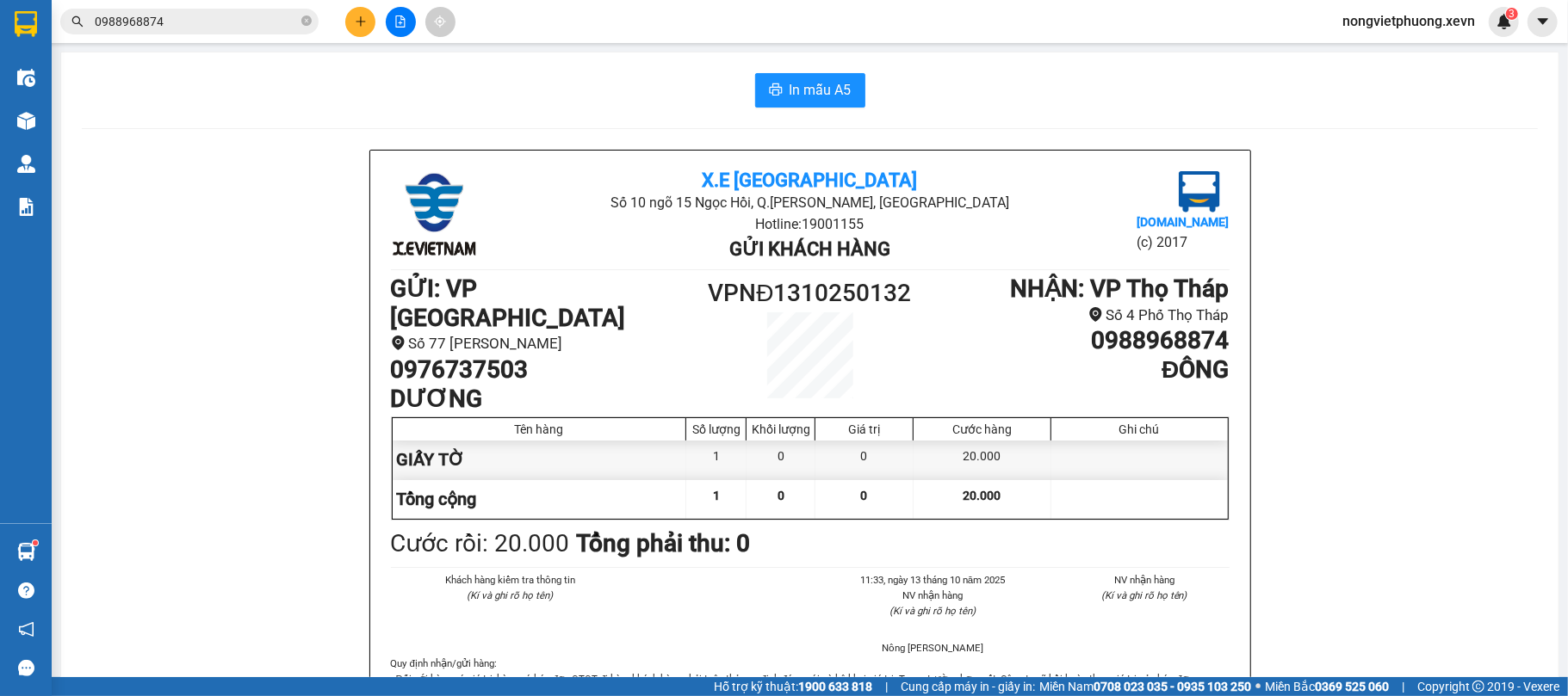
click at [227, 16] on input "0988968874" at bounding box center [196, 22] width 203 height 19
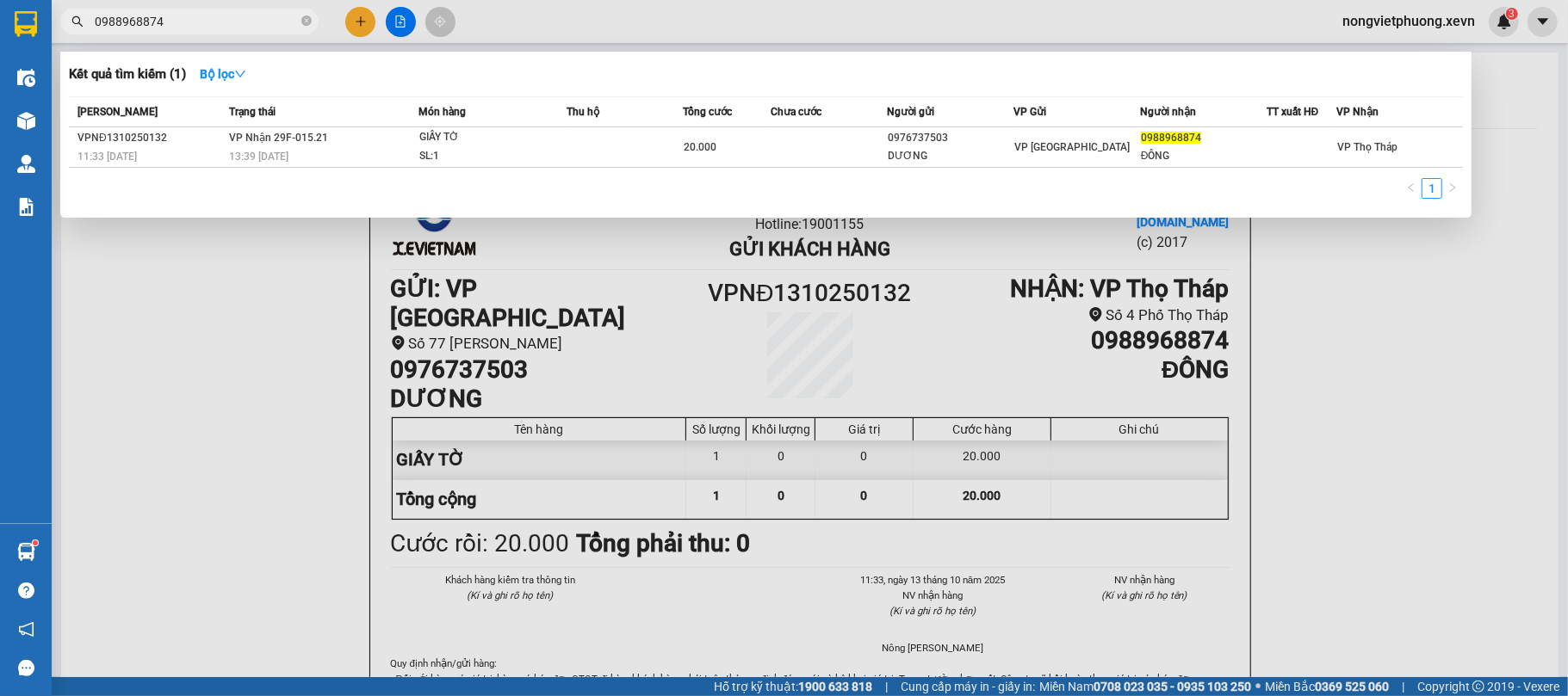
click at [227, 16] on input "0988968874" at bounding box center [196, 22] width 203 height 19
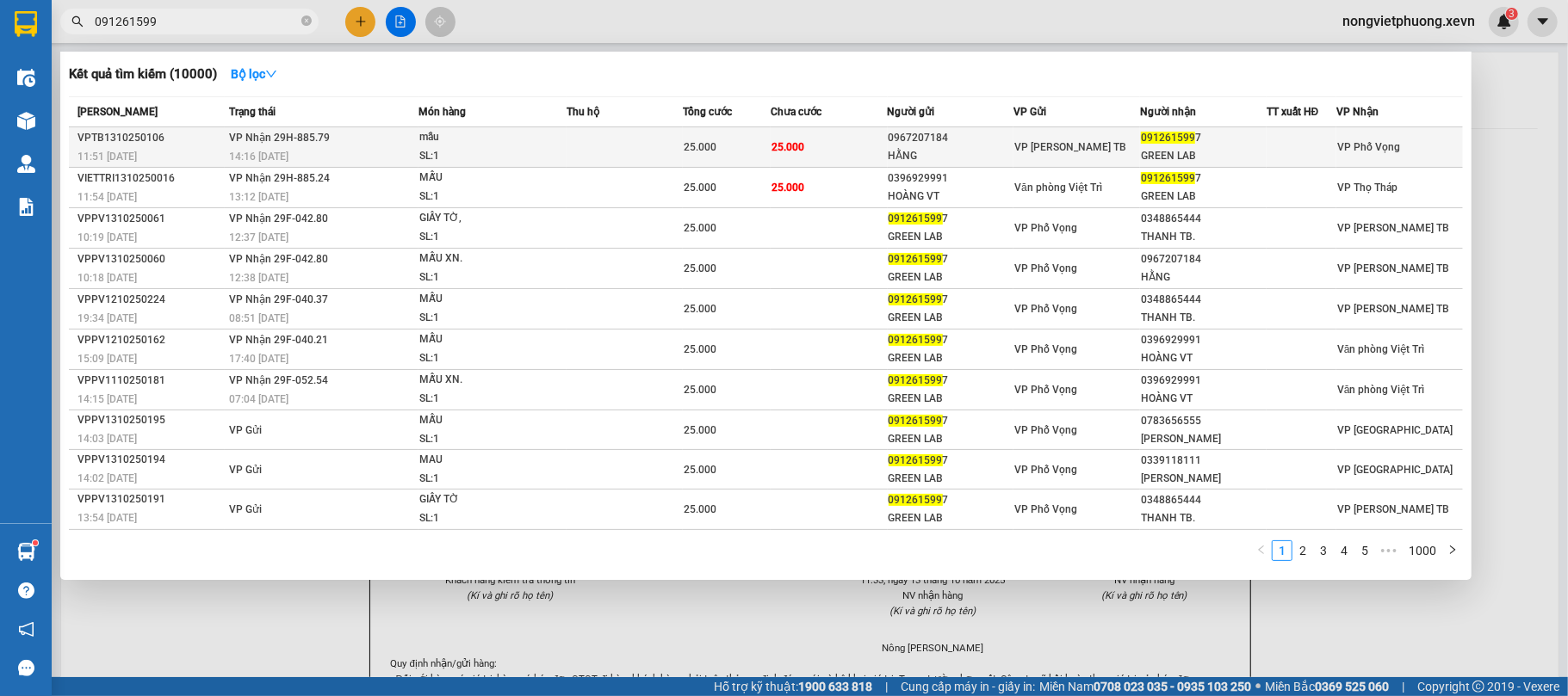
type input "091261599"
click at [1292, 148] on div at bounding box center [1301, 148] width 68 height 18
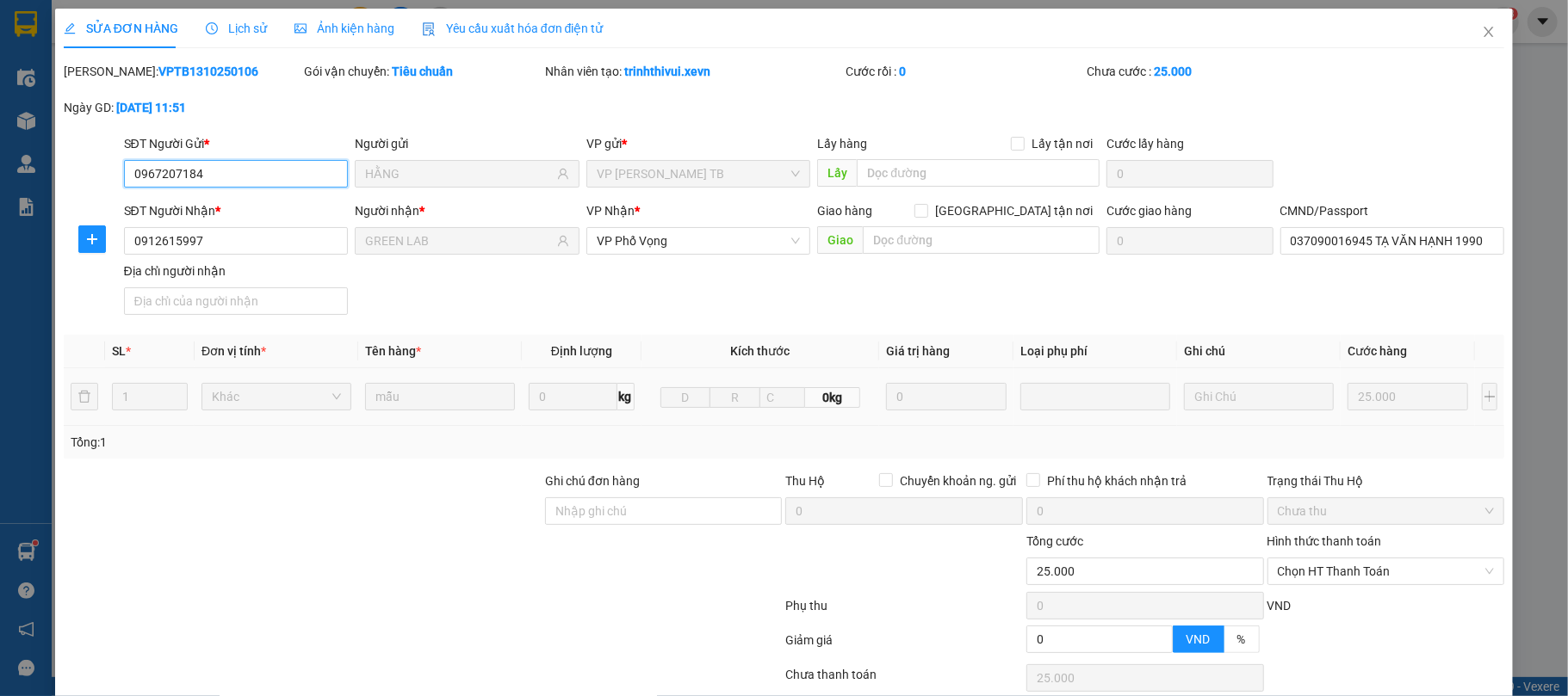
type input "0967207184"
type input "HẰNG"
type input "0912615997"
type input "GREEN LAB"
type input "037090016945 TẠ VĂN HẠNH 1990"
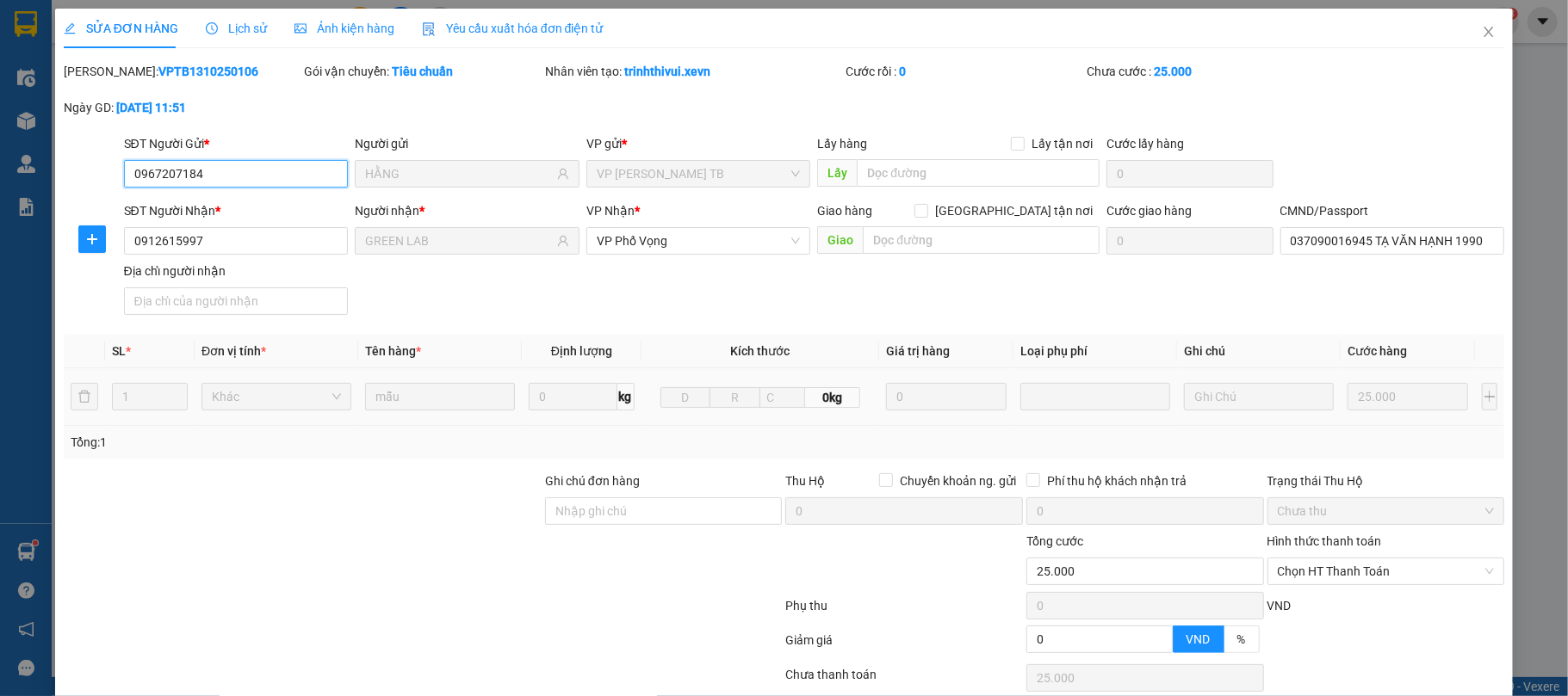
type input "0"
type input "25.000"
click at [1399, 559] on span "Chọn HT Thanh Toán" at bounding box center [1387, 572] width 217 height 26
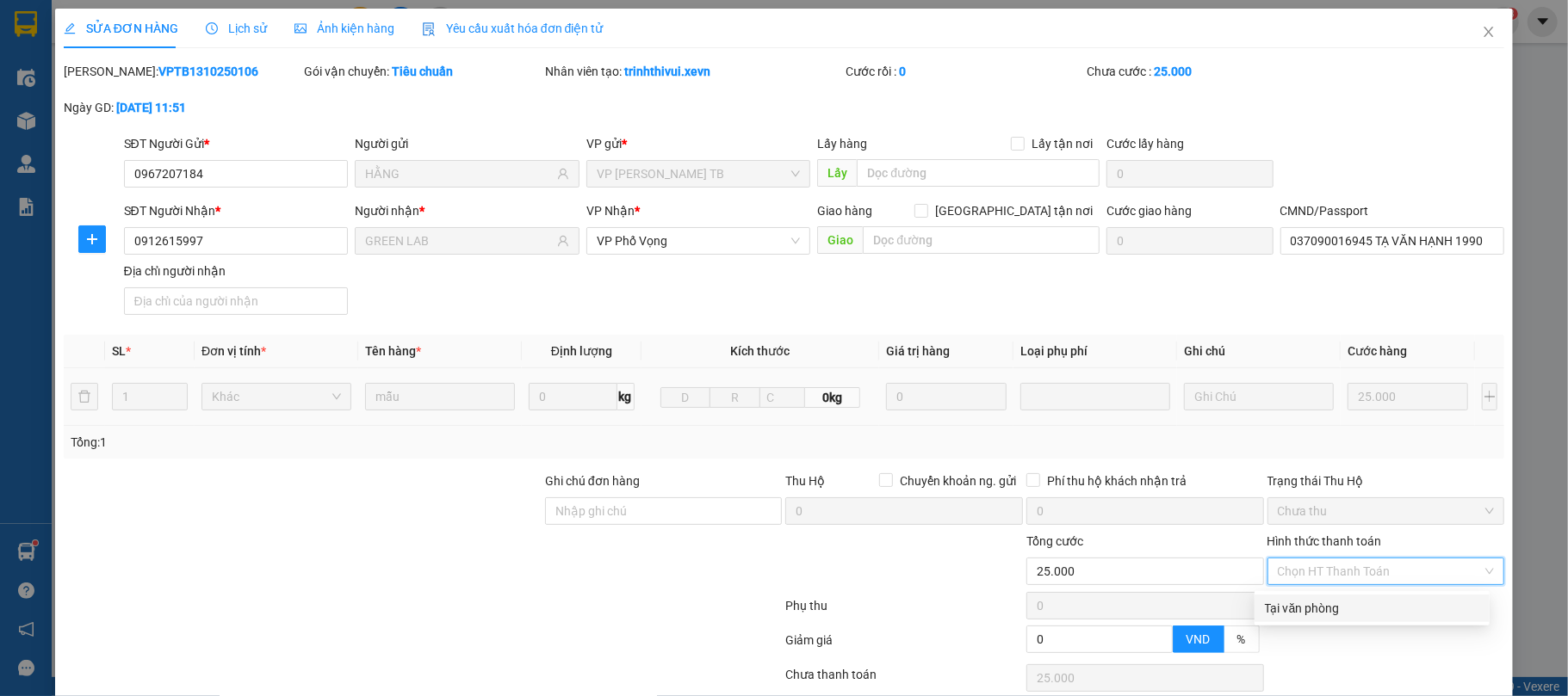
click at [1367, 599] on div "Tại văn phòng" at bounding box center [1372, 608] width 214 height 19
type input "0"
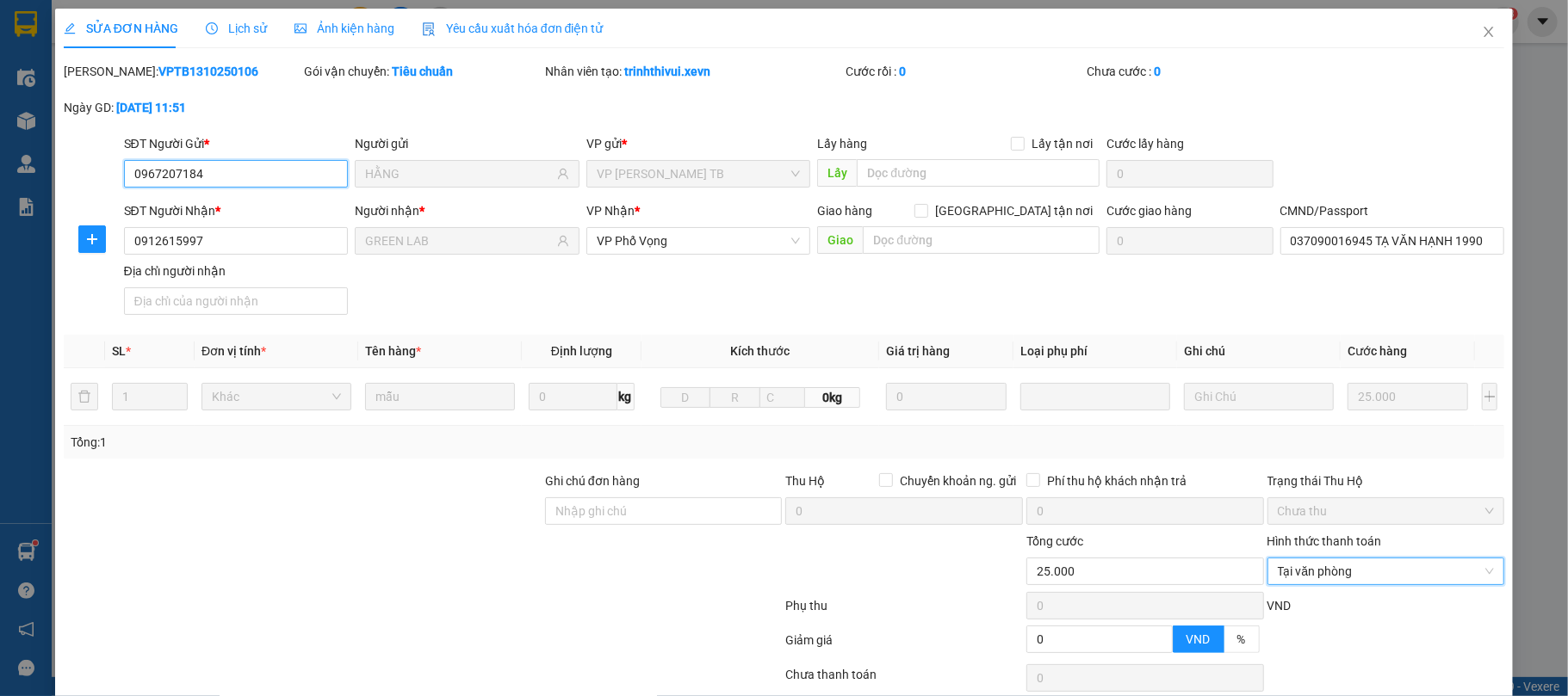
click at [208, 160] on input "0967207184" at bounding box center [236, 174] width 225 height 28
click at [1482, 36] on icon "close" at bounding box center [1489, 32] width 14 height 14
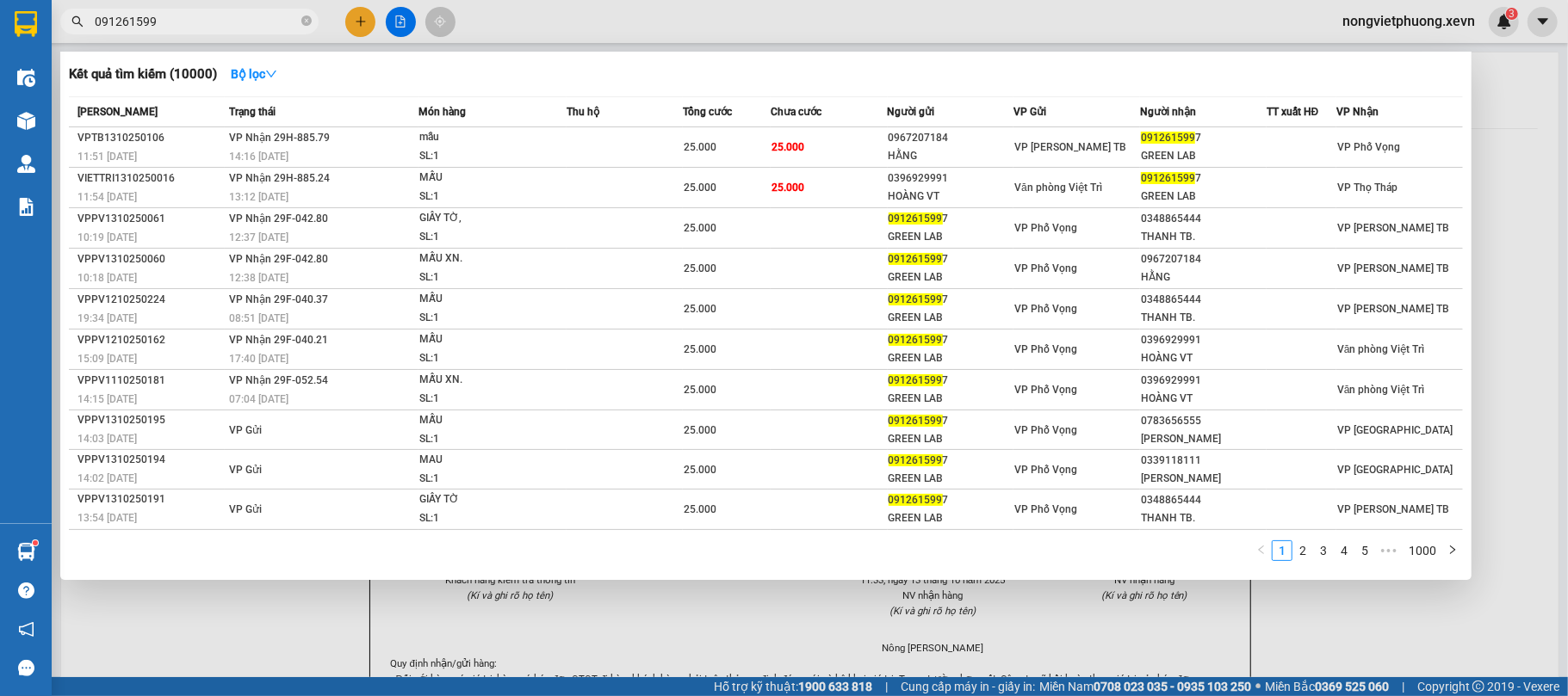
click at [203, 18] on input "091261599" at bounding box center [196, 22] width 203 height 19
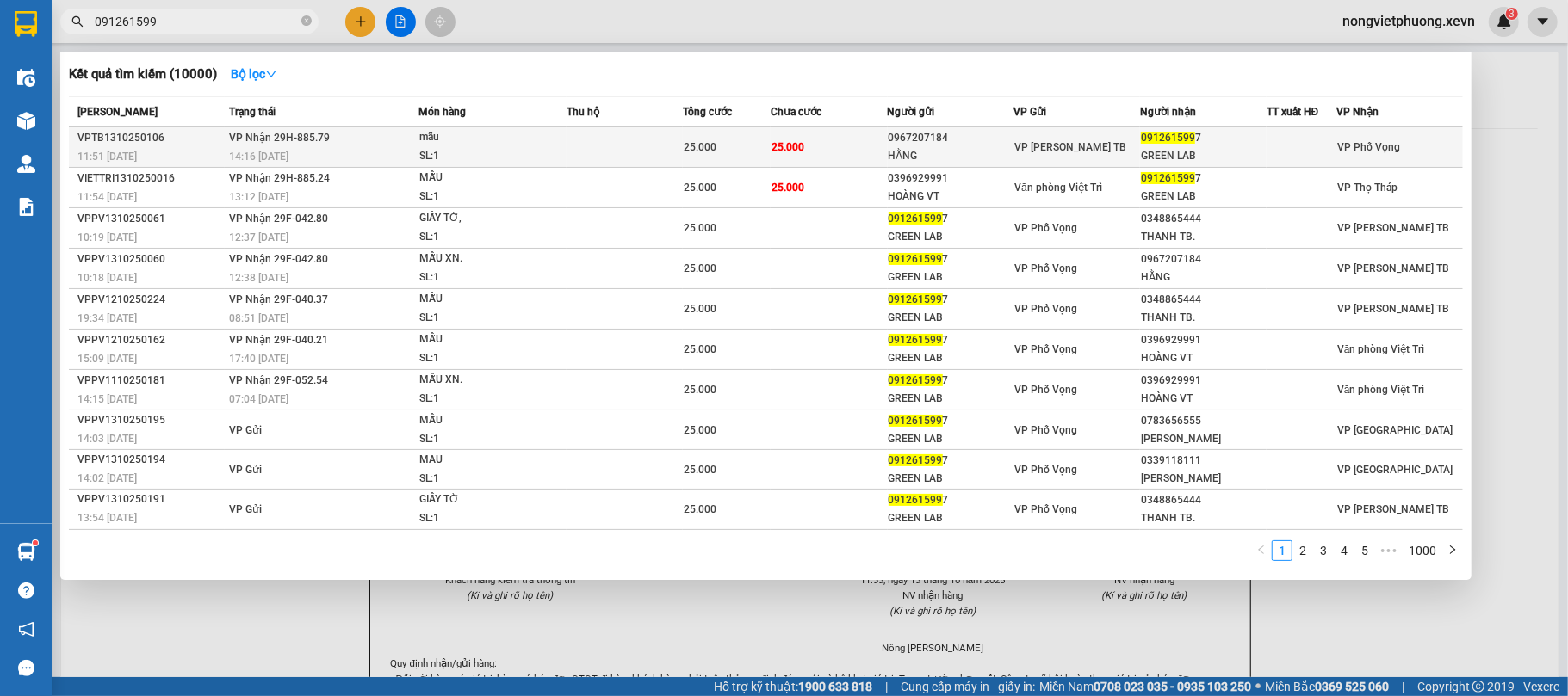
click at [682, 135] on td "25.000" at bounding box center [726, 148] width 88 height 41
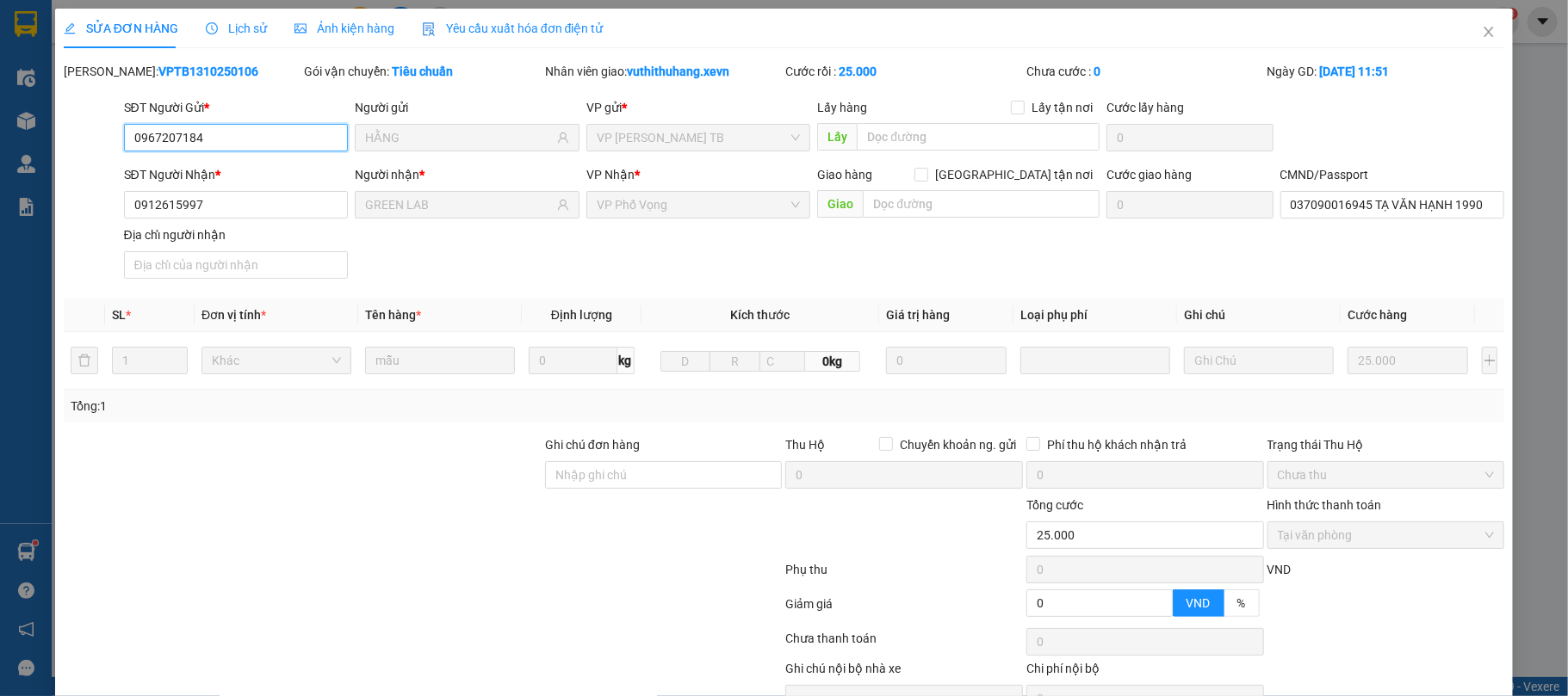
type input "0967207184"
type input "HẰNG"
type input "0912615997"
type input "GREEN LAB"
type input "037090016945 TẠ VĂN HẠNH 1990"
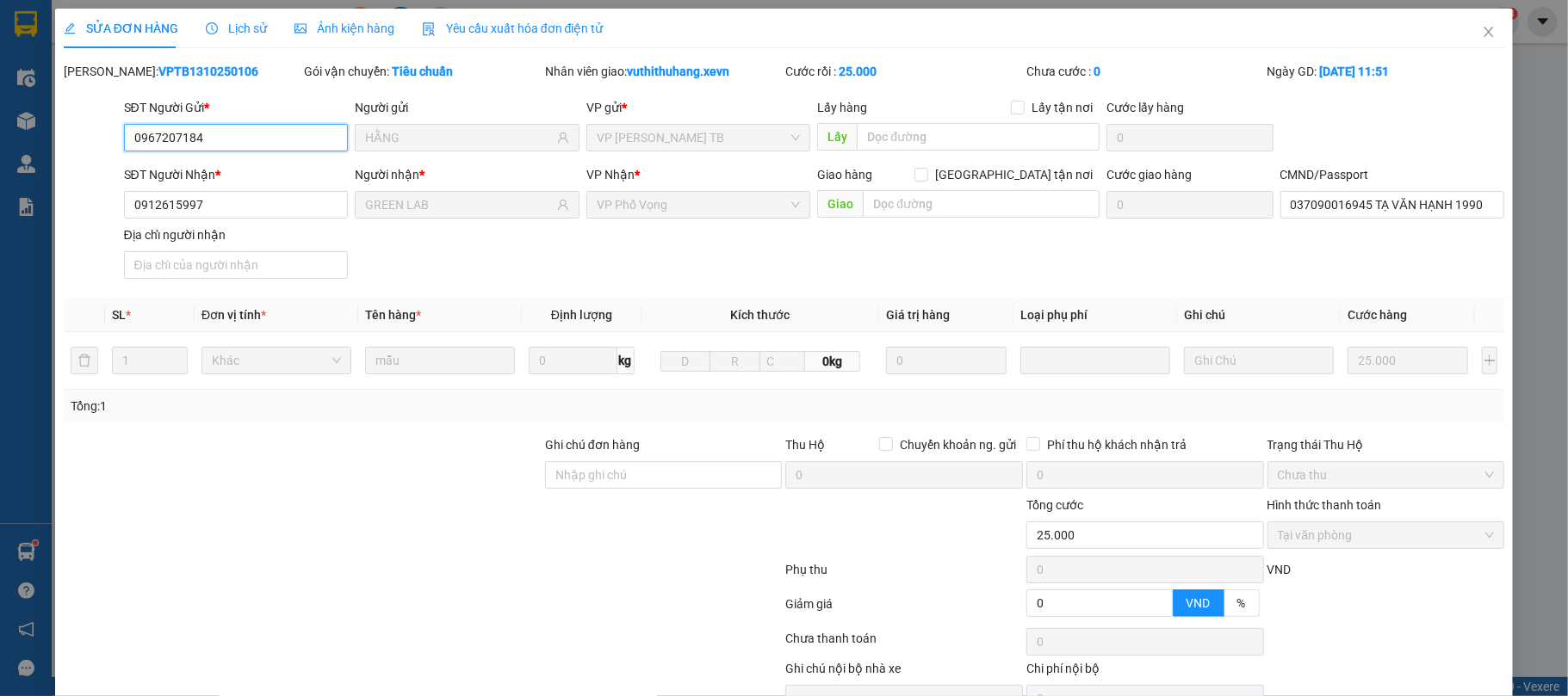
type input "0"
type input "25.000"
click at [1482, 29] on icon "close" at bounding box center [1489, 32] width 14 height 14
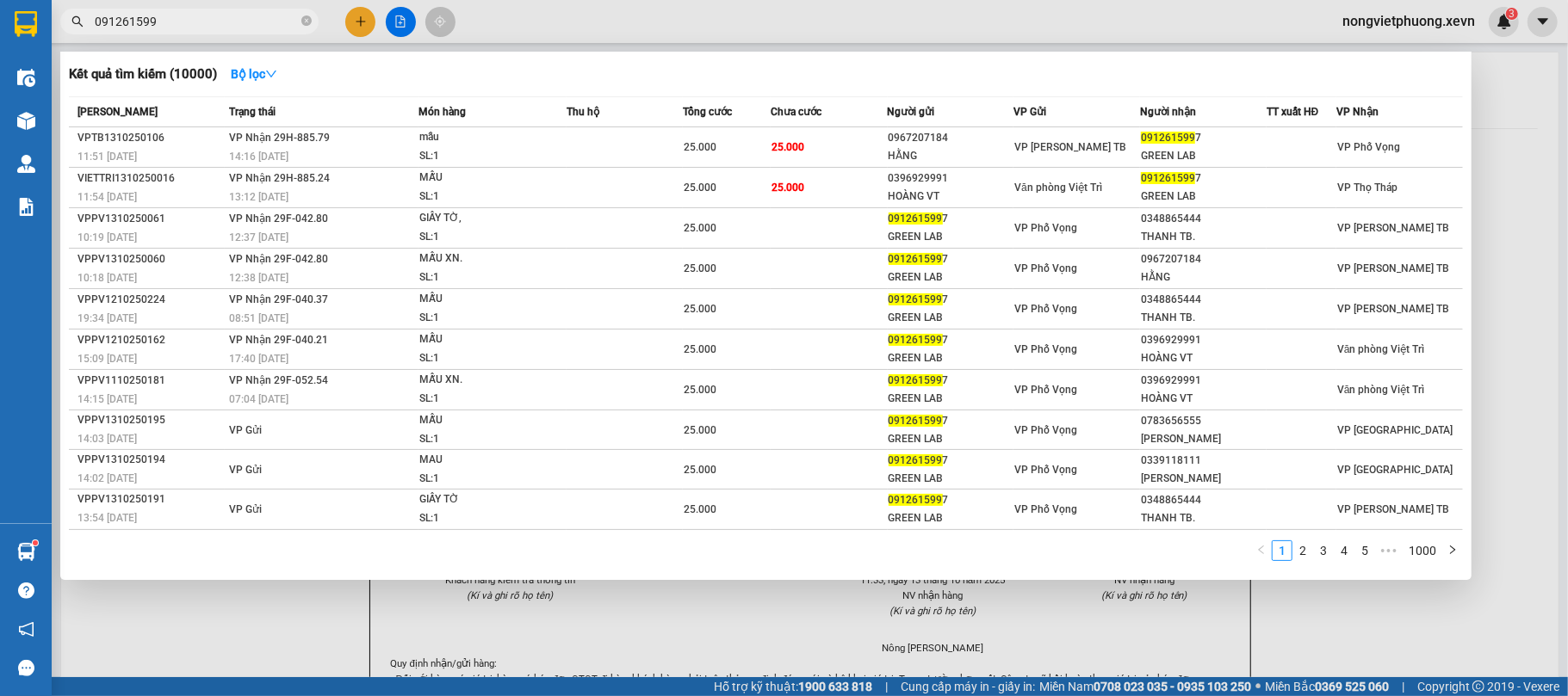
click at [219, 24] on input "091261599" at bounding box center [196, 22] width 203 height 19
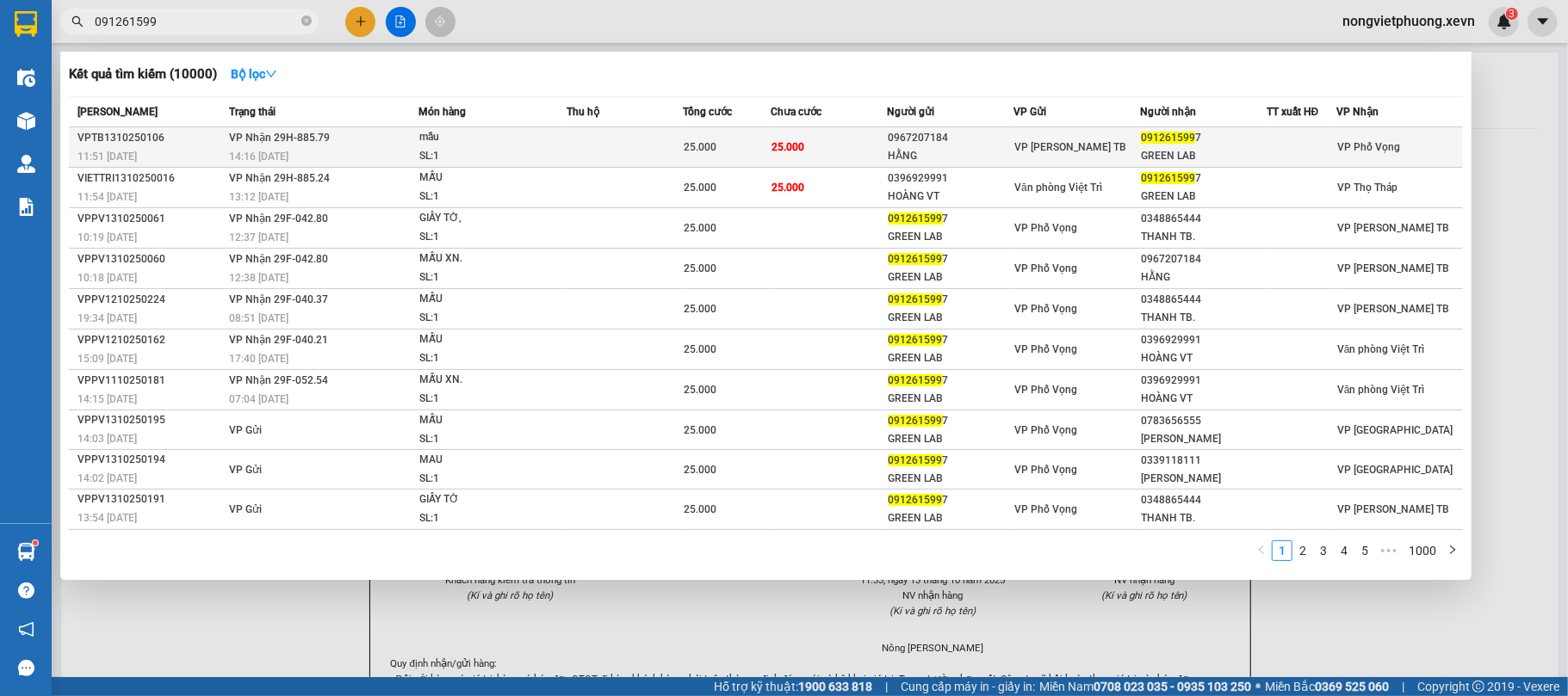
click at [848, 153] on td "25.000" at bounding box center [829, 148] width 116 height 41
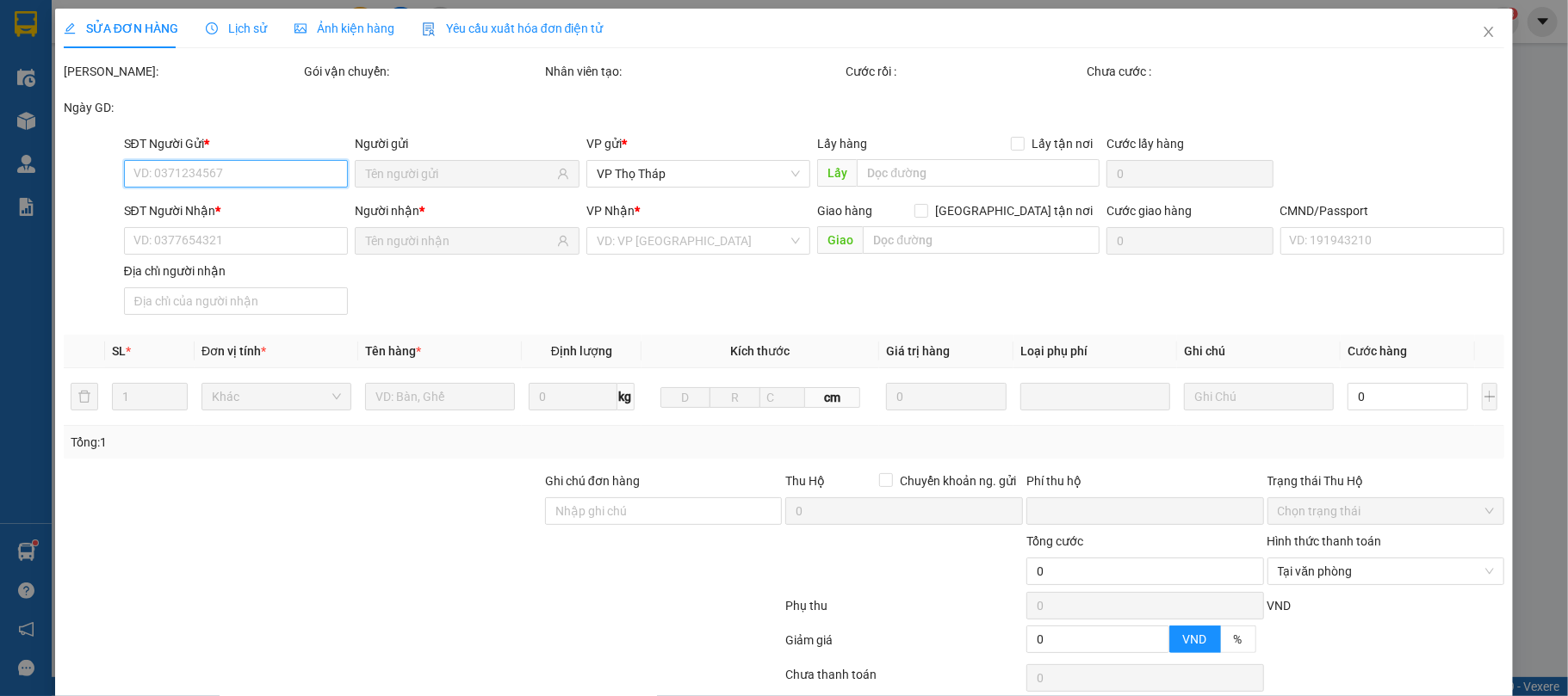
type input "0967207184"
type input "HẰNG"
type input "0912615997"
type input "GREEN LAB"
type input "037090016945 TẠ VĂN HẠNH 1990"
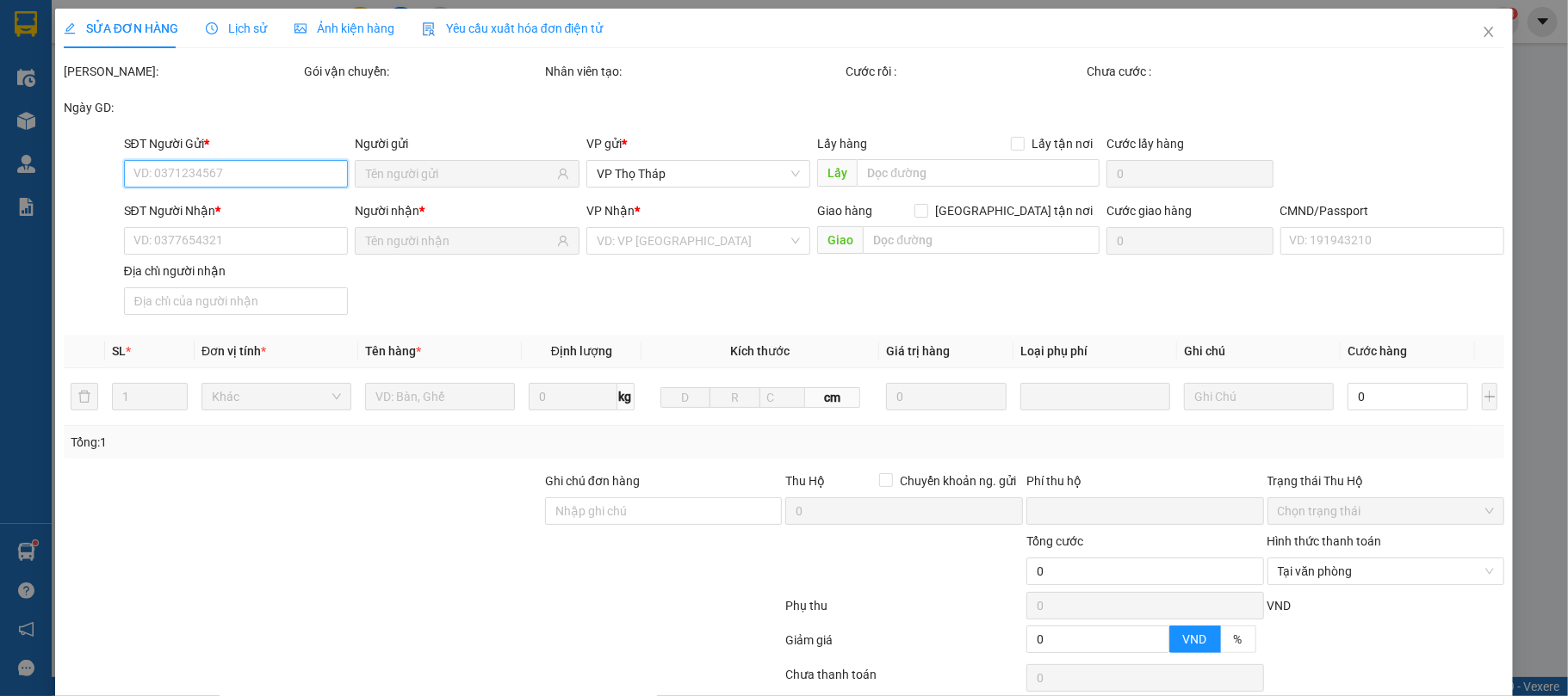
type input "0"
type input "25.000"
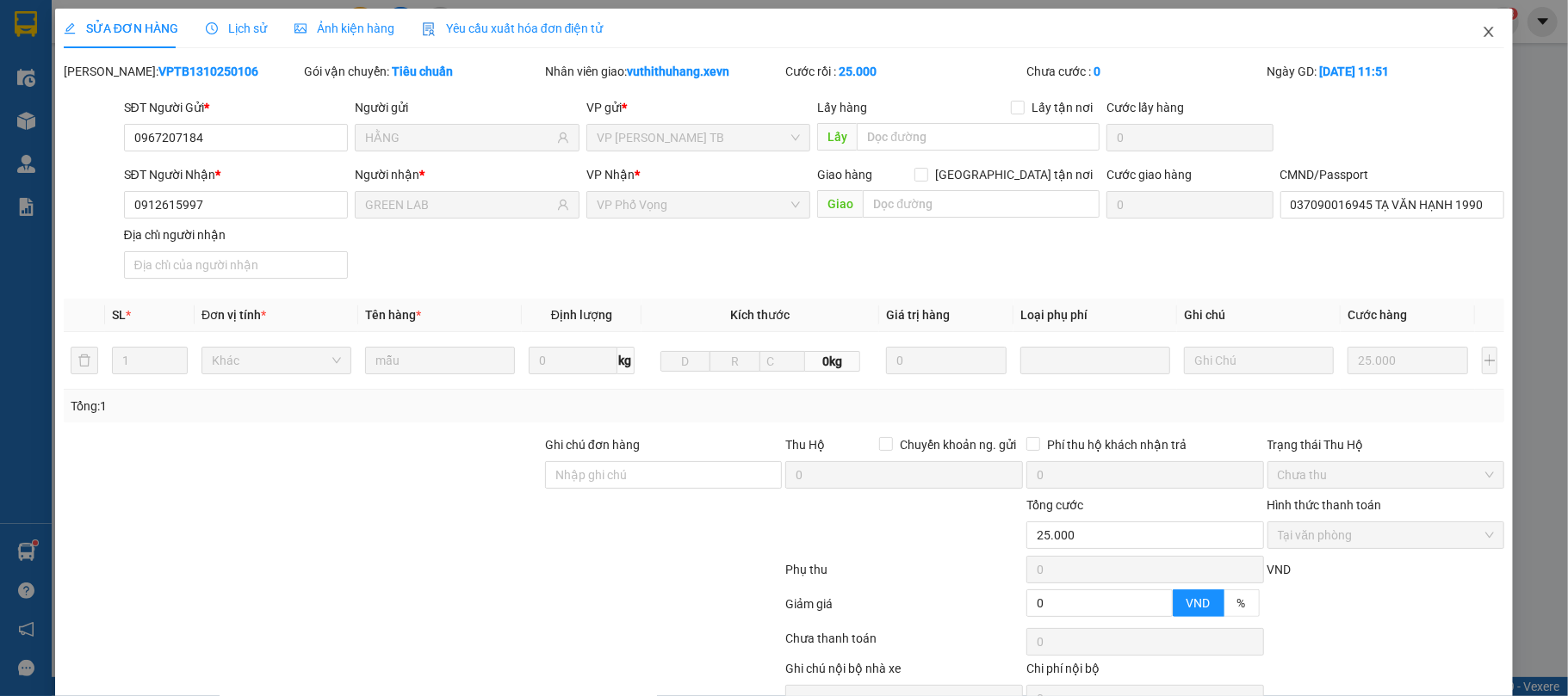
click at [1482, 36] on icon "close" at bounding box center [1489, 32] width 14 height 14
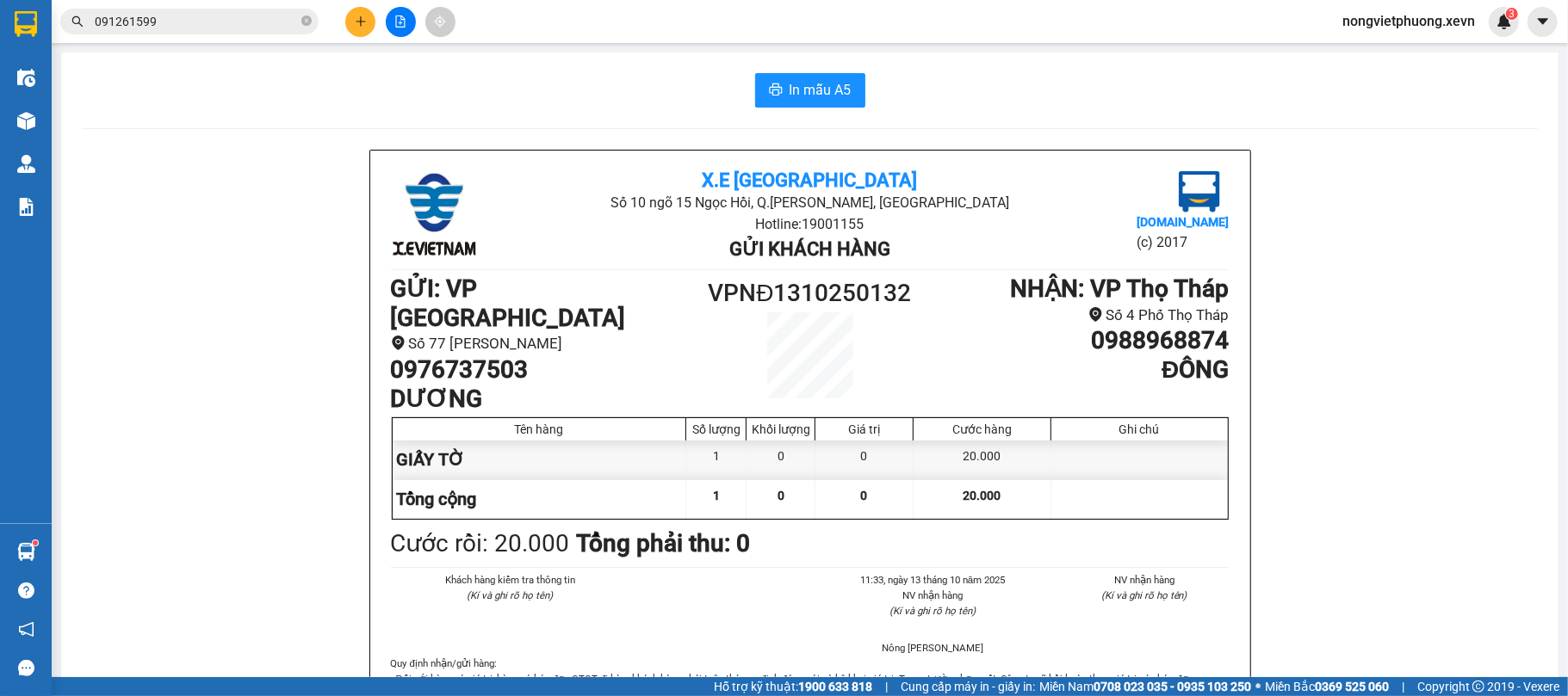
click at [239, 14] on input "091261599" at bounding box center [196, 22] width 203 height 19
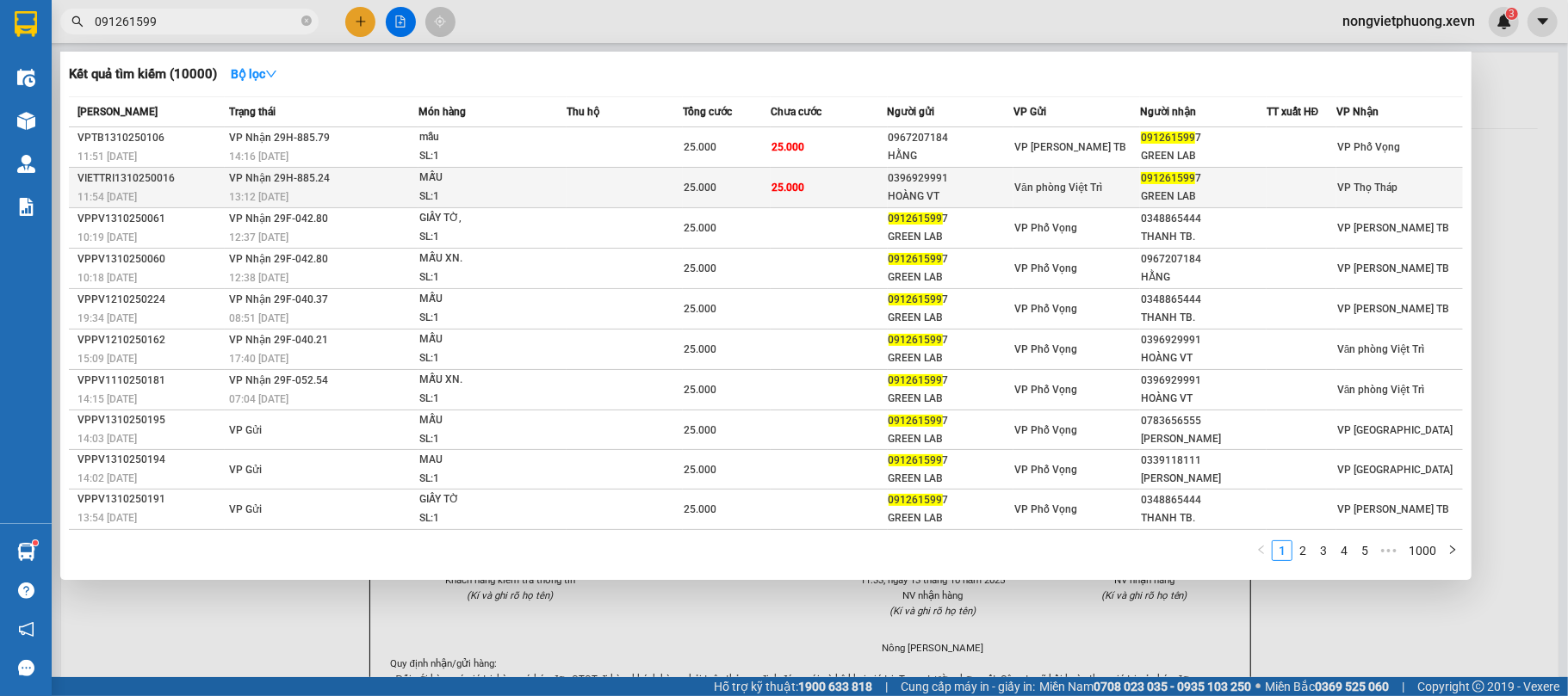
click at [945, 187] on div "HOÀNG VT" at bounding box center [951, 196] width 125 height 18
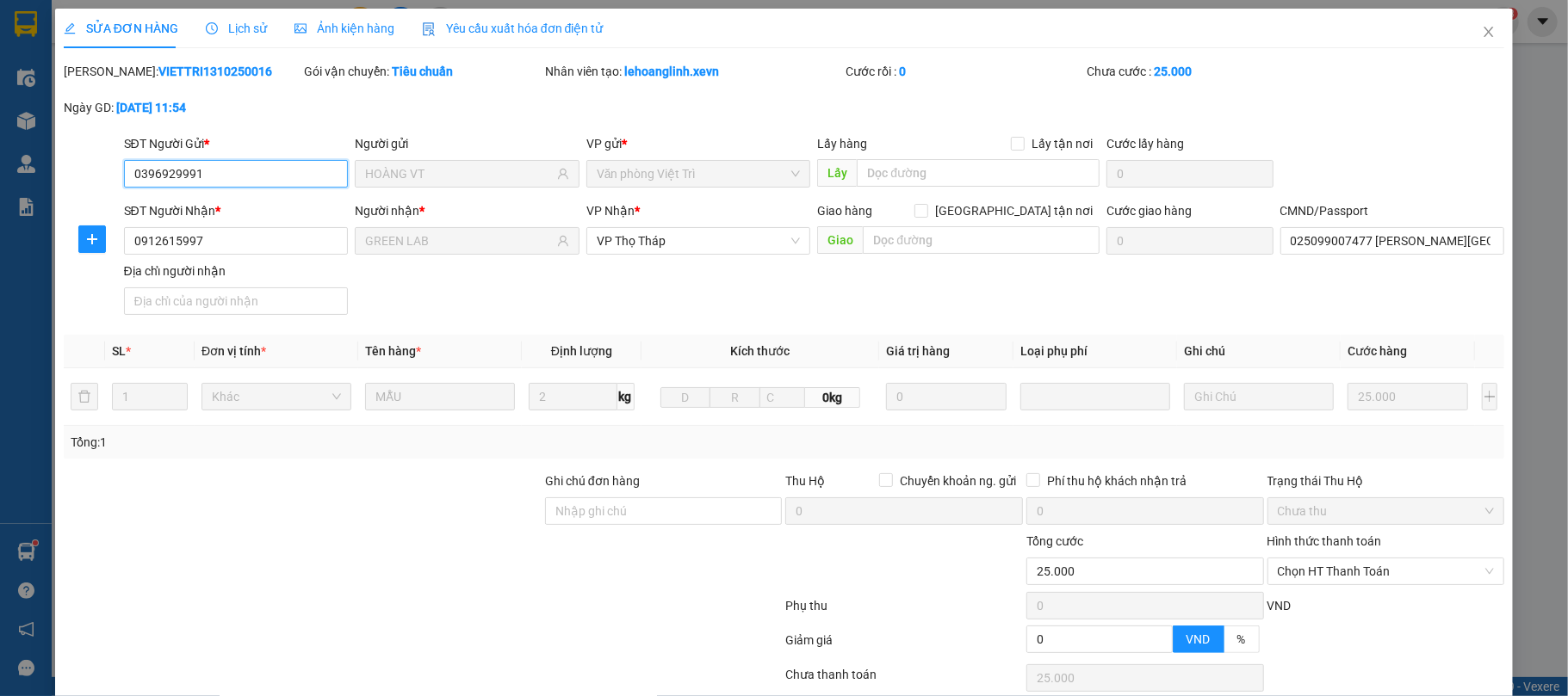
type input "0396929991"
type input "HOÀNG VT"
type input "0912615997"
type input "GREEN LAB"
type input "025099007477 [PERSON_NAME][GEOGRAPHIC_DATA]"
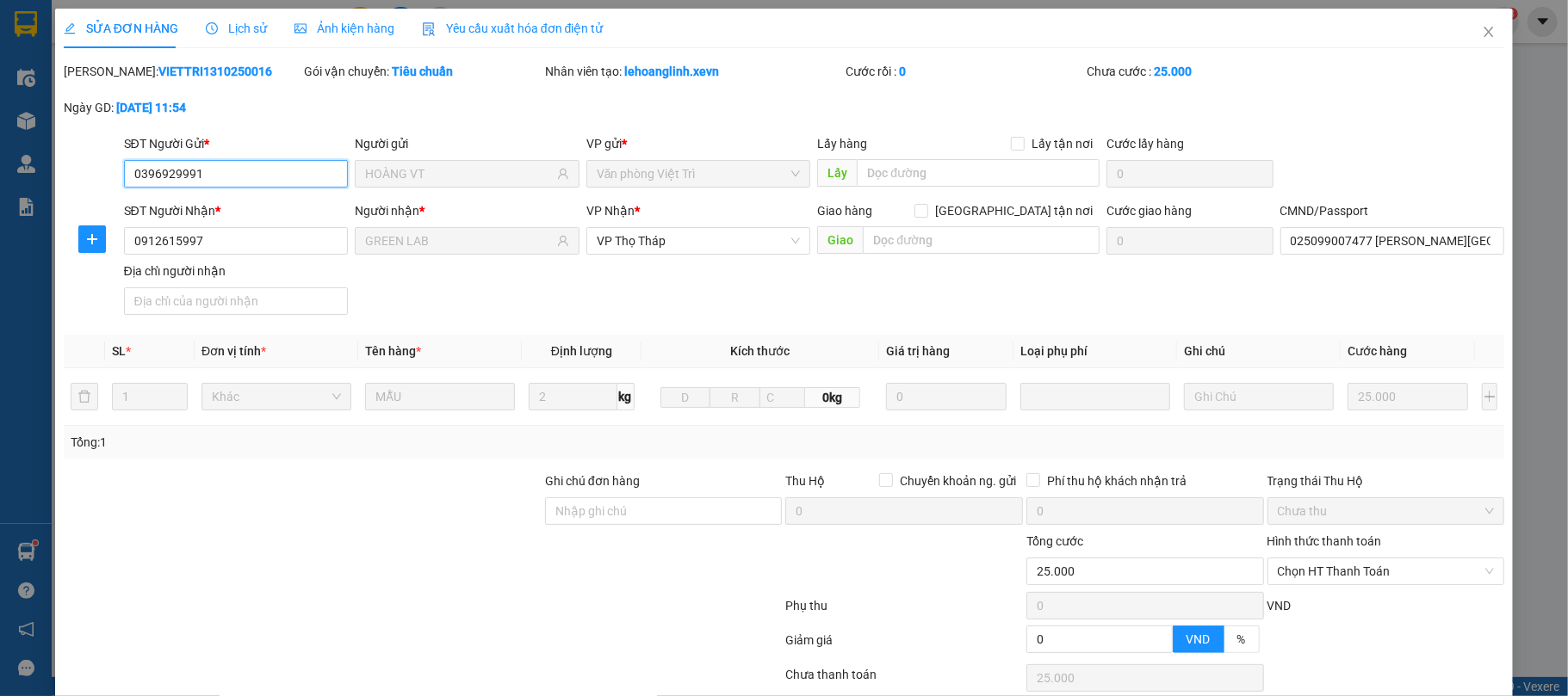
type input "0"
type input "25.000"
click at [1409, 559] on span "Chọn HT Thanh Toán" at bounding box center [1387, 572] width 217 height 26
click at [1482, 38] on icon "close" at bounding box center [1489, 32] width 14 height 14
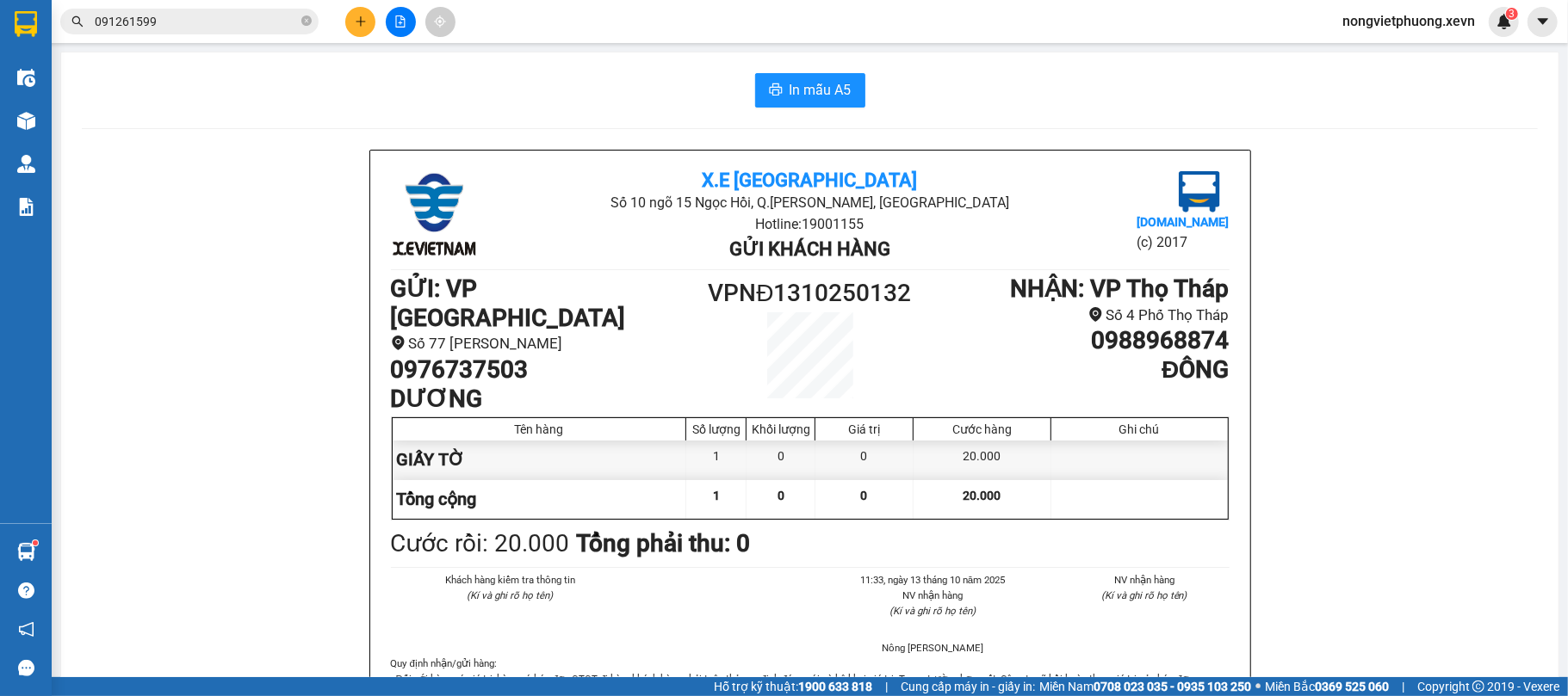
click at [180, 18] on input "091261599" at bounding box center [196, 22] width 203 height 19
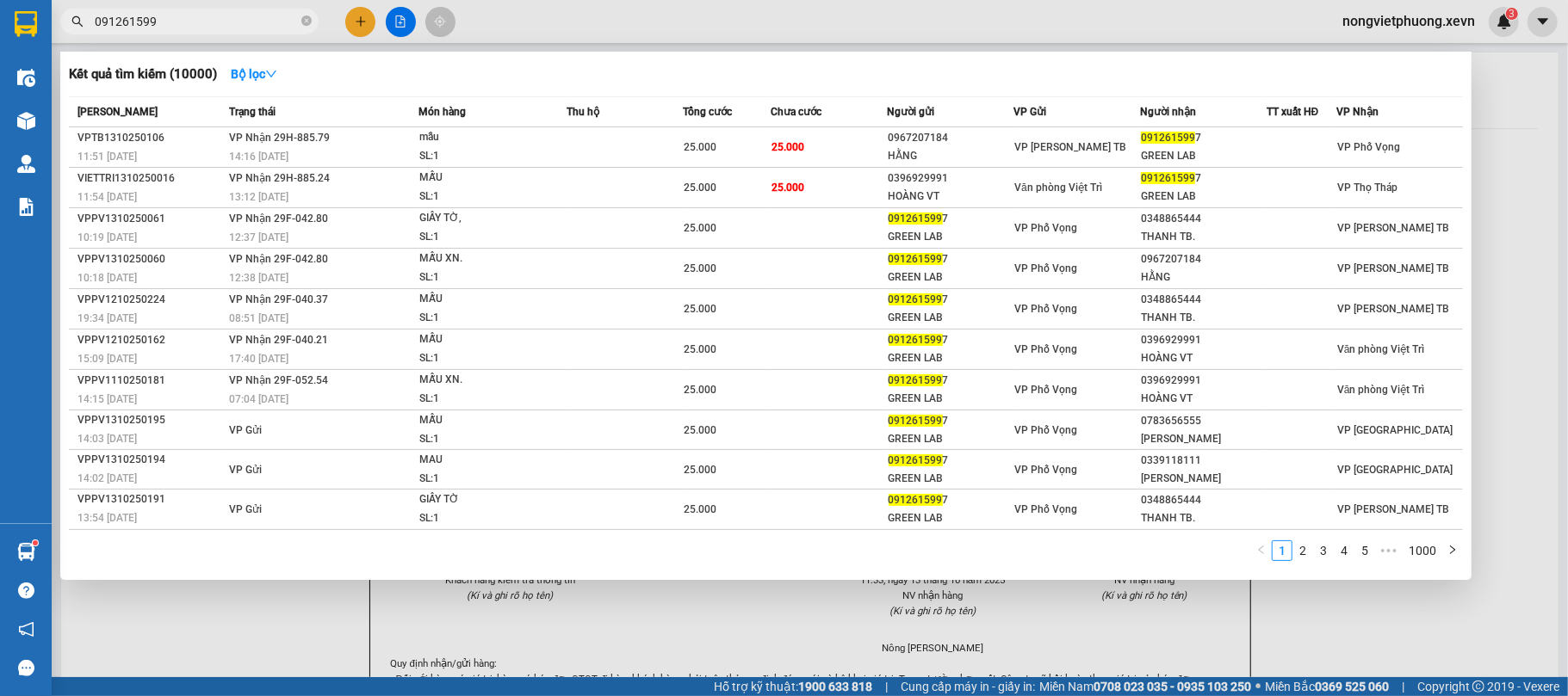
click at [180, 18] on input "091261599" at bounding box center [196, 22] width 203 height 19
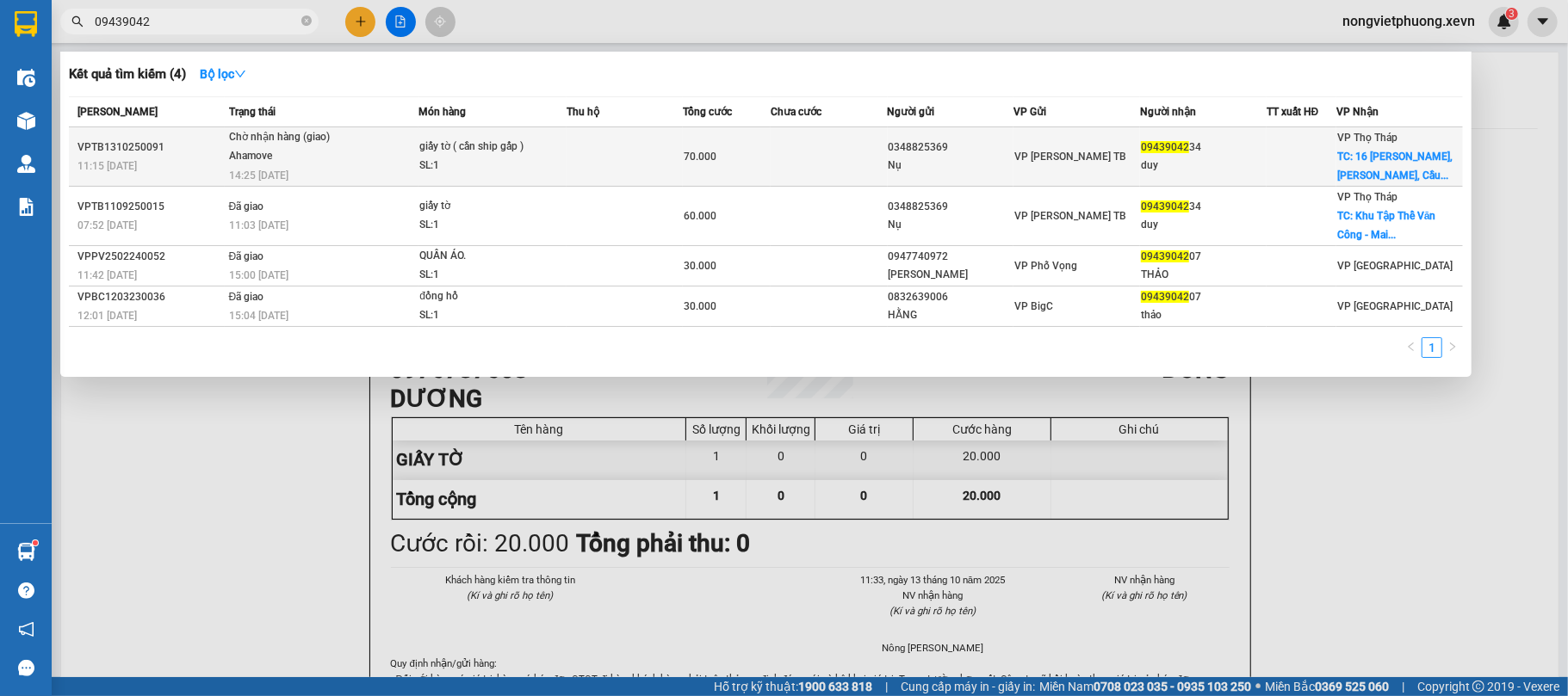
type input "09439042"
click at [835, 154] on td at bounding box center [829, 157] width 116 height 59
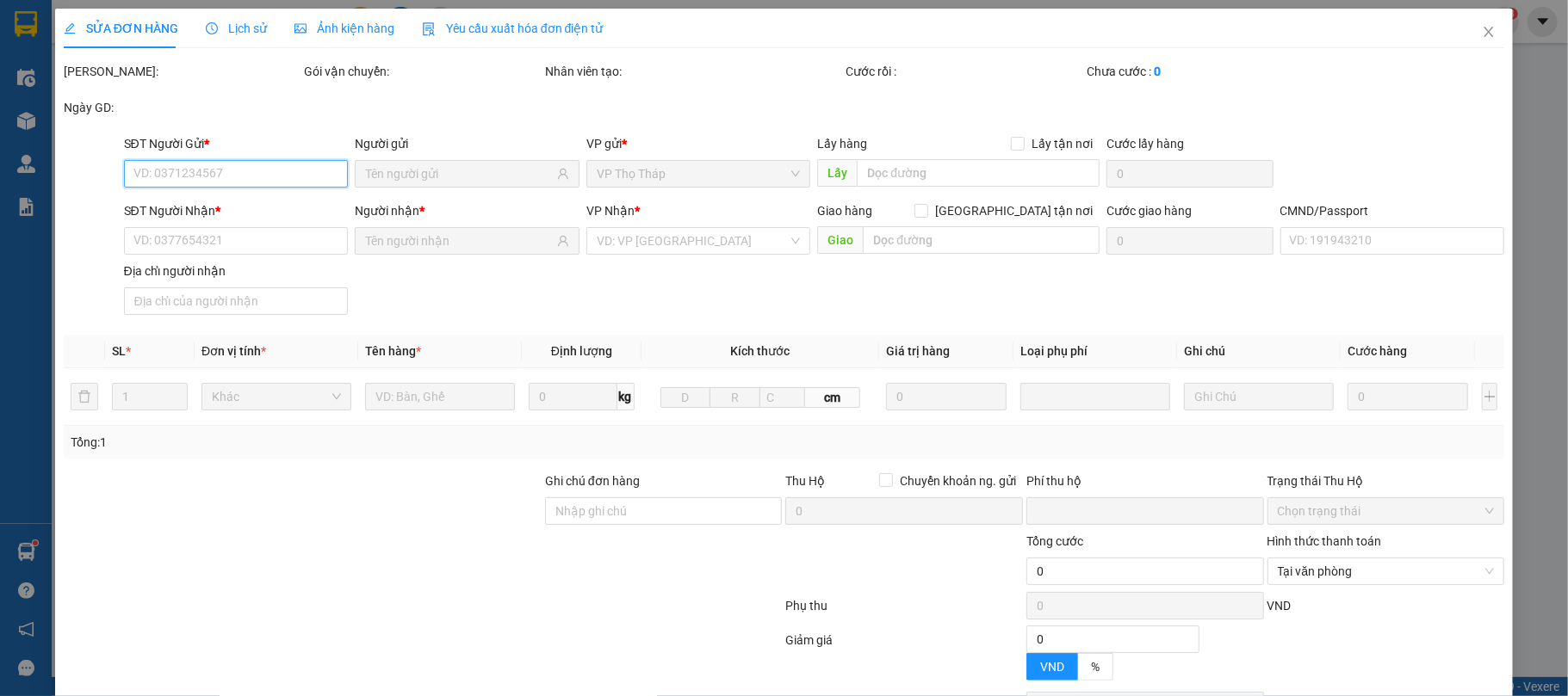
type input "0348825369"
type input "Nụ"
type input "0943904234"
type input "duy"
checkbox input "true"
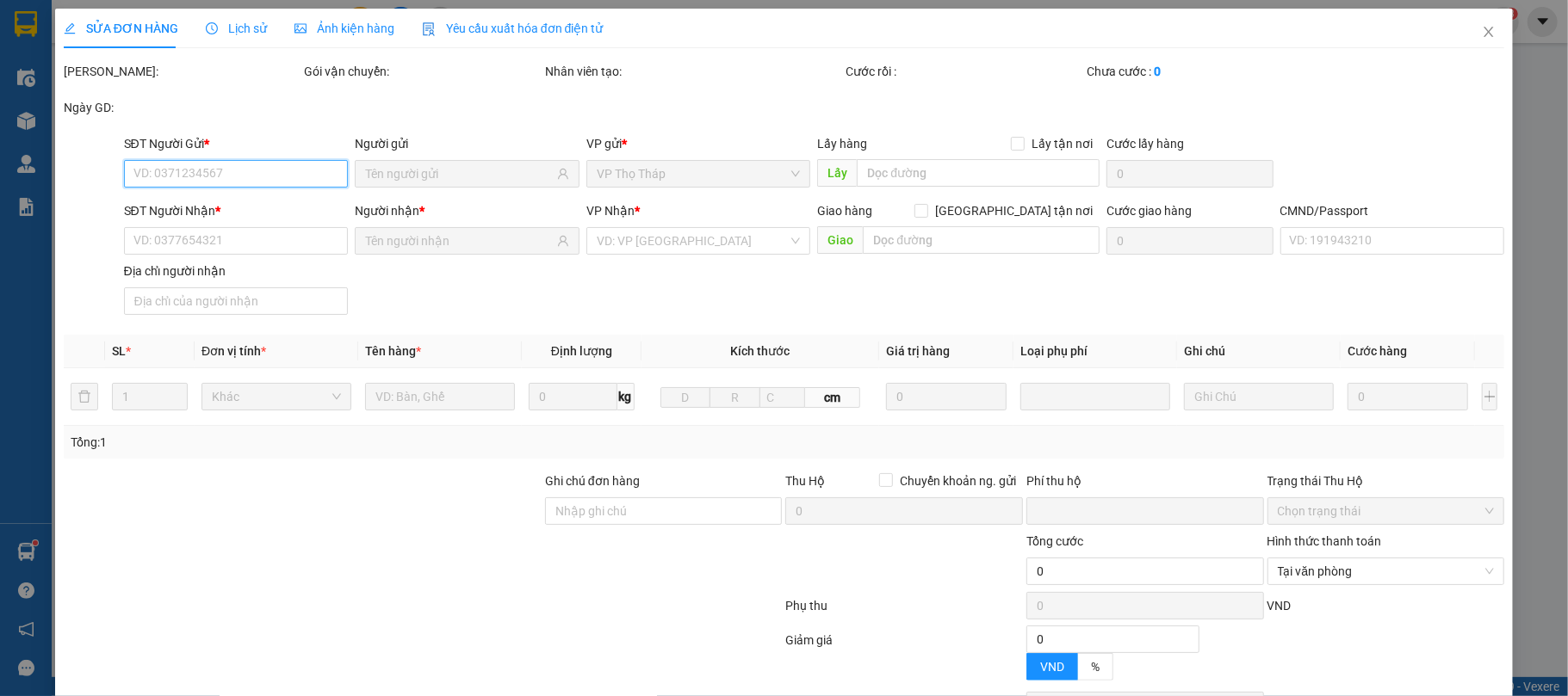
type input "[STREET_ADDRESS][PERSON_NAME][PERSON_NAME]"
type input "50.000"
type input "034203000576"
type input "0"
type input "70.000"
